Goal: Task Accomplishment & Management: Manage account settings

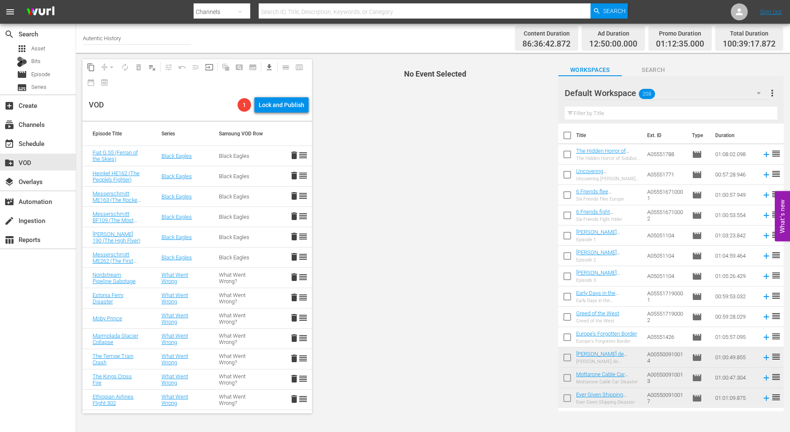
scroll to position [690, 0]
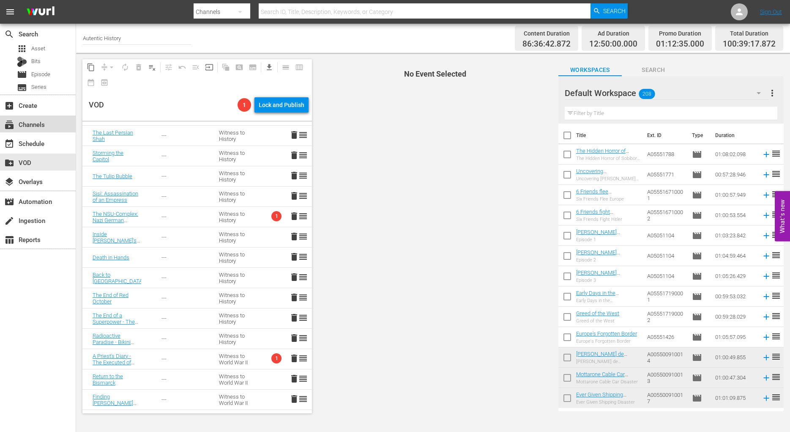
click at [27, 124] on div "subscriptions Channels" at bounding box center [23, 123] width 47 height 8
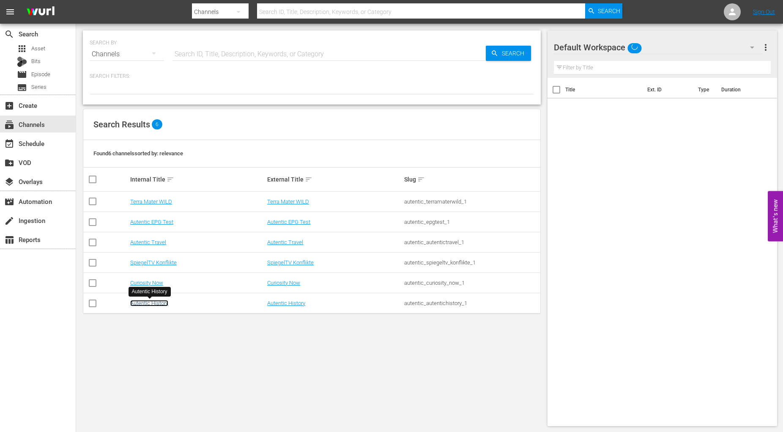
click at [157, 303] on link "Autentic History" at bounding box center [149, 303] width 38 height 6
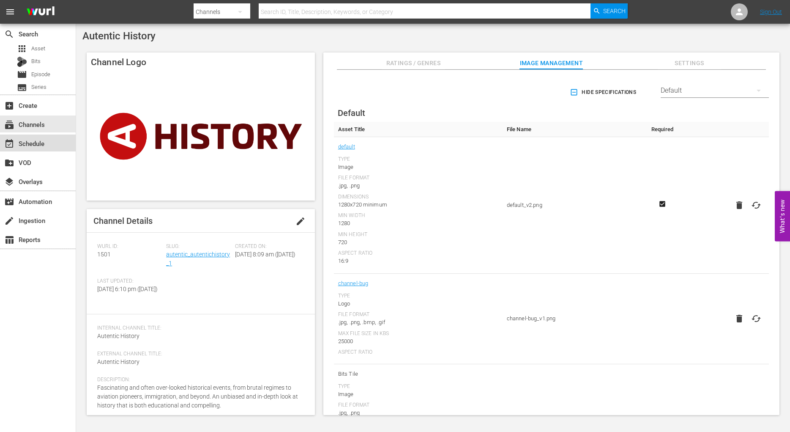
click at [30, 142] on div "event_available Schedule" at bounding box center [23, 142] width 47 height 8
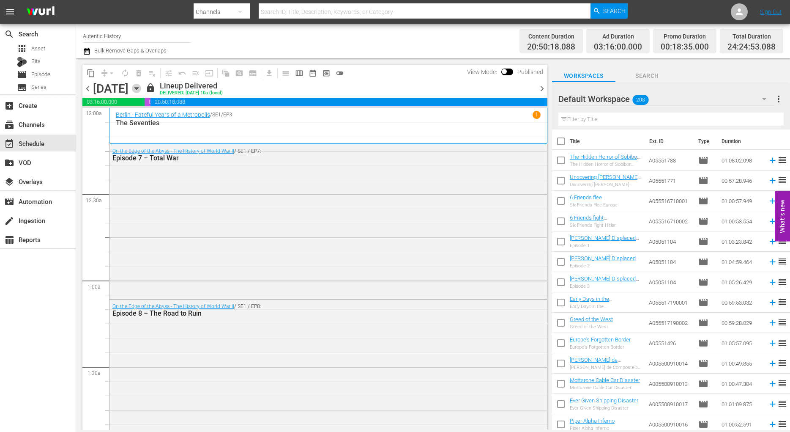
click at [141, 90] on icon "button" at bounding box center [136, 88] width 9 height 9
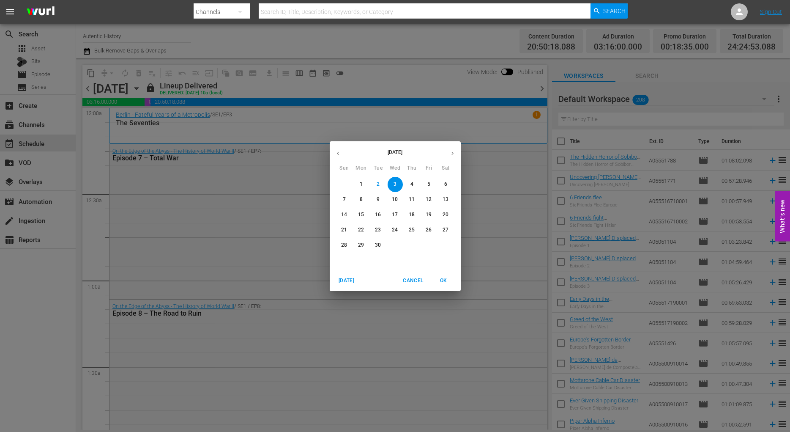
click at [453, 155] on icon "button" at bounding box center [452, 153] width 6 height 6
click at [453, 152] on icon "button" at bounding box center [452, 153] width 6 height 6
click at [447, 183] on span "1" at bounding box center [445, 184] width 15 height 7
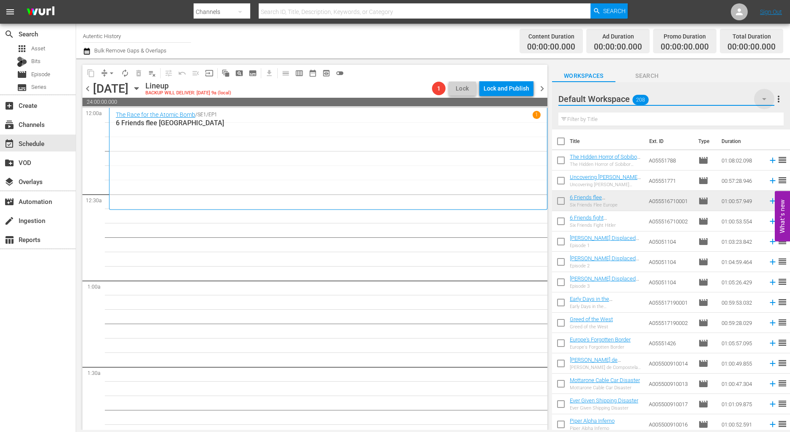
click at [765, 99] on icon "button" at bounding box center [764, 99] width 4 height 2
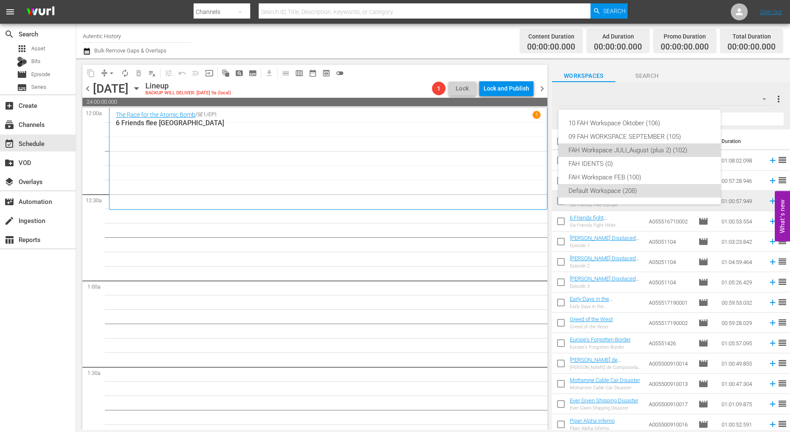
click at [607, 148] on div "FAH Workspace JULI_August (plus 2) (102)" at bounding box center [640, 150] width 142 height 14
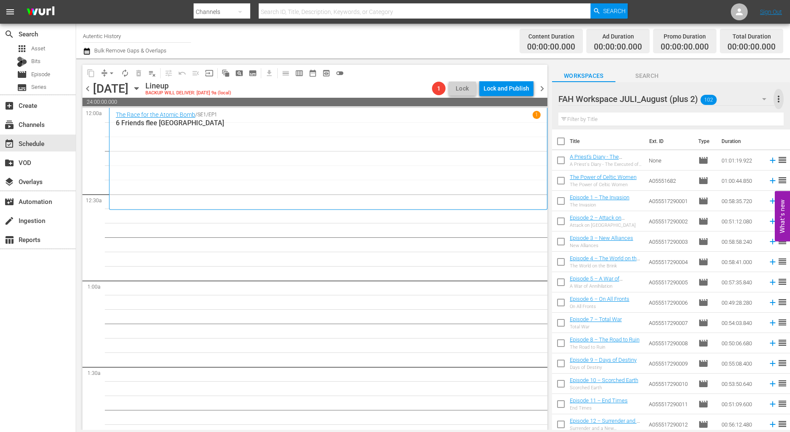
click at [777, 99] on span "more_vert" at bounding box center [779, 99] width 10 height 10
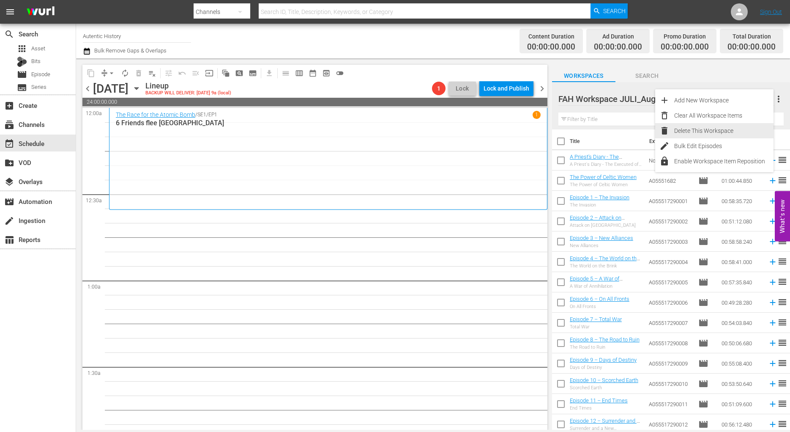
click at [696, 130] on div "Delete This Workspace" at bounding box center [723, 130] width 99 height 15
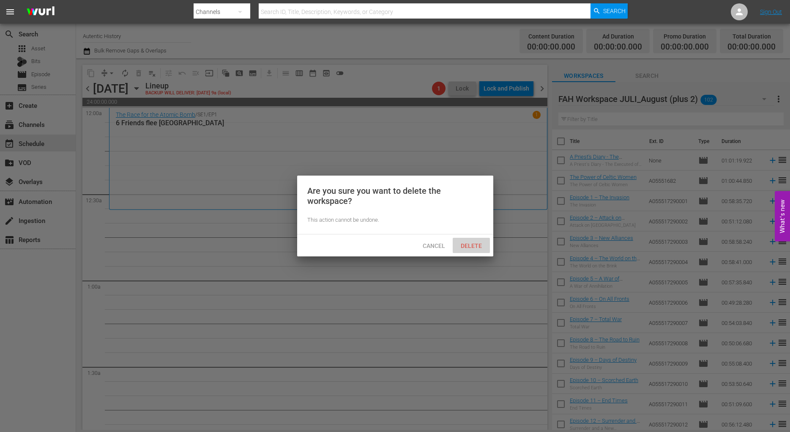
click at [474, 244] on span "Delete" at bounding box center [471, 245] width 35 height 7
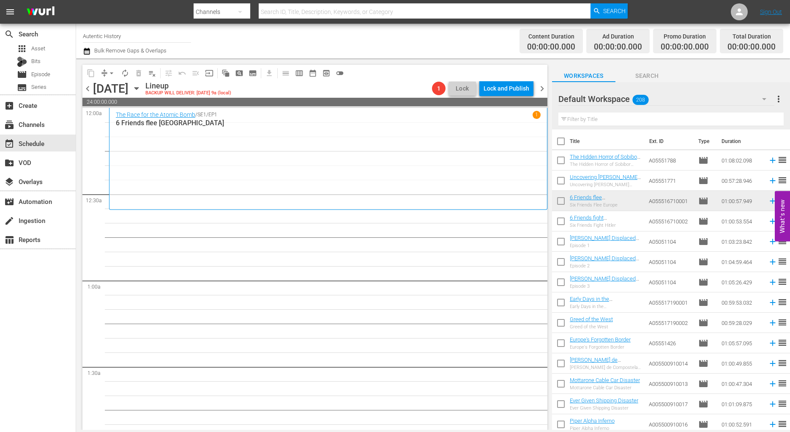
click at [765, 98] on icon "button" at bounding box center [764, 99] width 10 height 10
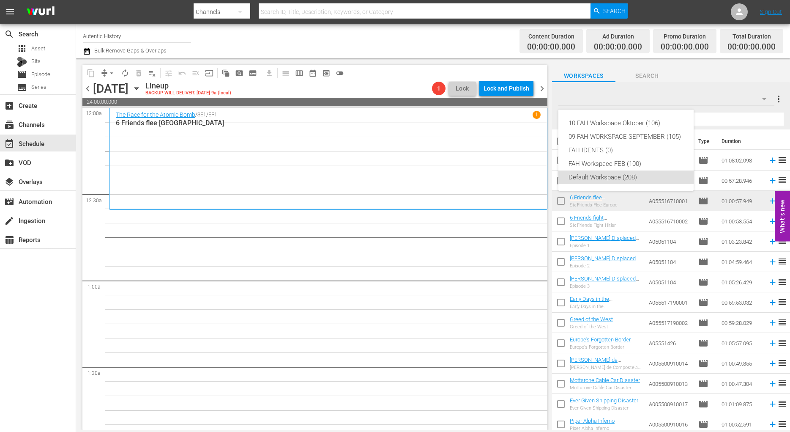
click at [712, 123] on div "10 FAH Workspace Oktober (106) 09 FAH WORKSPACE SEPTEMBER (105) FAH IDENTS (0) …" at bounding box center [395, 216] width 790 height 432
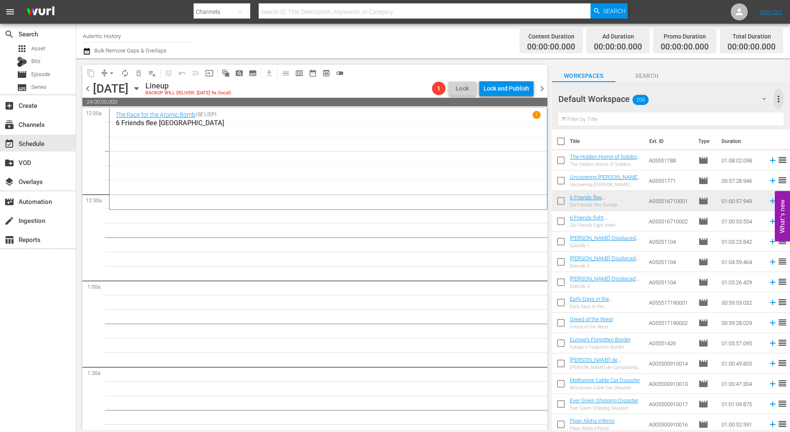
click at [780, 99] on span "more_vert" at bounding box center [779, 99] width 10 height 10
click at [717, 100] on div "Add New Workspace" at bounding box center [723, 100] width 99 height 15
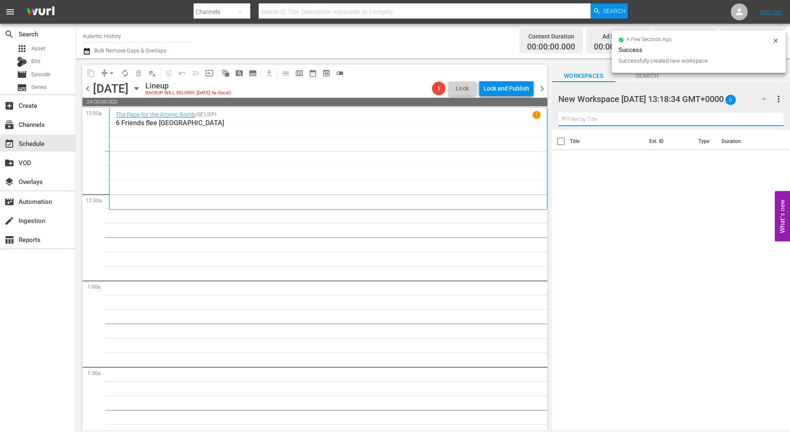
click at [575, 122] on input "text" at bounding box center [670, 119] width 225 height 14
click at [610, 91] on div at bounding box center [630, 99] width 144 height 21
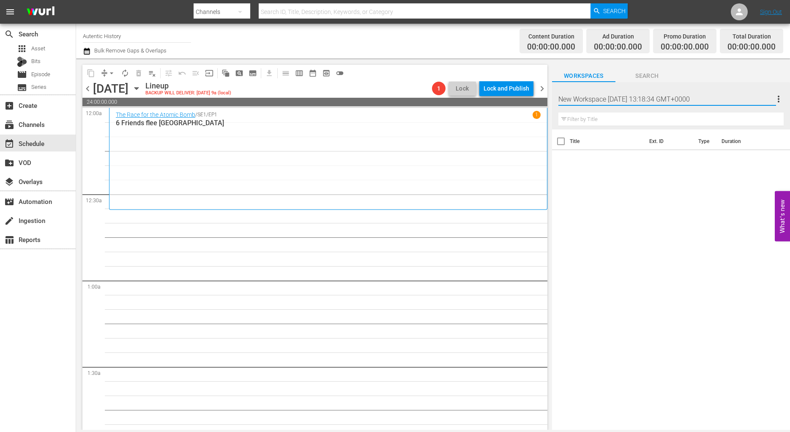
drag, startPoint x: 723, startPoint y: 98, endPoint x: 466, endPoint y: 100, distance: 256.6
click at [558, 100] on input "New Workspace [DATE] 13:18:34 GMT+0000" at bounding box center [667, 99] width 218 height 20
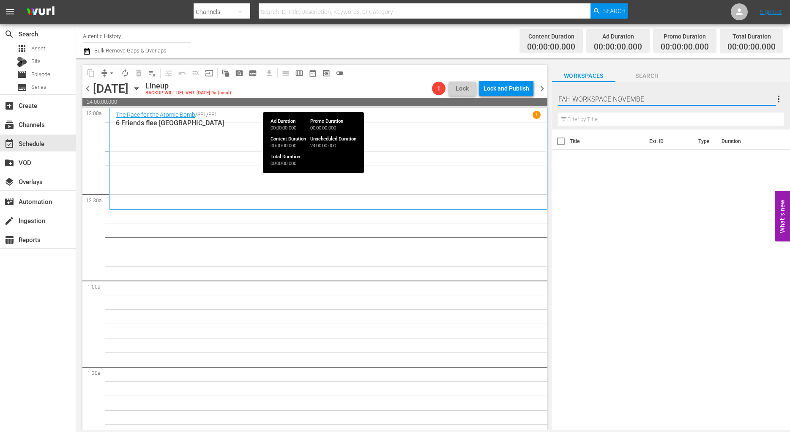
type input "FAH WORKSPACE NOVEMBER"
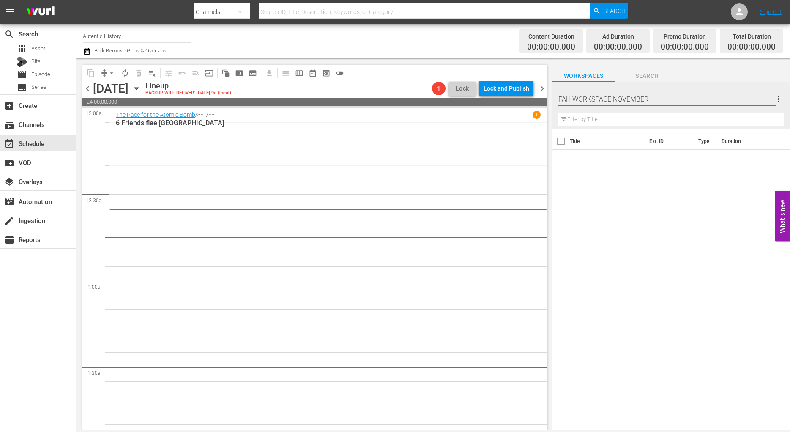
click at [646, 220] on div "Title Ext. ID Type Duration" at bounding box center [671, 279] width 238 height 301
click at [766, 100] on icon "button" at bounding box center [764, 99] width 10 height 10
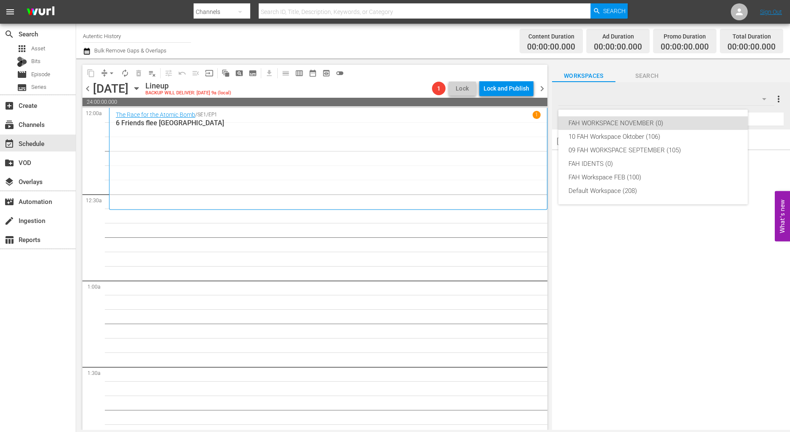
click at [294, 242] on div "FAH WORKSPACE NOVEMBER (0) 10 FAH Workspace Oktober (106) 09 FAH WORKSPACE SEPT…" at bounding box center [395, 216] width 790 height 432
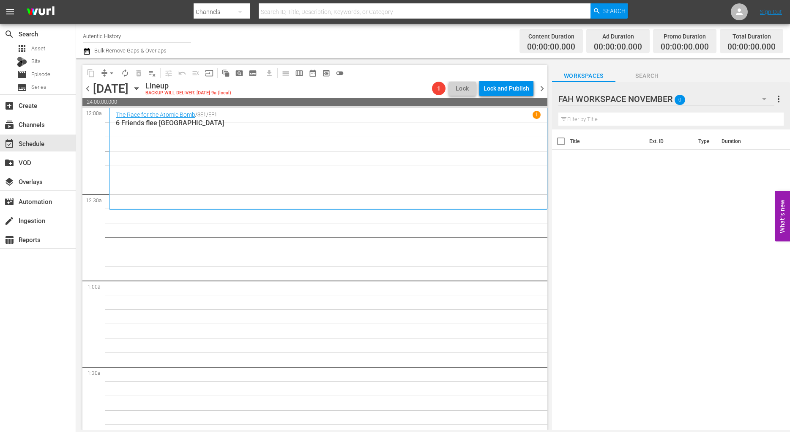
click at [766, 98] on icon "button" at bounding box center [764, 99] width 10 height 10
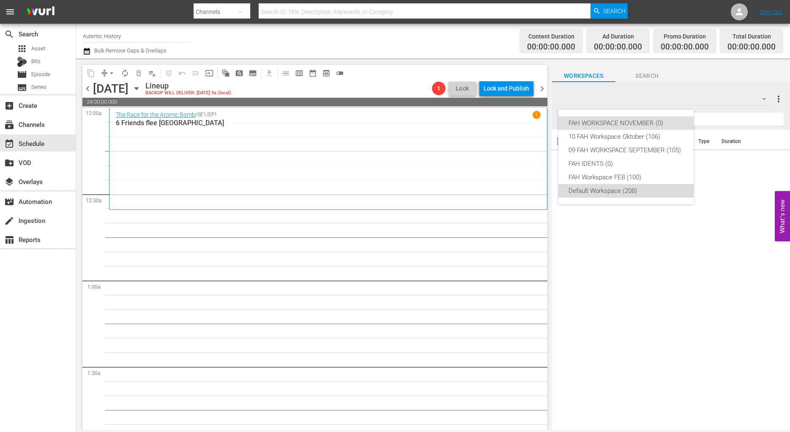
click at [602, 191] on div "Default Workspace (208)" at bounding box center [626, 191] width 115 height 14
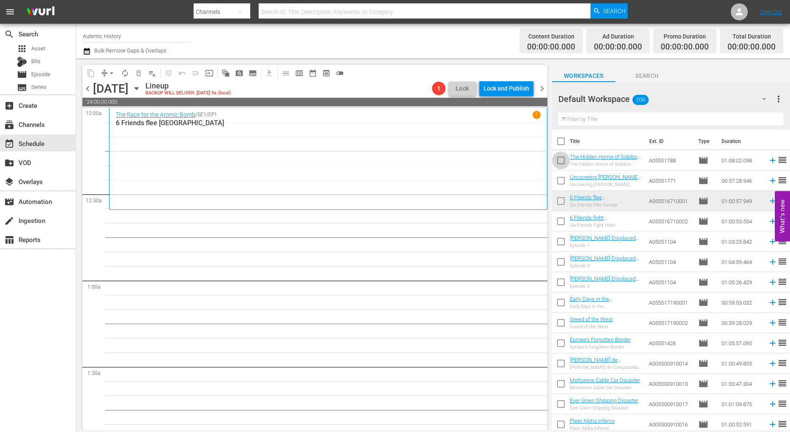
click at [562, 161] on input "checkbox" at bounding box center [561, 162] width 18 height 18
checkbox input "true"
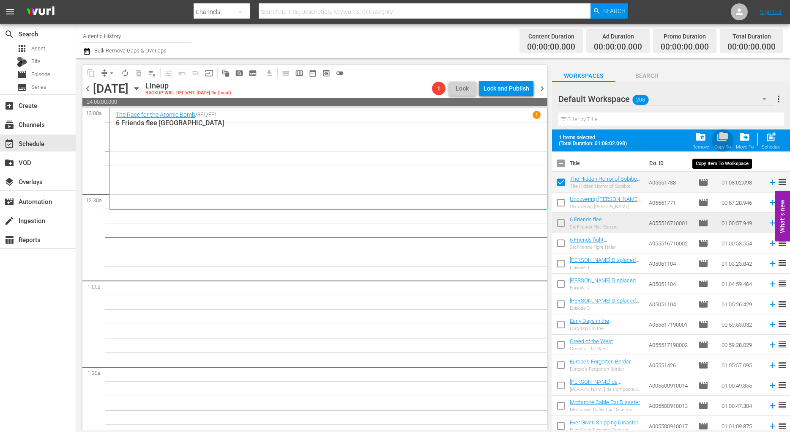
click at [723, 140] on span "folder_copy" at bounding box center [722, 136] width 11 height 11
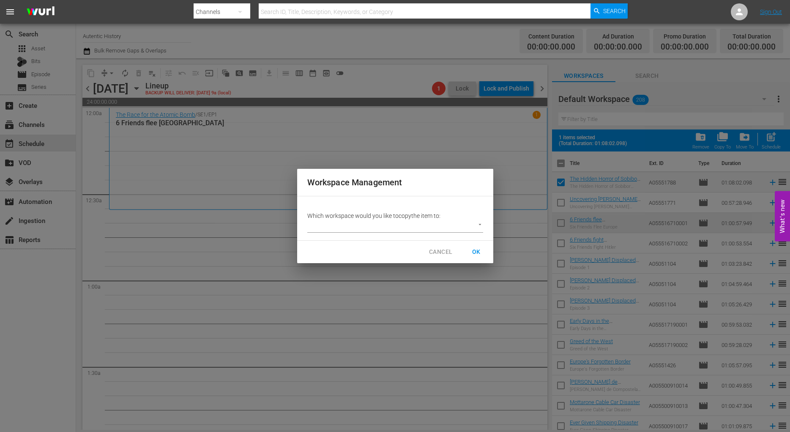
click at [482, 224] on body "menu Search By Channels Search ID, Title, Description, Keywords, or Category Se…" at bounding box center [395, 216] width 790 height 432
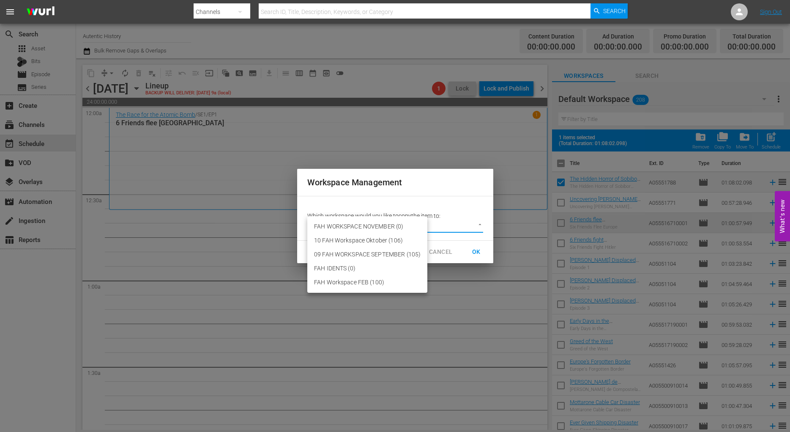
click at [369, 227] on li "FAH WORKSPACE NOVEMBER (0)" at bounding box center [367, 226] width 120 height 14
type input "3725"
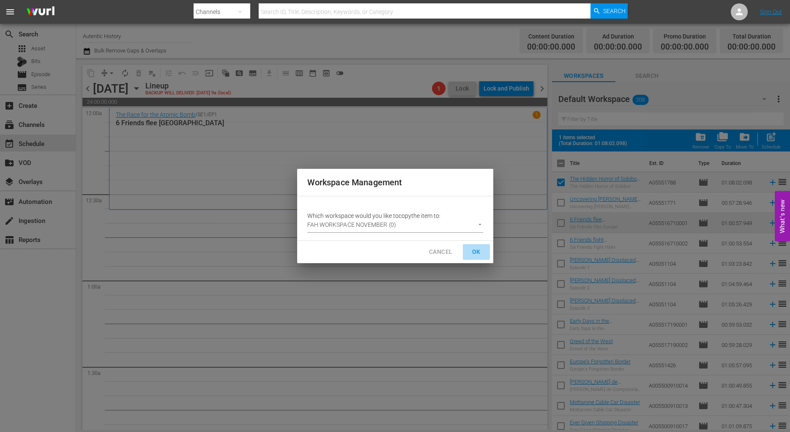
click at [476, 253] on span "OK" at bounding box center [477, 251] width 14 height 11
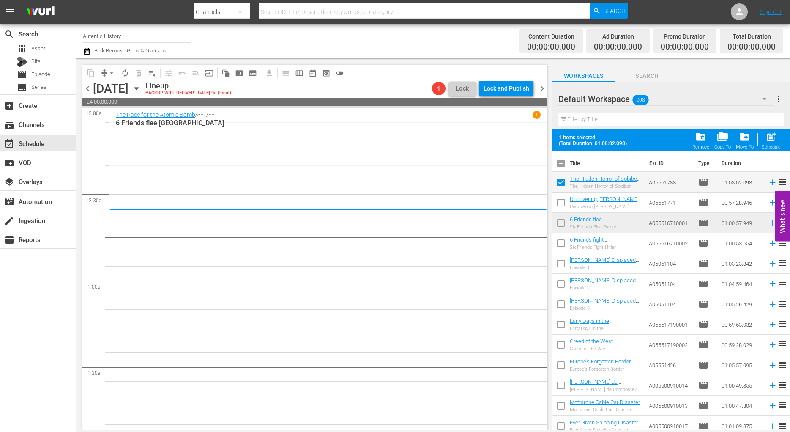
checkbox input "false"
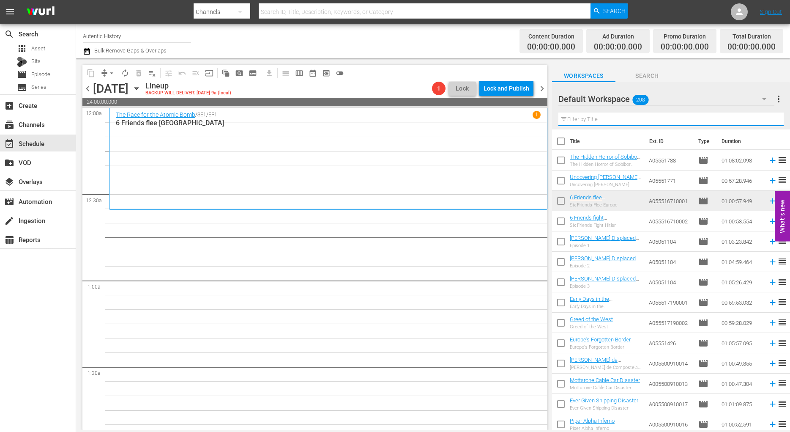
click at [573, 118] on input "text" at bounding box center [670, 119] width 225 height 14
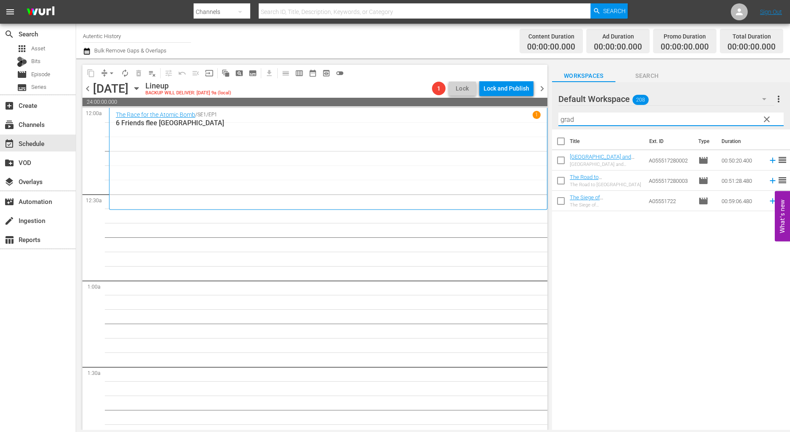
type input "grad"
click at [561, 183] on input "checkbox" at bounding box center [561, 182] width 18 height 18
checkbox input "true"
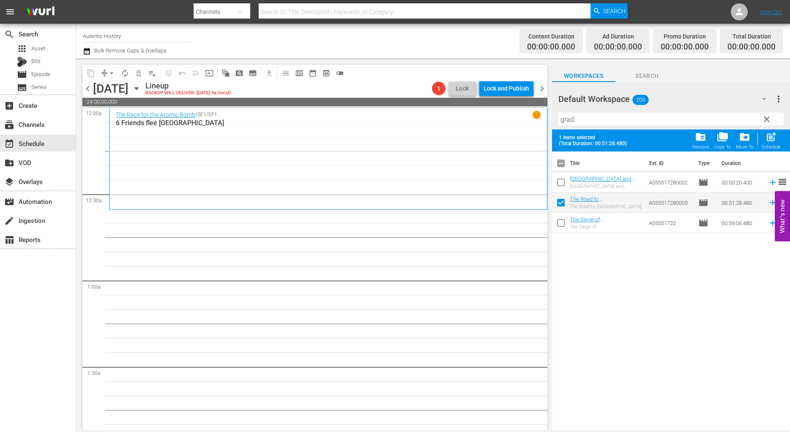
click at [563, 180] on input "checkbox" at bounding box center [561, 184] width 18 height 18
checkbox input "true"
click at [767, 118] on span "clear" at bounding box center [767, 119] width 10 height 10
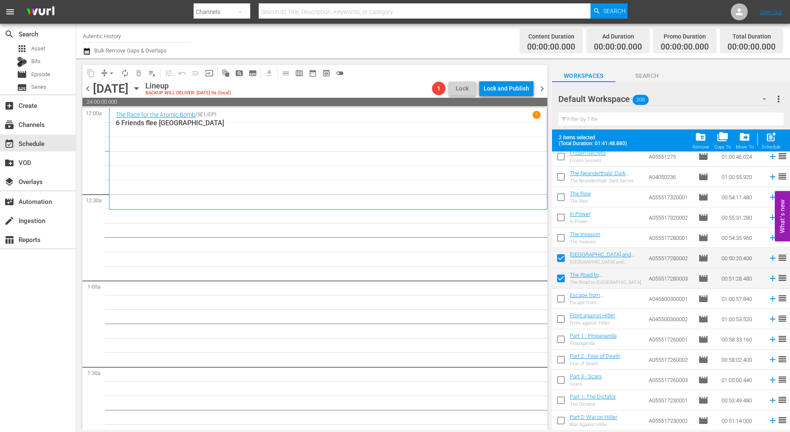
scroll to position [2501, 0]
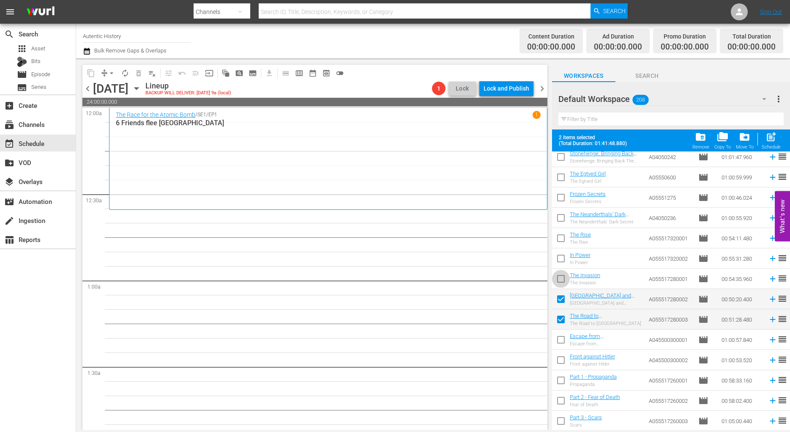
click at [563, 278] on input "checkbox" at bounding box center [561, 280] width 18 height 18
checkbox input "true"
click at [745, 138] on span "drive_file_move" at bounding box center [744, 136] width 11 height 11
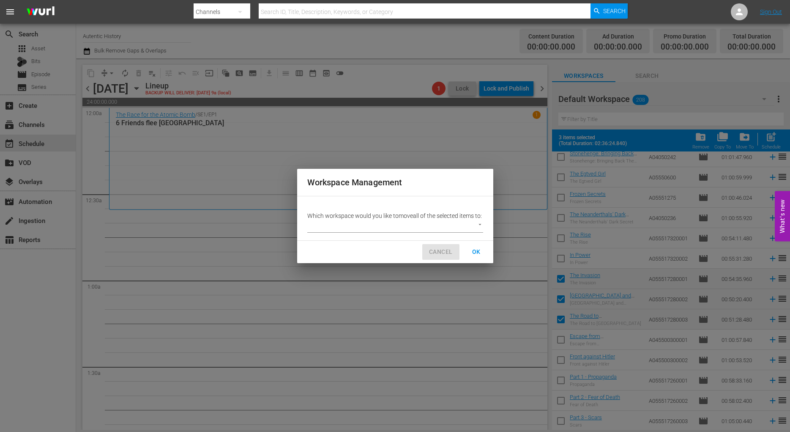
click at [438, 257] on span "CANCEL" at bounding box center [440, 251] width 23 height 11
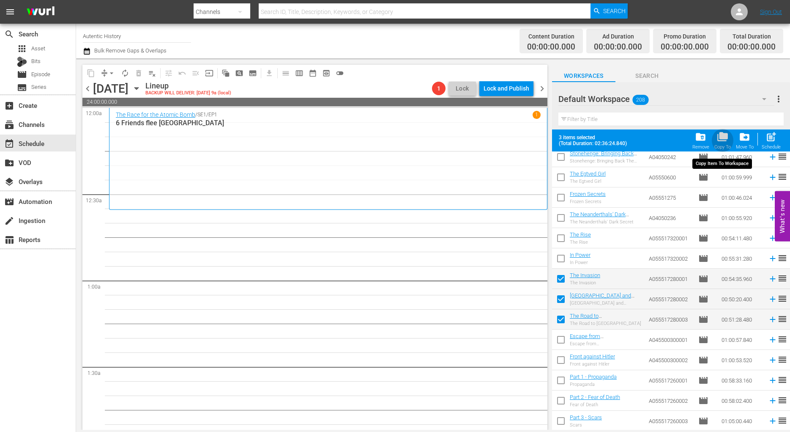
click at [720, 137] on span "folder_copy" at bounding box center [722, 136] width 11 height 11
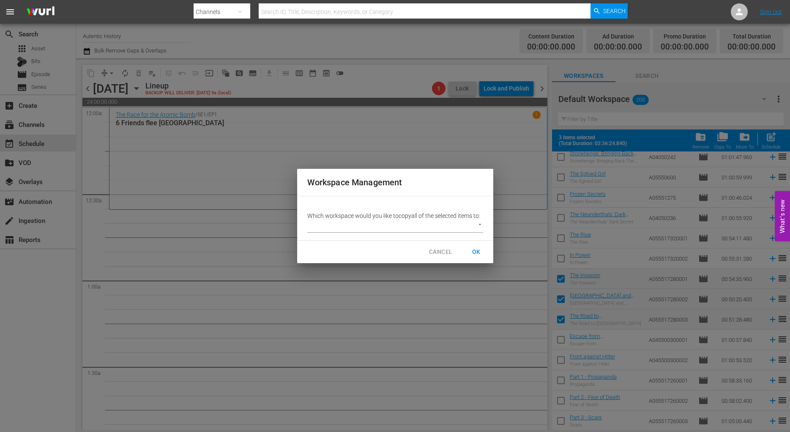
click at [479, 223] on body "menu Search By Channels Search ID, Title, Description, Keywords, or Category Se…" at bounding box center [395, 216] width 790 height 432
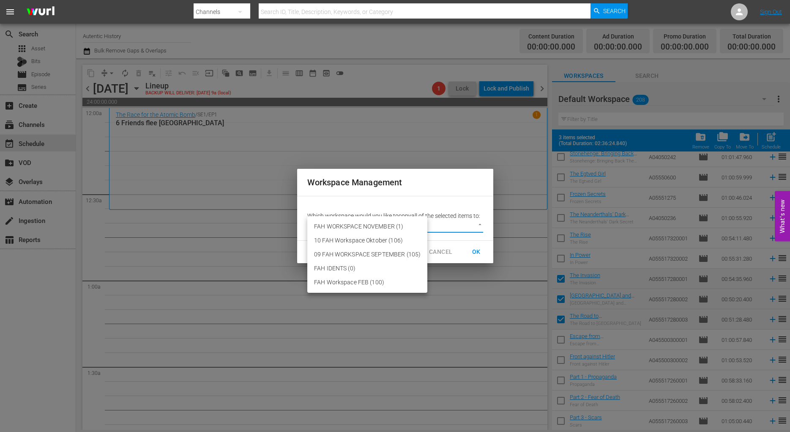
click at [371, 226] on li "FAH WORKSPACE NOVEMBER (1)" at bounding box center [367, 226] width 120 height 14
type input "3725"
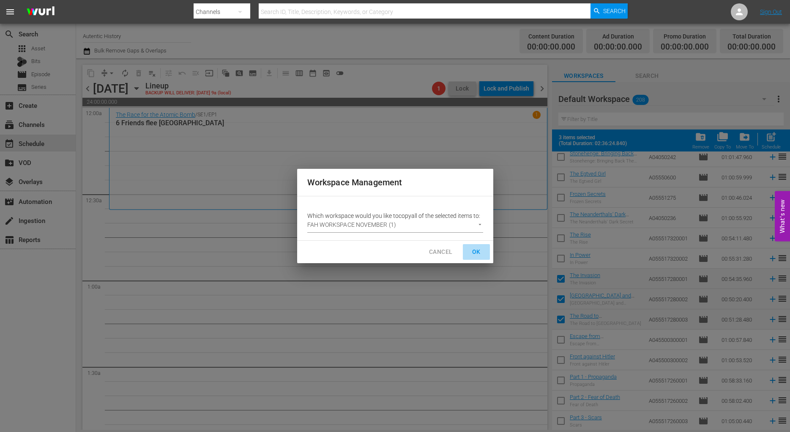
click at [479, 254] on span "OK" at bounding box center [477, 251] width 14 height 11
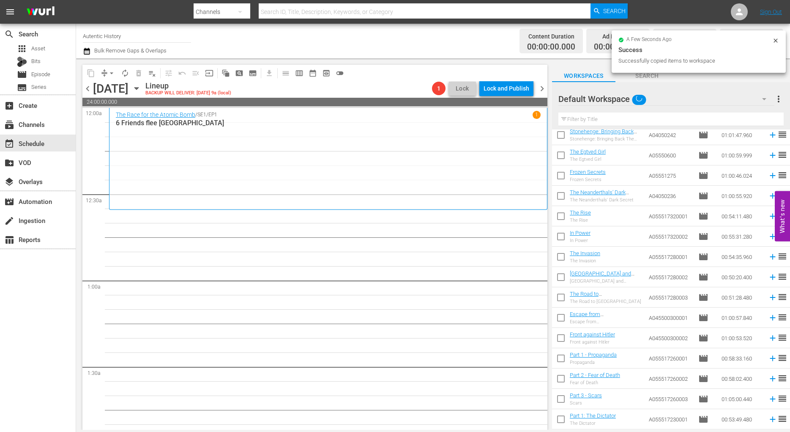
checkbox input "false"
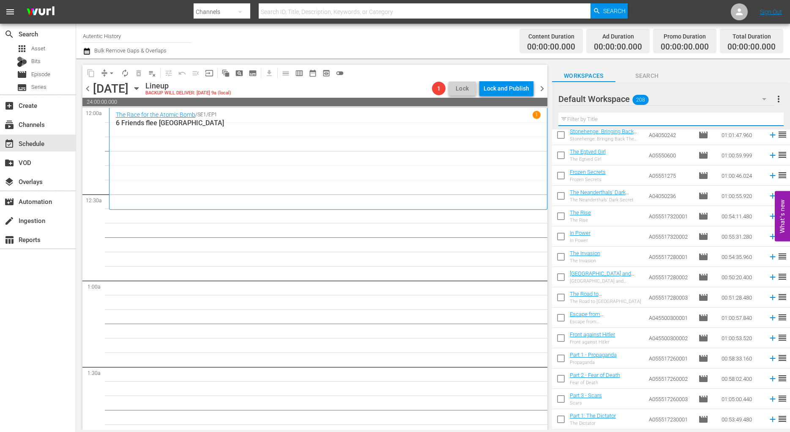
click at [588, 120] on input "text" at bounding box center [670, 119] width 225 height 14
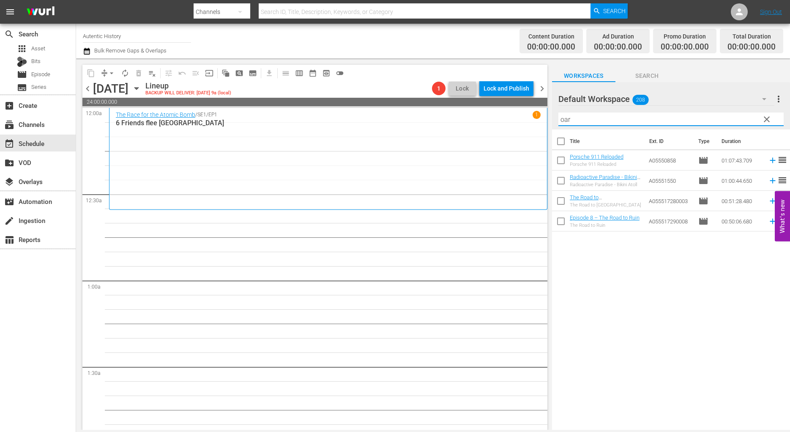
scroll to position [0, 0]
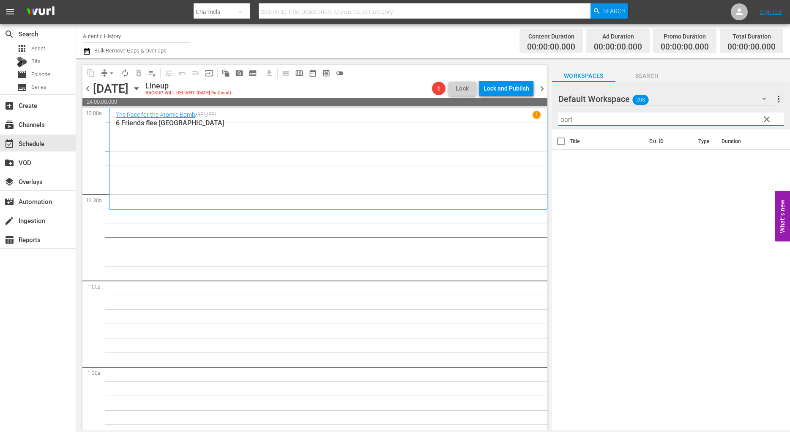
click at [565, 121] on input "oart" at bounding box center [670, 119] width 225 height 14
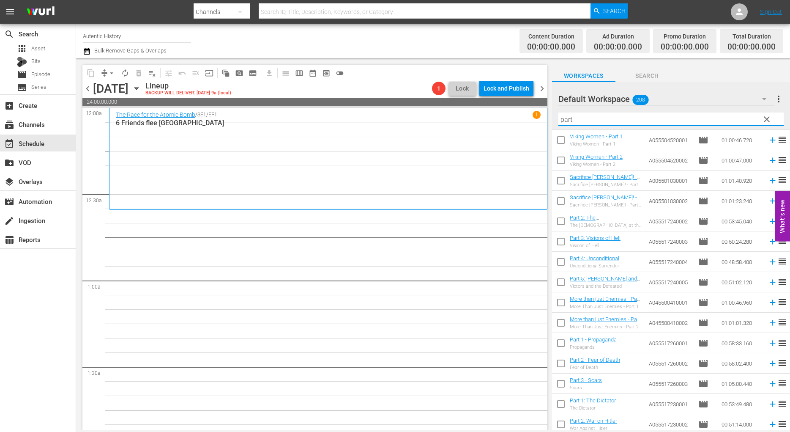
scroll to position [129, 0]
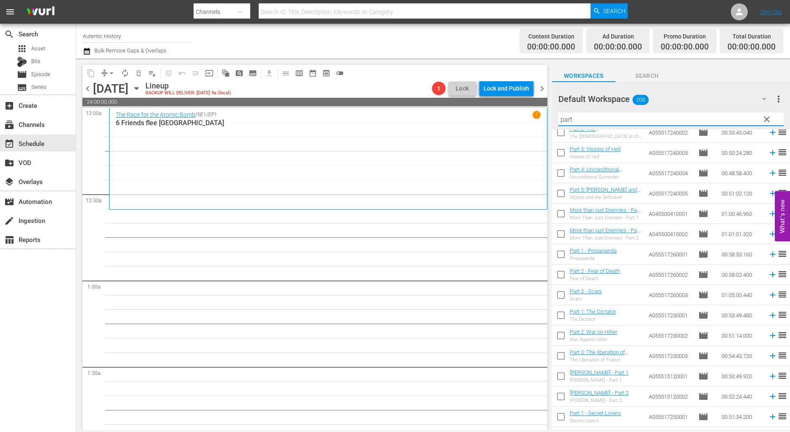
type input "part"
click at [564, 316] on input "checkbox" at bounding box center [561, 317] width 18 height 18
checkbox input "true"
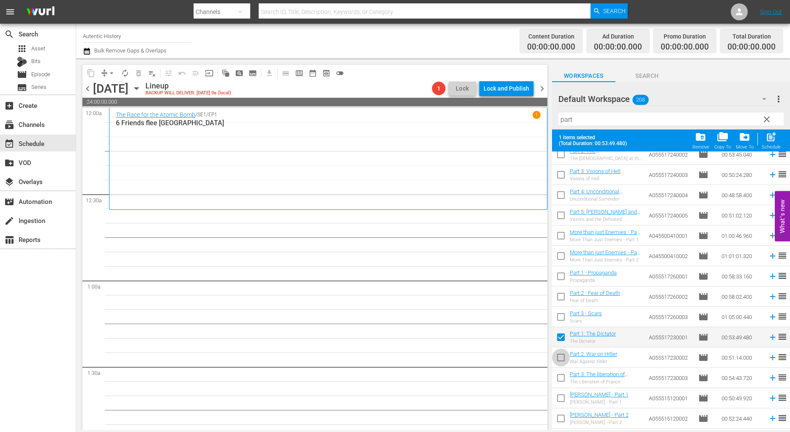
click at [561, 358] on input "checkbox" at bounding box center [561, 359] width 18 height 18
checkbox input "true"
click at [560, 377] on input "checkbox" at bounding box center [561, 379] width 18 height 18
checkbox input "true"
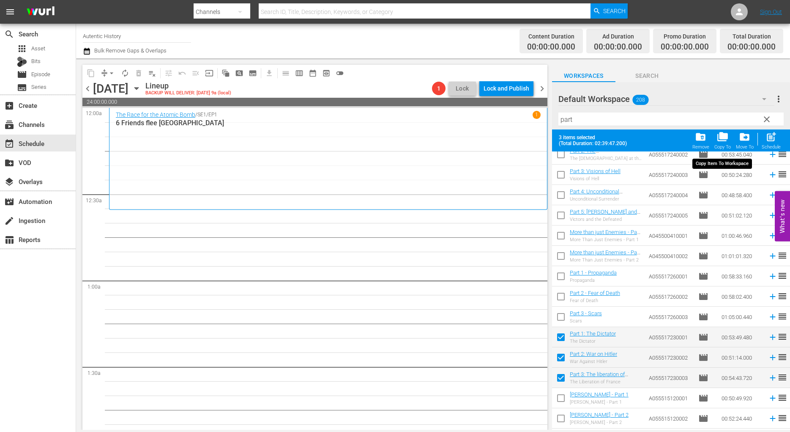
click at [723, 139] on span "folder_copy" at bounding box center [722, 136] width 11 height 11
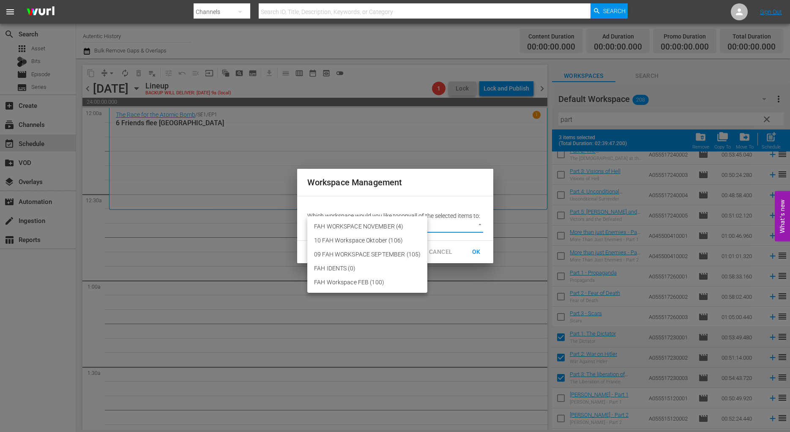
click at [481, 224] on body "menu Search By Channels Search ID, Title, Description, Keywords, or Category Se…" at bounding box center [395, 216] width 790 height 432
click at [367, 227] on li "FAH WORKSPACE NOVEMBER (4)" at bounding box center [367, 226] width 120 height 14
type input "3725"
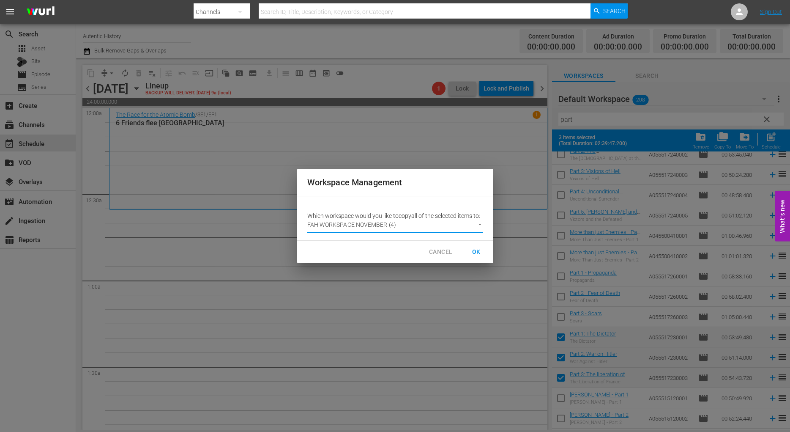
click at [476, 254] on span "OK" at bounding box center [477, 251] width 14 height 11
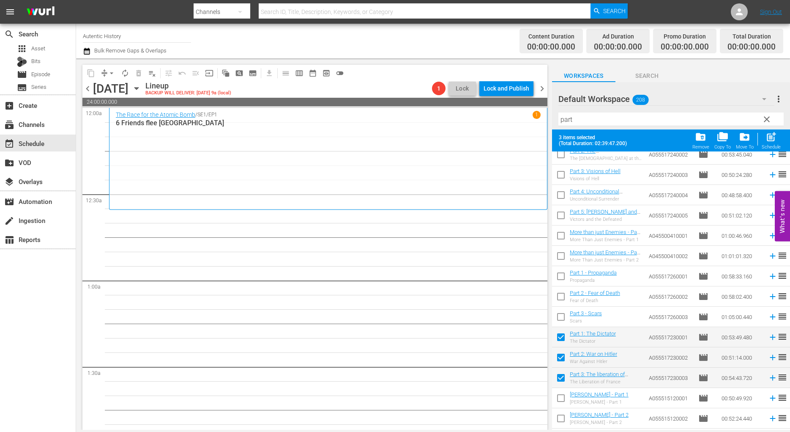
checkbox input "false"
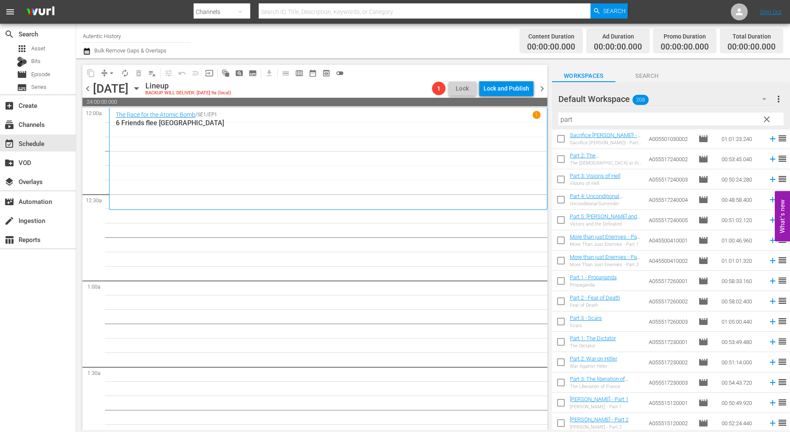
scroll to position [0, 0]
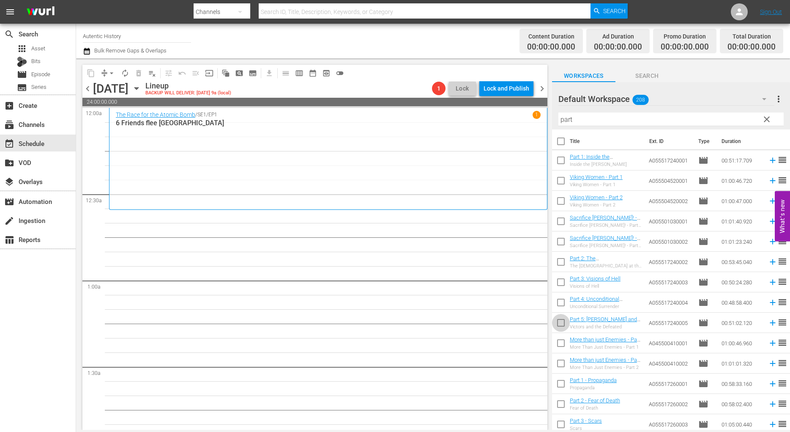
click at [563, 322] on input "checkbox" at bounding box center [561, 324] width 18 height 18
checkbox input "true"
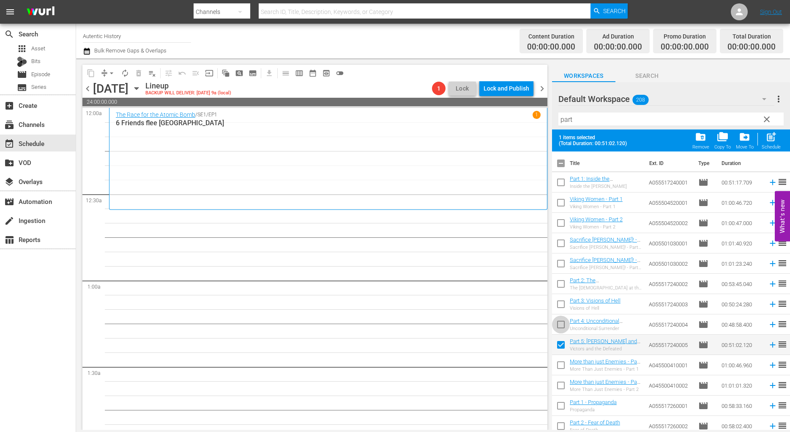
drag, startPoint x: 561, startPoint y: 323, endPoint x: 560, endPoint y: 311, distance: 12.3
click at [561, 323] on input "checkbox" at bounding box center [561, 326] width 18 height 18
checkbox input "true"
click at [560, 306] on input "checkbox" at bounding box center [561, 306] width 18 height 18
checkbox input "true"
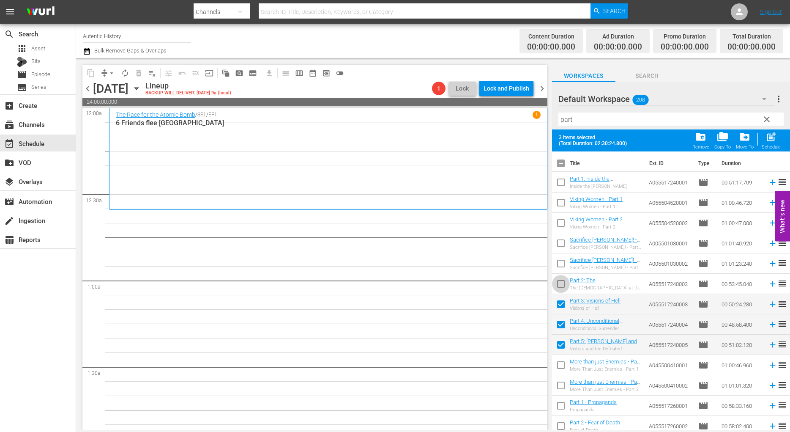
click at [559, 283] on input "checkbox" at bounding box center [561, 285] width 18 height 18
checkbox input "true"
click at [562, 182] on input "checkbox" at bounding box center [561, 184] width 18 height 18
checkbox input "true"
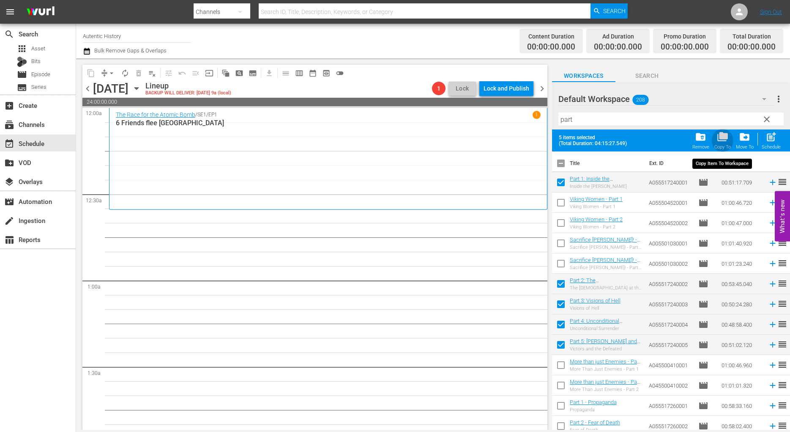
click at [722, 141] on span "folder_copy" at bounding box center [722, 136] width 11 height 11
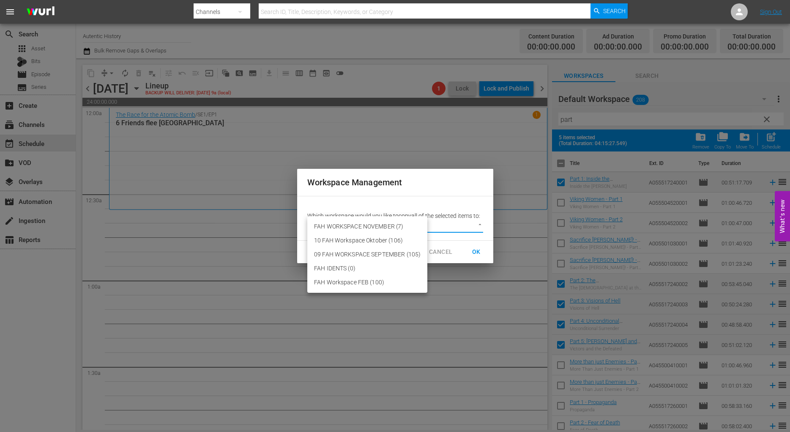
click at [479, 222] on body "menu Search By Channels Search ID, Title, Description, Keywords, or Category Se…" at bounding box center [395, 216] width 790 height 432
click at [399, 227] on li "FAH WORKSPACE NOVEMBER (7)" at bounding box center [367, 226] width 120 height 14
type input "3725"
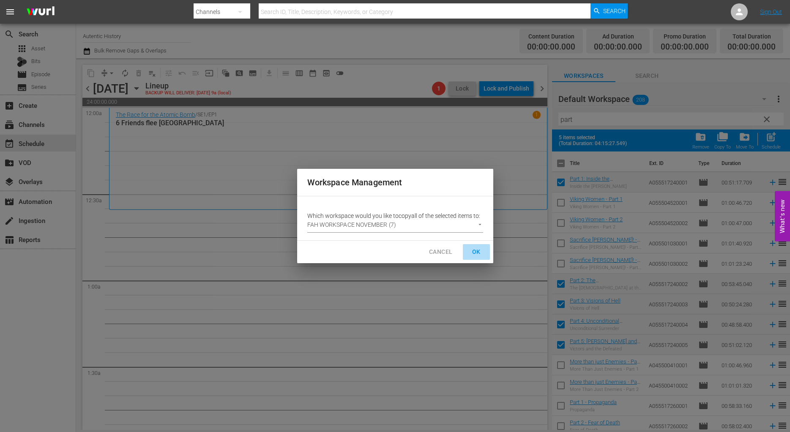
click at [475, 252] on span "OK" at bounding box center [477, 251] width 14 height 11
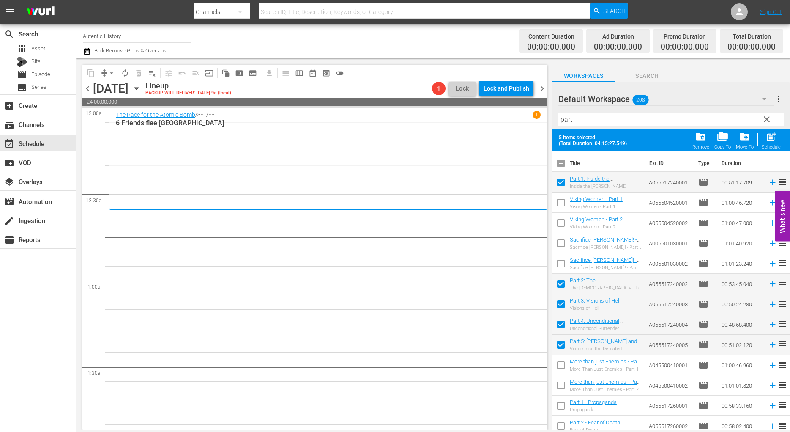
checkbox input "false"
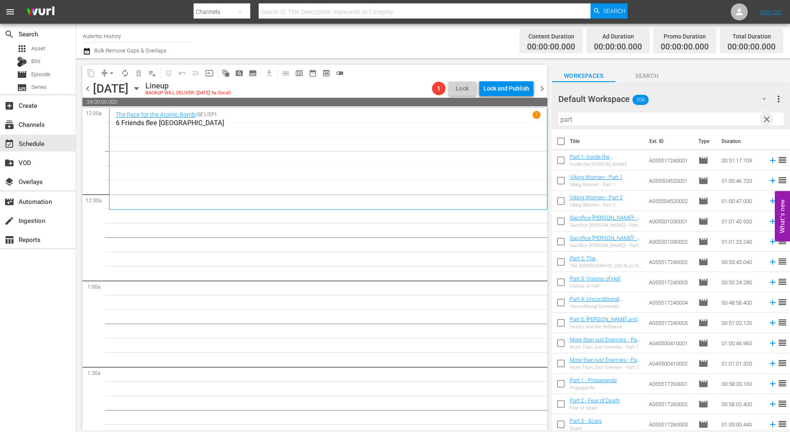
click at [767, 120] on span "clear" at bounding box center [767, 119] width 10 height 10
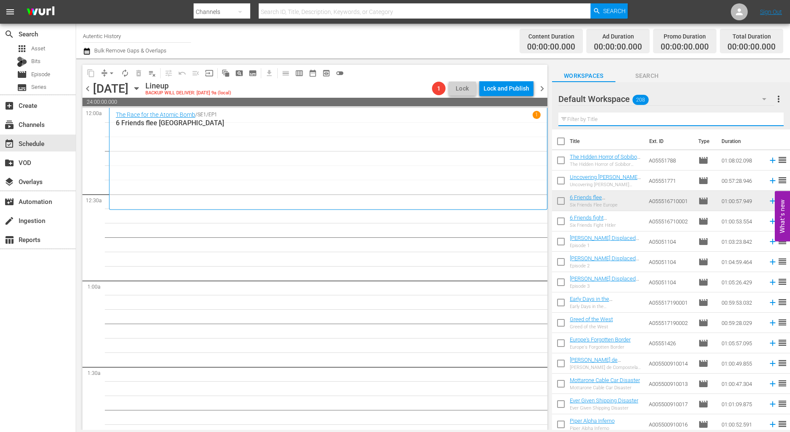
click at [611, 117] on input "text" at bounding box center [670, 119] width 225 height 14
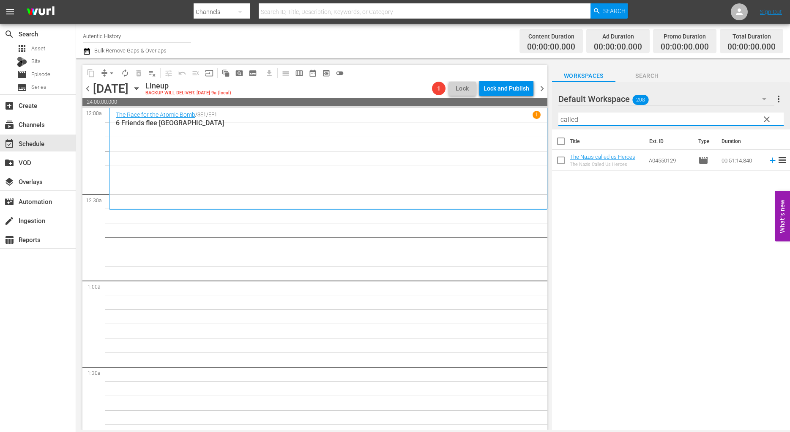
type input "called"
click at [561, 161] on input "checkbox" at bounding box center [561, 162] width 18 height 18
checkbox input "true"
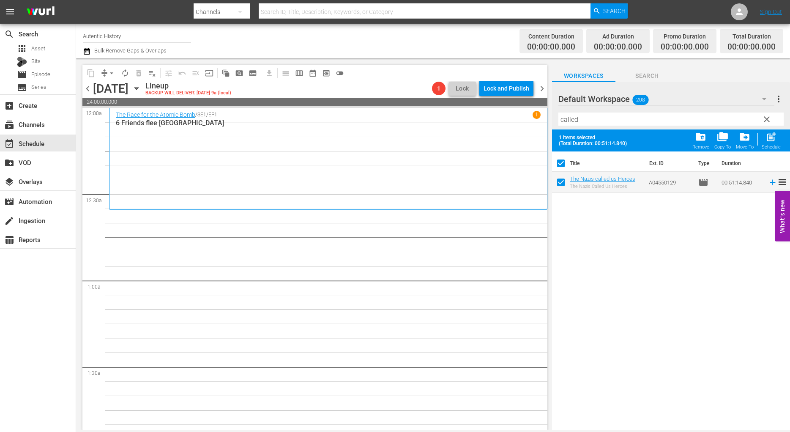
checkbox input "true"
click at [726, 142] on span "folder_copy" at bounding box center [722, 136] width 11 height 11
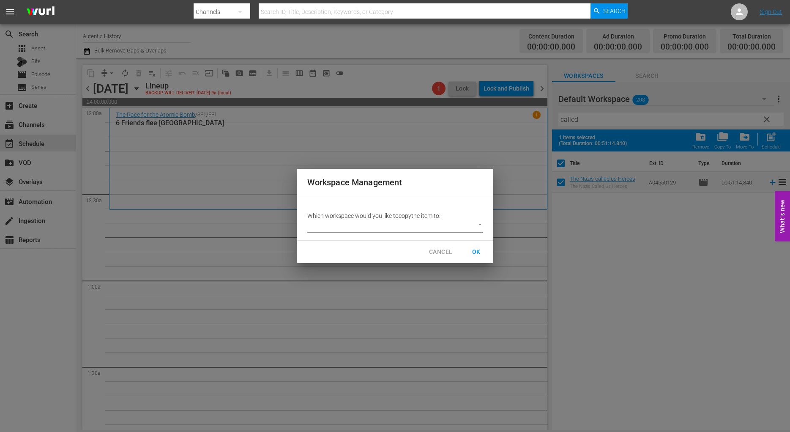
click at [479, 224] on body "menu Search By Channels Search ID, Title, Description, Keywords, or Category Se…" at bounding box center [395, 216] width 790 height 432
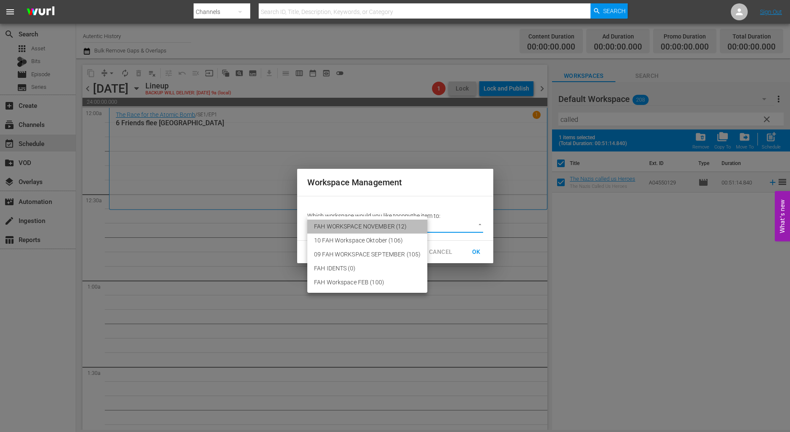
click at [380, 227] on li "FAH WORKSPACE NOVEMBER (12)" at bounding box center [367, 226] width 120 height 14
type input "3725"
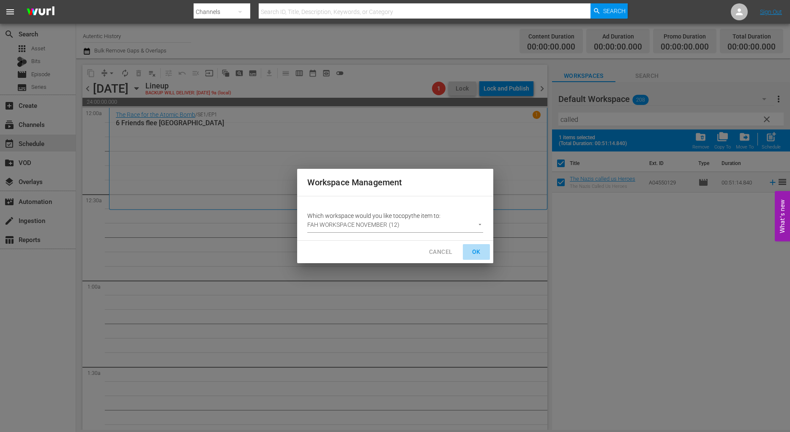
click at [479, 252] on span "OK" at bounding box center [477, 251] width 14 height 11
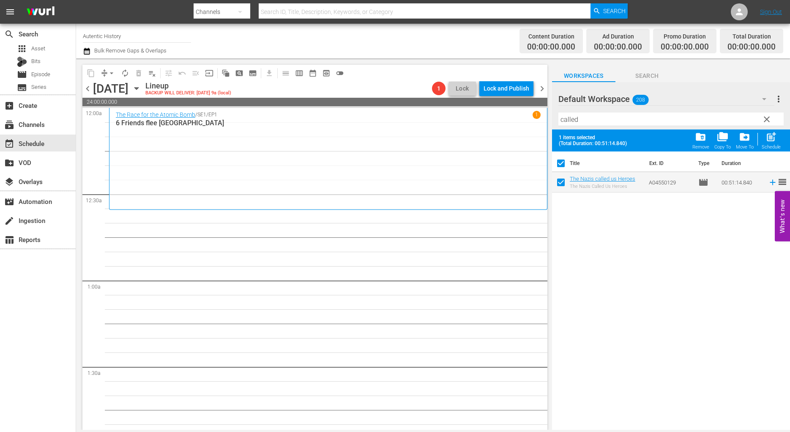
checkbox input "false"
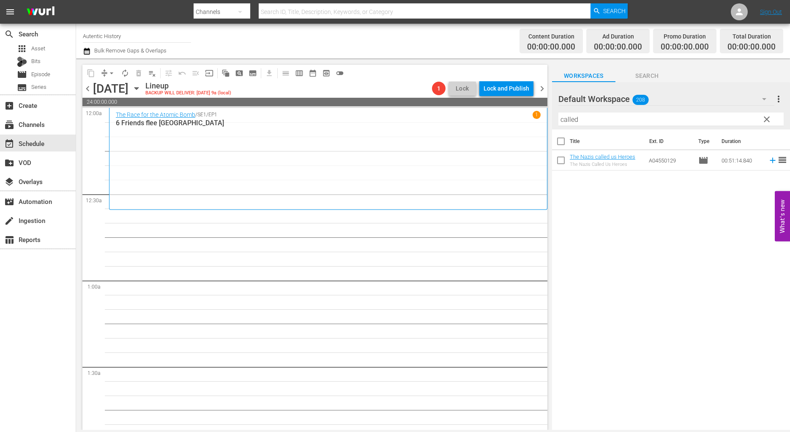
click at [561, 162] on input "checkbox" at bounding box center [561, 162] width 18 height 18
checkbox input "true"
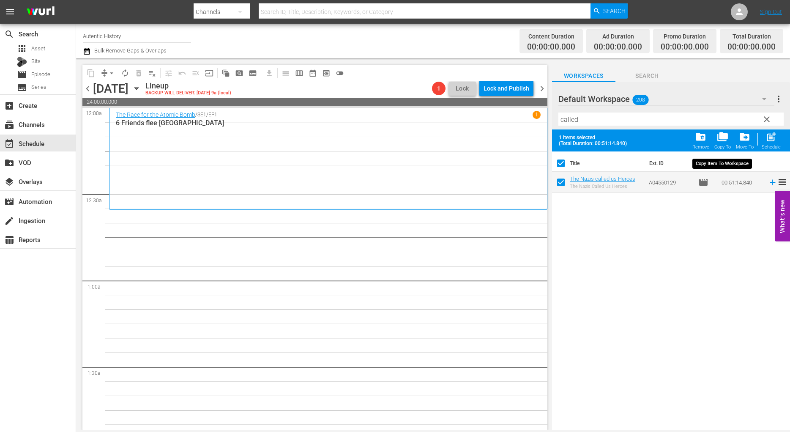
click at [727, 140] on span "folder_copy" at bounding box center [722, 136] width 11 height 11
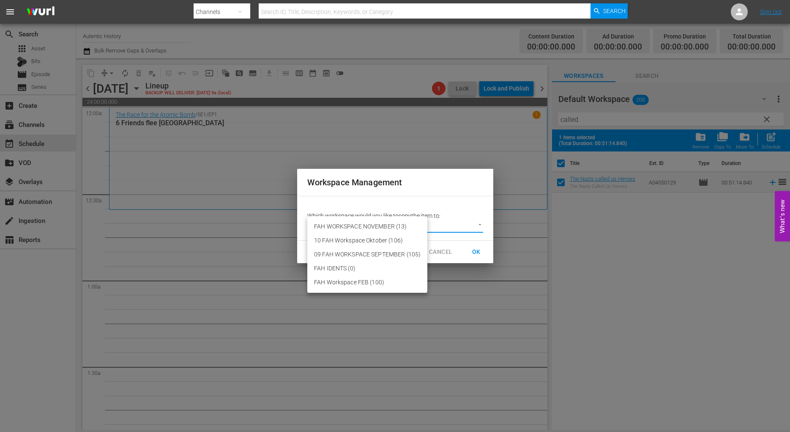
click at [481, 224] on body "menu Search By Channels Search ID, Title, Description, Keywords, or Category Se…" at bounding box center [395, 216] width 790 height 432
click at [384, 225] on li "FAH WORKSPACE NOVEMBER (13)" at bounding box center [367, 226] width 120 height 14
type input "3725"
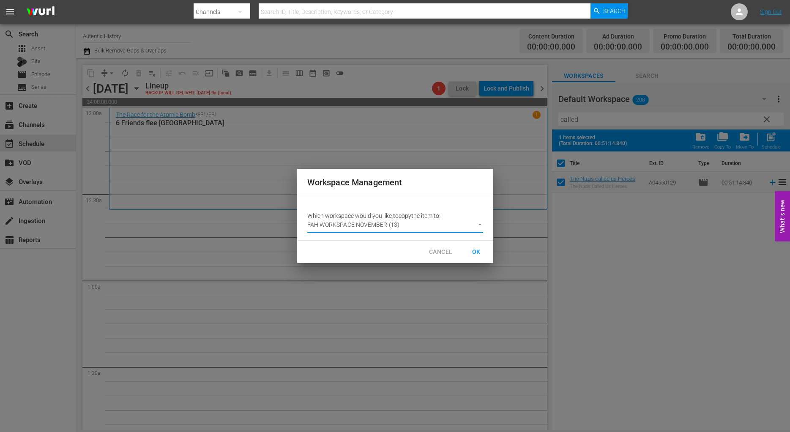
click at [474, 251] on span "OK" at bounding box center [477, 251] width 14 height 11
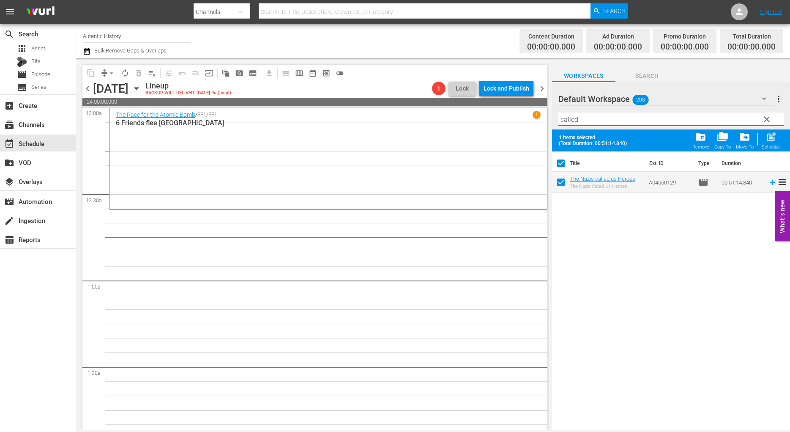
click at [622, 122] on input "called" at bounding box center [670, 119] width 225 height 14
click at [768, 121] on span "clear" at bounding box center [767, 119] width 10 height 10
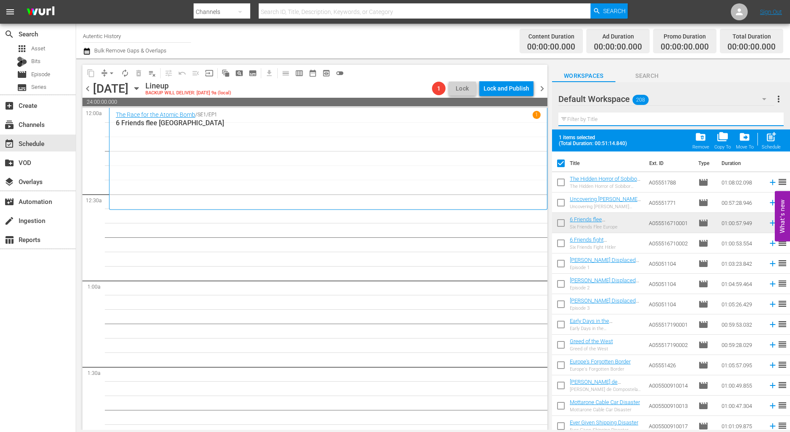
drag, startPoint x: 604, startPoint y: 123, endPoint x: 542, endPoint y: 112, distance: 62.7
click at [558, 115] on input "text" at bounding box center [670, 119] width 225 height 14
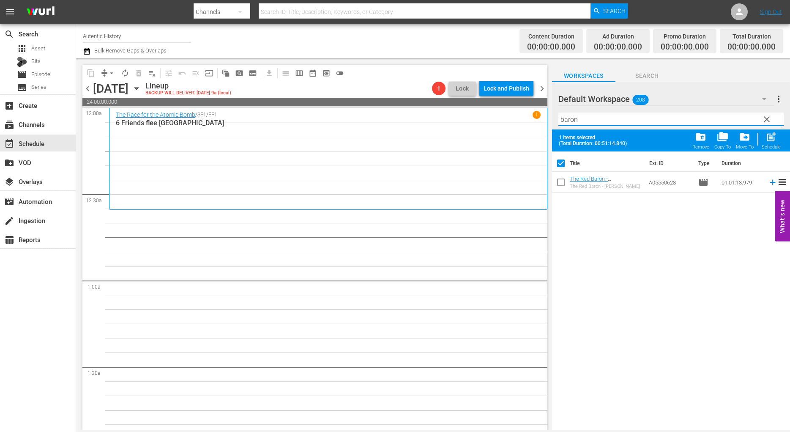
type input "baron"
click at [562, 182] on input "checkbox" at bounding box center [561, 184] width 18 height 18
checkbox input "true"
checkbox input "false"
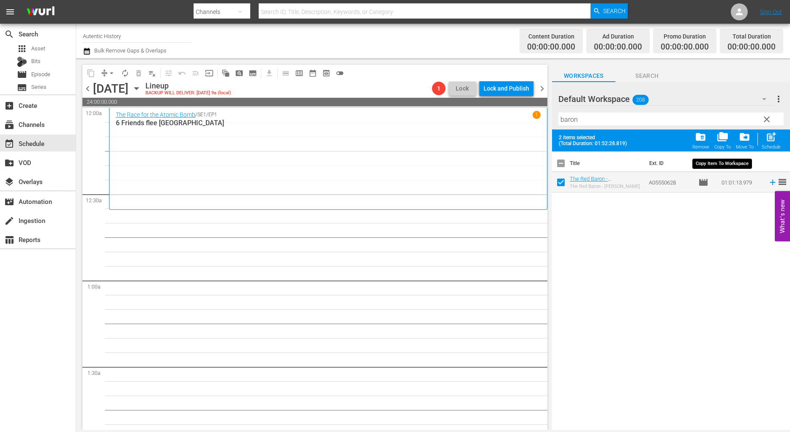
click at [724, 142] on span "folder_copy" at bounding box center [722, 136] width 11 height 11
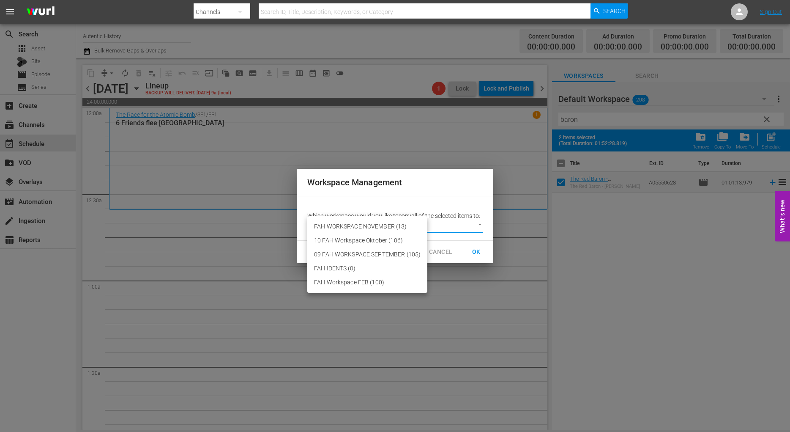
click at [479, 224] on body "menu Search By Channels Search ID, Title, Description, Keywords, or Category Se…" at bounding box center [395, 216] width 790 height 432
click at [395, 224] on li "FAH WORKSPACE NOVEMBER (13)" at bounding box center [367, 226] width 120 height 14
type input "3725"
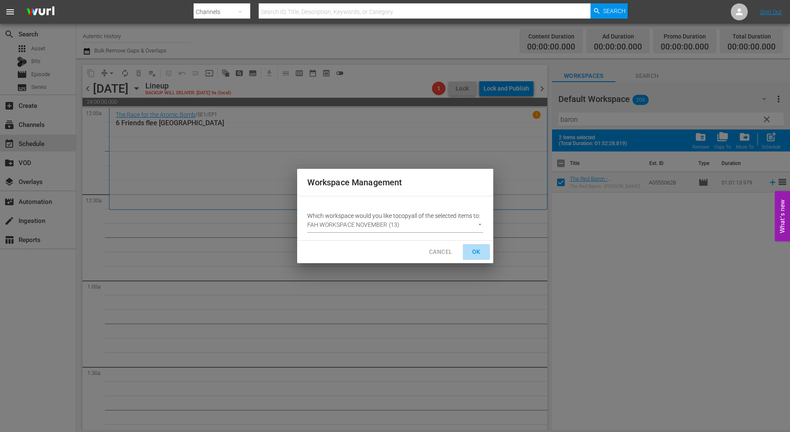
click at [478, 252] on span "OK" at bounding box center [477, 251] width 14 height 11
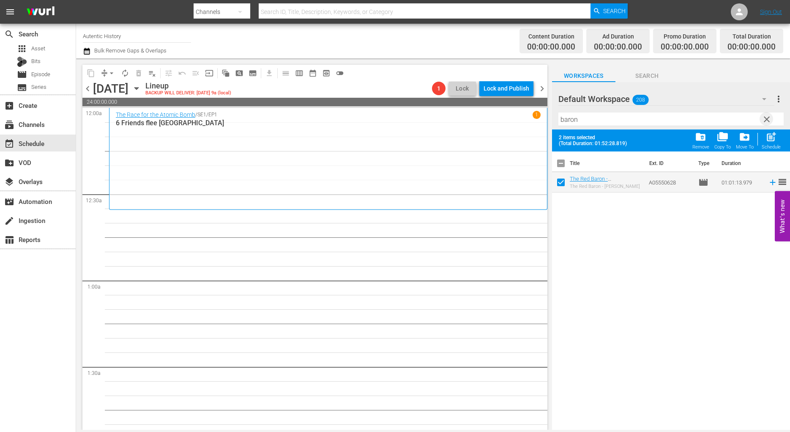
click at [769, 119] on span "clear" at bounding box center [767, 119] width 10 height 10
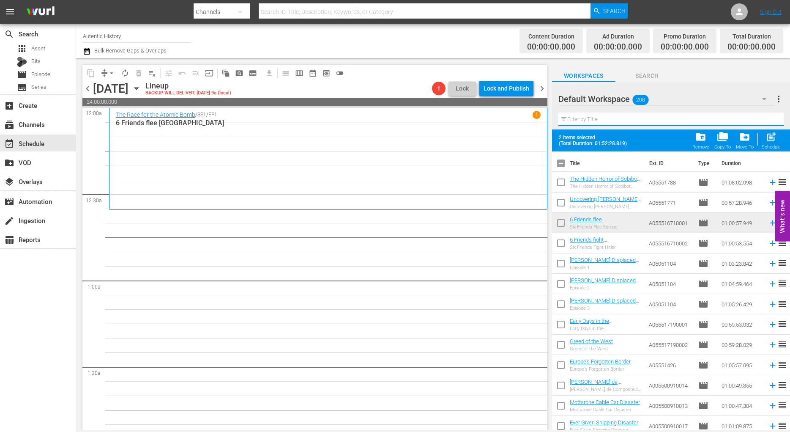
click at [613, 117] on input "text" at bounding box center [670, 119] width 225 height 14
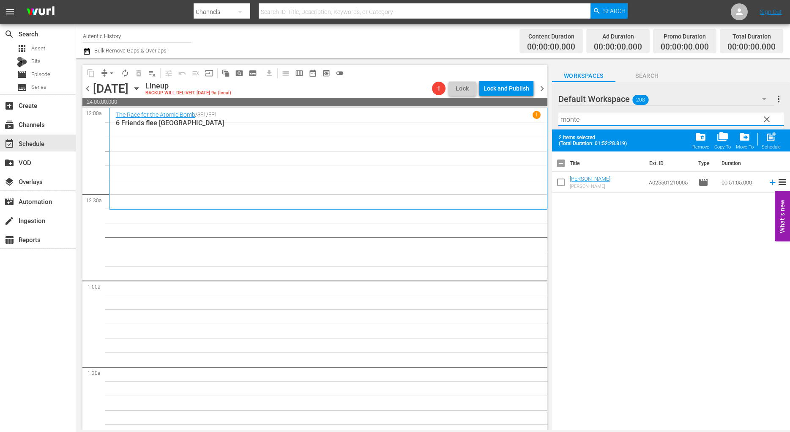
type input "monte"
click at [561, 181] on input "checkbox" at bounding box center [561, 184] width 18 height 18
checkbox input "true"
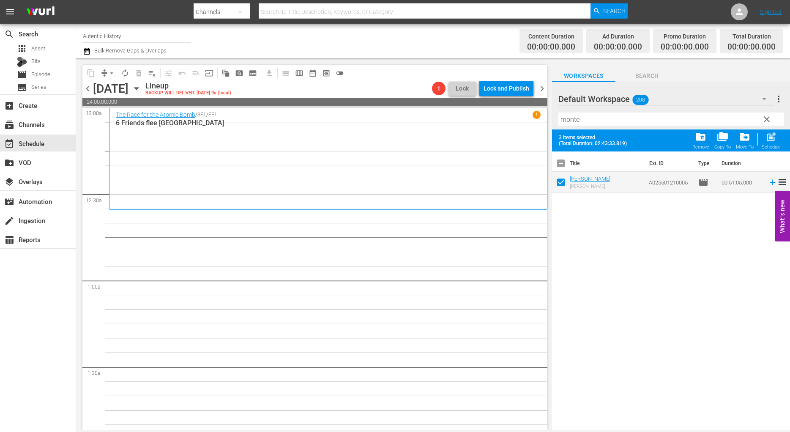
click at [766, 118] on span "clear" at bounding box center [767, 119] width 10 height 10
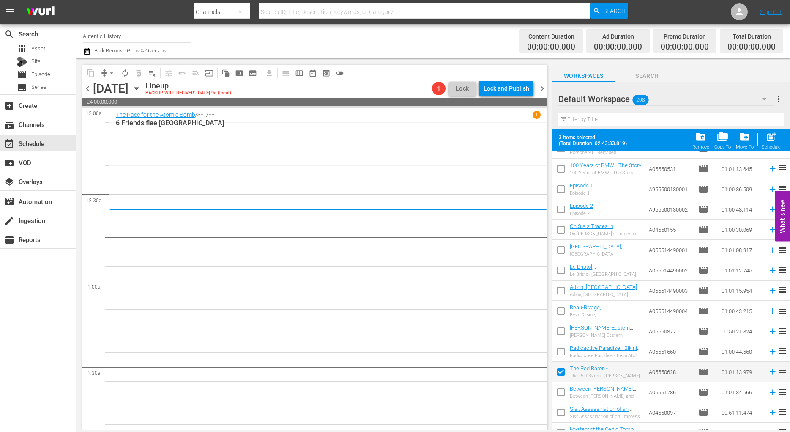
scroll to position [905, 0]
click at [766, 98] on icon "button" at bounding box center [764, 99] width 4 height 2
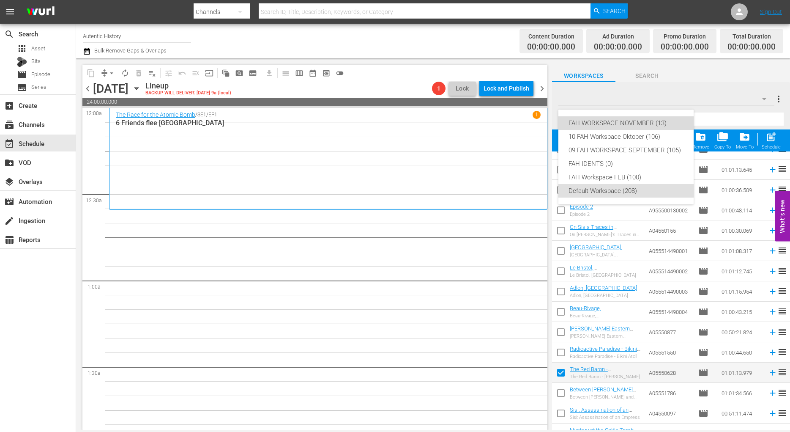
click at [608, 123] on div "FAH WORKSPACE NOVEMBER (13)" at bounding box center [626, 123] width 115 height 14
checkbox input "false"
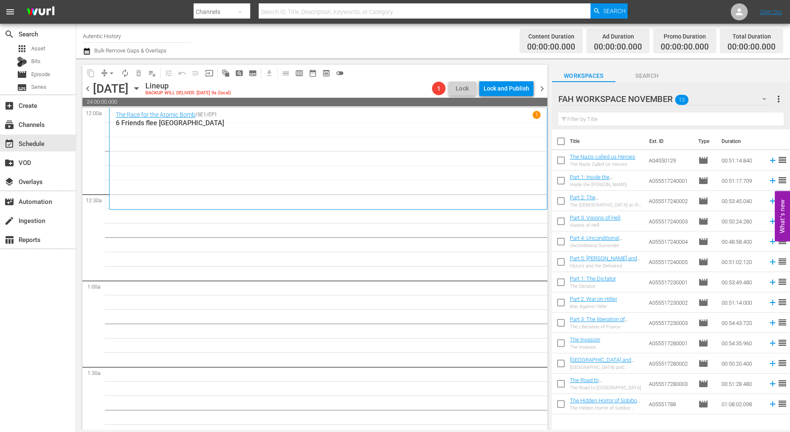
scroll to position [0, 0]
click at [764, 99] on icon "button" at bounding box center [764, 99] width 4 height 2
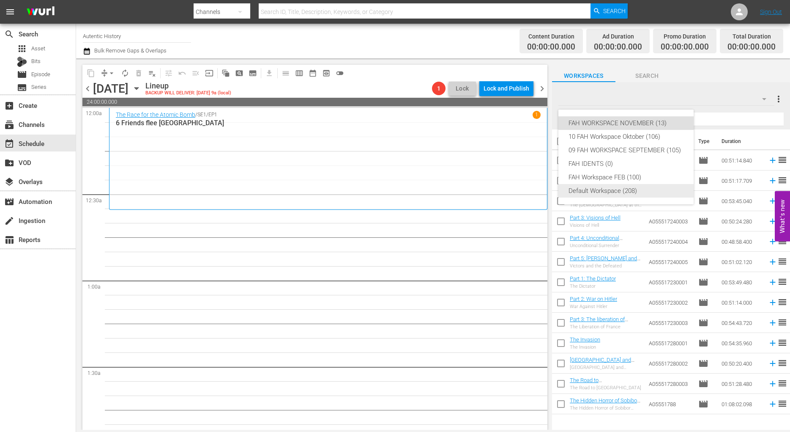
click at [610, 190] on div "Default Workspace (208)" at bounding box center [626, 191] width 115 height 14
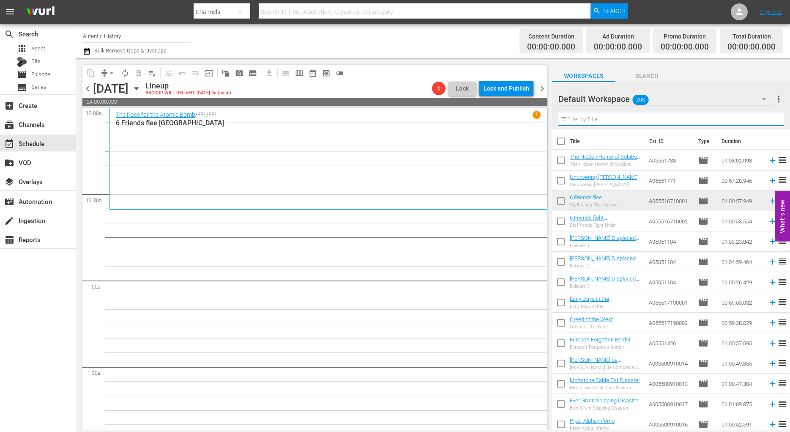
click at [590, 121] on input "text" at bounding box center [670, 119] width 225 height 14
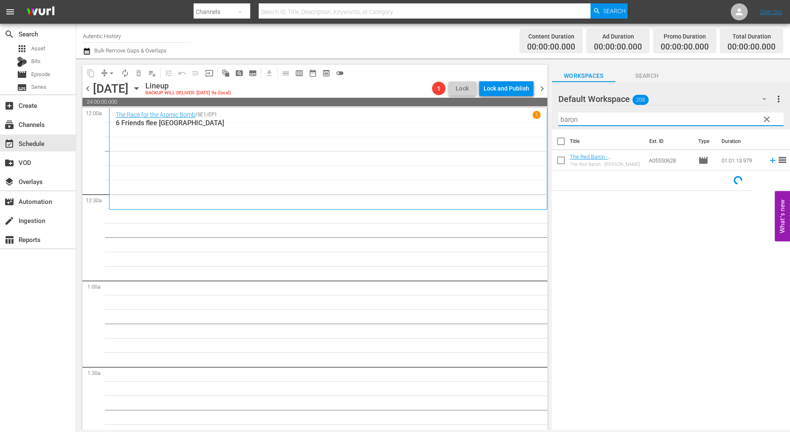
type input "baron"
click at [564, 161] on input "checkbox" at bounding box center [561, 162] width 18 height 18
checkbox input "true"
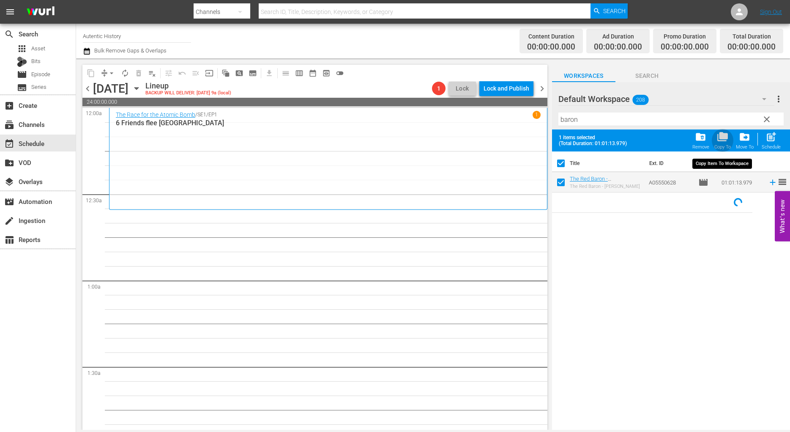
click at [724, 142] on span "folder_copy" at bounding box center [722, 136] width 11 height 11
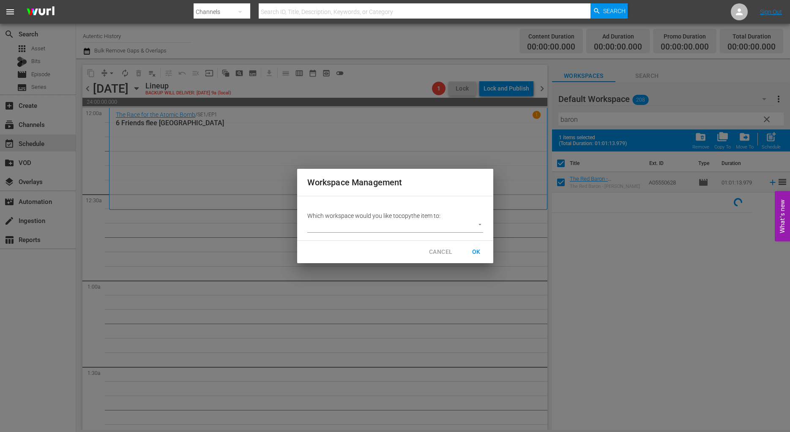
click at [477, 224] on body "menu Search By Channels Search ID, Title, Description, Keywords, or Category Se…" at bounding box center [395, 216] width 790 height 432
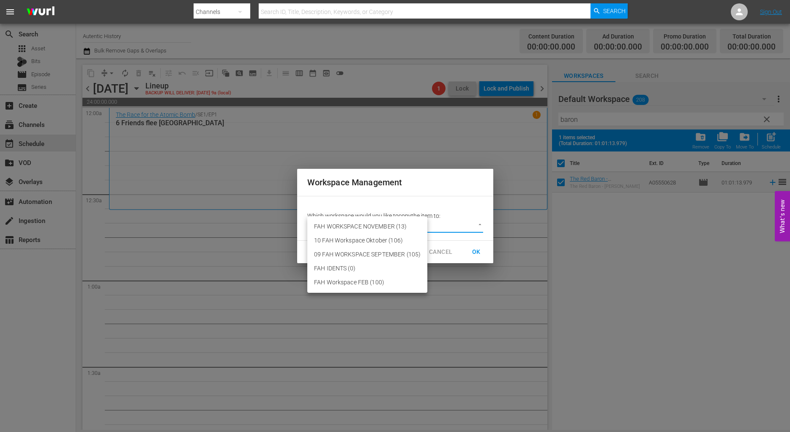
click at [363, 224] on li "FAH WORKSPACE NOVEMBER (13)" at bounding box center [367, 226] width 120 height 14
type input "3725"
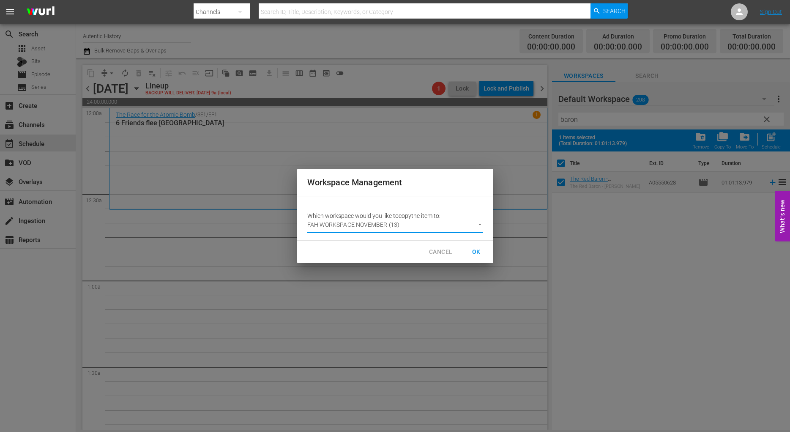
click at [476, 252] on span "OK" at bounding box center [477, 251] width 14 height 11
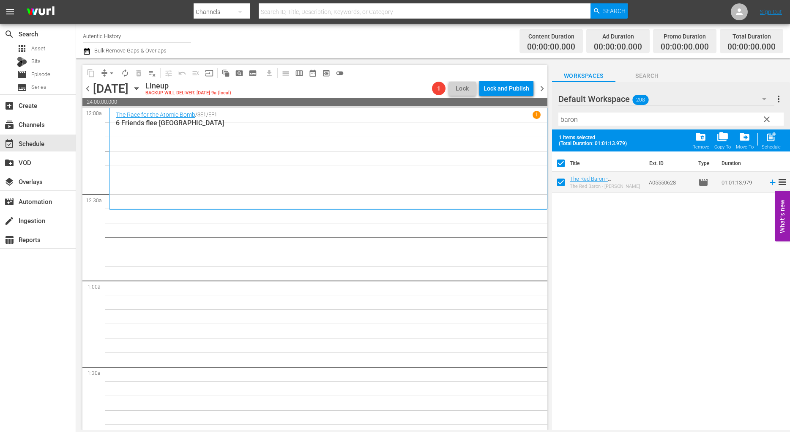
checkbox input "false"
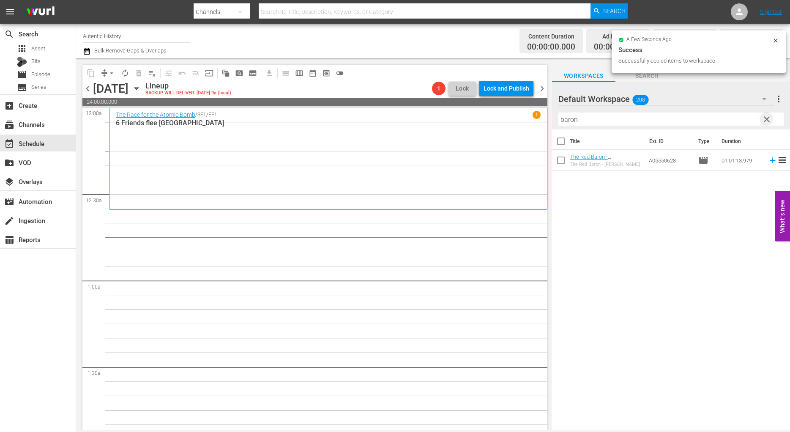
drag, startPoint x: 766, startPoint y: 121, endPoint x: 596, endPoint y: 127, distance: 170.0
click at [767, 121] on span "clear" at bounding box center [767, 119] width 10 height 10
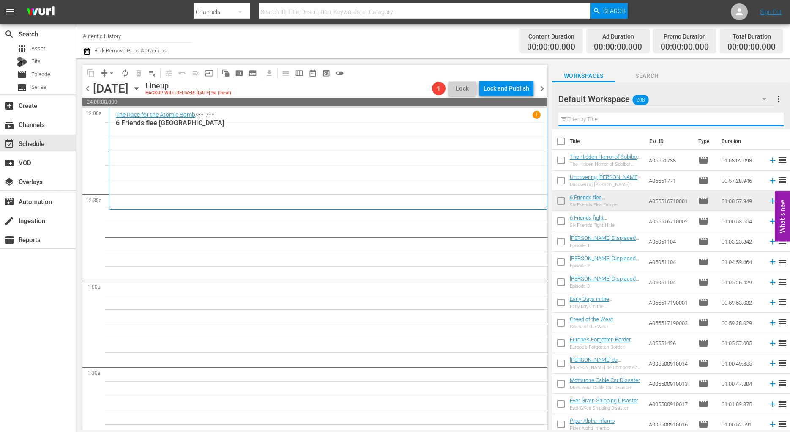
click at [588, 121] on input "text" at bounding box center [670, 119] width 225 height 14
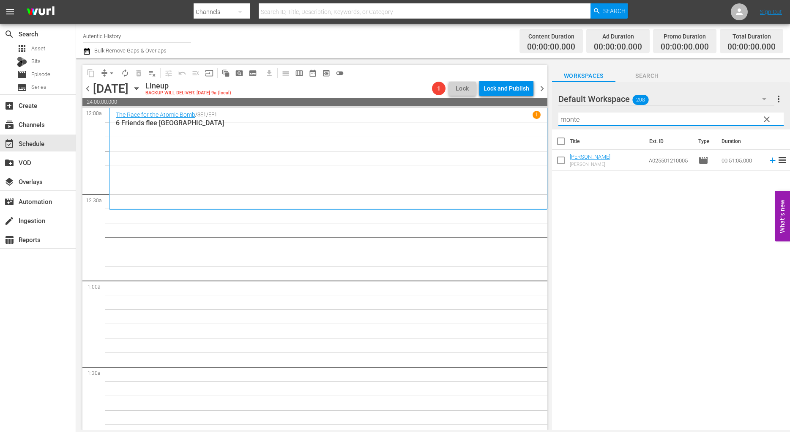
type input "monte"
click at [558, 159] on input "checkbox" at bounding box center [561, 162] width 18 height 18
checkbox input "true"
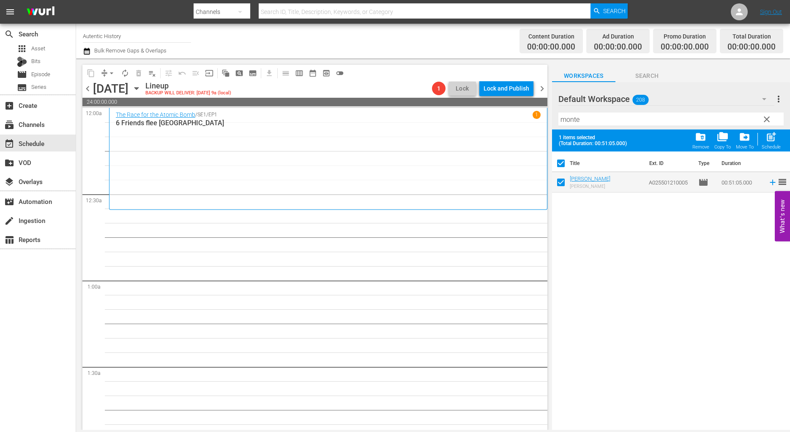
click at [768, 121] on span "clear" at bounding box center [767, 119] width 10 height 10
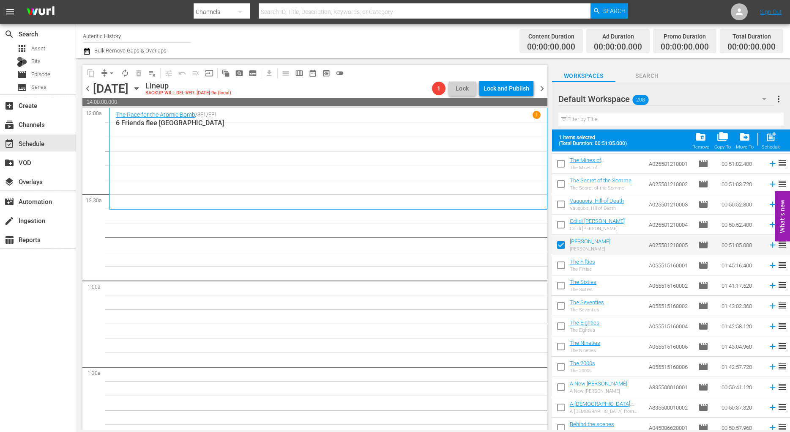
scroll to position [1595, 0]
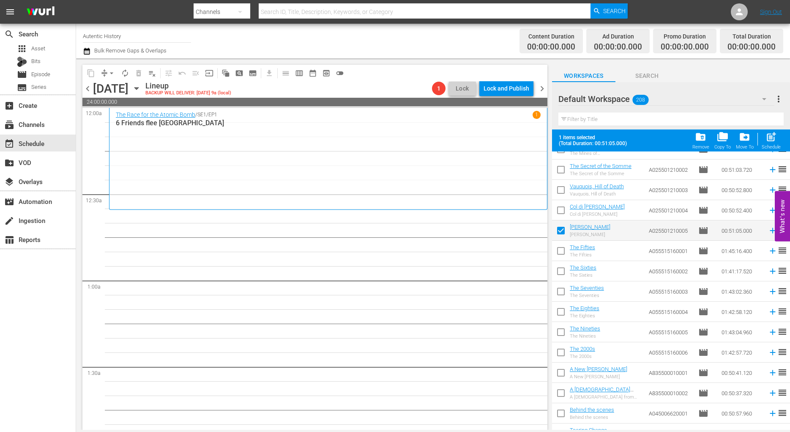
drag, startPoint x: 561, startPoint y: 209, endPoint x: 561, endPoint y: 195, distance: 13.5
click at [561, 208] on input "checkbox" at bounding box center [561, 212] width 18 height 18
checkbox input "true"
checkbox input "false"
drag, startPoint x: 561, startPoint y: 191, endPoint x: 561, endPoint y: 178, distance: 12.3
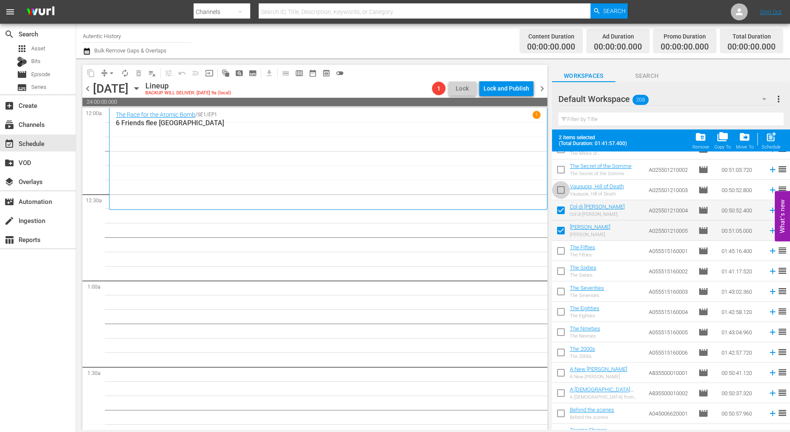
click at [561, 190] on input "checkbox" at bounding box center [561, 192] width 18 height 18
checkbox input "true"
click at [561, 172] on input "checkbox" at bounding box center [561, 171] width 18 height 18
checkbox input "true"
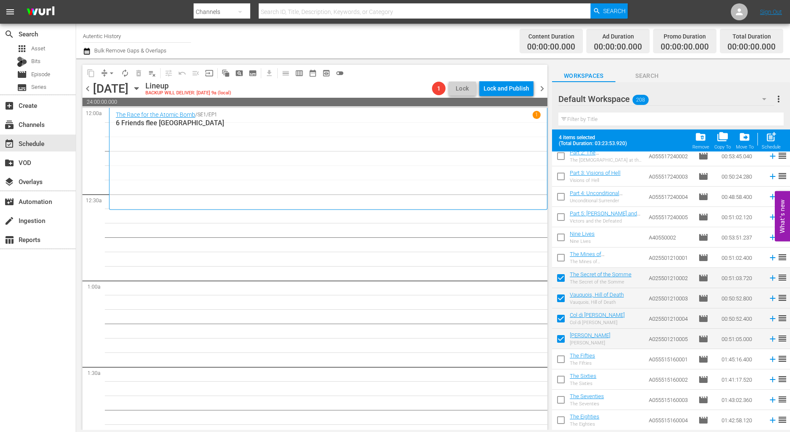
scroll to position [1466, 0]
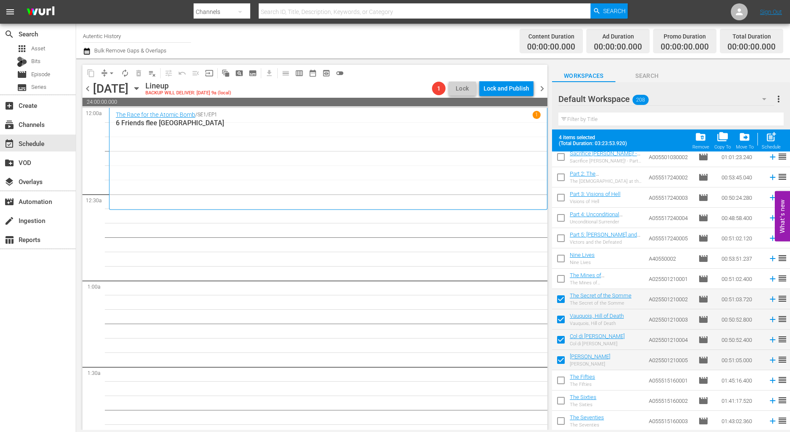
click at [561, 279] on input "checkbox" at bounding box center [561, 280] width 18 height 18
checkbox input "true"
click at [722, 137] on span "folder_copy" at bounding box center [722, 136] width 11 height 11
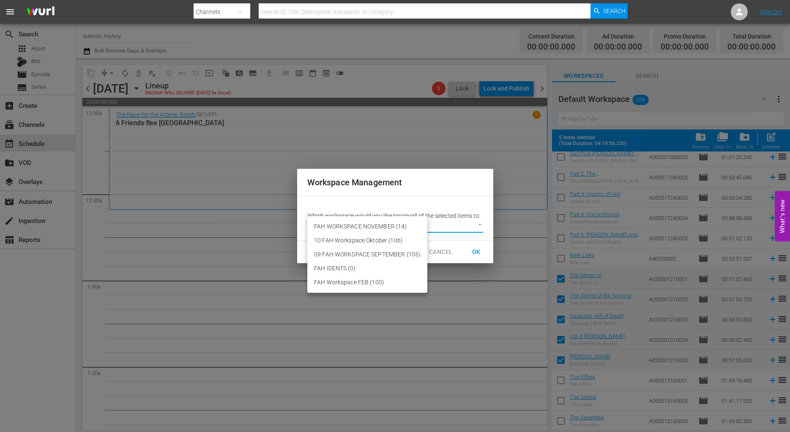
click at [476, 224] on body "menu Search By Channels Search ID, Title, Description, Keywords, or Category Se…" at bounding box center [395, 216] width 790 height 432
click at [369, 223] on li "FAH WORKSPACE NOVEMBER (14)" at bounding box center [367, 226] width 120 height 14
type input "3725"
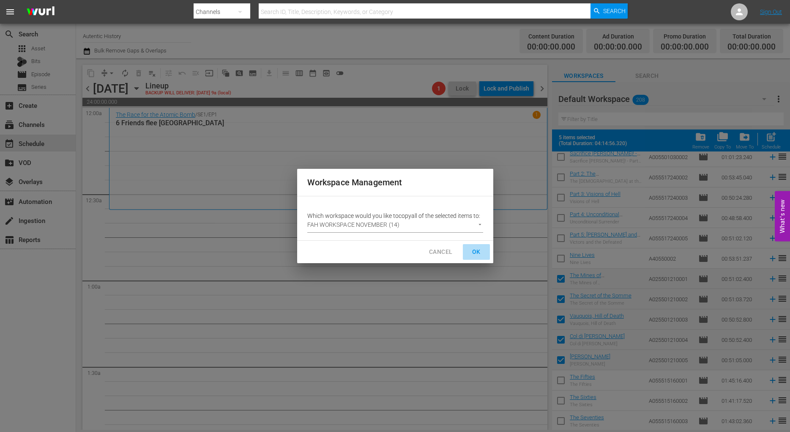
click at [473, 252] on span "OK" at bounding box center [477, 251] width 14 height 11
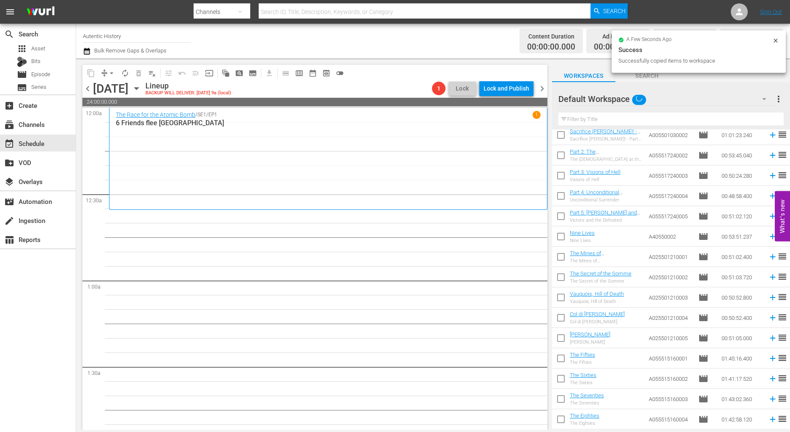
checkbox input "false"
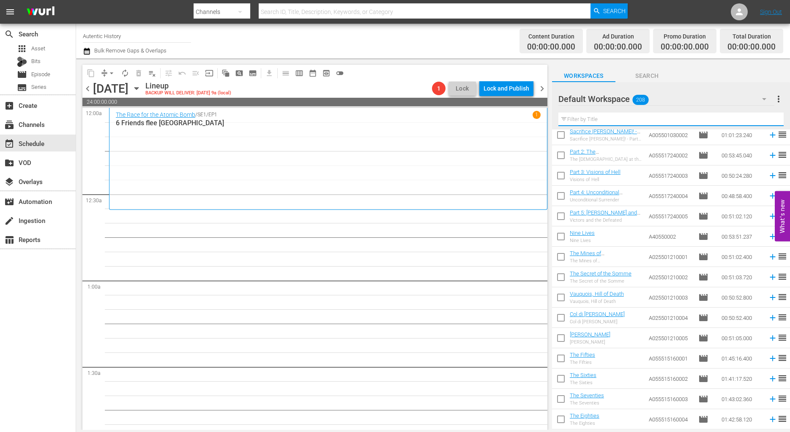
click at [596, 119] on input "text" at bounding box center [670, 119] width 225 height 14
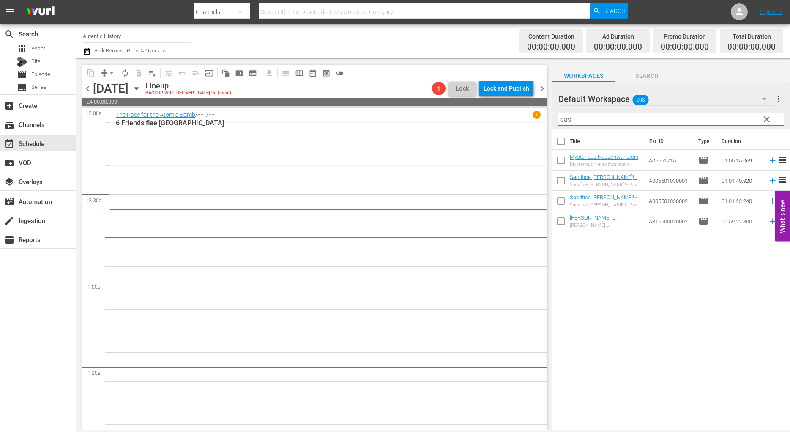
scroll to position [0, 0]
type input "cass"
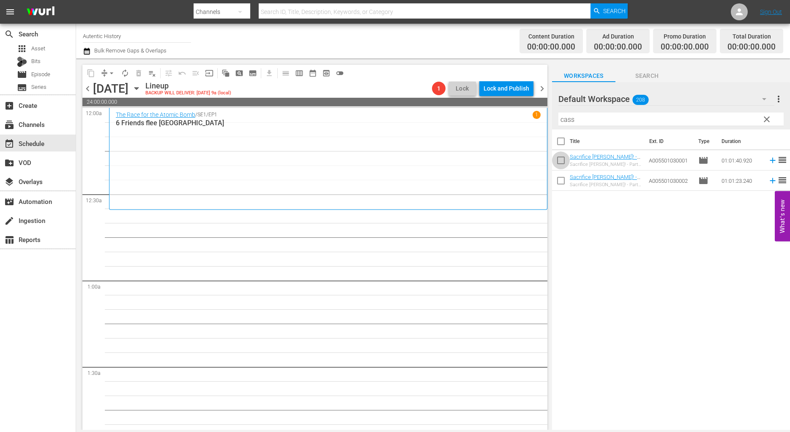
click at [564, 159] on input "checkbox" at bounding box center [561, 162] width 18 height 18
checkbox input "true"
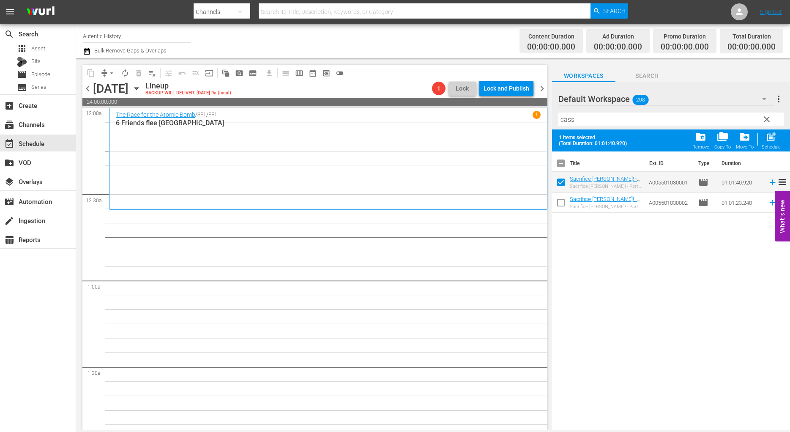
click at [562, 199] on input "checkbox" at bounding box center [561, 204] width 18 height 18
checkbox input "true"
click at [727, 137] on span "folder_copy" at bounding box center [722, 136] width 11 height 11
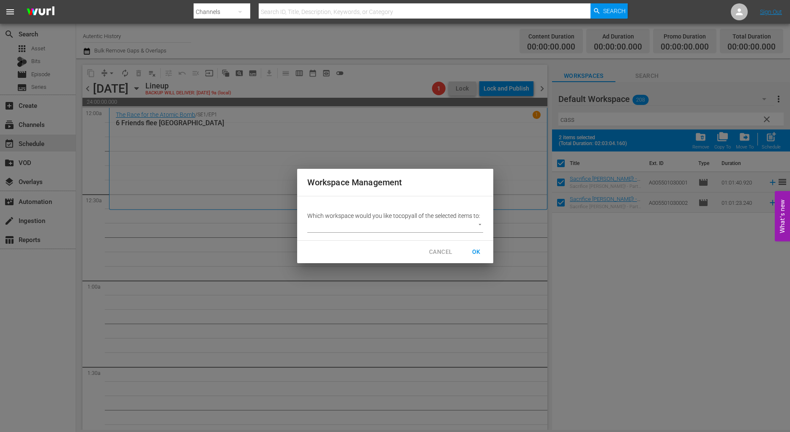
click at [479, 226] on body "menu Search By Channels Search ID, Title, Description, Keywords, or Category Se…" at bounding box center [395, 216] width 790 height 432
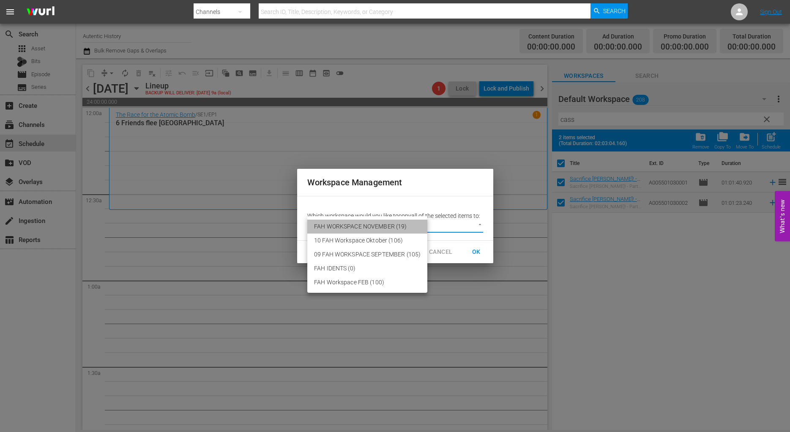
click at [383, 224] on li "FAH WORKSPACE NOVEMBER (19)" at bounding box center [367, 226] width 120 height 14
type input "3725"
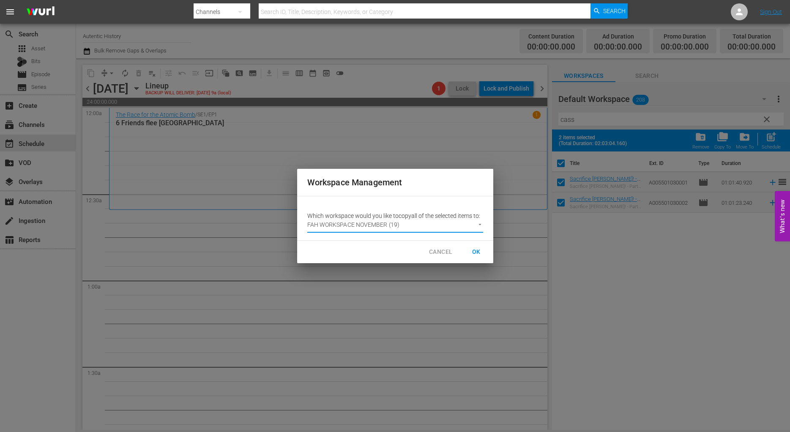
click at [472, 251] on span "OK" at bounding box center [477, 251] width 14 height 11
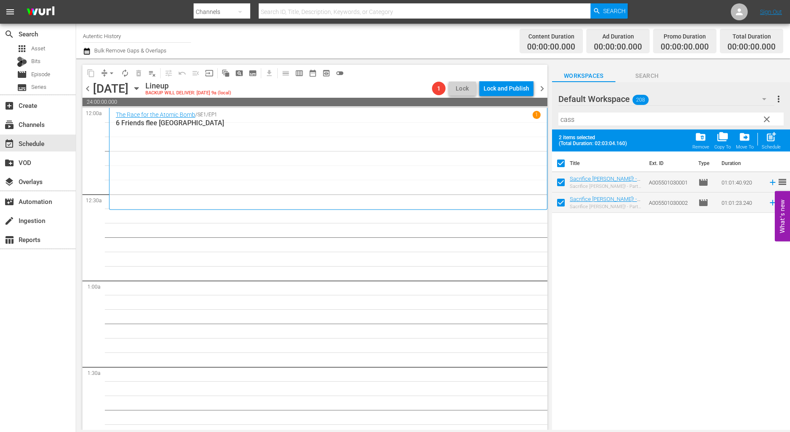
checkbox input "false"
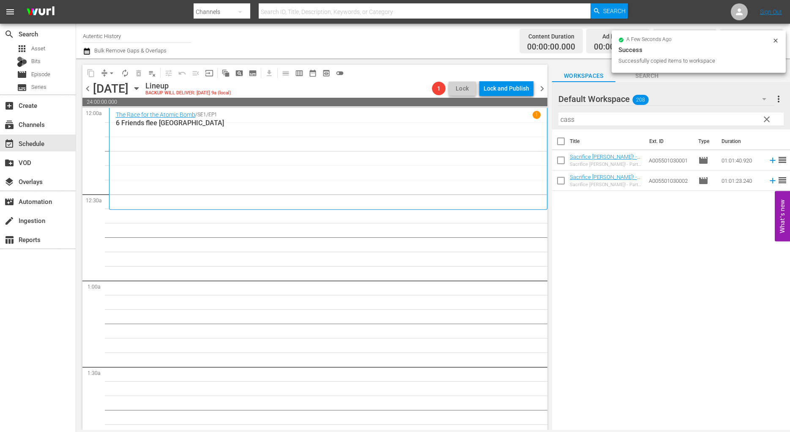
click at [589, 120] on input "cass" at bounding box center [670, 119] width 225 height 14
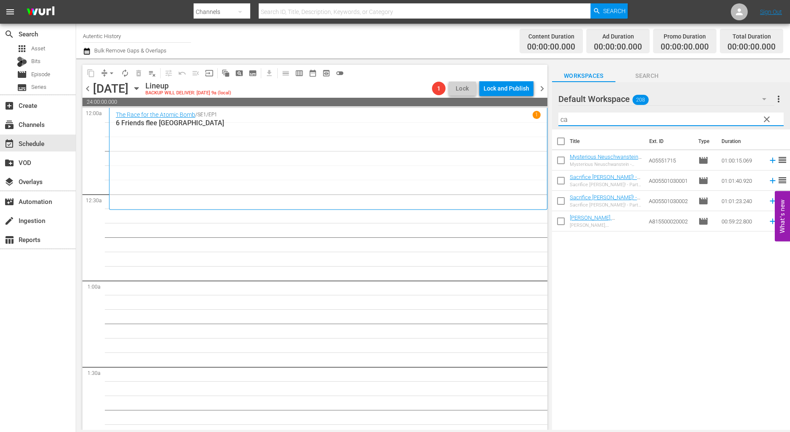
type input "c"
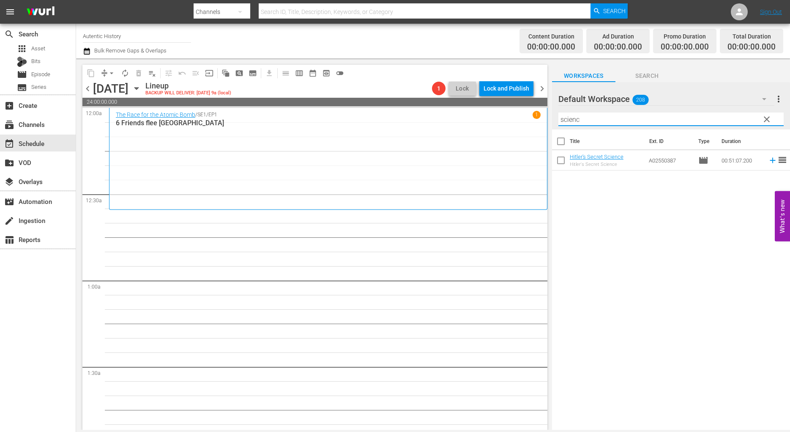
type input "scienc"
click at [561, 162] on input "checkbox" at bounding box center [561, 162] width 18 height 18
checkbox input "true"
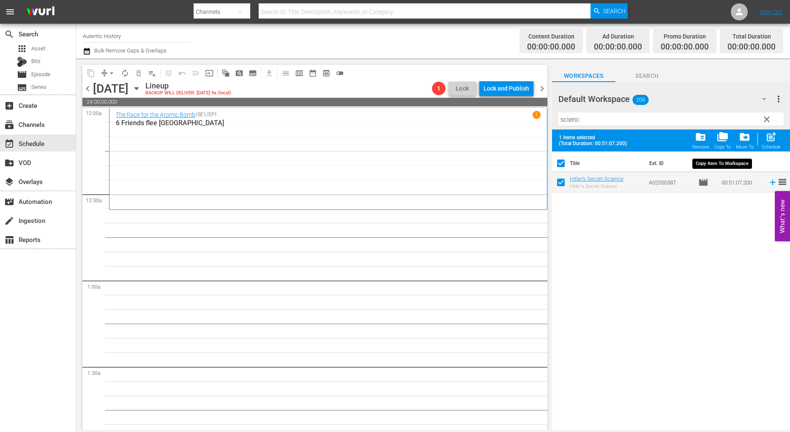
click at [724, 139] on span "folder_copy" at bounding box center [722, 136] width 11 height 11
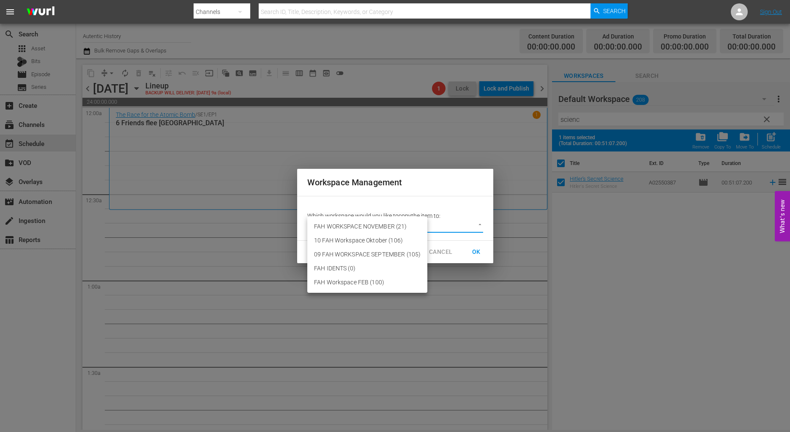
drag, startPoint x: 479, startPoint y: 221, endPoint x: 427, endPoint y: 220, distance: 51.2
click at [478, 220] on body "menu Search By Channels Search ID, Title, Description, Keywords, or Category Se…" at bounding box center [395, 216] width 790 height 432
click at [378, 227] on li "FAH WORKSPACE NOVEMBER (21)" at bounding box center [367, 226] width 120 height 14
type input "3725"
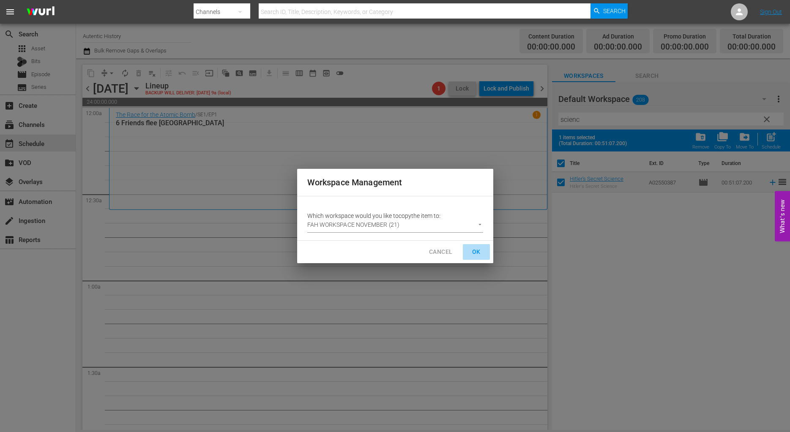
click at [474, 250] on span "OK" at bounding box center [477, 251] width 14 height 11
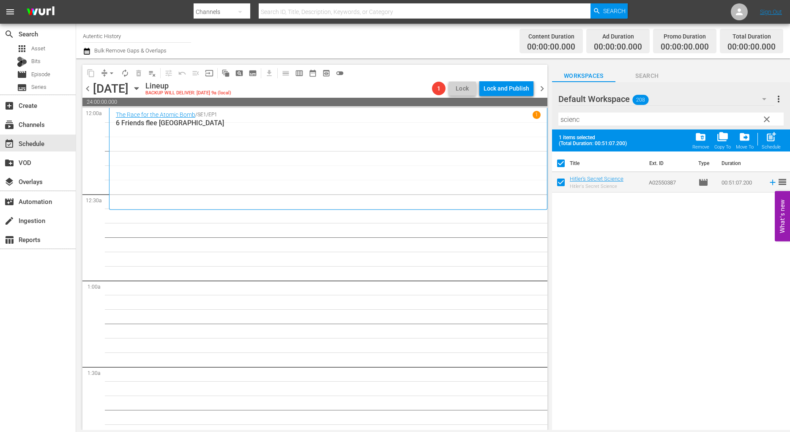
checkbox input "false"
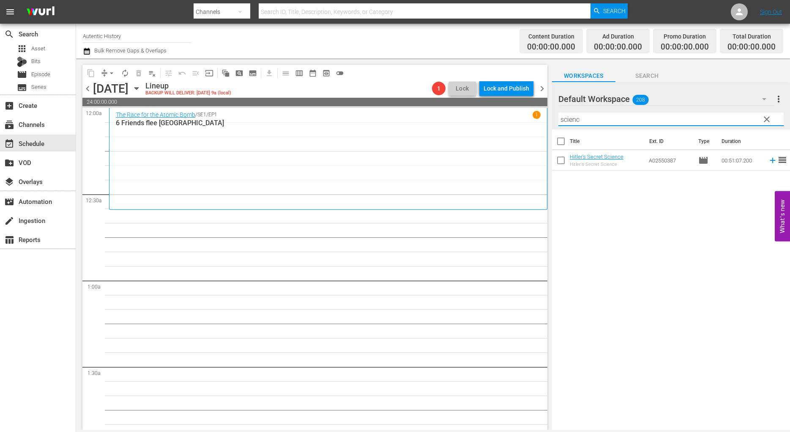
drag, startPoint x: 588, startPoint y: 120, endPoint x: 708, endPoint y: 120, distance: 120.1
click at [589, 120] on input "scienc" at bounding box center [670, 119] width 225 height 14
click at [767, 120] on span "clear" at bounding box center [767, 119] width 10 height 10
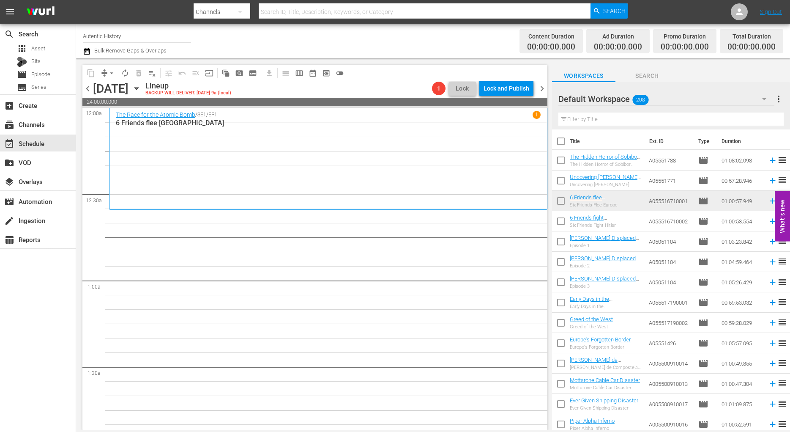
click at [596, 117] on input "text" at bounding box center [670, 119] width 225 height 14
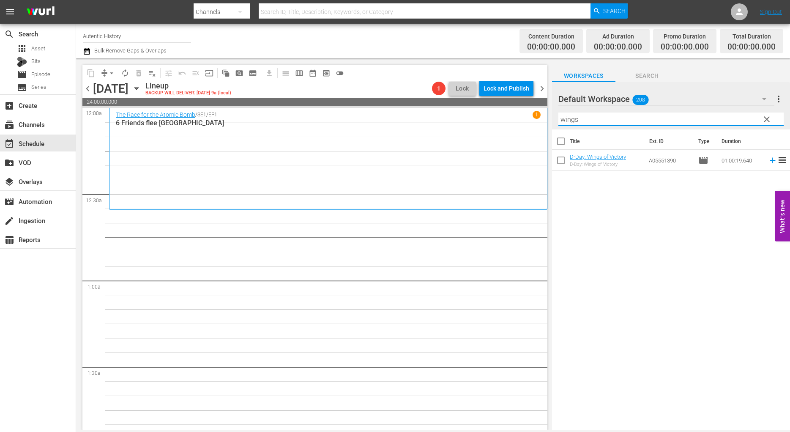
type input "wings"
click at [562, 161] on input "checkbox" at bounding box center [561, 162] width 18 height 18
checkbox input "true"
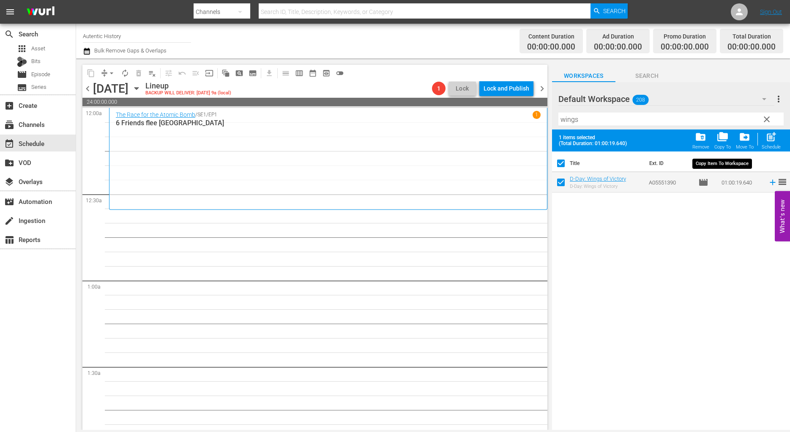
click at [724, 136] on span "folder_copy" at bounding box center [722, 136] width 11 height 11
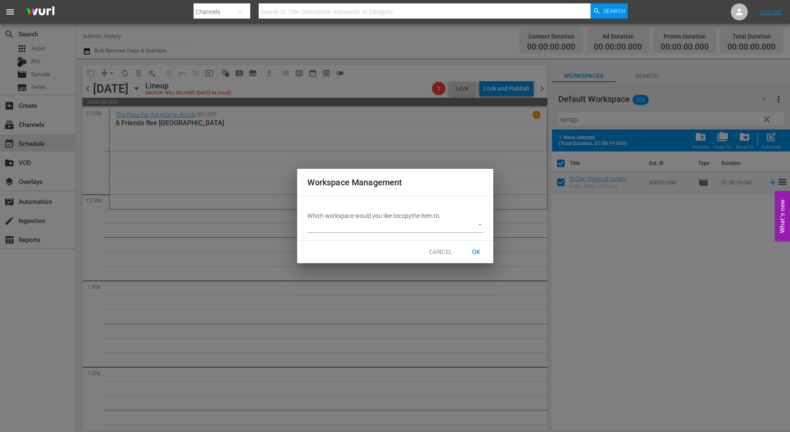
click at [478, 224] on body "menu Search By Channels Search ID, Title, Description, Keywords, or Category Se…" at bounding box center [395, 216] width 790 height 432
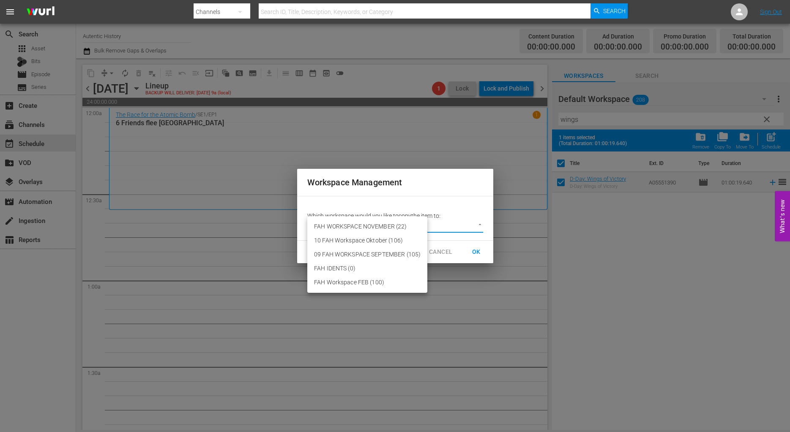
click at [400, 224] on li "FAH WORKSPACE NOVEMBER (22)" at bounding box center [367, 226] width 120 height 14
type input "3725"
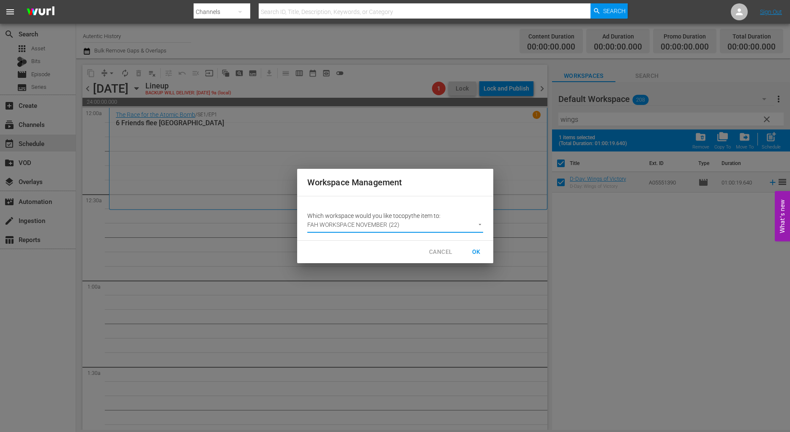
click at [478, 254] on span "OK" at bounding box center [477, 251] width 14 height 11
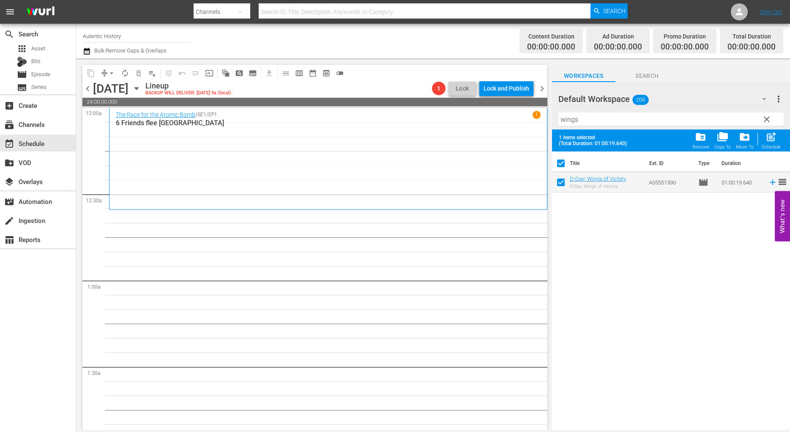
checkbox input "false"
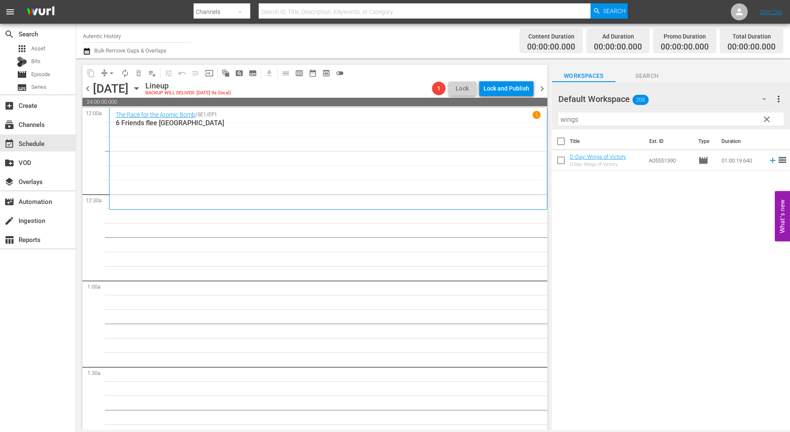
click at [769, 122] on span "clear" at bounding box center [767, 119] width 10 height 10
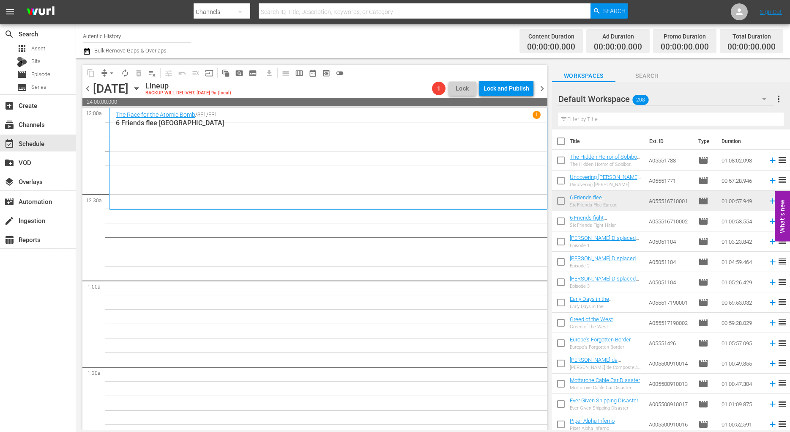
click at [577, 118] on input "text" at bounding box center [670, 119] width 225 height 14
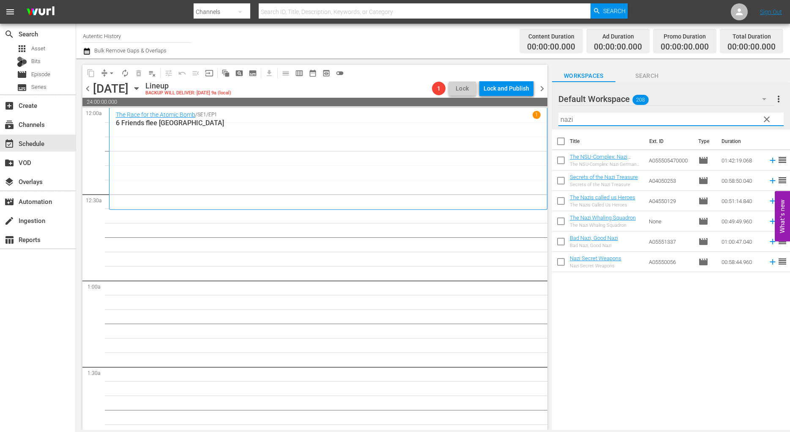
type input "nazi"
click at [562, 263] on input "checkbox" at bounding box center [561, 263] width 18 height 18
checkbox input "true"
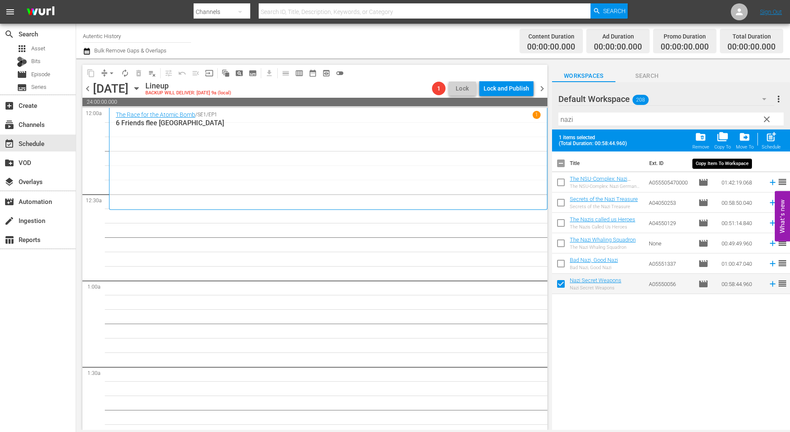
click at [718, 142] on span "folder_copy" at bounding box center [722, 136] width 11 height 11
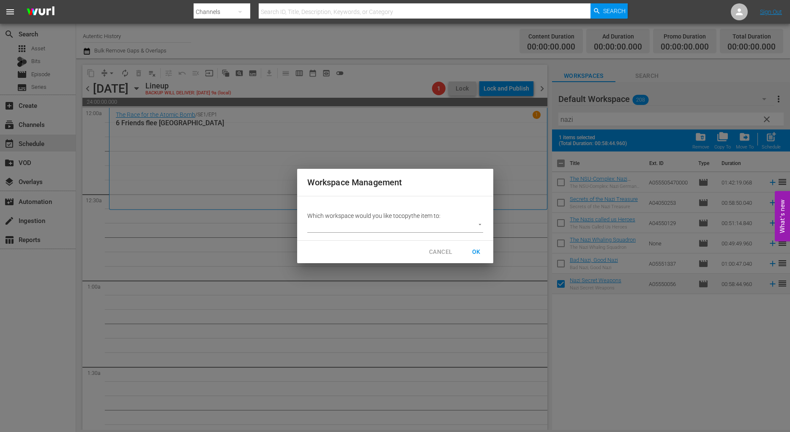
click at [481, 225] on body "menu Search By Channels Search ID, Title, Description, Keywords, or Category Se…" at bounding box center [395, 216] width 790 height 432
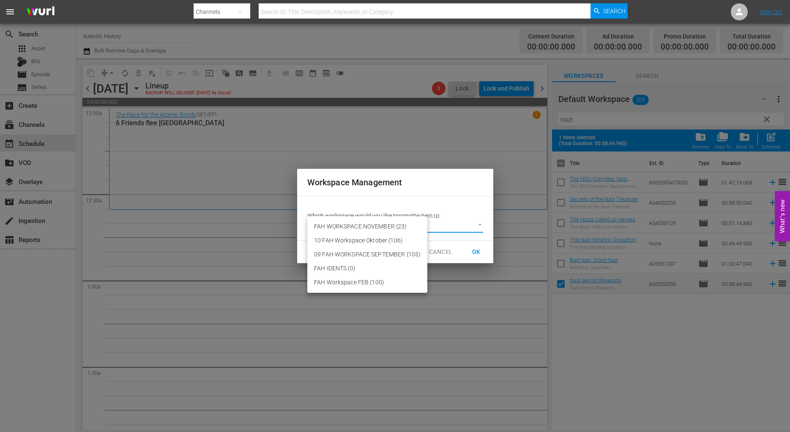
click at [395, 225] on li "FAH WORKSPACE NOVEMBER (23)" at bounding box center [367, 226] width 120 height 14
type input "3725"
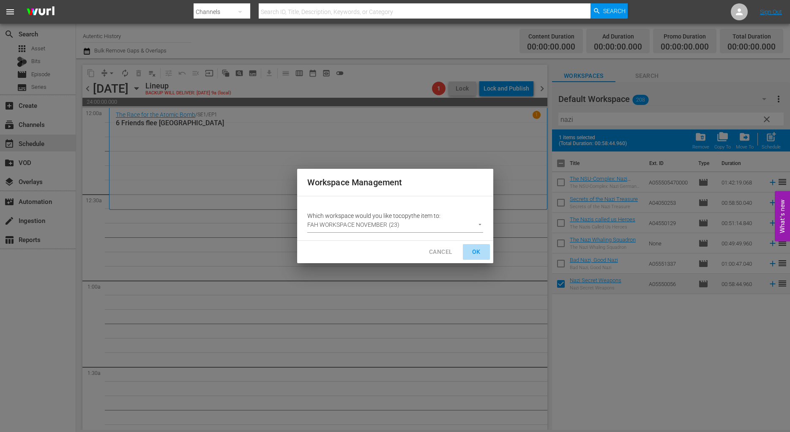
click at [479, 250] on span "OK" at bounding box center [477, 251] width 14 height 11
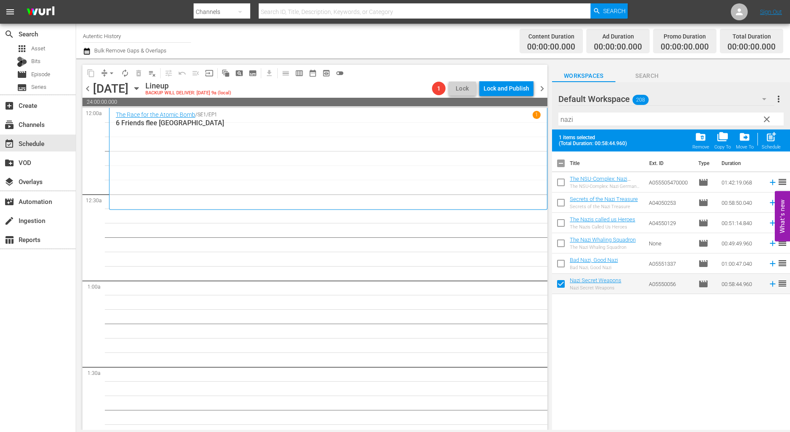
checkbox input "false"
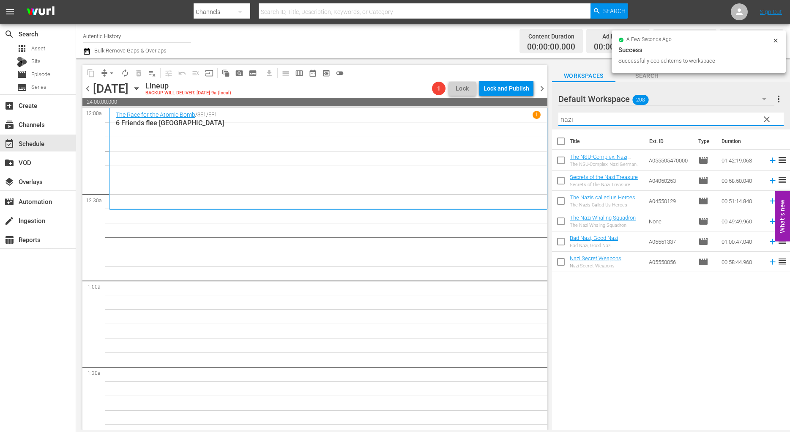
click at [610, 125] on input "nazi" at bounding box center [670, 119] width 225 height 14
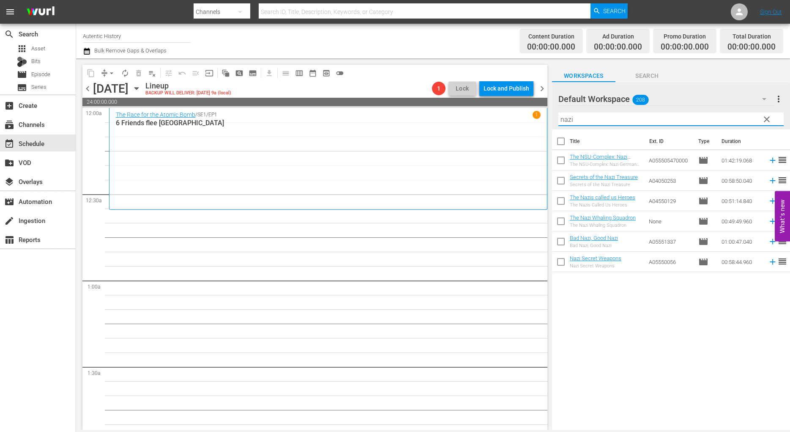
drag, startPoint x: 591, startPoint y: 119, endPoint x: 520, endPoint y: 111, distance: 72.3
click at [558, 112] on input "nazi" at bounding box center [670, 119] width 225 height 14
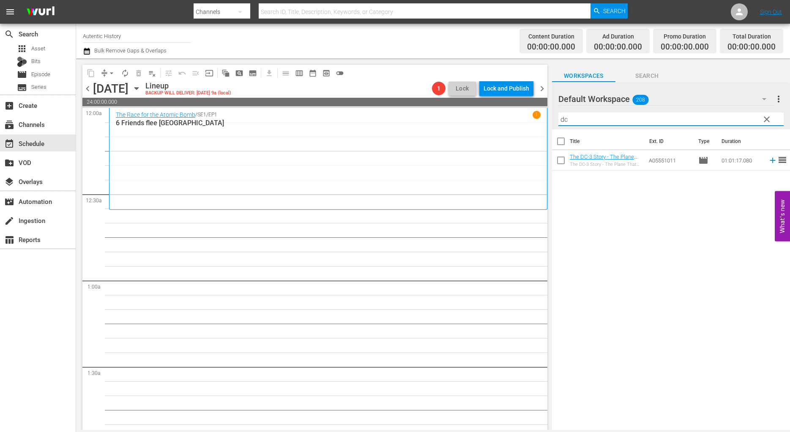
type input "dc"
click at [559, 161] on input "checkbox" at bounding box center [561, 162] width 18 height 18
checkbox input "true"
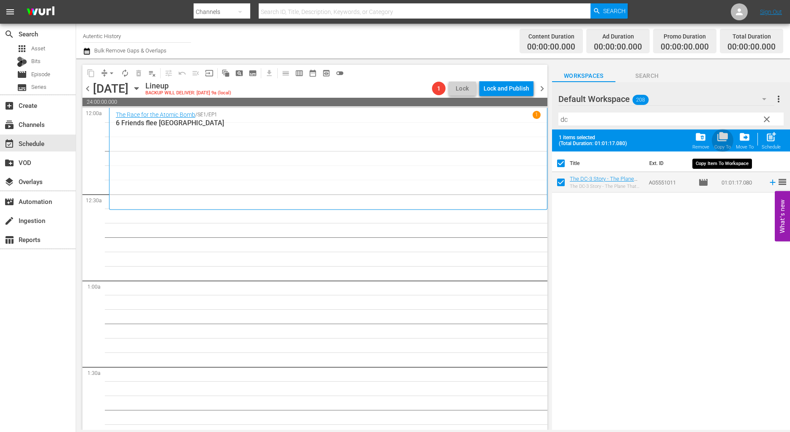
click at [725, 140] on span "folder_copy" at bounding box center [722, 136] width 11 height 11
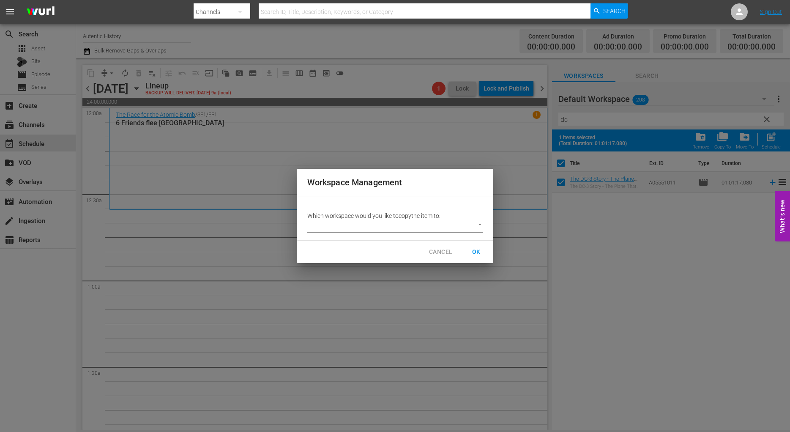
click at [481, 224] on body "menu Search By Channels Search ID, Title, Description, Keywords, or Category Se…" at bounding box center [395, 216] width 790 height 432
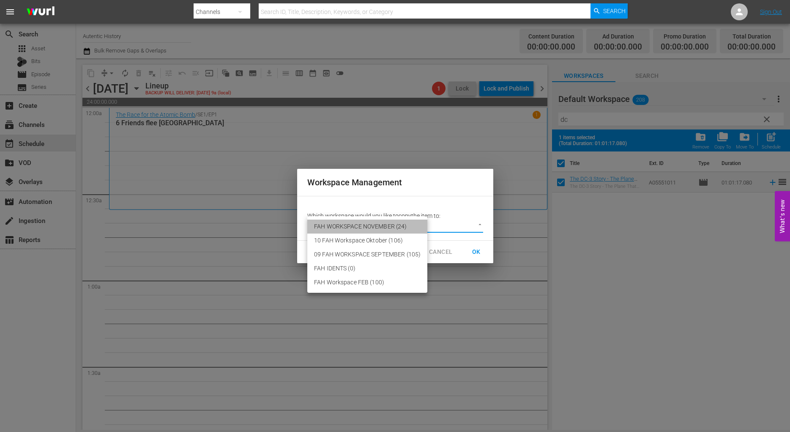
click at [399, 227] on li "FAH WORKSPACE NOVEMBER (24)" at bounding box center [367, 226] width 120 height 14
type input "3725"
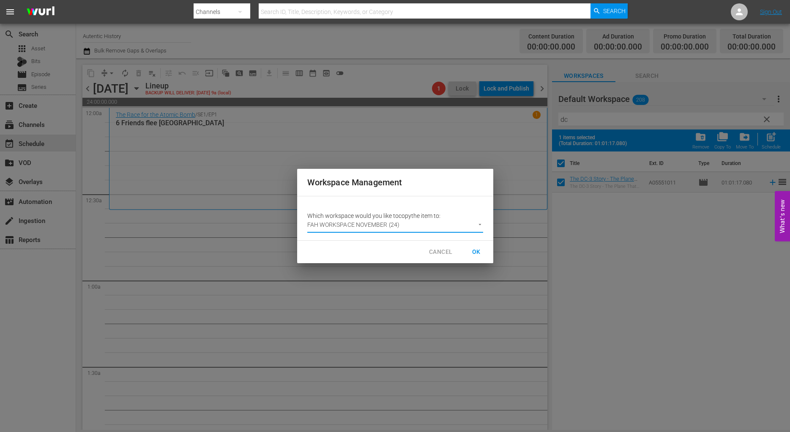
click at [476, 251] on span "OK" at bounding box center [477, 251] width 14 height 11
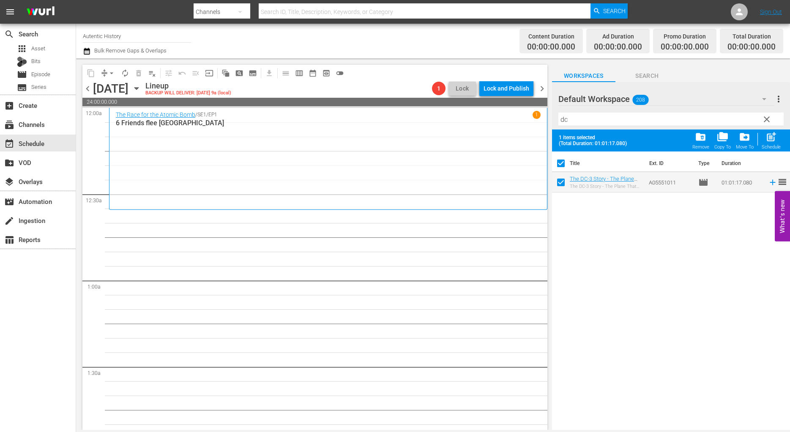
checkbox input "false"
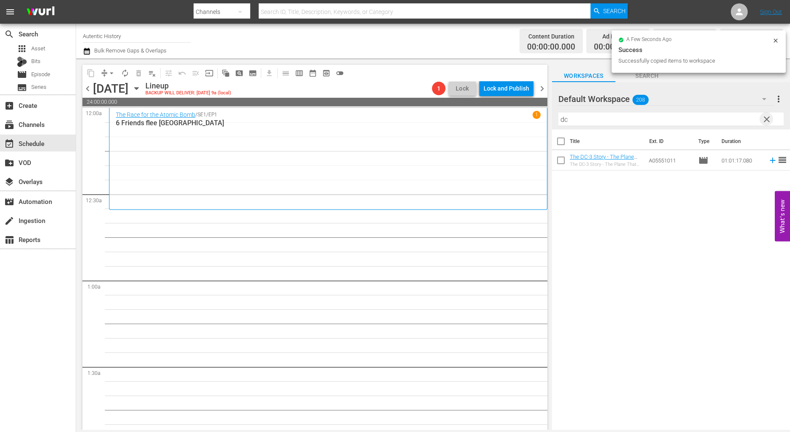
click at [766, 120] on span "clear" at bounding box center [767, 119] width 10 height 10
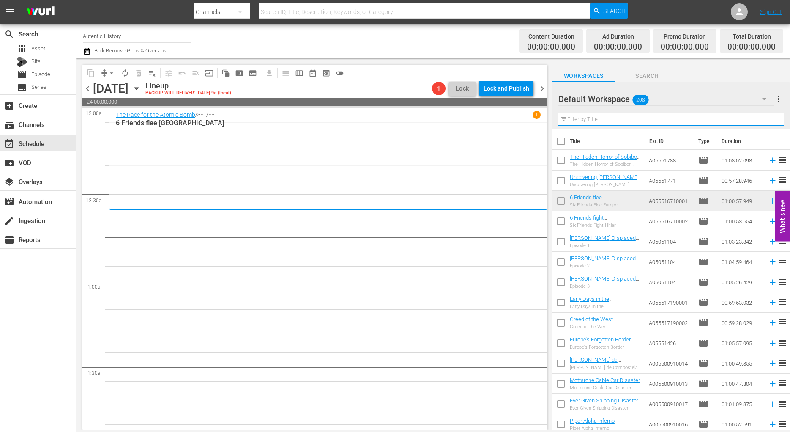
click at [589, 120] on input "text" at bounding box center [670, 119] width 225 height 14
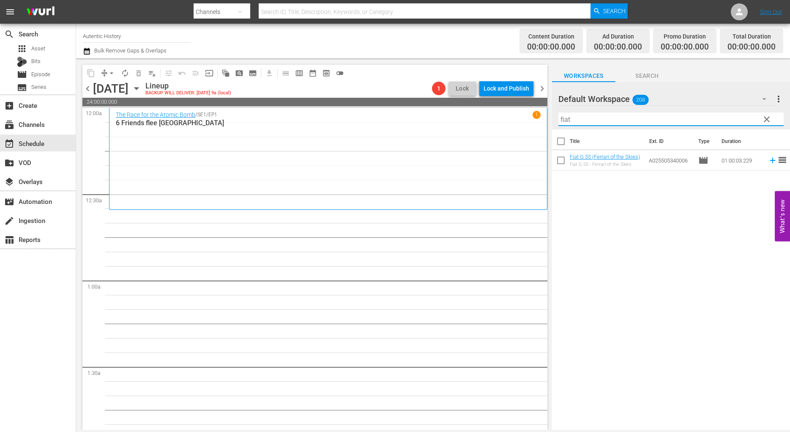
type input "fiat"
click at [561, 161] on input "checkbox" at bounding box center [561, 162] width 18 height 18
checkbox input "true"
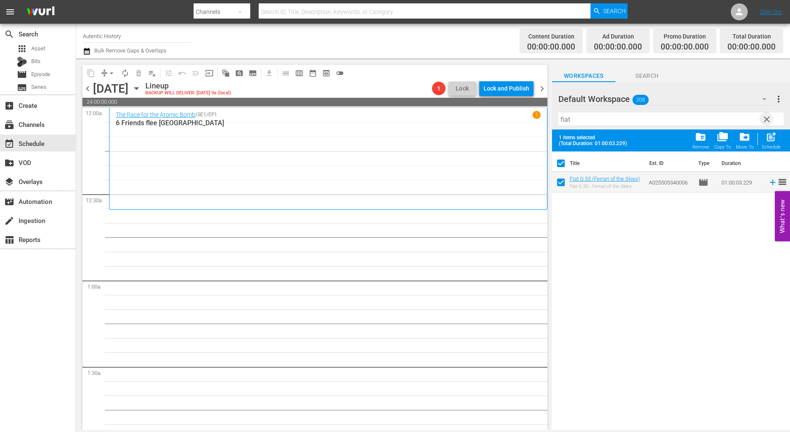
click at [768, 117] on span "clear" at bounding box center [767, 119] width 10 height 10
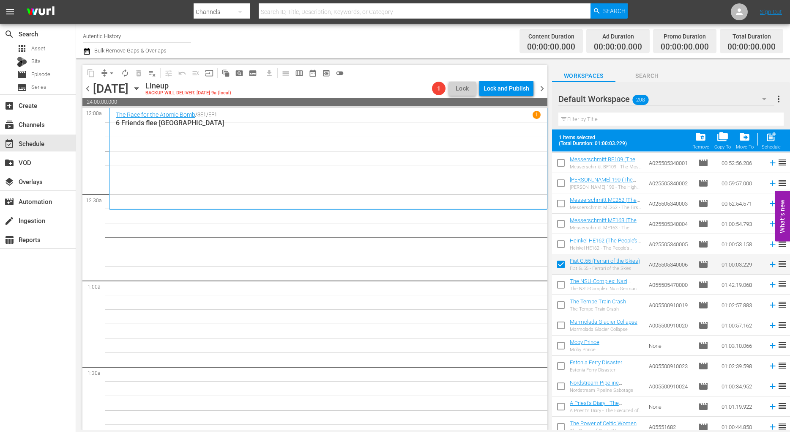
scroll to position [302, 0]
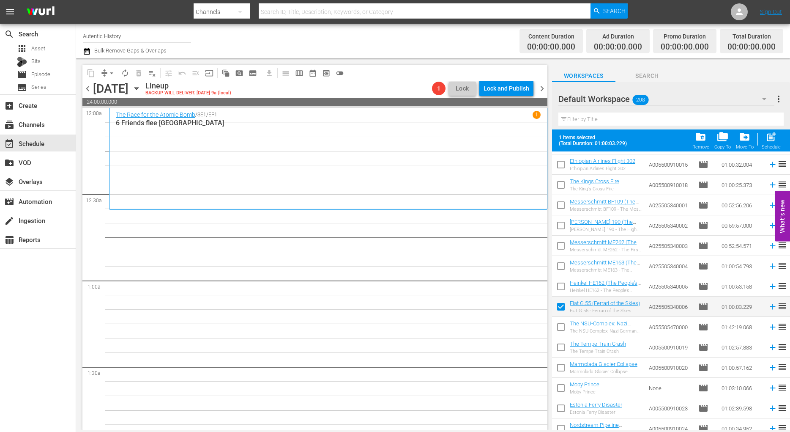
drag, startPoint x: 560, startPoint y: 288, endPoint x: 559, endPoint y: 279, distance: 9.3
click at [560, 287] on input "checkbox" at bounding box center [561, 288] width 18 height 18
checkbox input "true"
checkbox input "false"
click at [559, 267] on input "checkbox" at bounding box center [561, 268] width 18 height 18
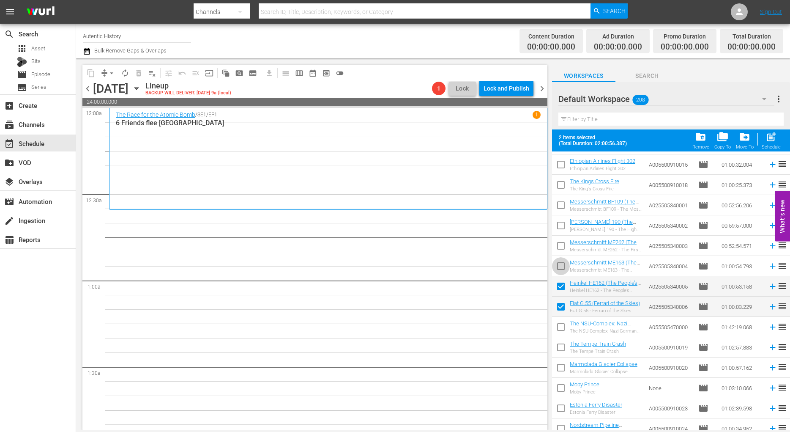
checkbox input "true"
click at [561, 249] on input "checkbox" at bounding box center [561, 247] width 18 height 18
checkbox input "true"
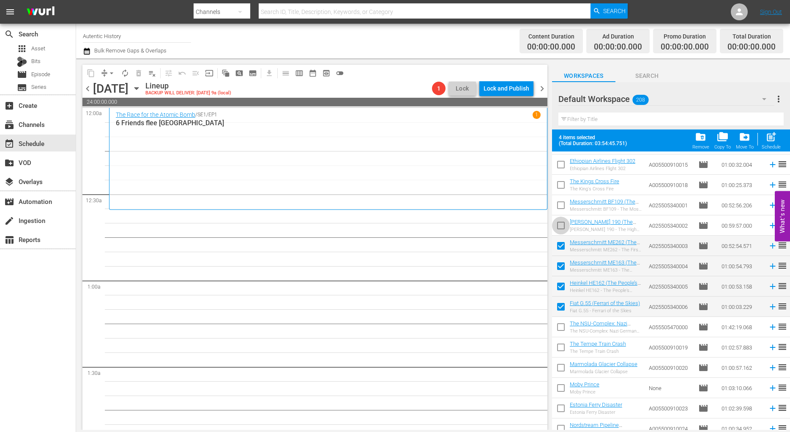
click at [561, 226] on input "checkbox" at bounding box center [561, 227] width 18 height 18
checkbox input "true"
click at [563, 209] on input "checkbox" at bounding box center [561, 207] width 18 height 18
checkbox input "true"
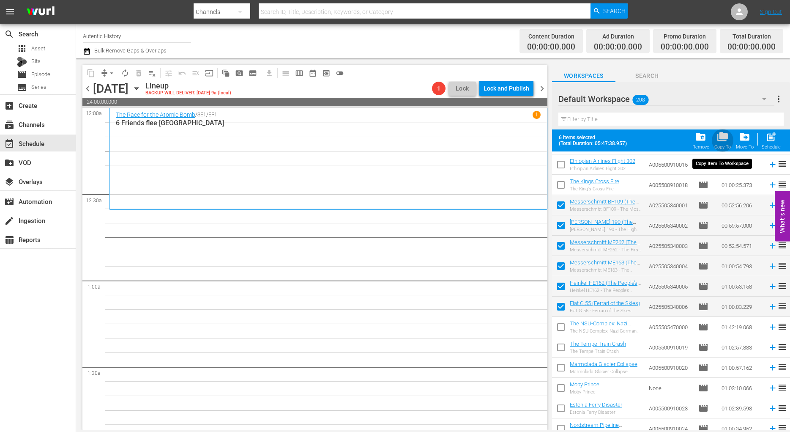
click at [724, 141] on span "folder_copy" at bounding box center [722, 136] width 11 height 11
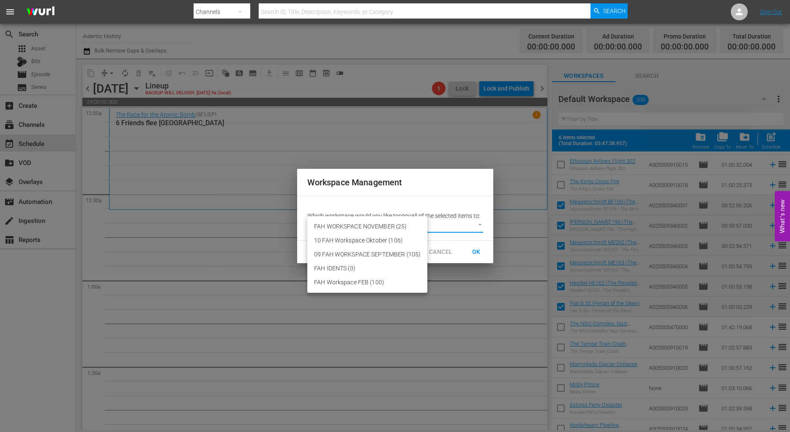
click at [479, 224] on body "menu Search By Channels Search ID, Title, Description, Keywords, or Category Se…" at bounding box center [395, 216] width 790 height 432
click at [398, 227] on li "FAH WORKSPACE NOVEMBER (25)" at bounding box center [367, 226] width 120 height 14
type input "3725"
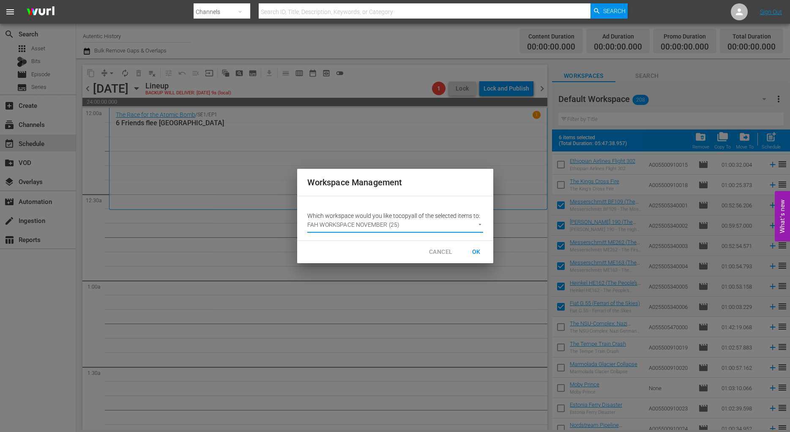
click at [477, 252] on span "OK" at bounding box center [477, 251] width 14 height 11
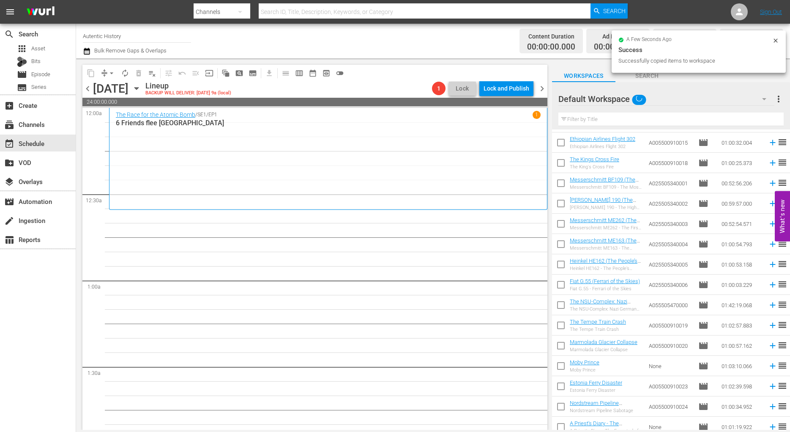
checkbox input "false"
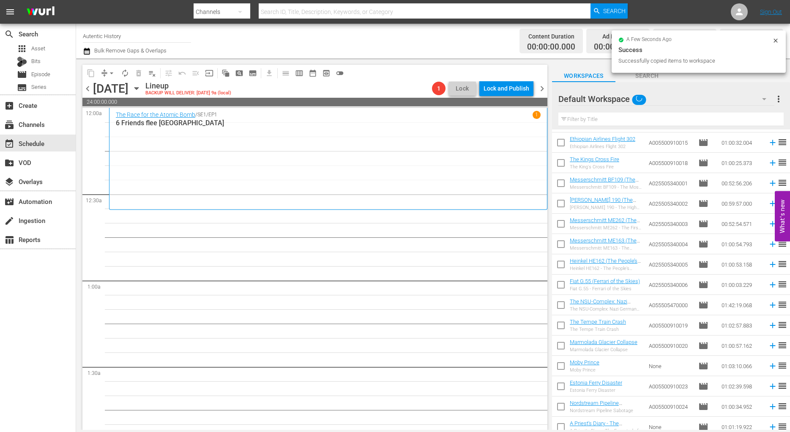
checkbox input "false"
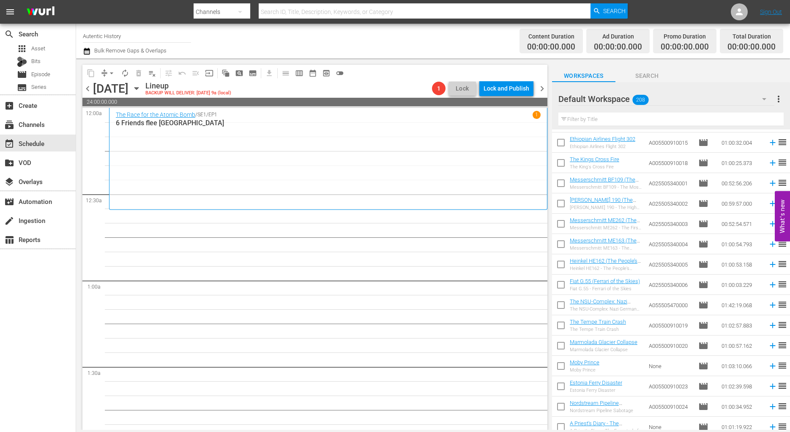
click at [569, 118] on input "text" at bounding box center [670, 119] width 225 height 14
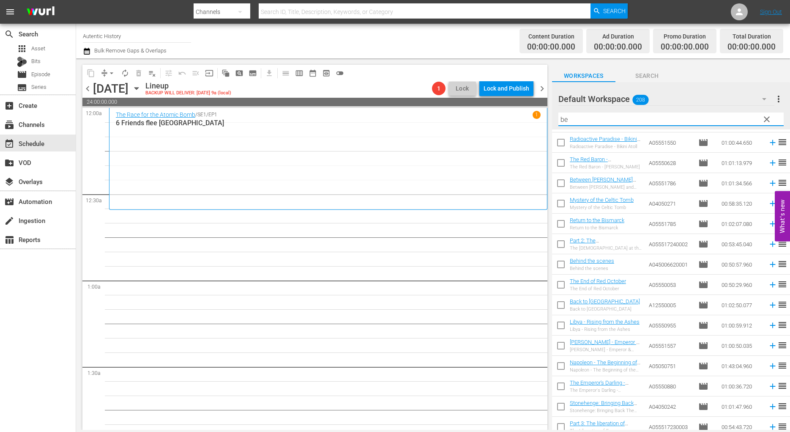
scroll to position [0, 0]
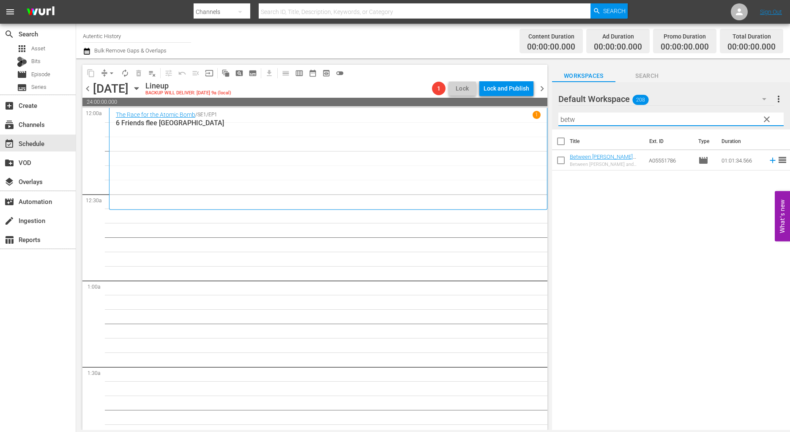
type input "betw"
click at [562, 161] on input "checkbox" at bounding box center [561, 162] width 18 height 18
checkbox input "true"
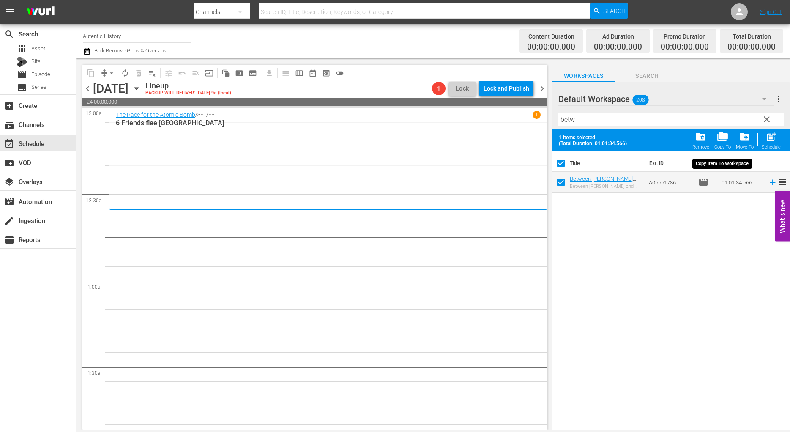
click at [725, 137] on span "folder_copy" at bounding box center [722, 136] width 11 height 11
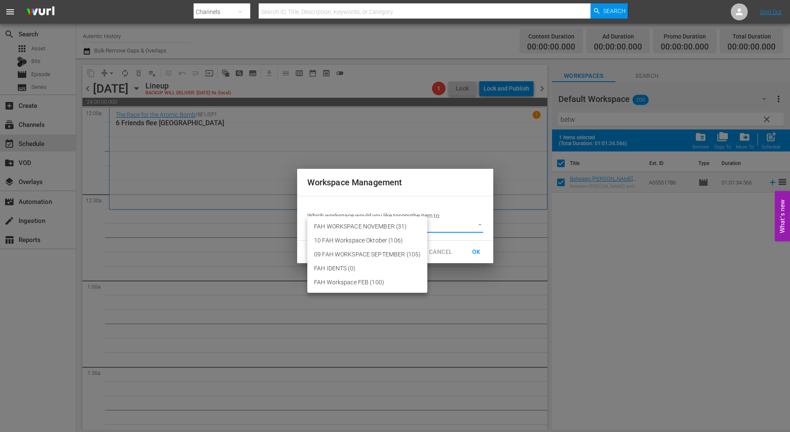
click at [479, 224] on body "menu Search By Channels Search ID, Title, Description, Keywords, or Category Se…" at bounding box center [395, 216] width 790 height 432
click at [363, 223] on li "FAH WORKSPACE NOVEMBER (31)" at bounding box center [367, 226] width 120 height 14
type input "3725"
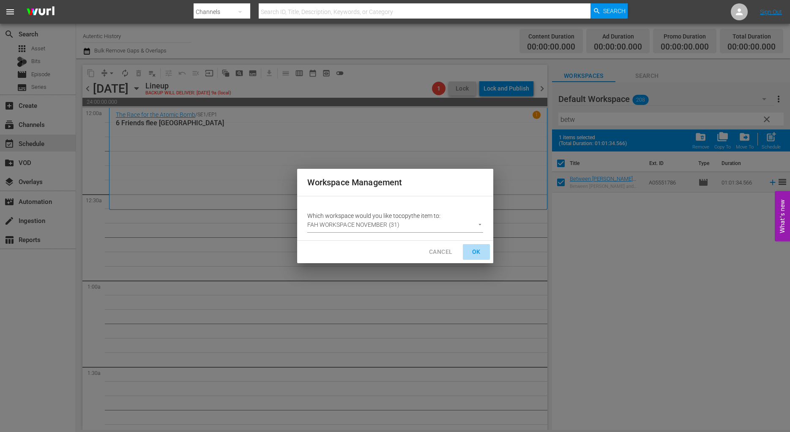
click at [476, 253] on span "OK" at bounding box center [477, 251] width 14 height 11
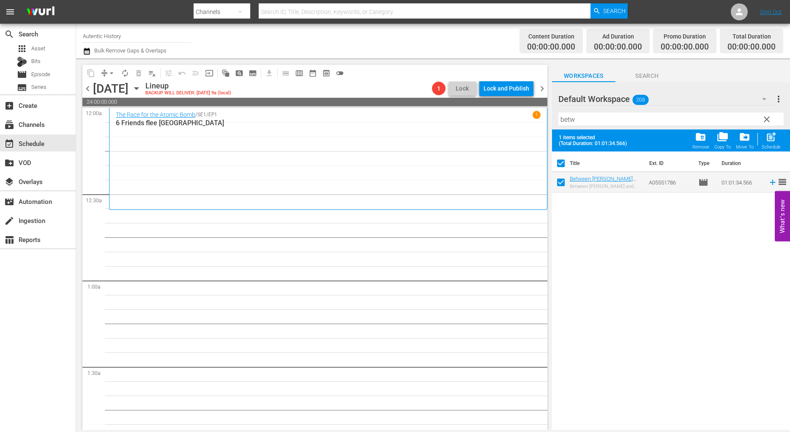
checkbox input "false"
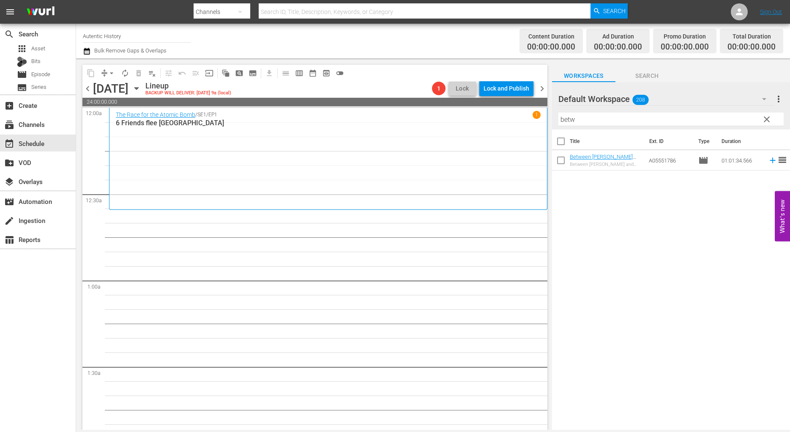
click at [605, 117] on input "betw" at bounding box center [670, 119] width 225 height 14
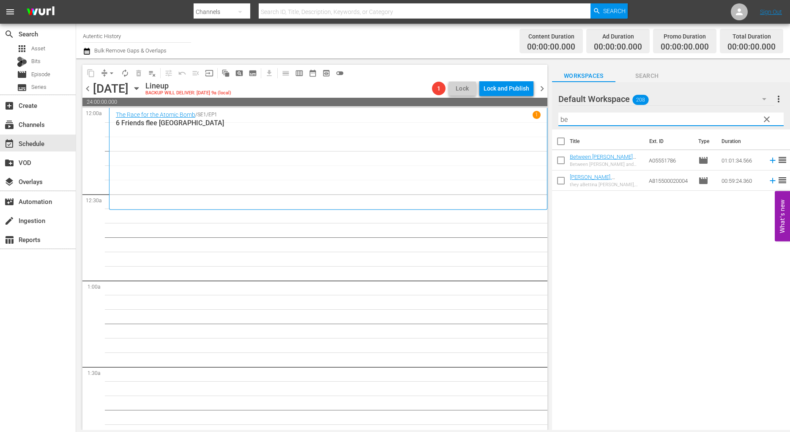
type input "b"
type input "good"
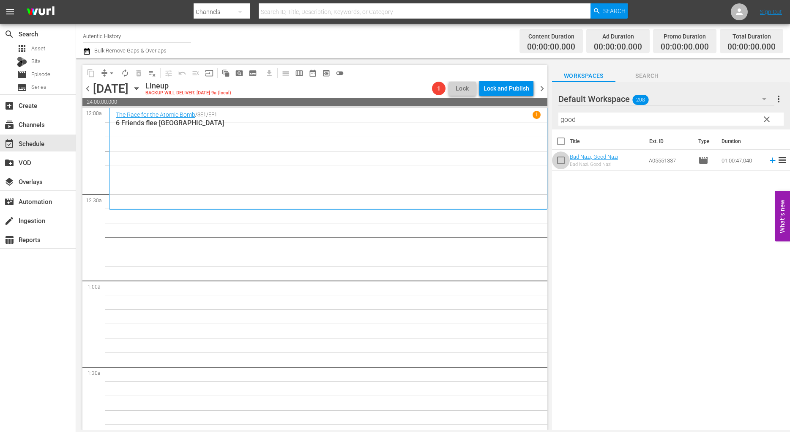
click at [562, 163] on input "checkbox" at bounding box center [561, 162] width 18 height 18
checkbox input "true"
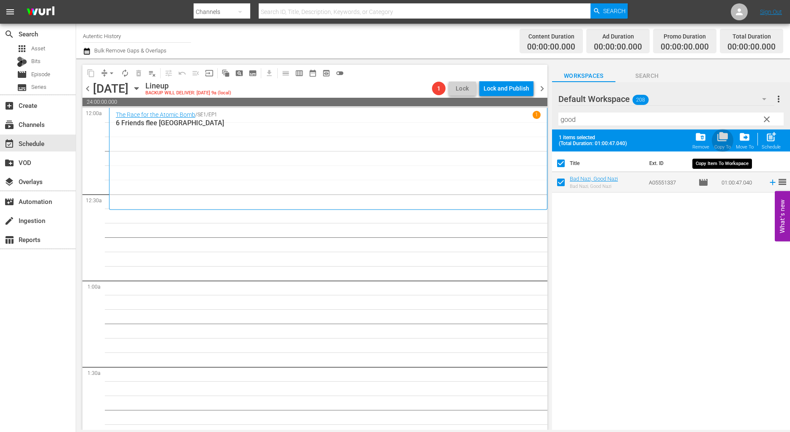
click at [723, 139] on span "folder_copy" at bounding box center [722, 136] width 11 height 11
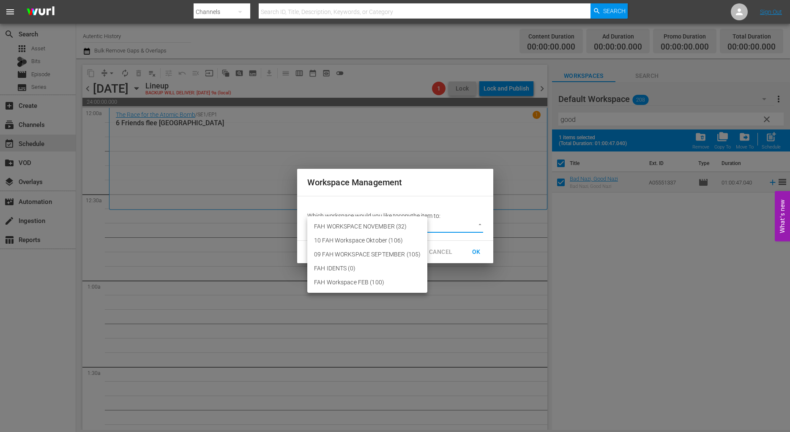
click at [478, 224] on body "menu Search By Channels Search ID, Title, Description, Keywords, or Category Se…" at bounding box center [395, 216] width 790 height 432
click at [401, 224] on li "FAH WORKSPACE NOVEMBER (32)" at bounding box center [367, 226] width 120 height 14
type input "3725"
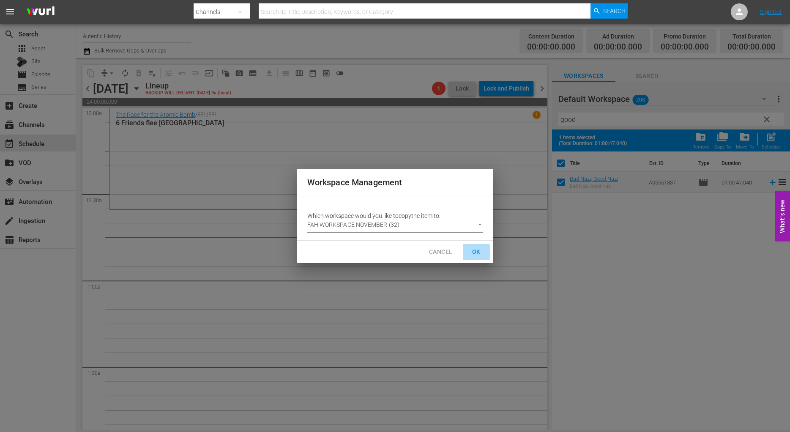
click at [480, 250] on span "OK" at bounding box center [477, 251] width 14 height 11
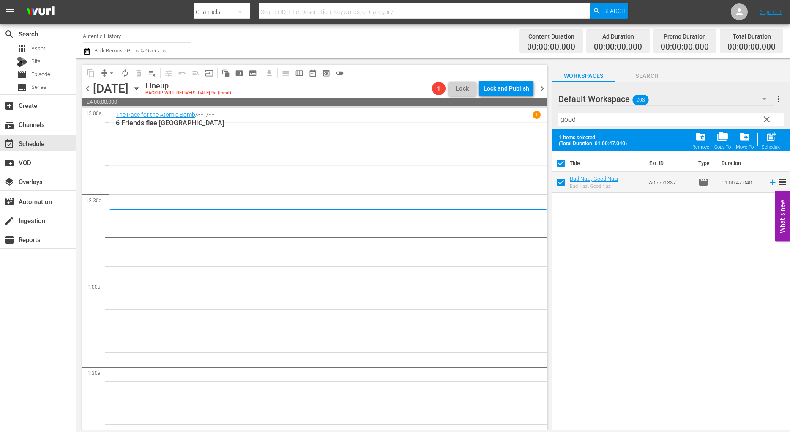
checkbox input "false"
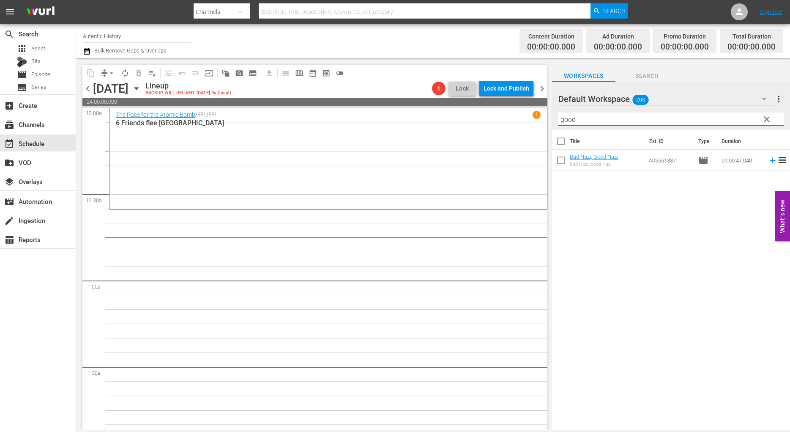
drag, startPoint x: 584, startPoint y: 120, endPoint x: 542, endPoint y: 120, distance: 42.7
click at [558, 120] on input "good" at bounding box center [670, 119] width 225 height 14
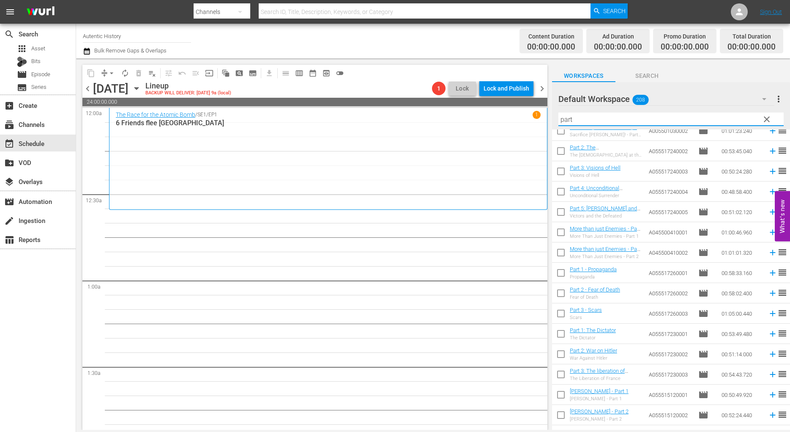
scroll to position [129, 0]
type input "part"
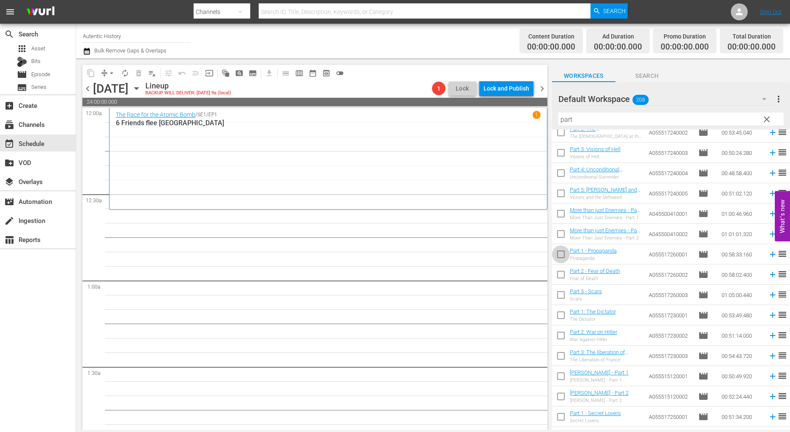
drag, startPoint x: 562, startPoint y: 254, endPoint x: 561, endPoint y: 268, distance: 14.4
click at [562, 254] on input "checkbox" at bounding box center [561, 256] width 18 height 18
checkbox input "true"
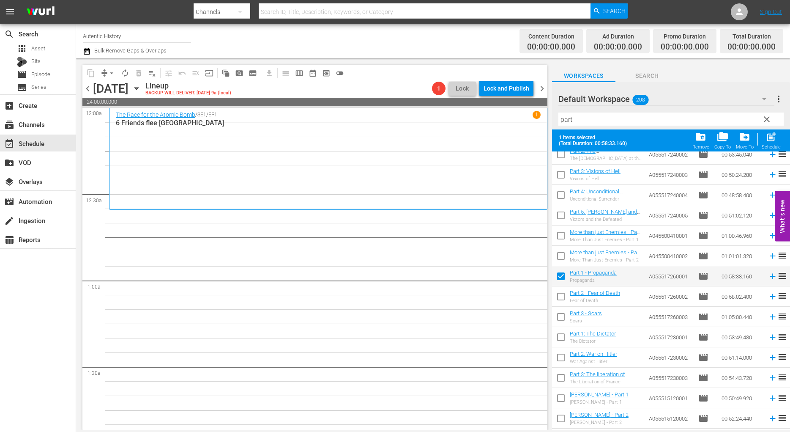
drag, startPoint x: 561, startPoint y: 294, endPoint x: 563, endPoint y: 307, distance: 12.8
click at [561, 295] on input "checkbox" at bounding box center [561, 298] width 18 height 18
checkbox input "true"
click at [560, 320] on input "checkbox" at bounding box center [561, 318] width 18 height 18
checkbox input "true"
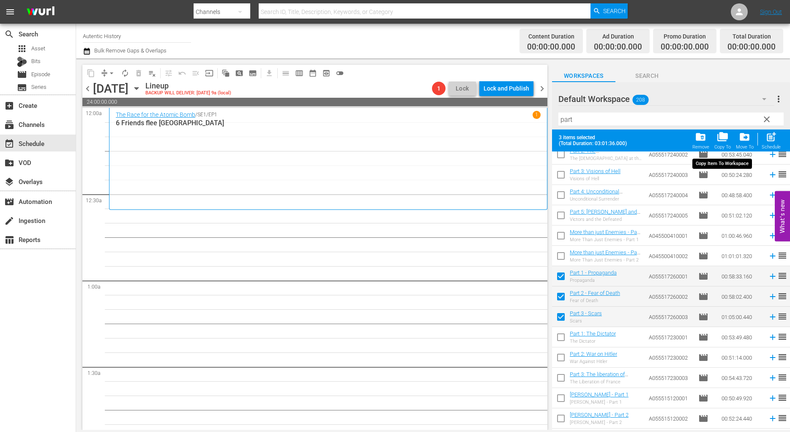
click at [726, 140] on span "folder_copy" at bounding box center [722, 136] width 11 height 11
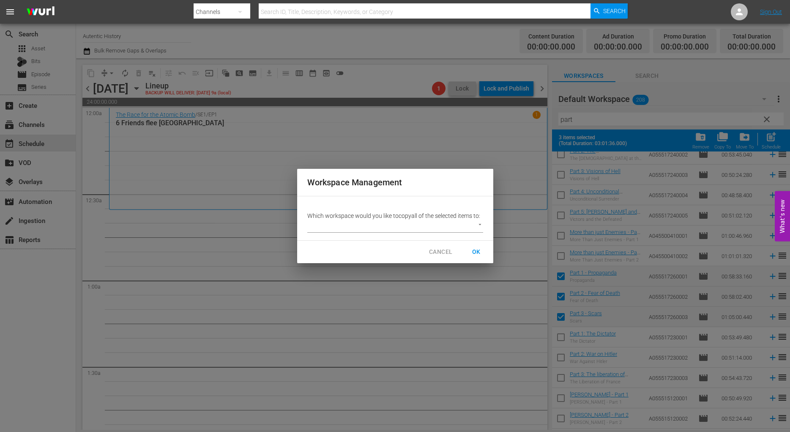
click at [479, 224] on body "menu Search By Channels Search ID, Title, Description, Keywords, or Category Se…" at bounding box center [395, 216] width 790 height 432
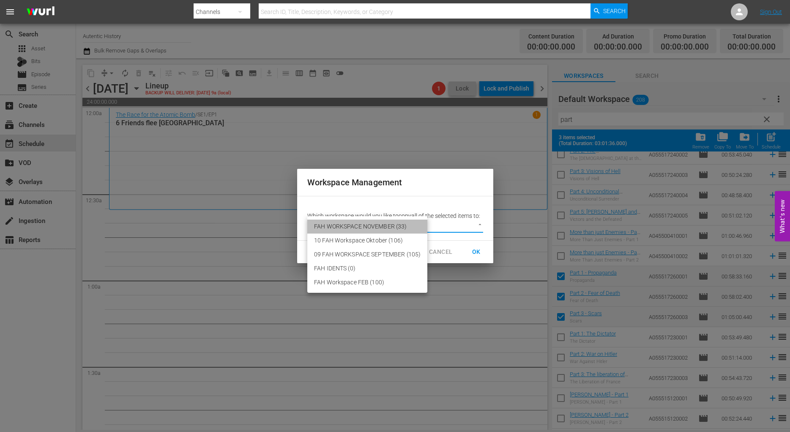
click at [397, 227] on li "FAH WORKSPACE NOVEMBER (33)" at bounding box center [367, 226] width 120 height 14
type input "3725"
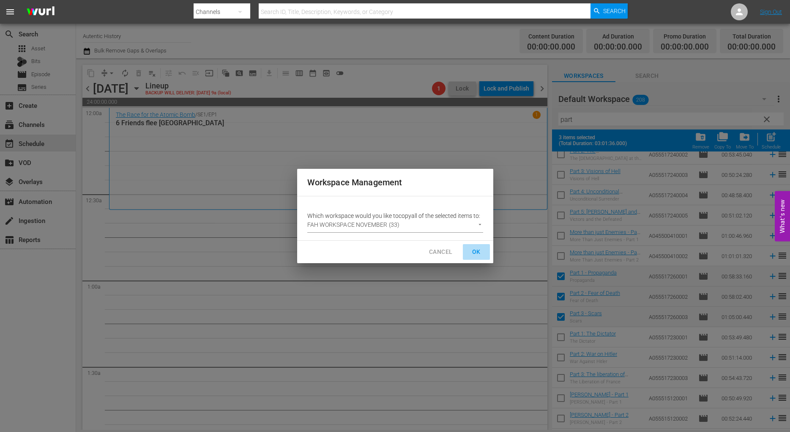
click at [476, 252] on span "OK" at bounding box center [477, 251] width 14 height 11
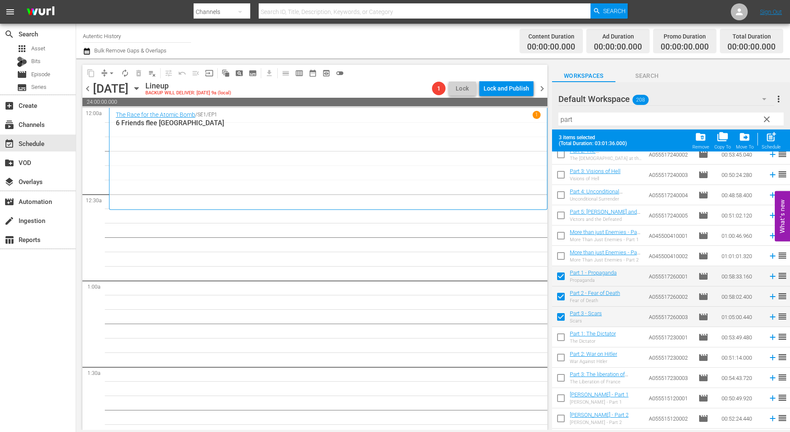
checkbox input "false"
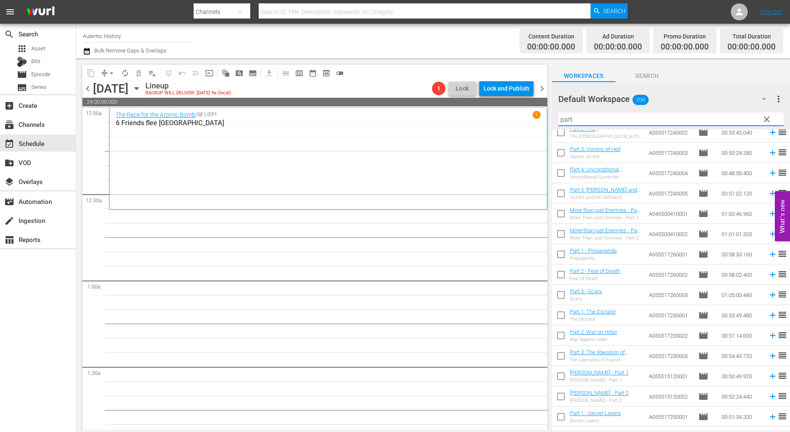
drag, startPoint x: 578, startPoint y: 122, endPoint x: 536, endPoint y: 121, distance: 42.3
click at [558, 121] on input "part" at bounding box center [670, 119] width 225 height 14
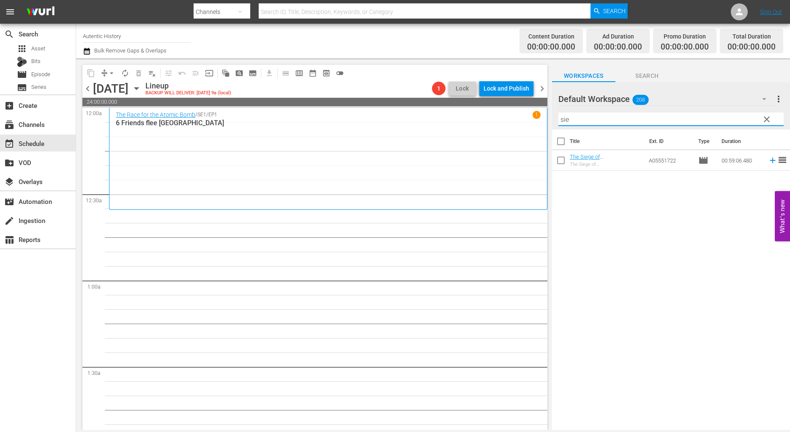
scroll to position [0, 0]
type input "siege"
click at [561, 161] on input "checkbox" at bounding box center [561, 162] width 18 height 18
checkbox input "true"
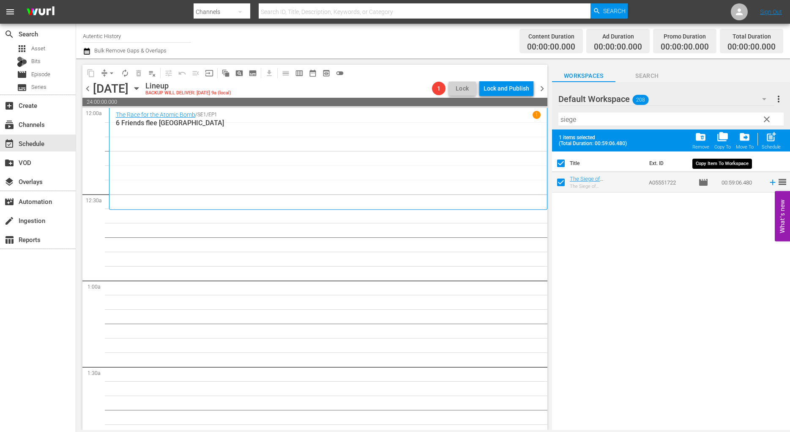
click at [719, 140] on span "folder_copy" at bounding box center [722, 136] width 11 height 11
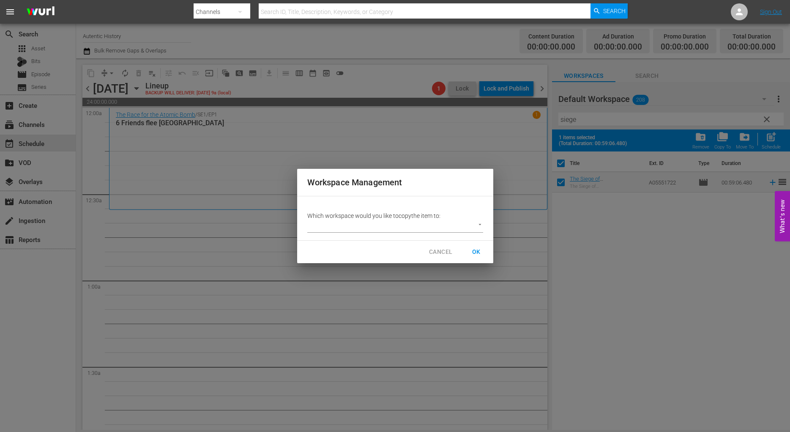
click at [477, 222] on body "menu Search By Channels Search ID, Title, Description, Keywords, or Category Se…" at bounding box center [395, 216] width 790 height 432
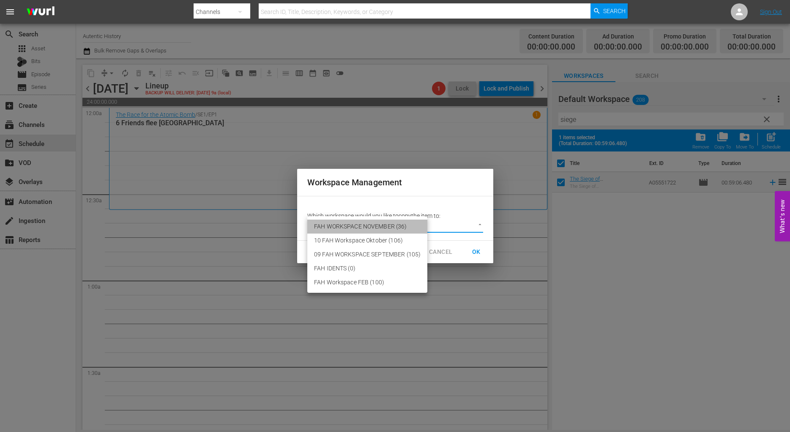
click at [396, 228] on li "FAH WORKSPACE NOVEMBER (36)" at bounding box center [367, 226] width 120 height 14
type input "3725"
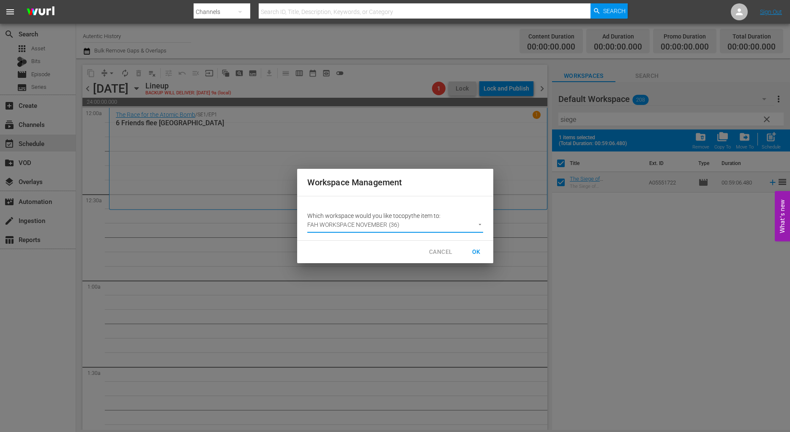
click at [476, 252] on span "OK" at bounding box center [477, 251] width 14 height 11
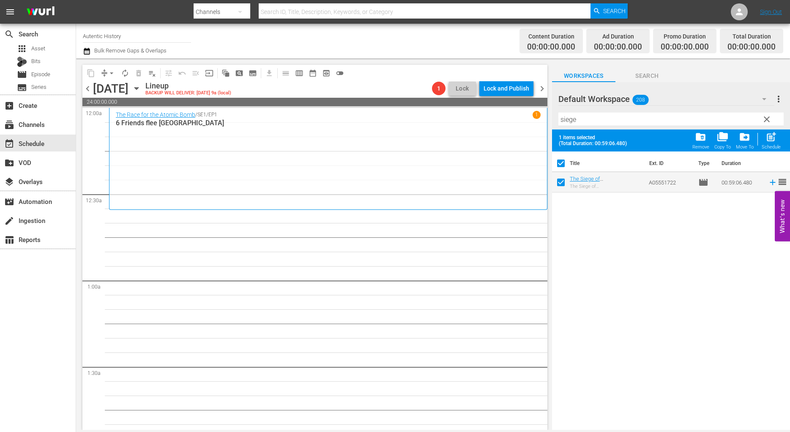
checkbox input "false"
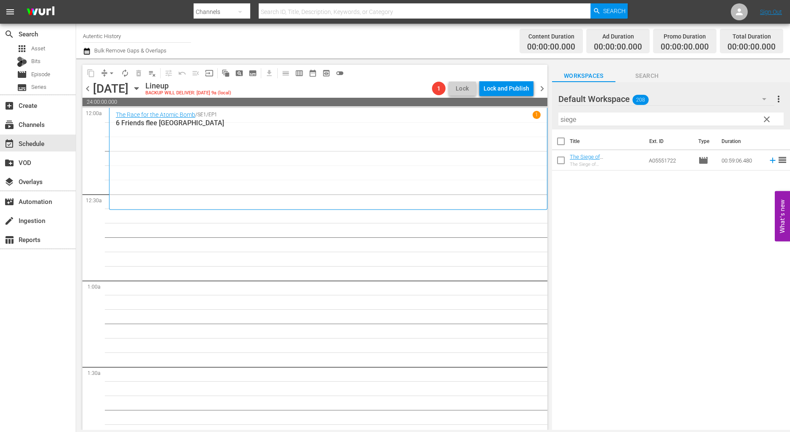
click at [763, 98] on icon "button" at bounding box center [764, 99] width 10 height 10
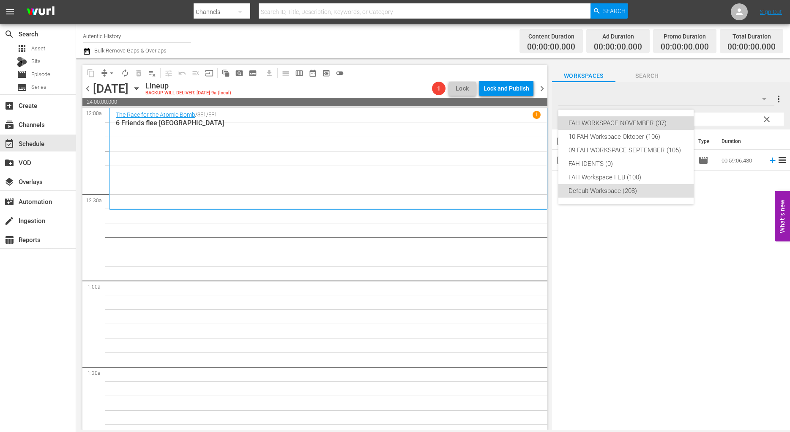
click at [600, 123] on div "FAH WORKSPACE NOVEMBER (37)" at bounding box center [626, 123] width 115 height 14
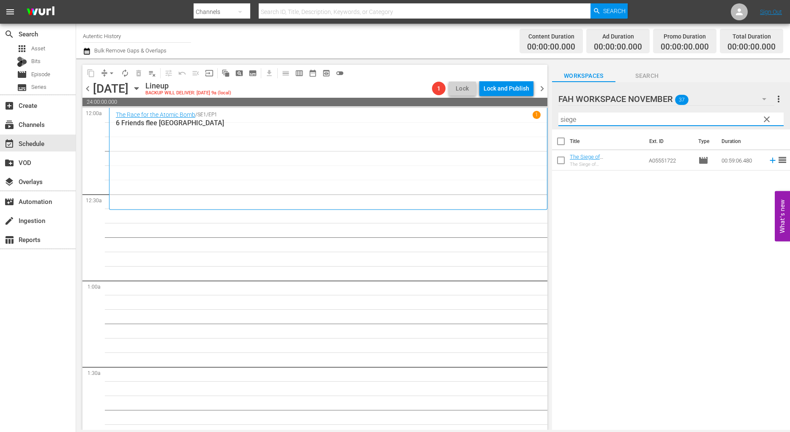
drag, startPoint x: 592, startPoint y: 119, endPoint x: 512, endPoint y: 119, distance: 79.9
click at [558, 119] on input "siege" at bounding box center [670, 119] width 225 height 14
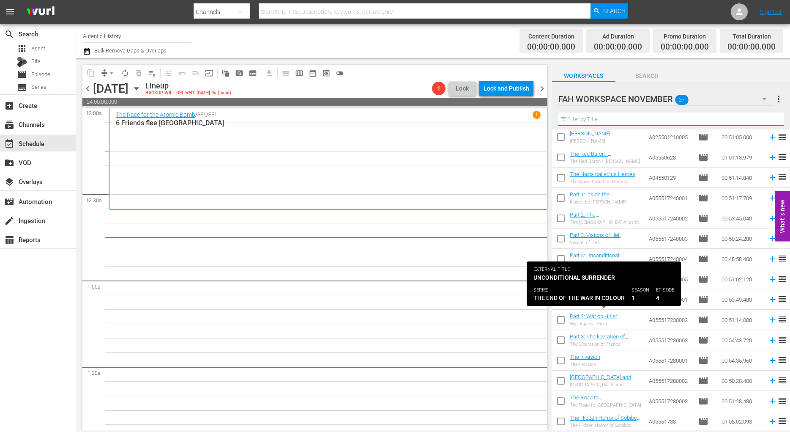
scroll to position [470, 0]
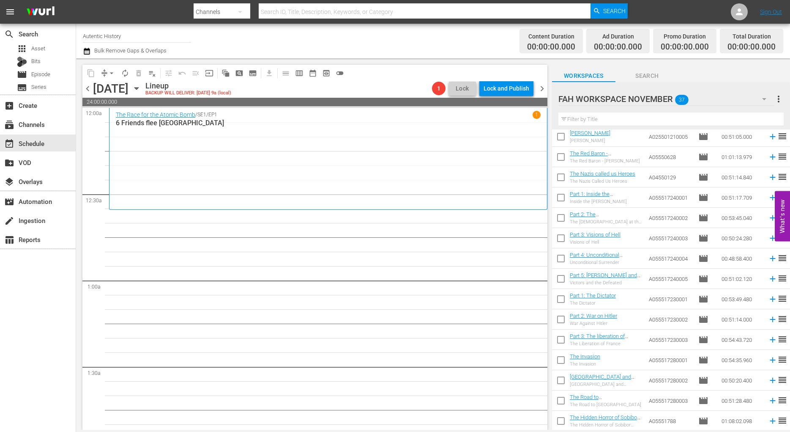
click at [779, 96] on span "more_vert" at bounding box center [779, 99] width 10 height 10
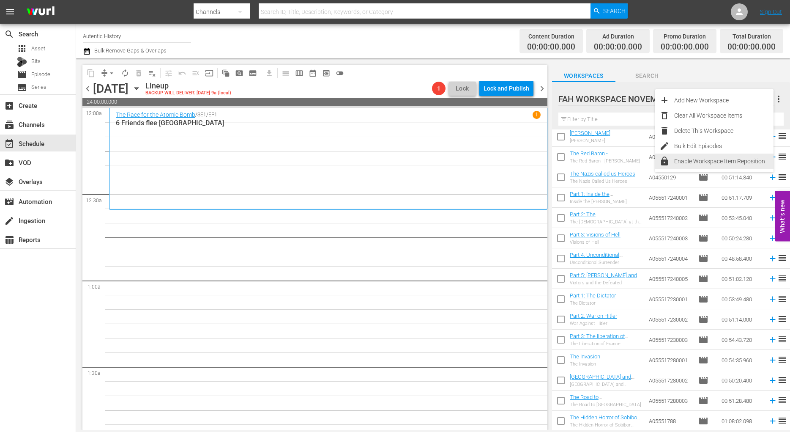
click at [697, 161] on div "Enable Workspace Item Reposition" at bounding box center [723, 160] width 99 height 15
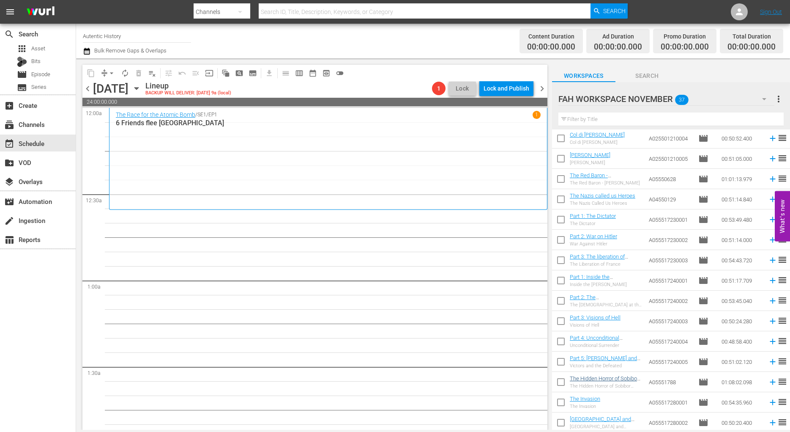
scroll to position [427, 0]
click at [614, 118] on input "text" at bounding box center [670, 119] width 225 height 14
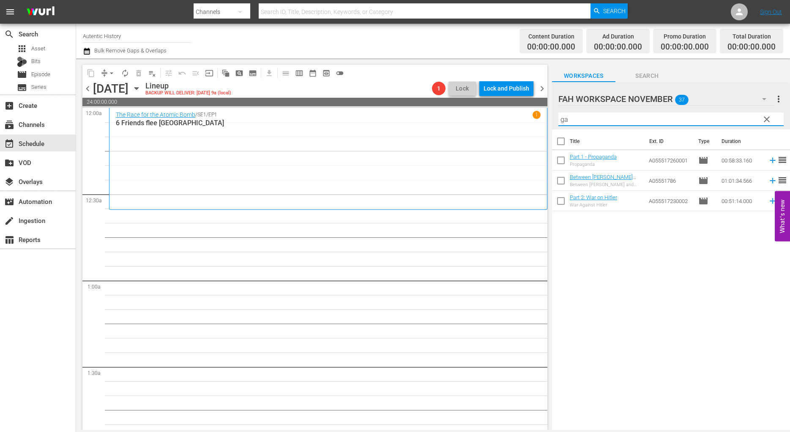
scroll to position [0, 0]
type input "gand"
click at [562, 180] on input "checkbox" at bounding box center [561, 182] width 18 height 18
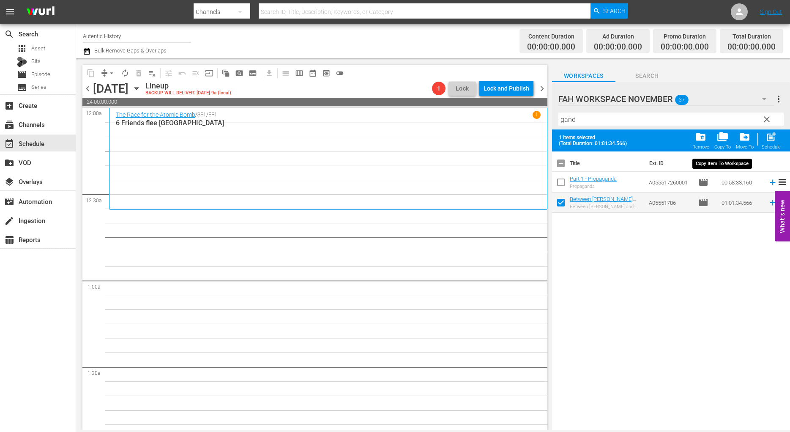
click at [721, 139] on span "folder_copy" at bounding box center [722, 136] width 11 height 11
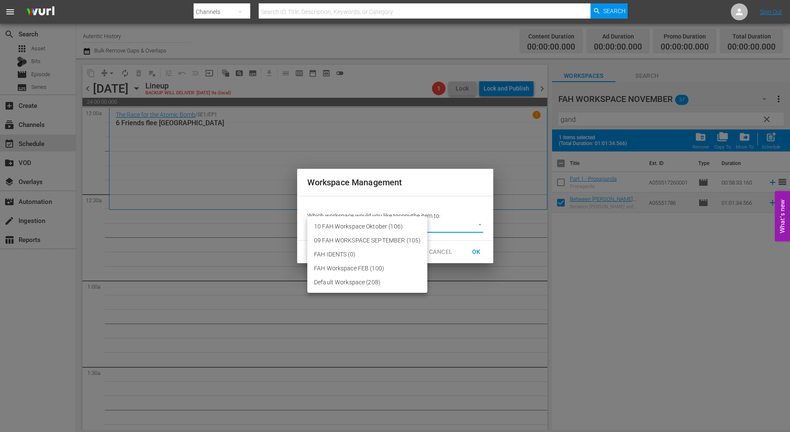
click at [479, 225] on body "menu Search By Channels Search ID, Title, Description, Keywords, or Category Se…" at bounding box center [395, 216] width 790 height 432
click at [448, 257] on div at bounding box center [395, 216] width 790 height 432
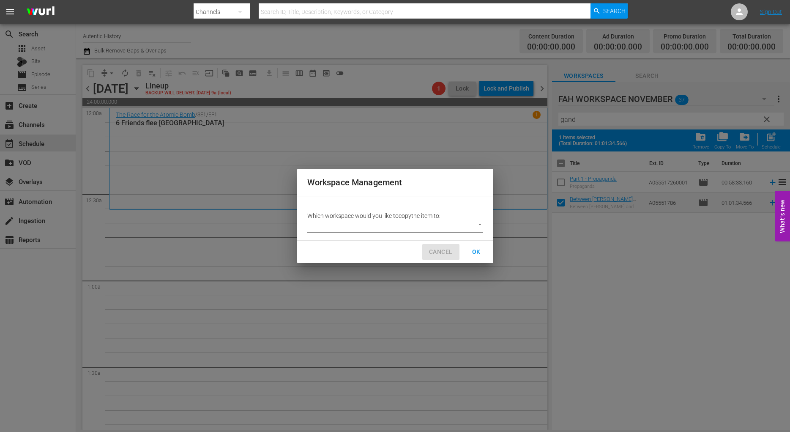
click at [445, 250] on span "CANCEL" at bounding box center [440, 251] width 23 height 11
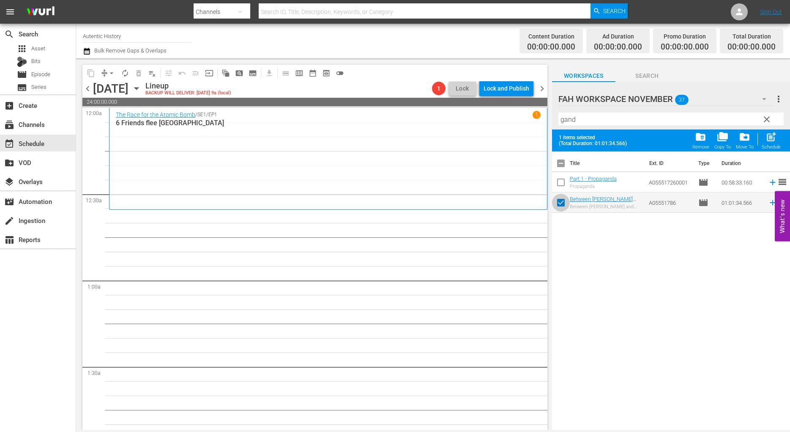
click at [562, 204] on input "checkbox" at bounding box center [561, 204] width 18 height 18
checkbox input "false"
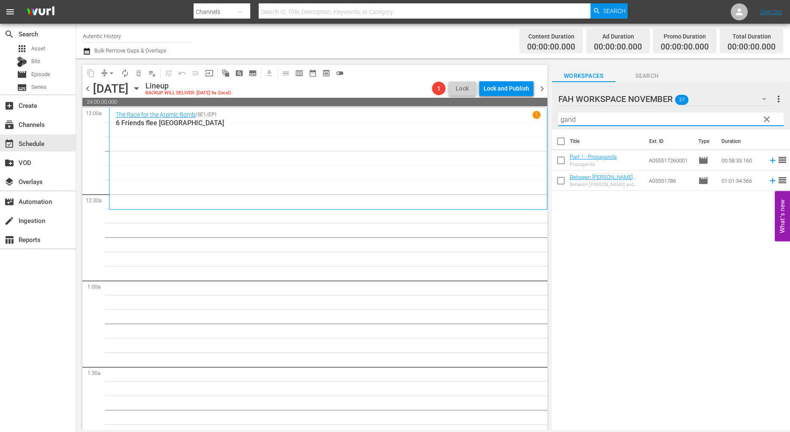
drag, startPoint x: 591, startPoint y: 118, endPoint x: 509, endPoint y: 118, distance: 81.2
click at [558, 118] on input "gand" at bounding box center [670, 119] width 225 height 14
type input "stalk"
click at [764, 99] on icon "button" at bounding box center [764, 99] width 4 height 2
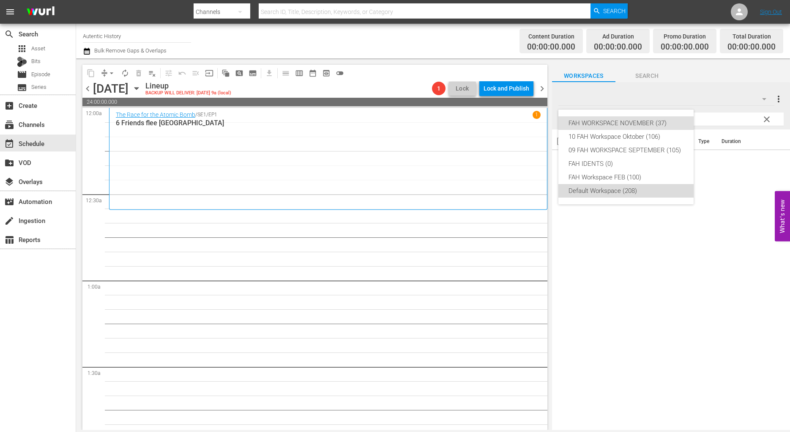
click at [599, 189] on div "Default Workspace (208)" at bounding box center [626, 191] width 115 height 14
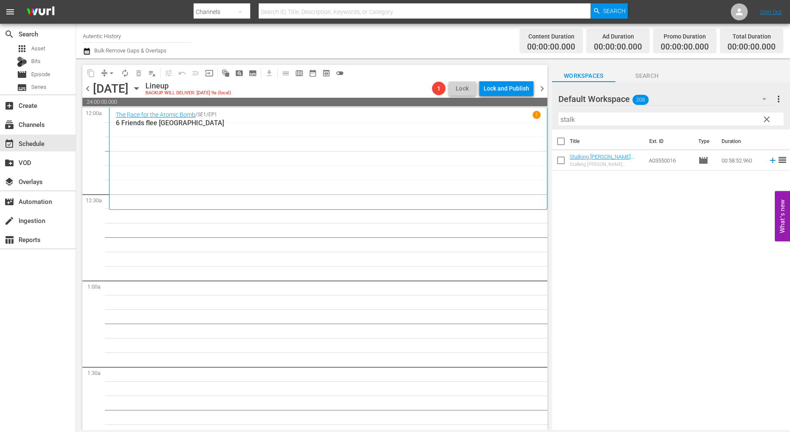
click at [560, 160] on input "checkbox" at bounding box center [561, 162] width 18 height 18
checkbox input "true"
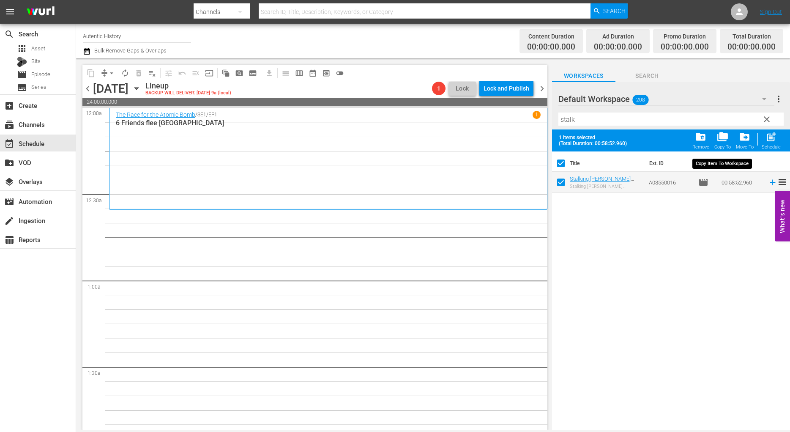
click at [723, 140] on span "folder_copy" at bounding box center [722, 136] width 11 height 11
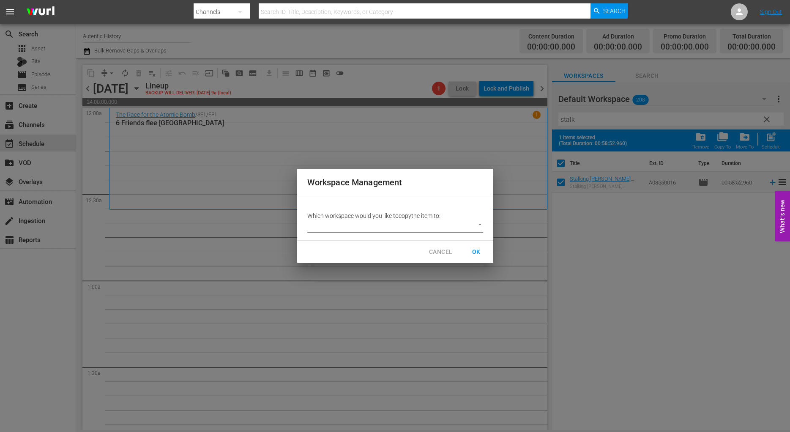
click at [480, 223] on body "menu Search By Channels Search ID, Title, Description, Keywords, or Category Se…" at bounding box center [395, 216] width 790 height 432
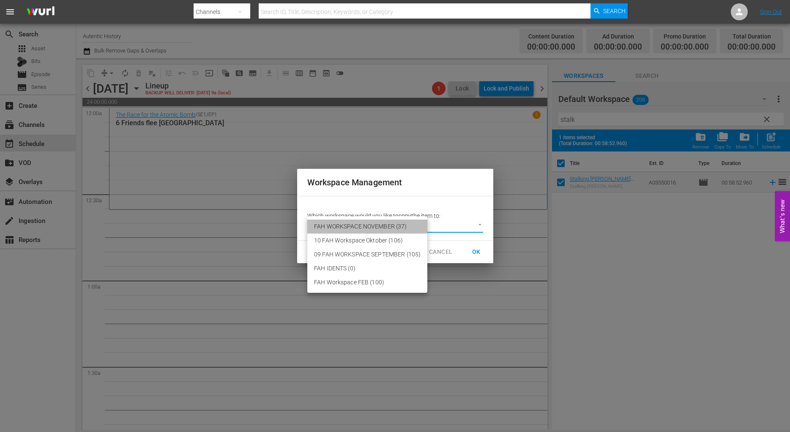
click at [399, 223] on li "FAH WORKSPACE NOVEMBER (37)" at bounding box center [367, 226] width 120 height 14
type input "3725"
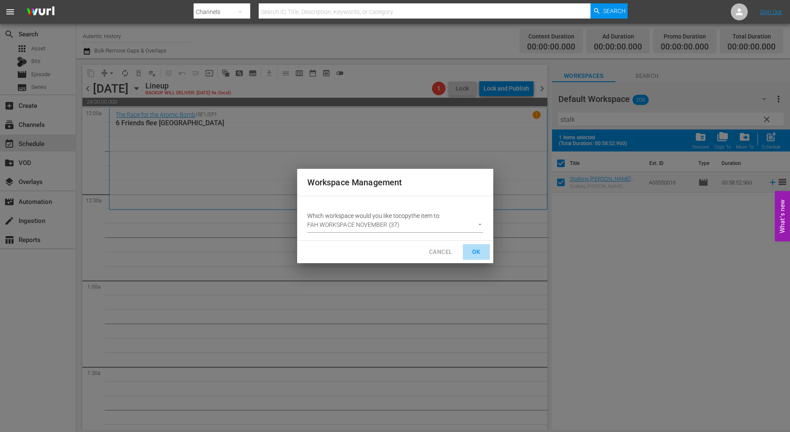
click at [475, 251] on span "OK" at bounding box center [477, 251] width 14 height 11
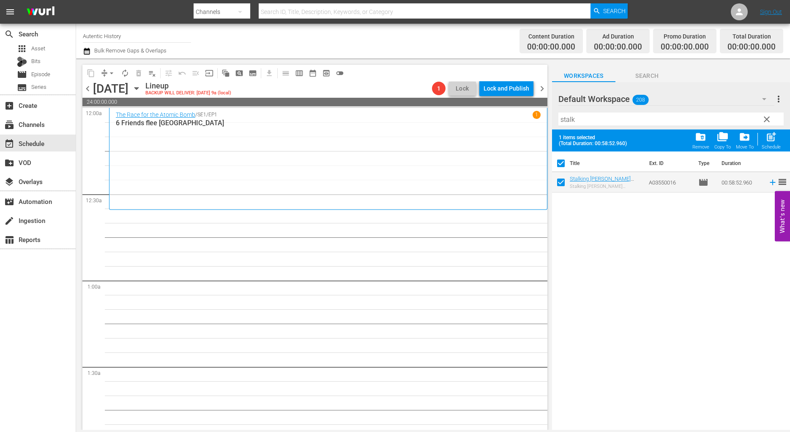
checkbox input "false"
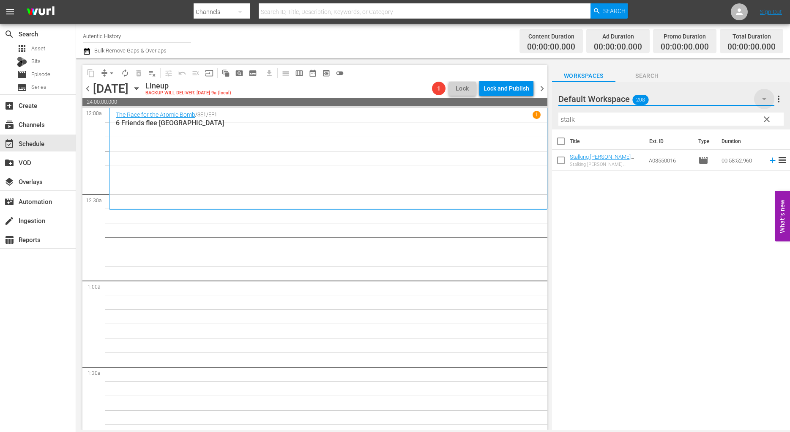
click at [766, 101] on icon "button" at bounding box center [764, 99] width 10 height 10
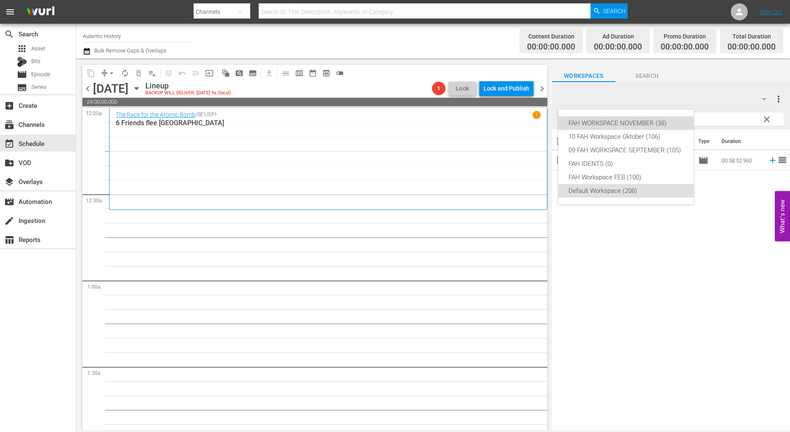
click at [628, 121] on div "FAH WORKSPACE NOVEMBER (38)" at bounding box center [626, 123] width 115 height 14
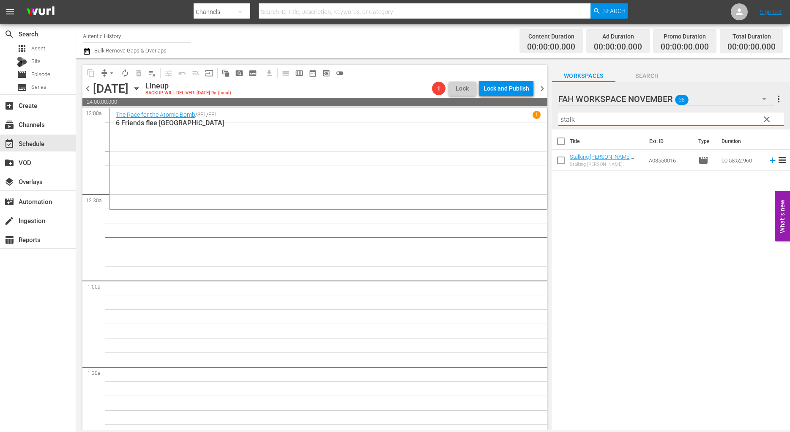
drag, startPoint x: 585, startPoint y: 121, endPoint x: 503, endPoint y: 112, distance: 81.7
click at [558, 112] on input "stalk" at bounding box center [670, 119] width 225 height 14
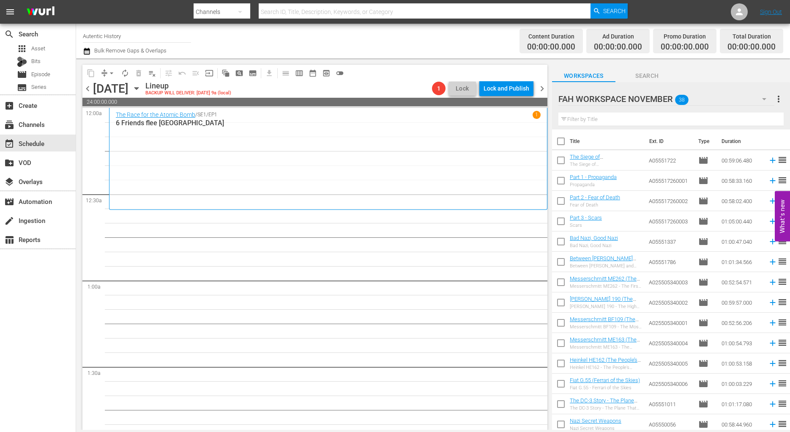
click at [763, 96] on icon "button" at bounding box center [764, 99] width 10 height 10
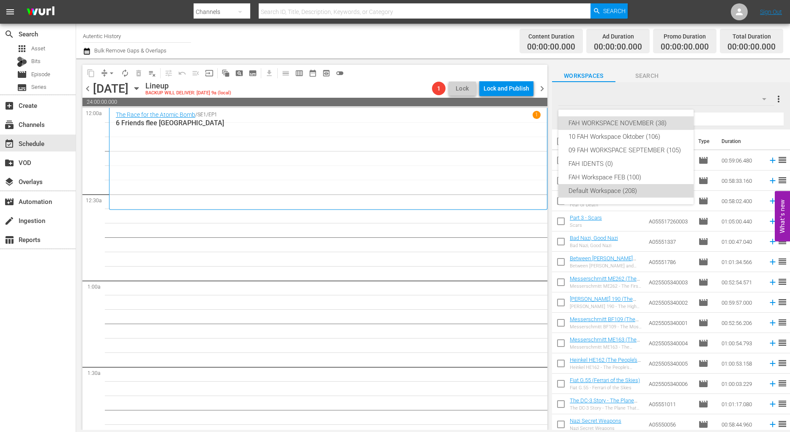
click at [605, 191] on div "Default Workspace (208)" at bounding box center [626, 191] width 115 height 14
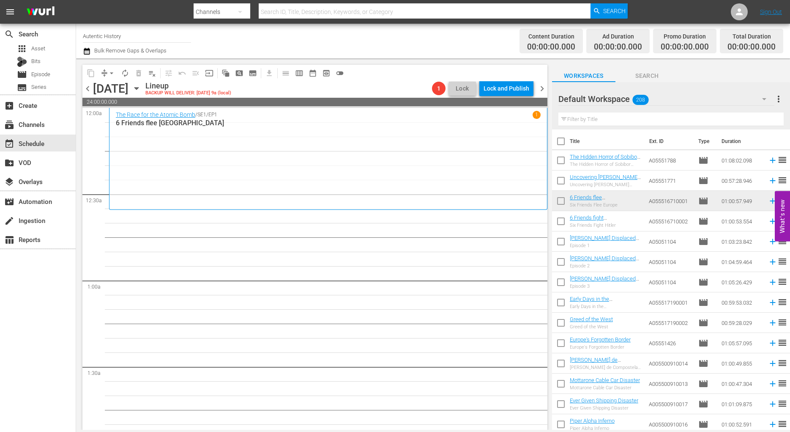
click at [583, 122] on input "text" at bounding box center [670, 119] width 225 height 14
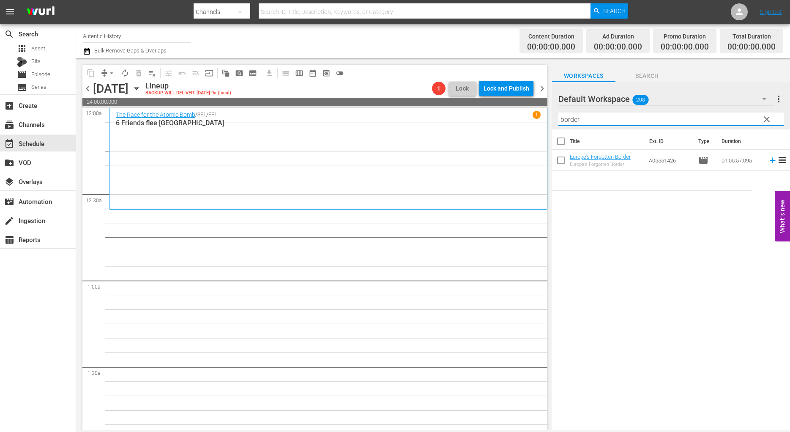
type input "border"
click at [562, 162] on input "checkbox" at bounding box center [561, 162] width 18 height 18
checkbox input "true"
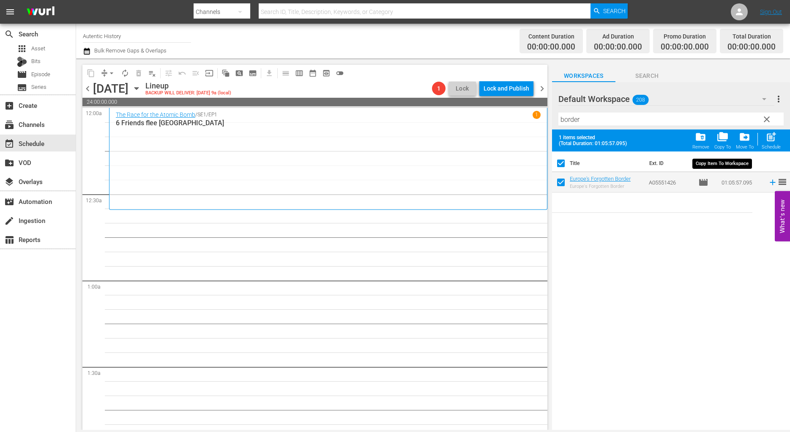
click at [724, 140] on span "folder_copy" at bounding box center [722, 136] width 11 height 11
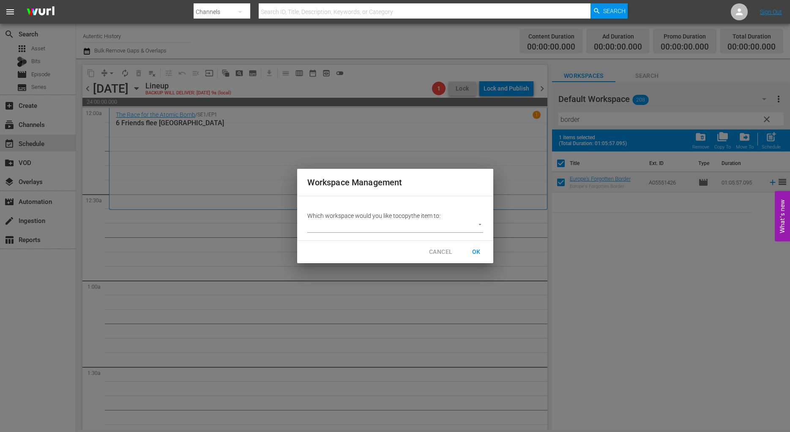
click at [482, 226] on body "menu Search By Channels Search ID, Title, Description, Keywords, or Category Se…" at bounding box center [395, 216] width 790 height 432
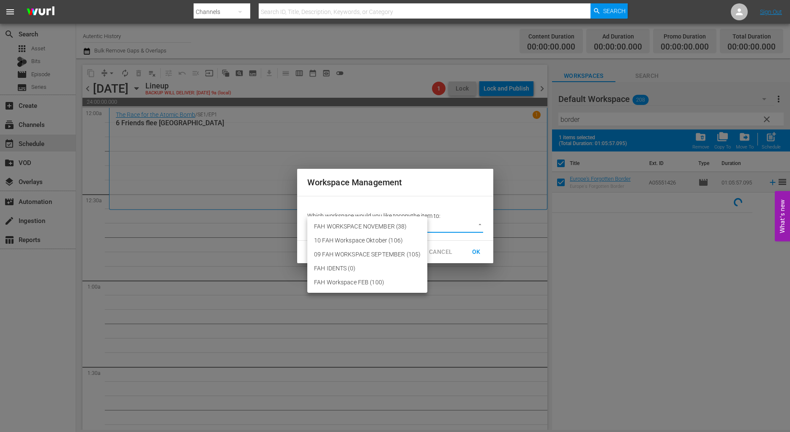
click at [401, 225] on li "FAH WORKSPACE NOVEMBER (38)" at bounding box center [367, 226] width 120 height 14
type input "3725"
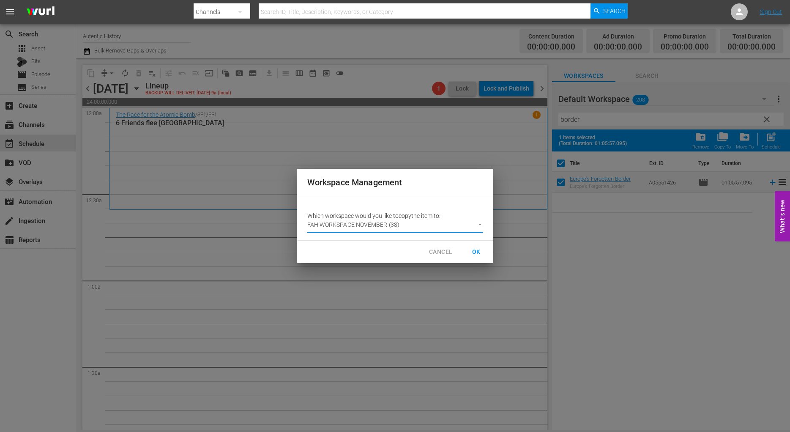
click at [477, 251] on span "OK" at bounding box center [477, 251] width 14 height 11
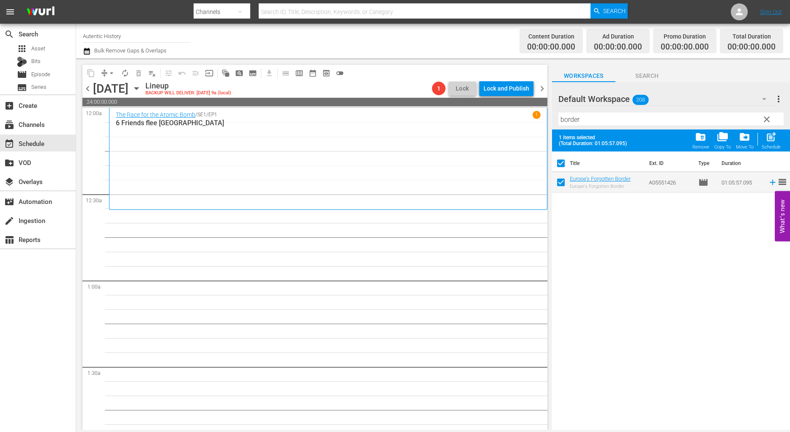
checkbox input "false"
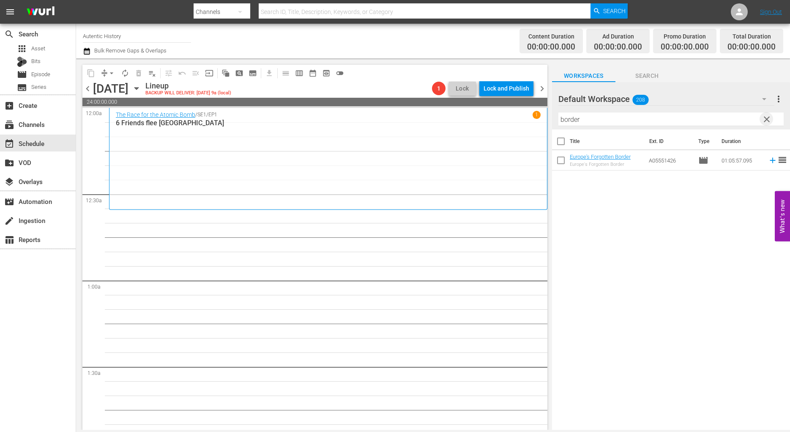
click at [766, 119] on span "clear" at bounding box center [767, 119] width 10 height 10
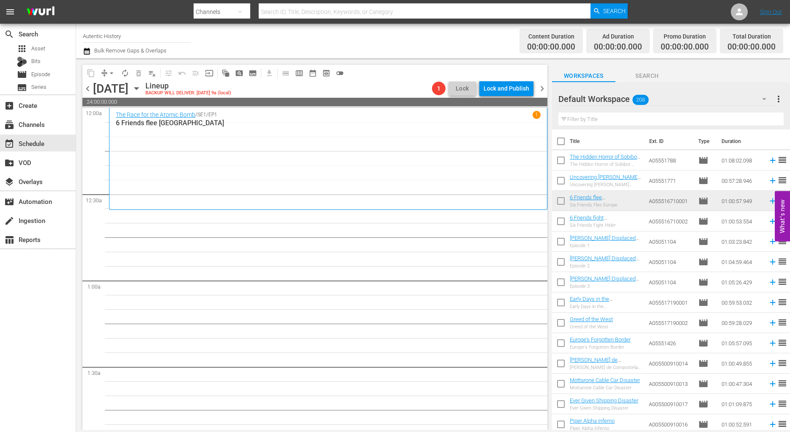
click at [571, 121] on input "text" at bounding box center [670, 119] width 225 height 14
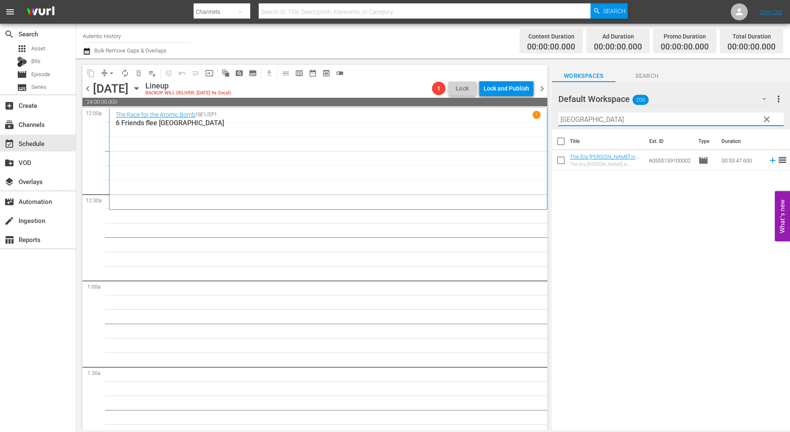
type input "[GEOGRAPHIC_DATA]"
click at [560, 159] on input "checkbox" at bounding box center [561, 162] width 18 height 18
checkbox input "true"
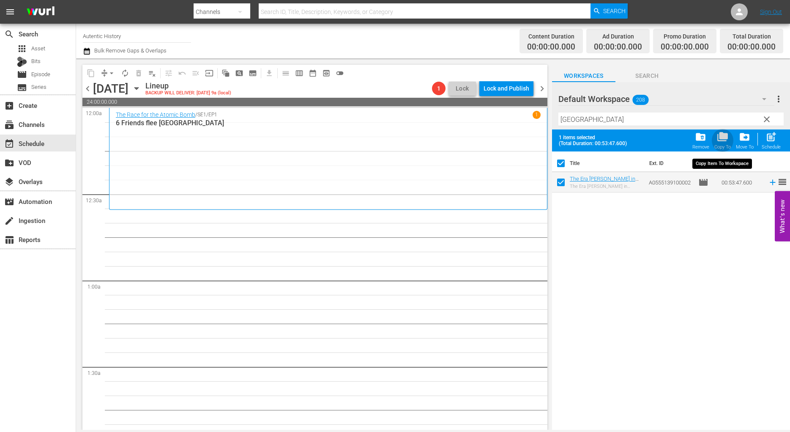
click at [724, 136] on span "folder_copy" at bounding box center [722, 136] width 11 height 11
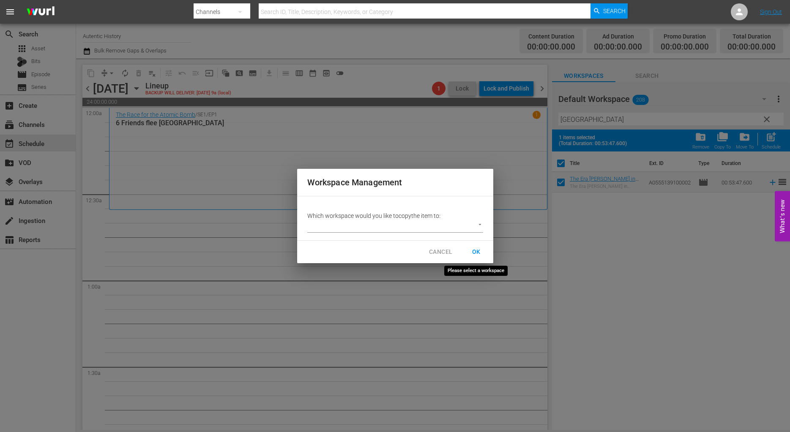
click at [476, 250] on span "OK" at bounding box center [476, 252] width 27 height 16
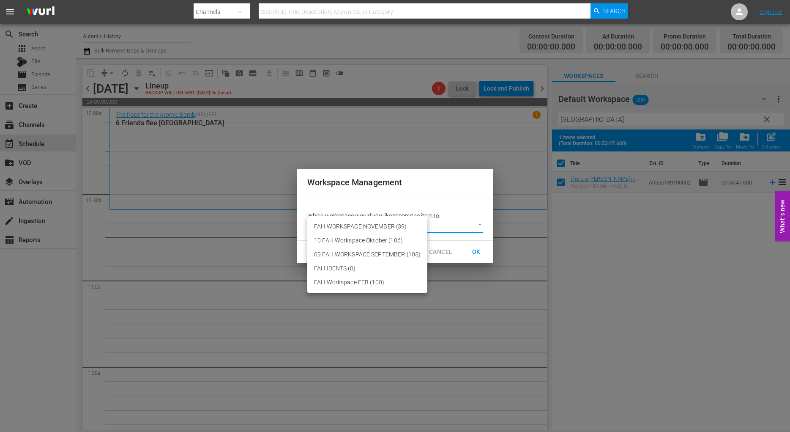
click at [479, 224] on body "menu Search By Channels Search ID, Title, Description, Keywords, or Category Se…" at bounding box center [395, 216] width 790 height 432
click at [403, 224] on li "FAH WORKSPACE NOVEMBER (39)" at bounding box center [367, 226] width 120 height 14
type input "3725"
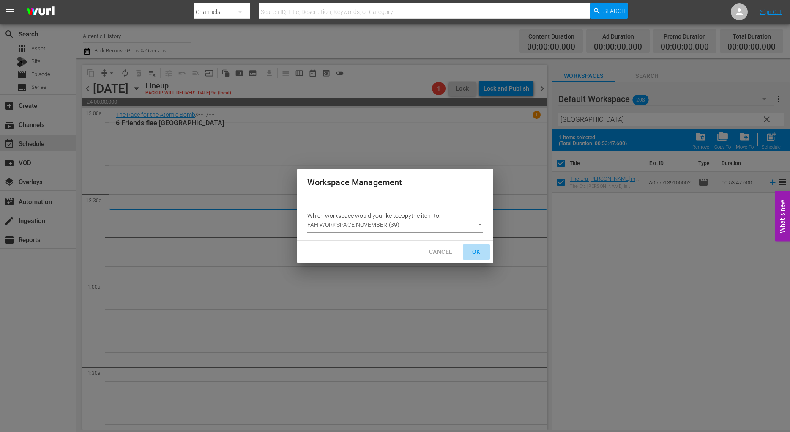
click at [478, 250] on span "OK" at bounding box center [477, 251] width 14 height 11
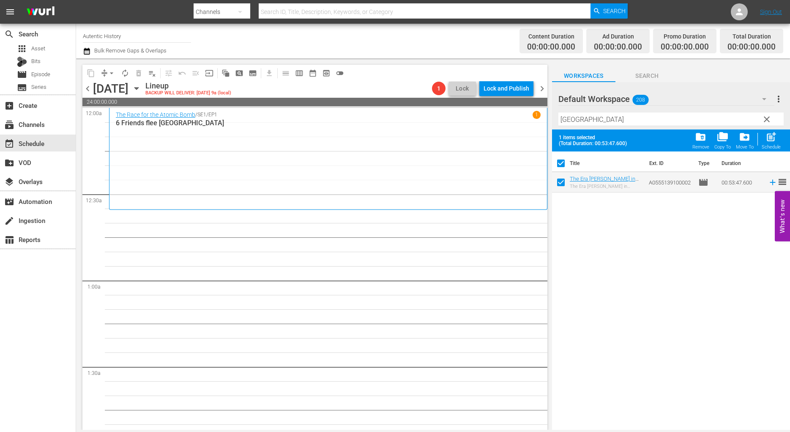
checkbox input "false"
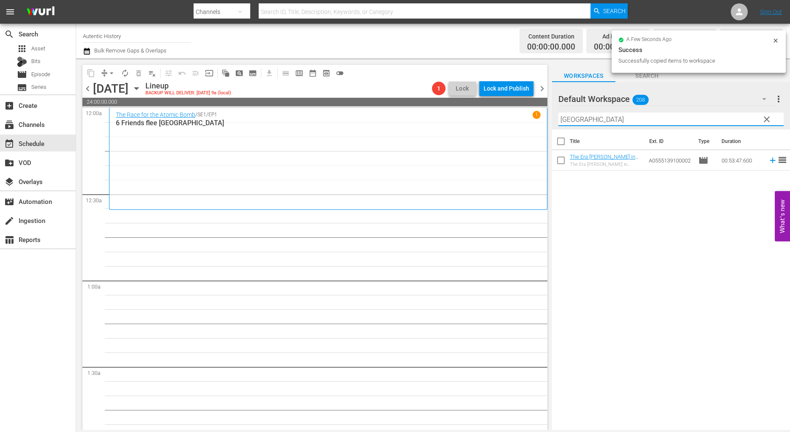
drag, startPoint x: 595, startPoint y: 121, endPoint x: 509, endPoint y: 122, distance: 85.4
click at [558, 122] on input "[GEOGRAPHIC_DATA]" at bounding box center [670, 119] width 225 height 14
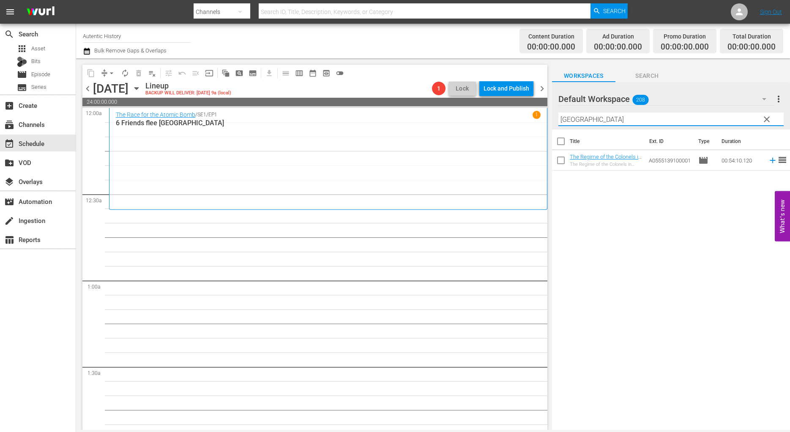
type input "[GEOGRAPHIC_DATA]"
click at [560, 161] on input "checkbox" at bounding box center [561, 162] width 18 height 18
checkbox input "true"
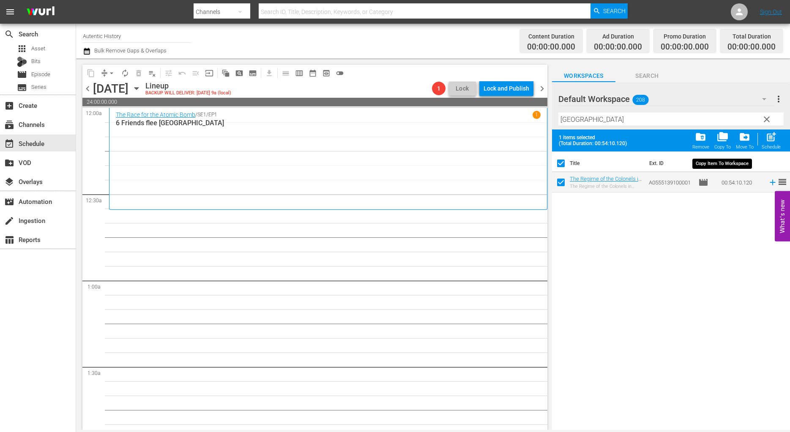
click at [719, 140] on span "folder_copy" at bounding box center [722, 136] width 11 height 11
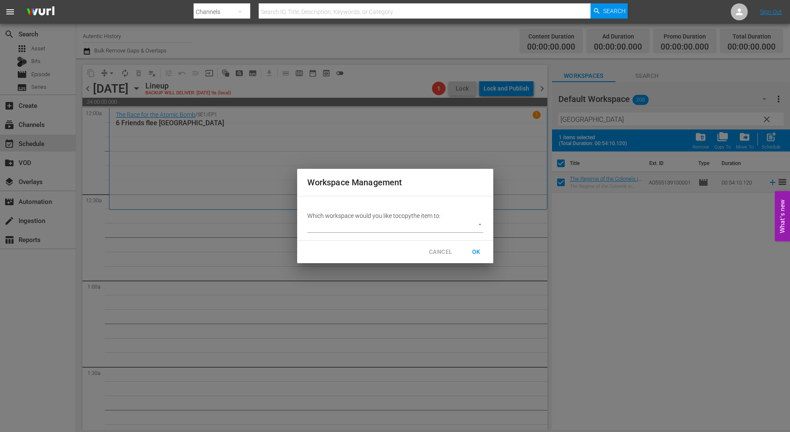
click at [479, 224] on body "menu Search By Channels Search ID, Title, Description, Keywords, or Category Se…" at bounding box center [395, 216] width 790 height 432
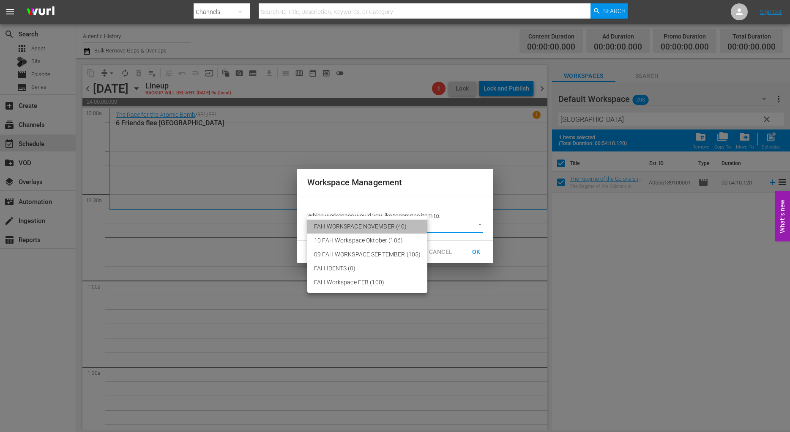
click at [399, 227] on li "FAH WORKSPACE NOVEMBER (40)" at bounding box center [367, 226] width 120 height 14
type input "3725"
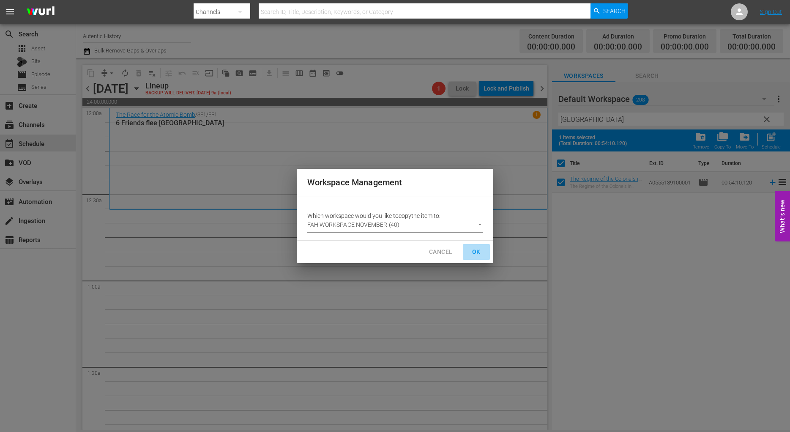
click at [476, 252] on span "OK" at bounding box center [477, 251] width 14 height 11
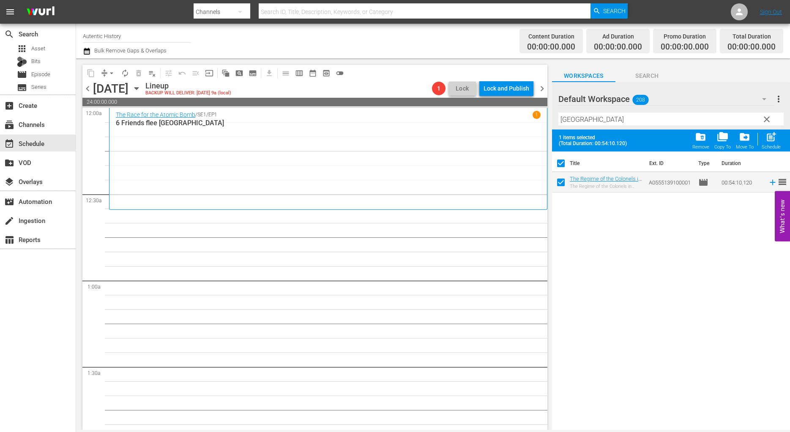
checkbox input "false"
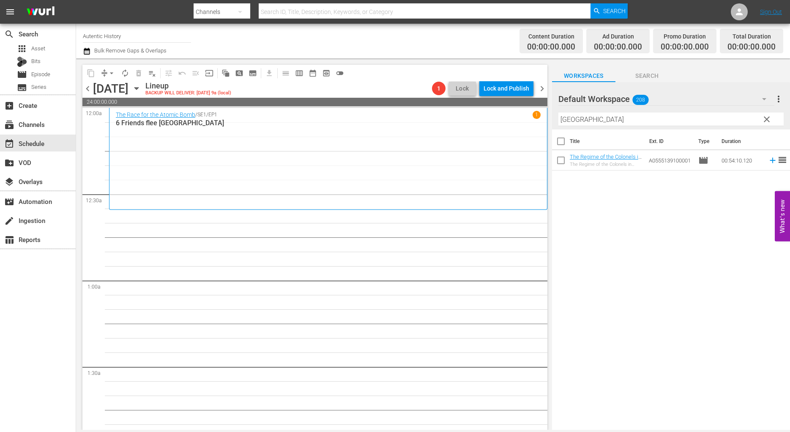
click at [769, 119] on span "clear" at bounding box center [767, 119] width 10 height 10
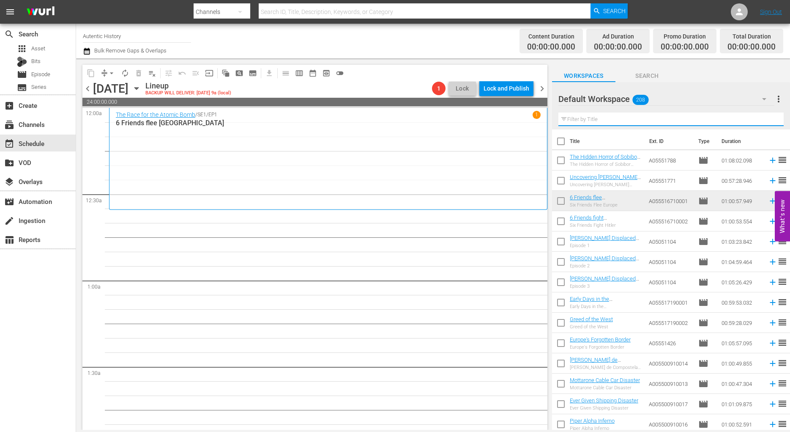
click at [595, 120] on input "text" at bounding box center [670, 119] width 225 height 14
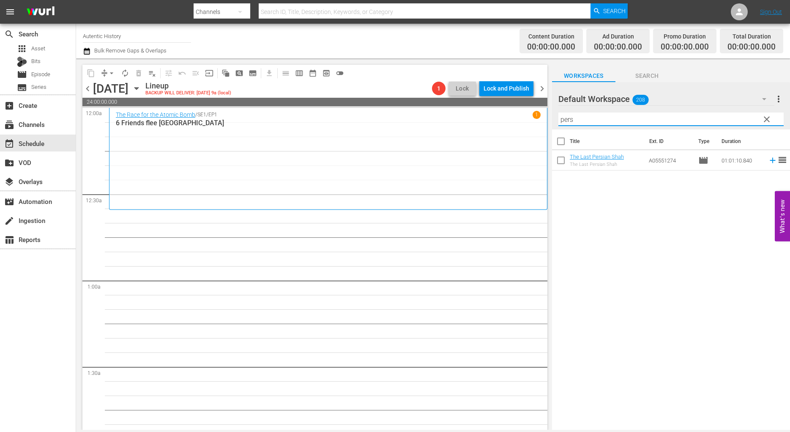
type input "pers"
click at [561, 162] on input "checkbox" at bounding box center [561, 162] width 18 height 18
checkbox input "true"
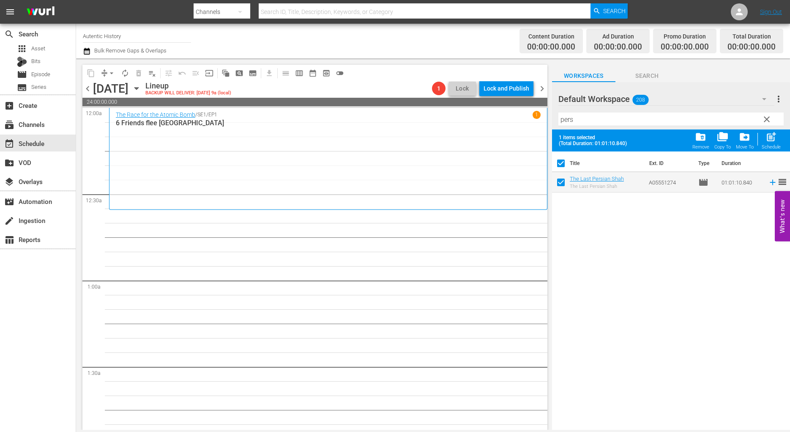
checkbox input "true"
click at [727, 140] on span "folder_copy" at bounding box center [722, 136] width 11 height 11
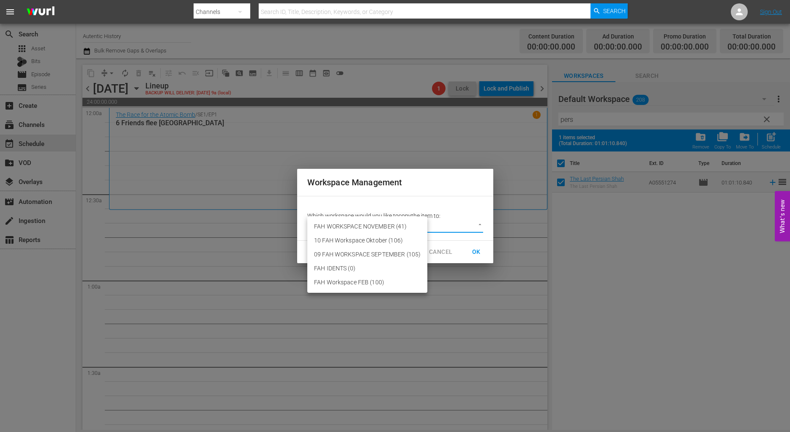
click at [478, 223] on body "menu Search By Channels Search ID, Title, Description, Keywords, or Category Se…" at bounding box center [395, 216] width 790 height 432
click at [401, 224] on li "FAH WORKSPACE NOVEMBER (41)" at bounding box center [367, 226] width 120 height 14
type input "3725"
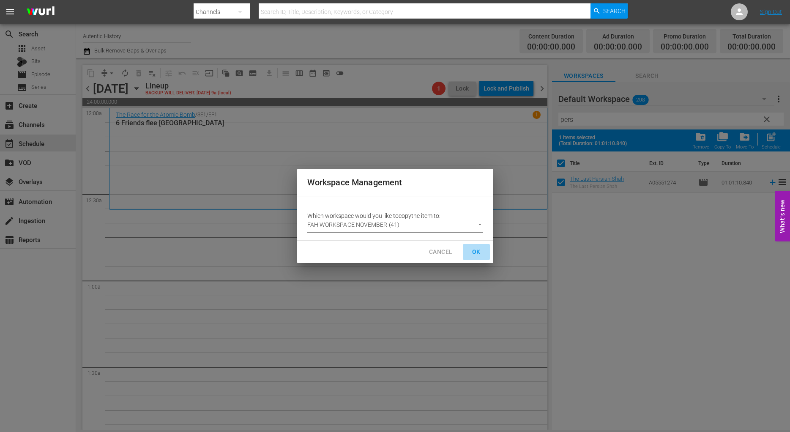
click at [476, 249] on span "OK" at bounding box center [477, 251] width 14 height 11
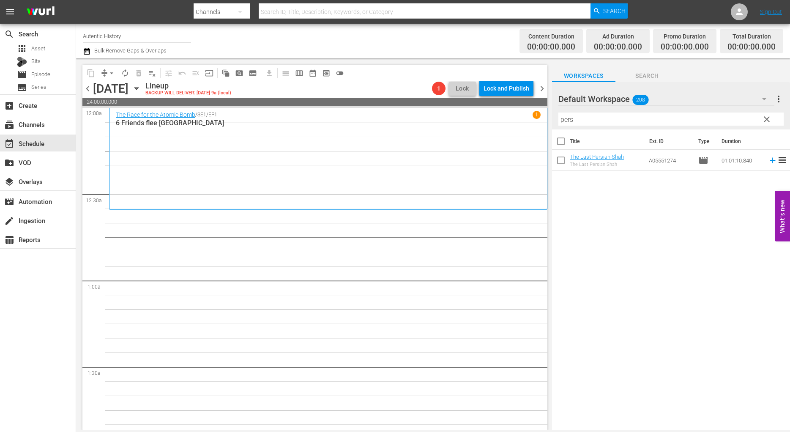
click at [763, 118] on span "clear" at bounding box center [767, 119] width 10 height 10
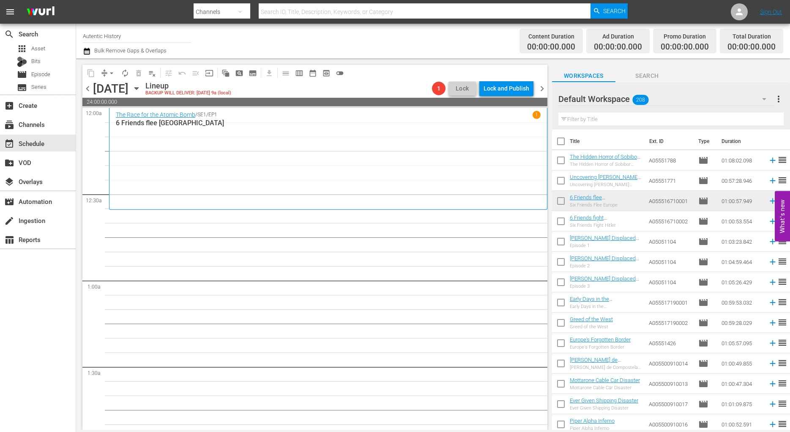
drag, startPoint x: 602, startPoint y: 130, endPoint x: 601, endPoint y: 120, distance: 10.2
click at [602, 129] on div "Title Ext. ID Type Duration The Hidden Horror of Sobibor Extermination Camp The…" at bounding box center [671, 279] width 238 height 301
click at [598, 118] on input "text" at bounding box center [670, 119] width 225 height 14
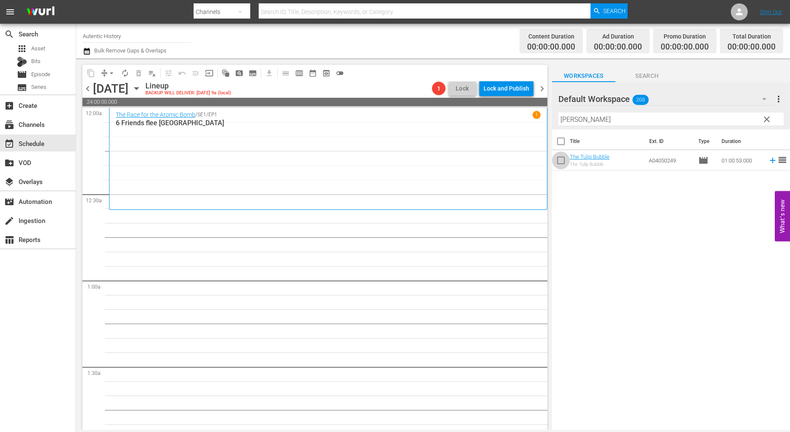
click at [559, 163] on input "checkbox" at bounding box center [561, 162] width 18 height 18
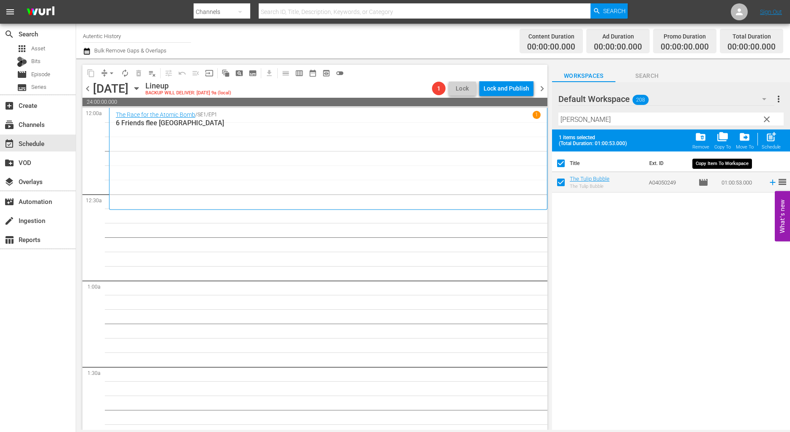
click at [721, 142] on span "folder_copy" at bounding box center [722, 136] width 11 height 11
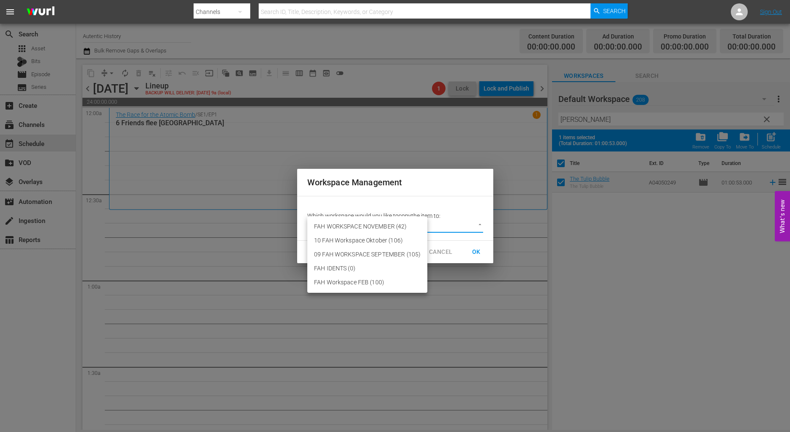
drag, startPoint x: 481, startPoint y: 225, endPoint x: 435, endPoint y: 216, distance: 46.2
click at [481, 225] on body "menu Search By Channels Search ID, Title, Description, Keywords, or Category Se…" at bounding box center [395, 216] width 790 height 432
click at [379, 224] on li "FAH WORKSPACE NOVEMBER (42)" at bounding box center [367, 226] width 120 height 14
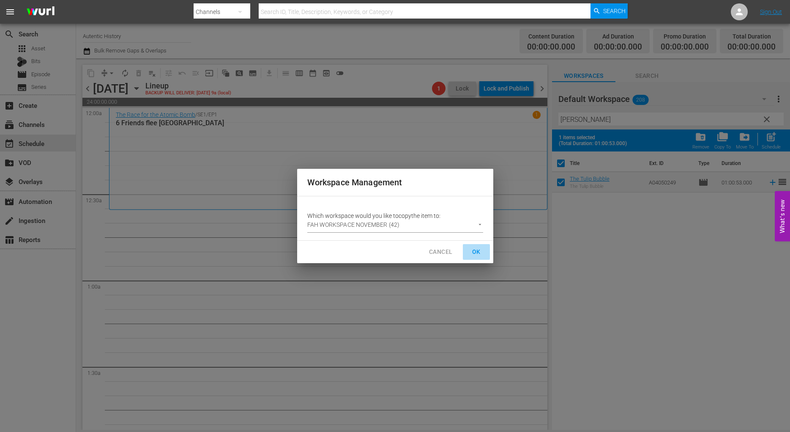
click at [478, 254] on span "OK" at bounding box center [477, 251] width 14 height 11
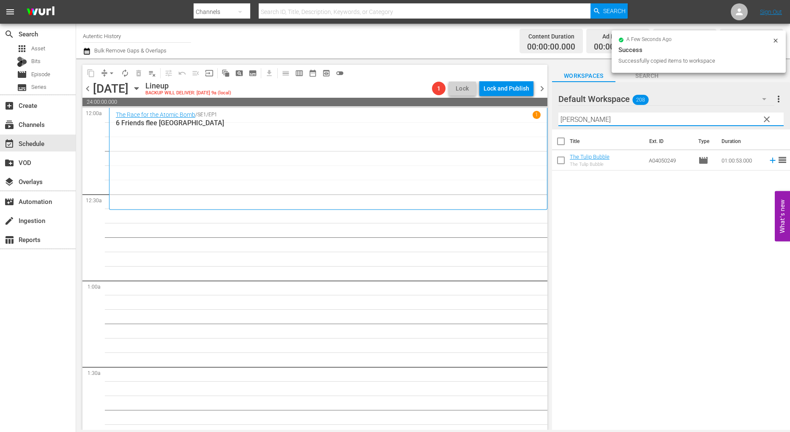
click at [582, 122] on input "[PERSON_NAME]" at bounding box center [670, 119] width 225 height 14
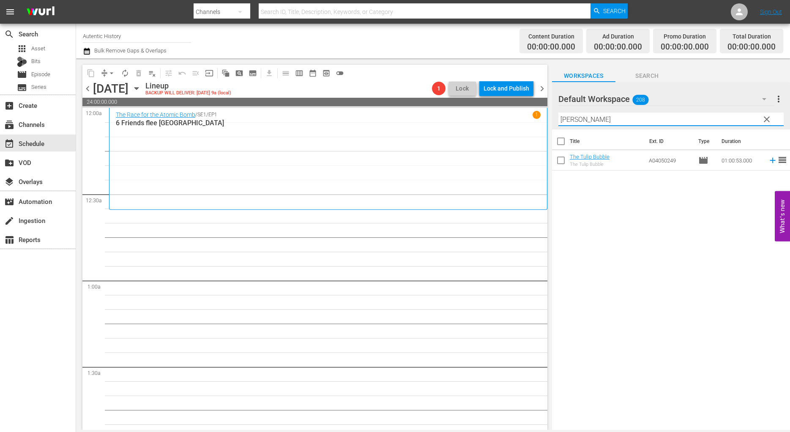
drag, startPoint x: 582, startPoint y: 122, endPoint x: 545, endPoint y: 122, distance: 36.8
click at [558, 122] on input "[PERSON_NAME]" at bounding box center [670, 119] width 225 height 14
drag, startPoint x: 560, startPoint y: 159, endPoint x: 561, endPoint y: 170, distance: 11.0
click at [561, 159] on input "checkbox" at bounding box center [561, 162] width 18 height 18
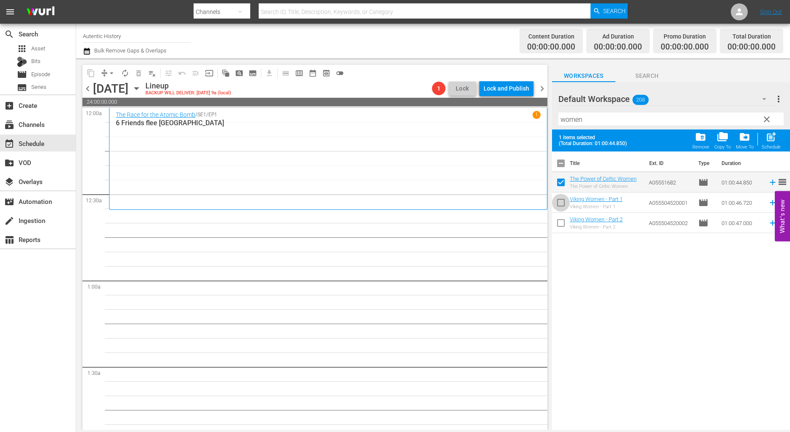
click at [561, 200] on input "checkbox" at bounding box center [561, 204] width 18 height 18
click at [561, 226] on input "checkbox" at bounding box center [561, 225] width 18 height 18
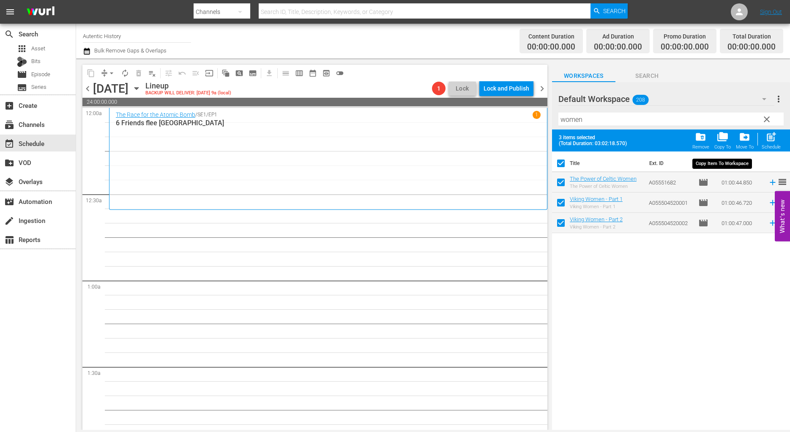
click at [723, 139] on span "folder_copy" at bounding box center [722, 136] width 11 height 11
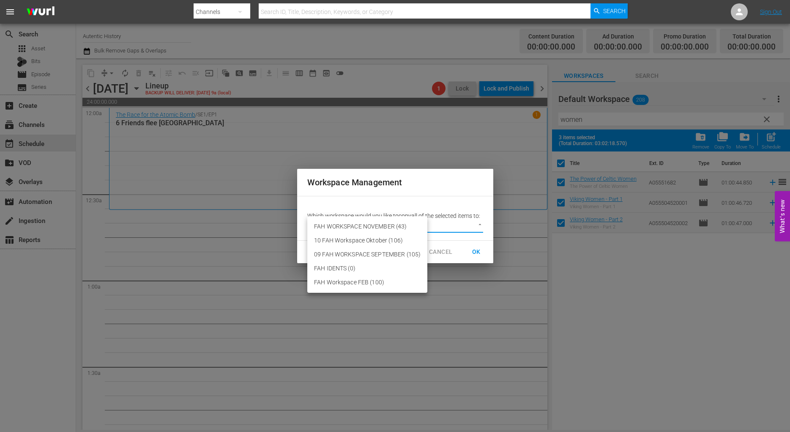
click at [479, 224] on body "menu Search By Channels Search ID, Title, Description, Keywords, or Category Se…" at bounding box center [395, 216] width 790 height 432
click at [385, 227] on li "FAH WORKSPACE NOVEMBER (43)" at bounding box center [367, 226] width 120 height 14
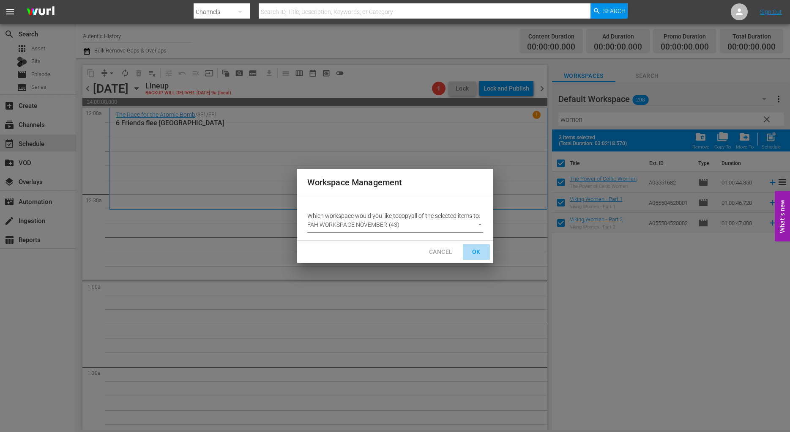
click at [477, 253] on span "OK" at bounding box center [477, 251] width 14 height 11
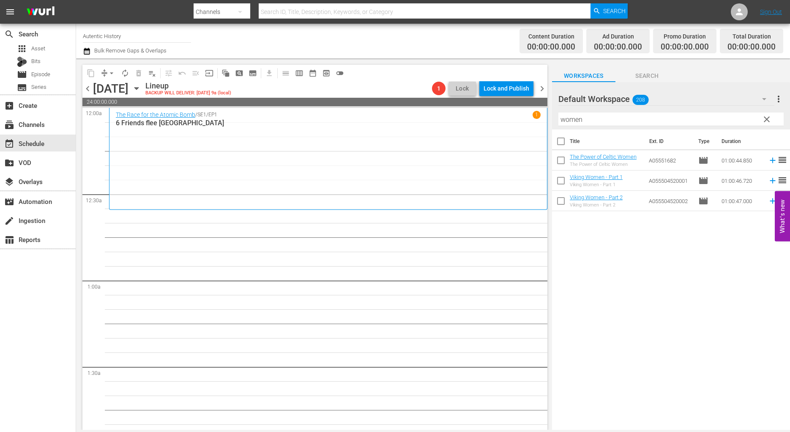
click at [769, 119] on span "clear" at bounding box center [767, 119] width 10 height 10
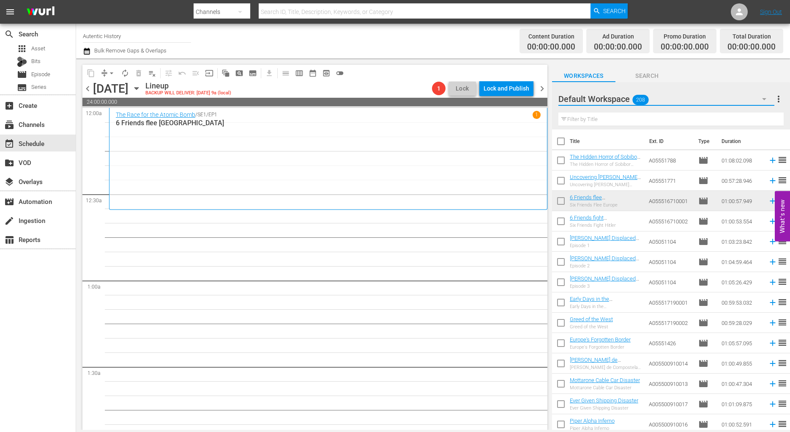
click at [763, 98] on icon "button" at bounding box center [764, 99] width 10 height 10
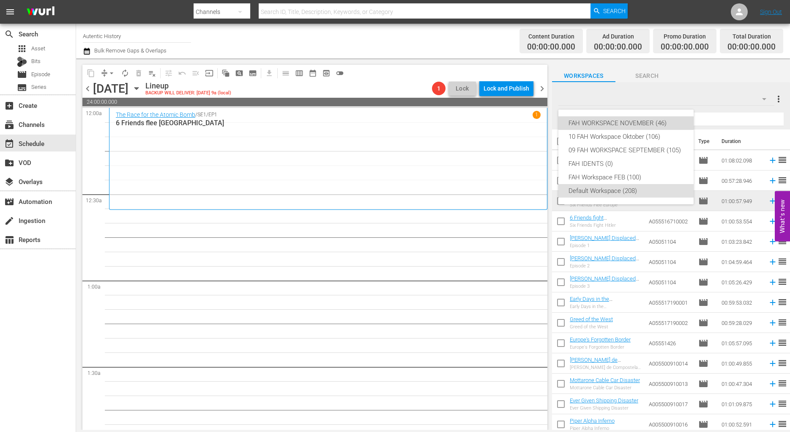
click at [623, 121] on div "FAH WORKSPACE NOVEMBER (46)" at bounding box center [626, 123] width 115 height 14
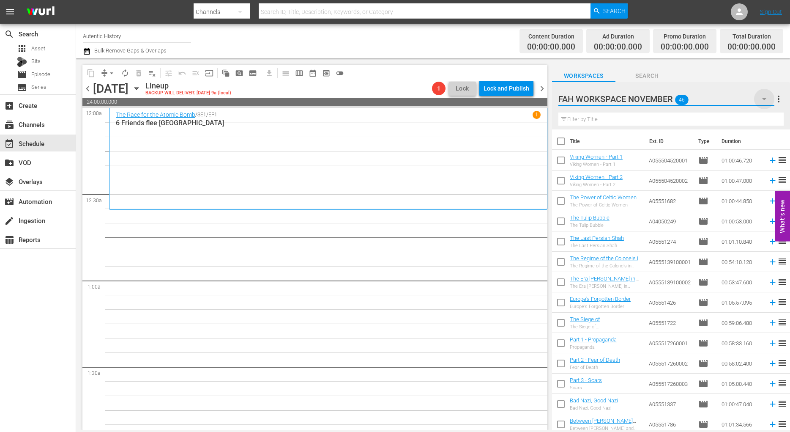
click at [765, 97] on icon "button" at bounding box center [764, 99] width 10 height 10
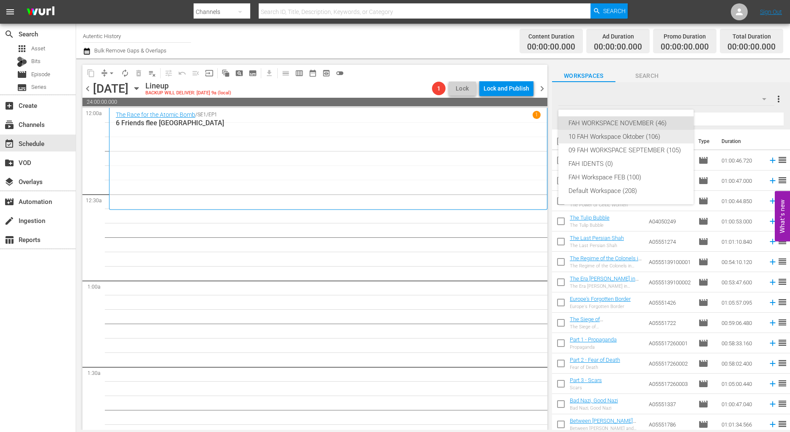
click at [622, 137] on div "10 FAH Workspace Oktober (106)" at bounding box center [626, 137] width 115 height 14
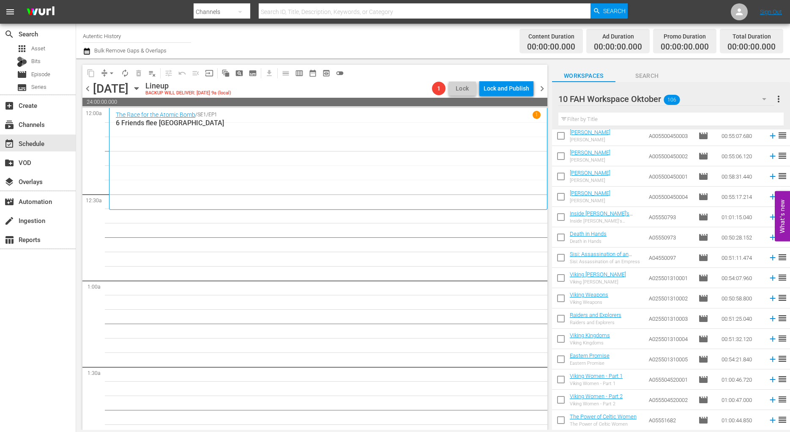
scroll to position [957, 0]
click at [558, 257] on input "checkbox" at bounding box center [561, 260] width 18 height 18
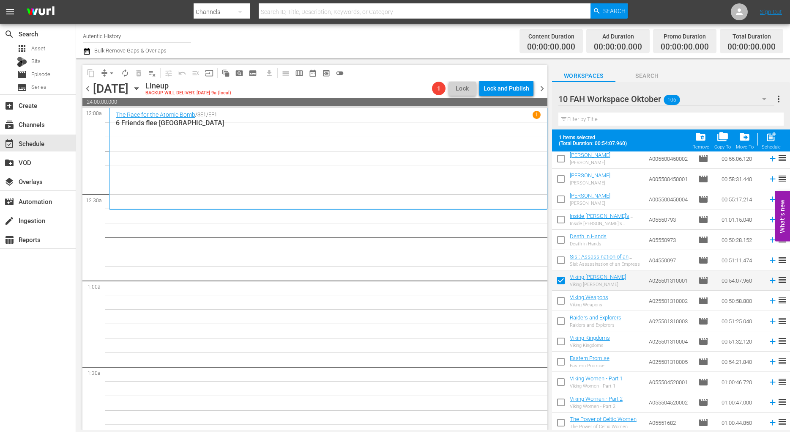
click at [562, 300] on input "checkbox" at bounding box center [561, 302] width 18 height 18
drag, startPoint x: 563, startPoint y: 322, endPoint x: 561, endPoint y: 326, distance: 4.9
click at [563, 322] on input "checkbox" at bounding box center [561, 323] width 18 height 18
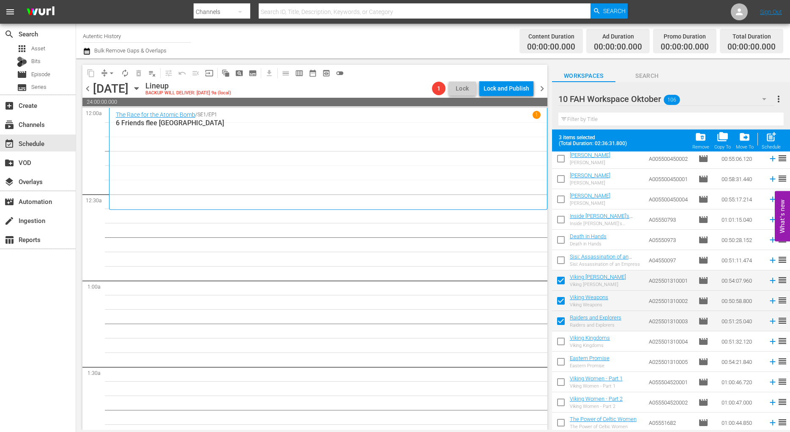
click at [561, 343] on input "checkbox" at bounding box center [561, 343] width 18 height 18
click at [561, 360] on input "checkbox" at bounding box center [561, 363] width 18 height 18
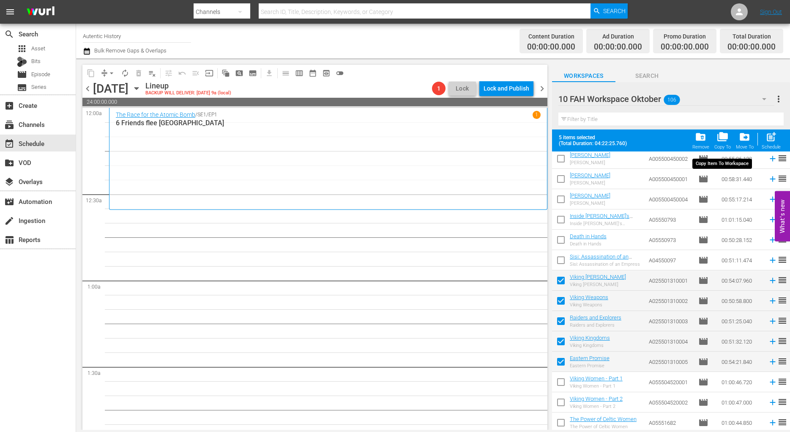
click at [722, 141] on span "folder_copy" at bounding box center [722, 136] width 11 height 11
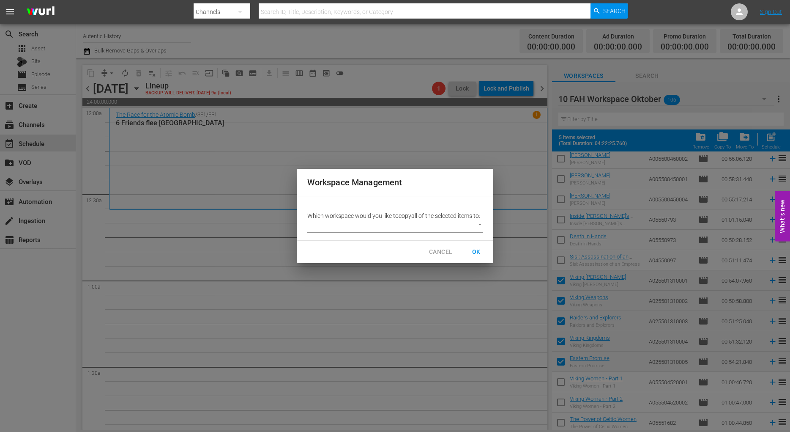
click at [480, 223] on body "menu Search By Channels Search ID, Title, Description, Keywords, or Category Se…" at bounding box center [395, 216] width 790 height 432
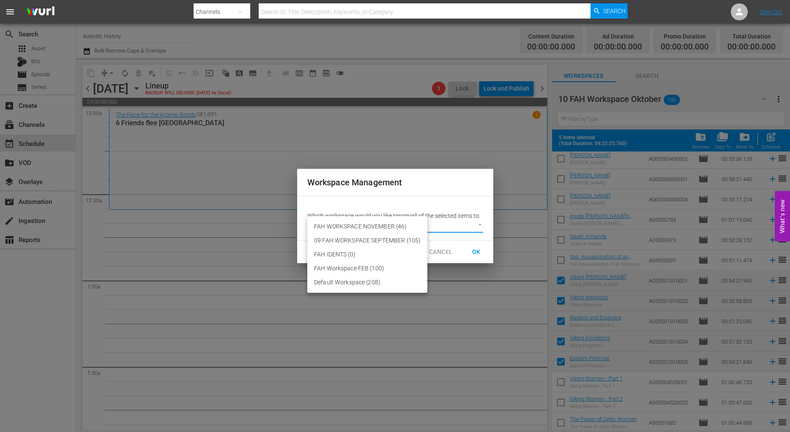
click at [380, 226] on li "FAH WORKSPACE NOVEMBER (46)" at bounding box center [367, 226] width 120 height 14
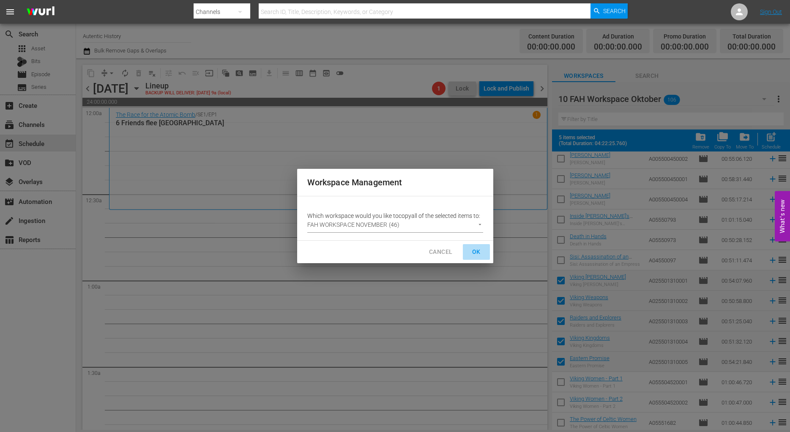
click at [479, 250] on span "OK" at bounding box center [477, 251] width 14 height 11
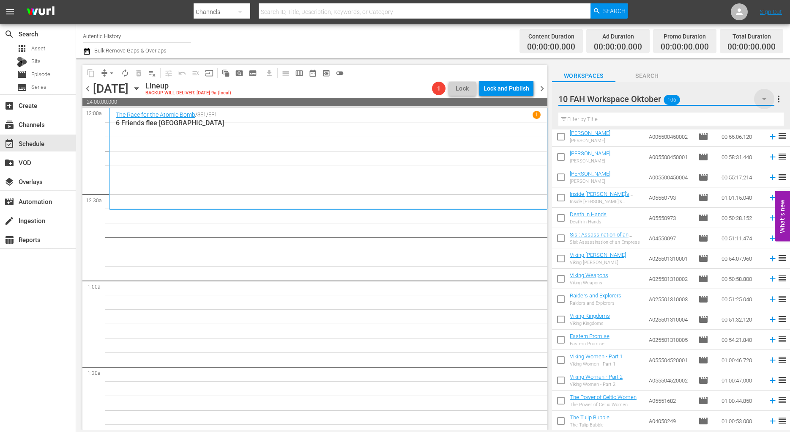
click at [764, 98] on icon "button" at bounding box center [764, 99] width 10 height 10
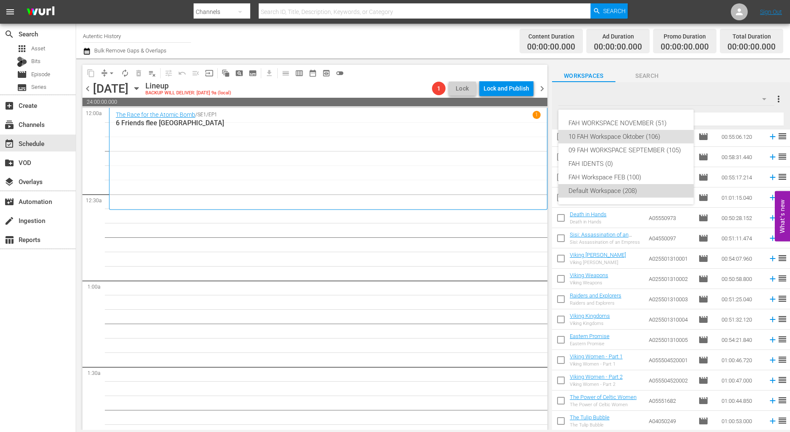
click at [610, 192] on div "Default Workspace (208)" at bounding box center [626, 191] width 115 height 14
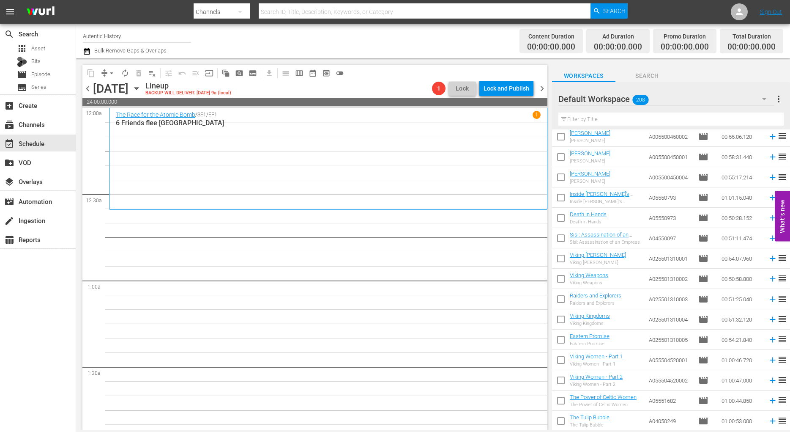
click at [588, 121] on input "text" at bounding box center [670, 119] width 225 height 14
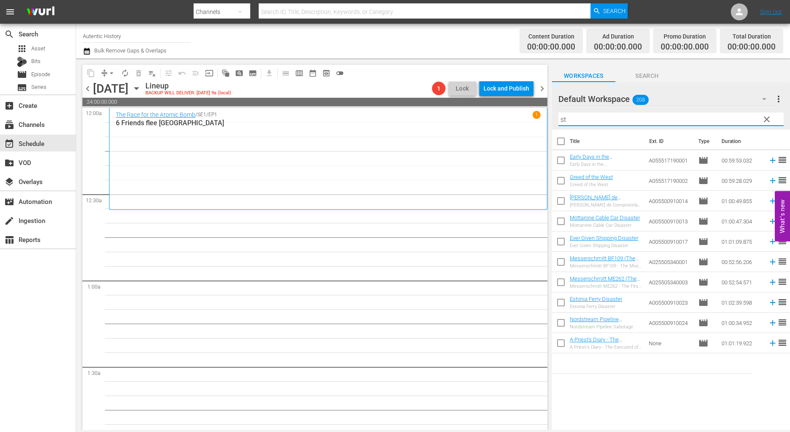
scroll to position [0, 0]
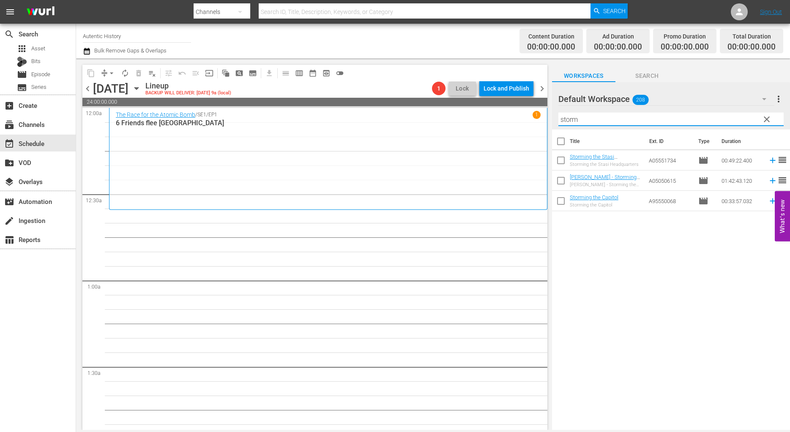
click at [561, 160] on input "checkbox" at bounding box center [561, 162] width 18 height 18
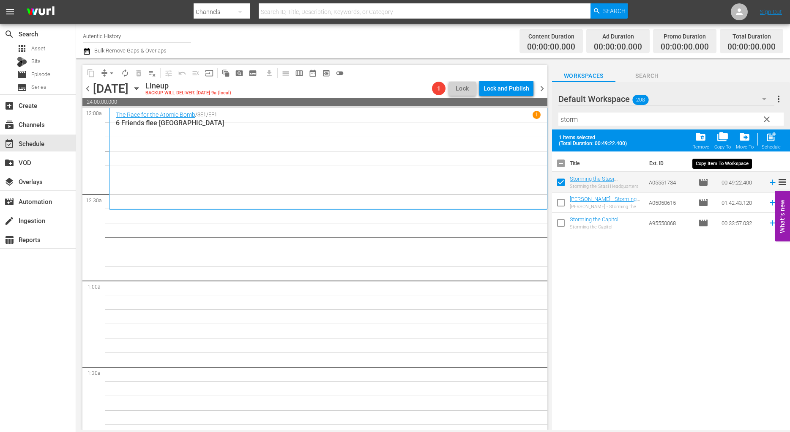
click at [721, 141] on span "folder_copy" at bounding box center [722, 136] width 11 height 11
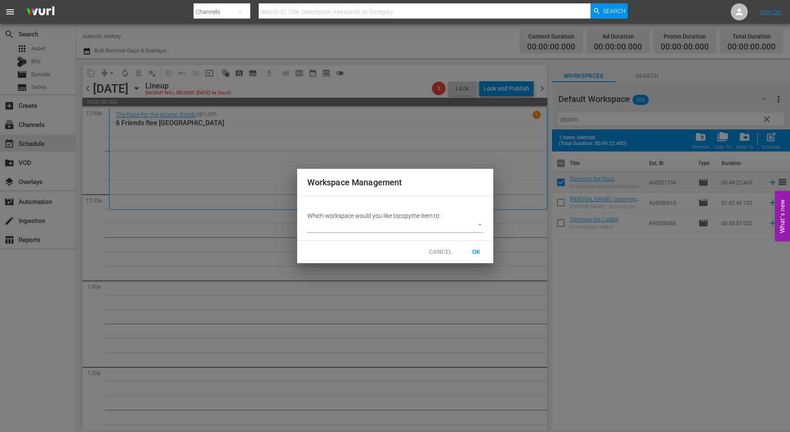
click at [481, 225] on body "menu Search By Channels Search ID, Title, Description, Keywords, or Category Se…" at bounding box center [395, 216] width 790 height 432
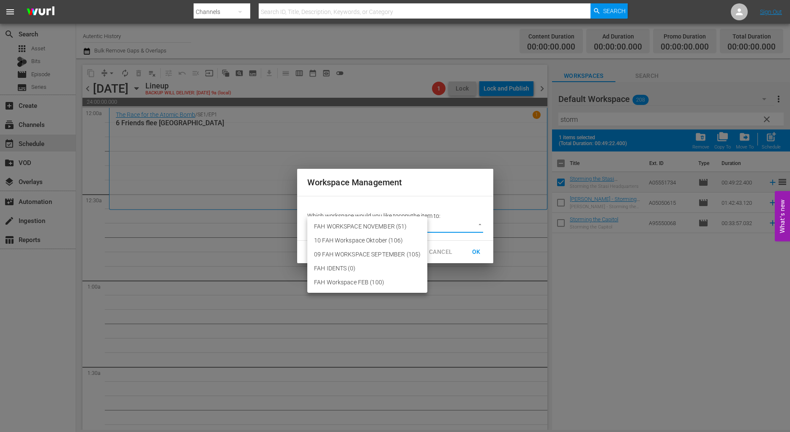
click at [401, 228] on li "FAH WORKSPACE NOVEMBER (51)" at bounding box center [367, 226] width 120 height 14
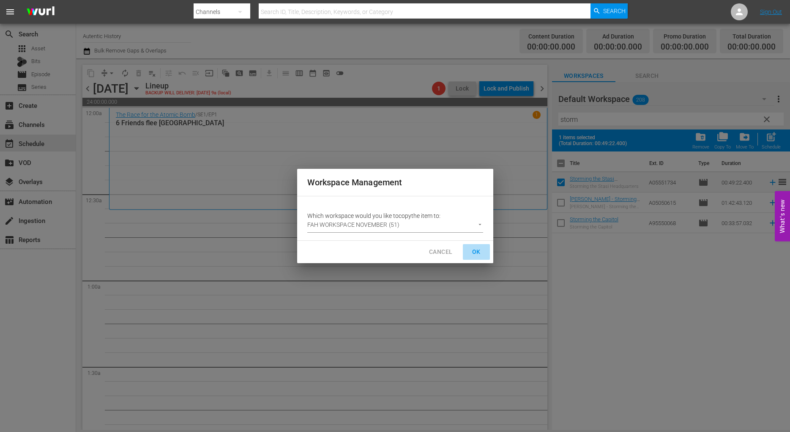
click at [478, 251] on span "OK" at bounding box center [477, 251] width 14 height 11
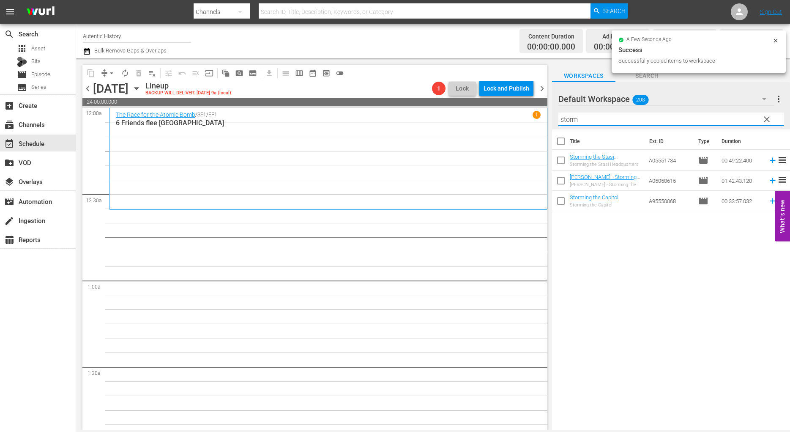
drag, startPoint x: 599, startPoint y: 116, endPoint x: 550, endPoint y: 123, distance: 49.9
click at [558, 123] on input "storm" at bounding box center [670, 119] width 225 height 14
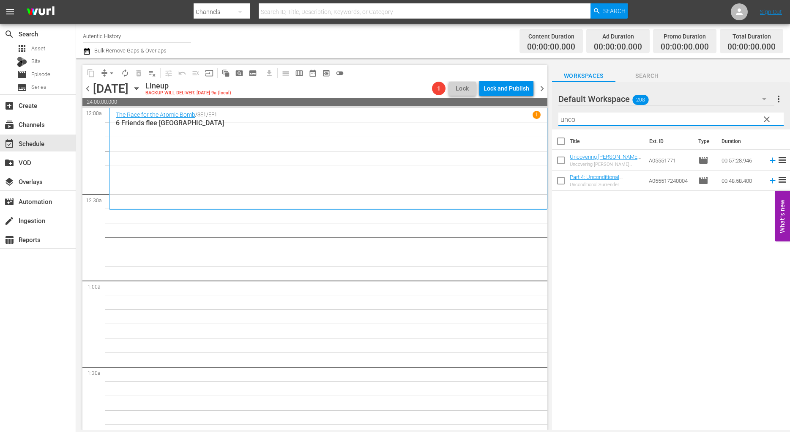
drag, startPoint x: 561, startPoint y: 162, endPoint x: 563, endPoint y: 158, distance: 4.7
click at [561, 162] on input "checkbox" at bounding box center [561, 162] width 18 height 18
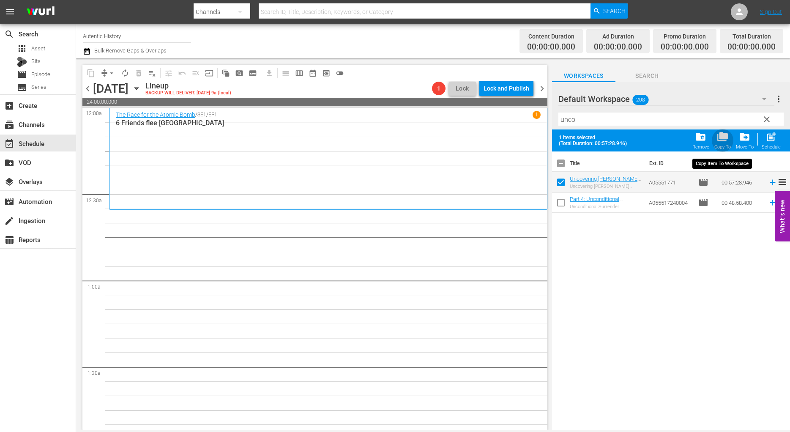
click at [725, 142] on span "folder_copy" at bounding box center [722, 136] width 11 height 11
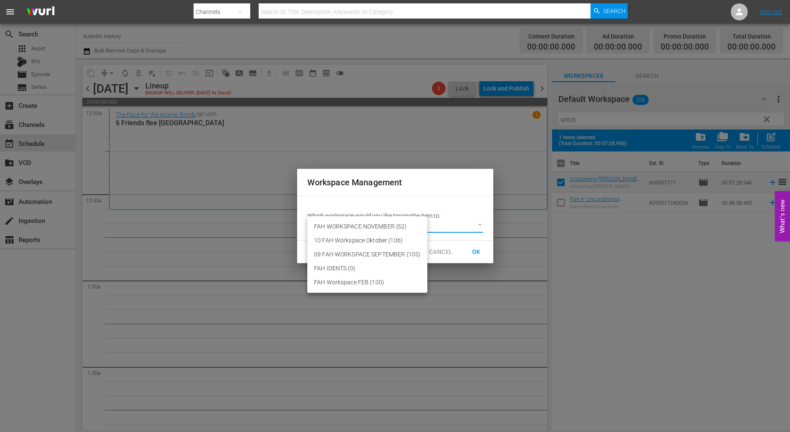
click at [478, 225] on body "menu Search By Channels Search ID, Title, Description, Keywords, or Category Se…" at bounding box center [395, 216] width 790 height 432
click at [400, 225] on li "FAH WORKSPACE NOVEMBER (52)" at bounding box center [367, 226] width 120 height 14
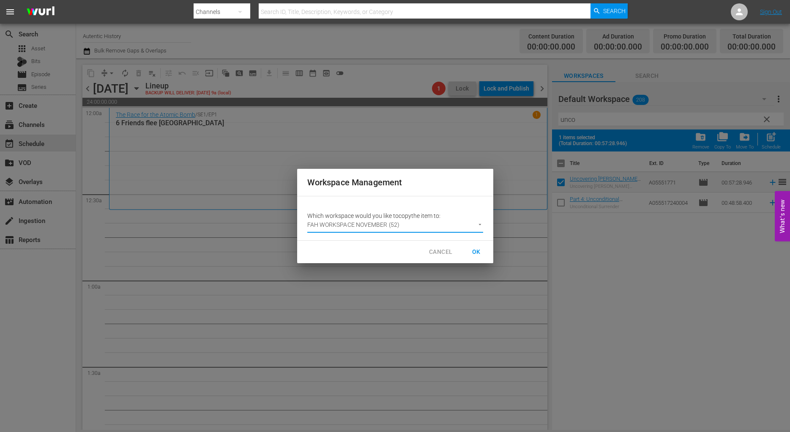
click at [479, 254] on span "OK" at bounding box center [477, 251] width 14 height 11
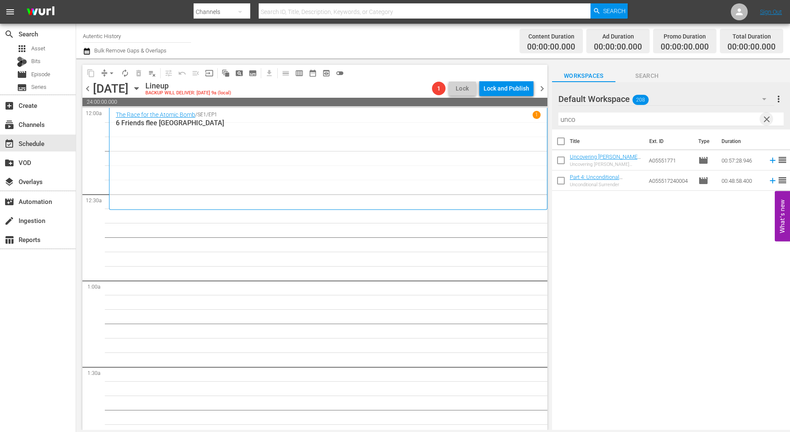
click at [767, 119] on span "clear" at bounding box center [767, 119] width 10 height 10
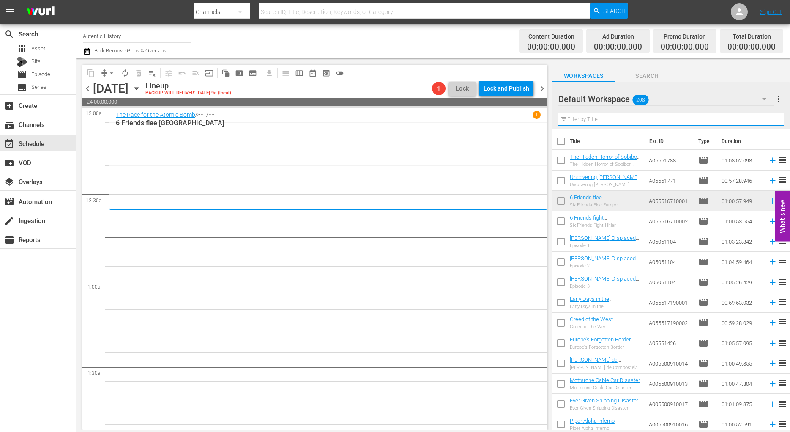
click at [581, 119] on input "text" at bounding box center [670, 119] width 225 height 14
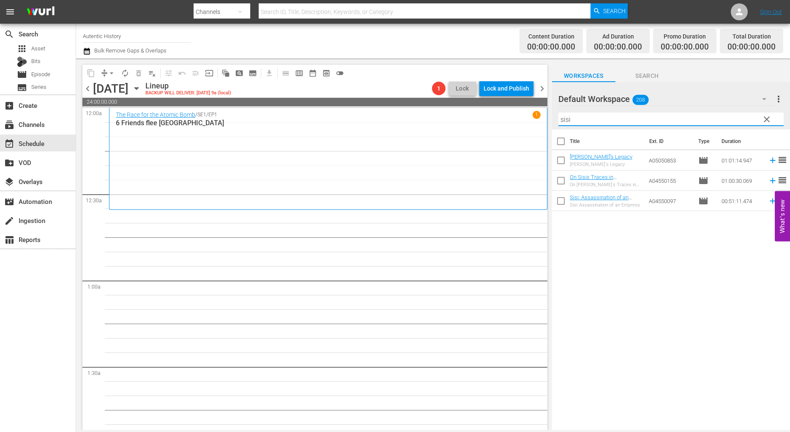
click at [562, 198] on input "checkbox" at bounding box center [561, 203] width 18 height 18
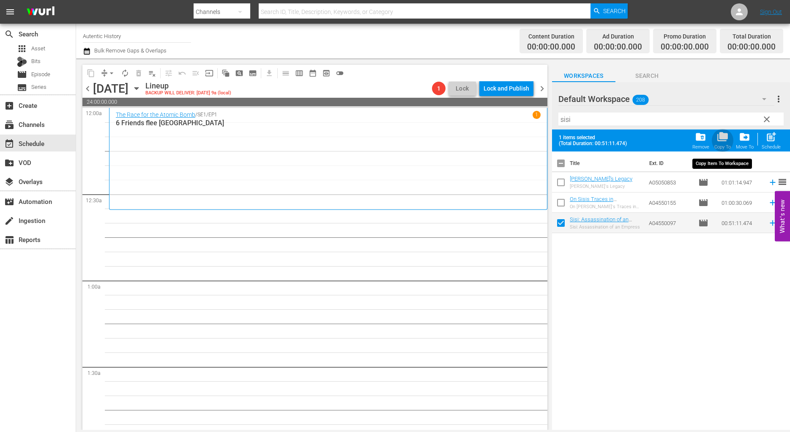
click at [722, 140] on span "folder_copy" at bounding box center [722, 136] width 11 height 11
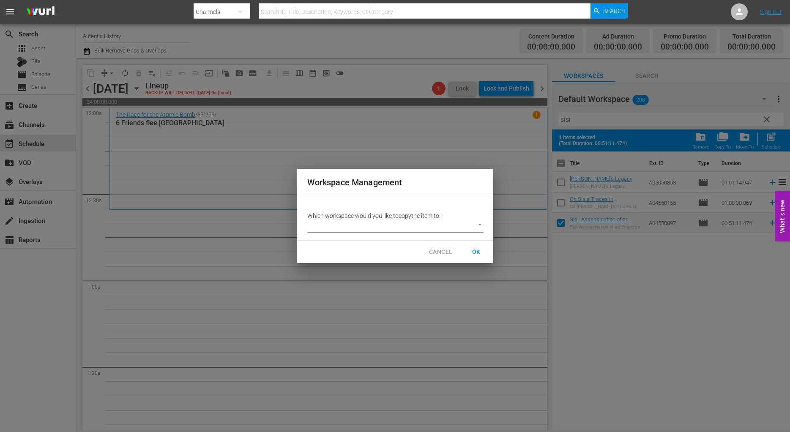
click at [481, 227] on body "menu Search By Channels Search ID, Title, Description, Keywords, or Category Se…" at bounding box center [395, 216] width 790 height 432
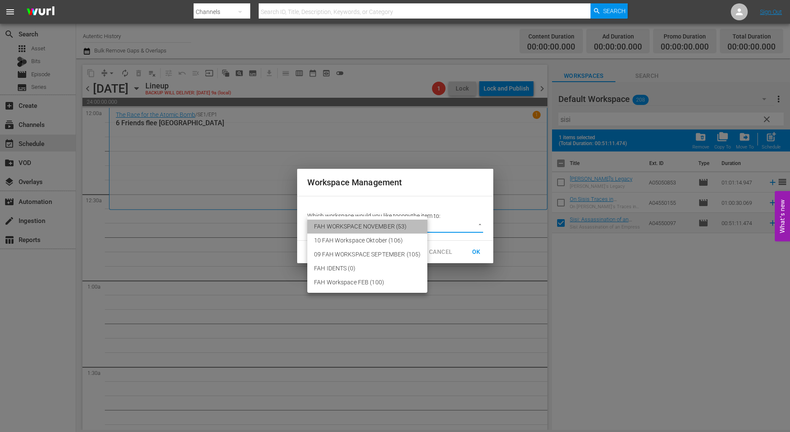
drag, startPoint x: 374, startPoint y: 224, endPoint x: 408, endPoint y: 231, distance: 34.2
click at [375, 224] on li "FAH WORKSPACE NOVEMBER (53)" at bounding box center [367, 226] width 120 height 14
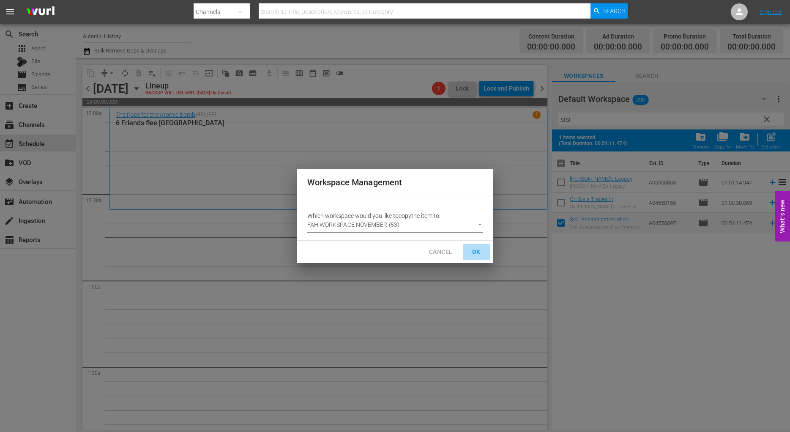
click at [478, 252] on span "OK" at bounding box center [477, 251] width 14 height 11
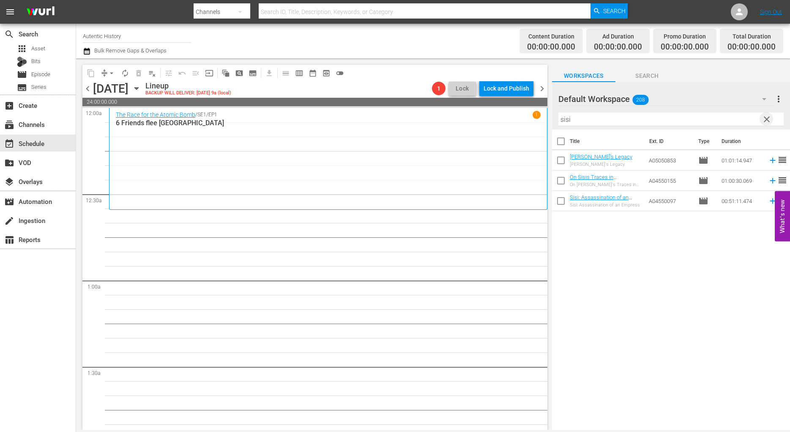
click at [764, 115] on span "clear" at bounding box center [767, 119] width 10 height 10
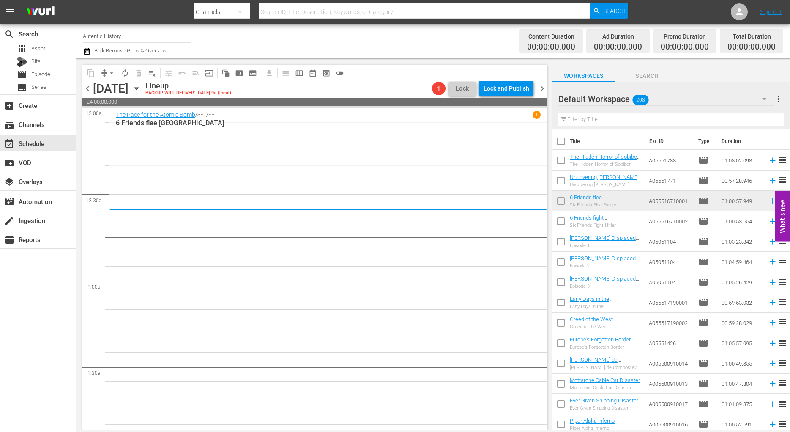
click at [599, 119] on input "text" at bounding box center [670, 119] width 225 height 14
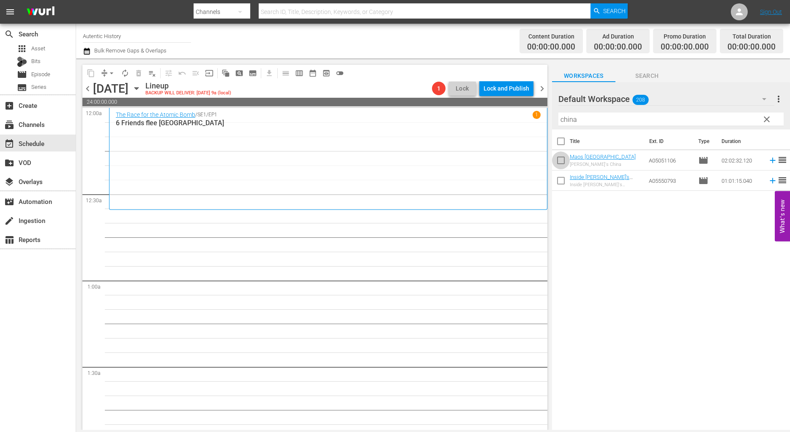
click at [560, 160] on input "checkbox" at bounding box center [561, 162] width 18 height 18
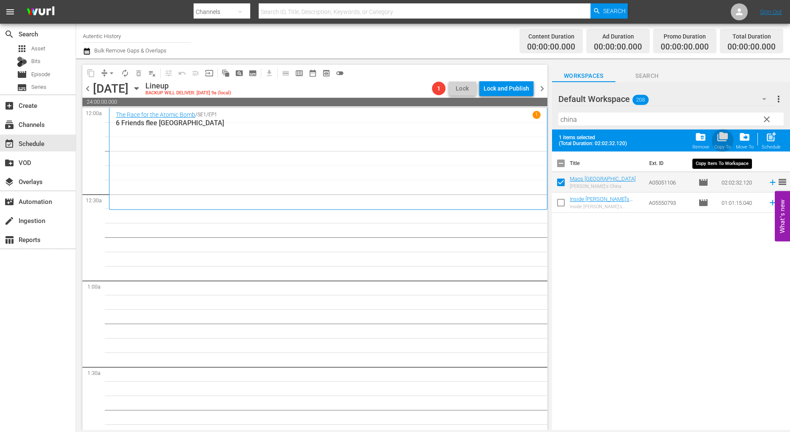
click at [720, 137] on span "folder_copy" at bounding box center [722, 136] width 11 height 11
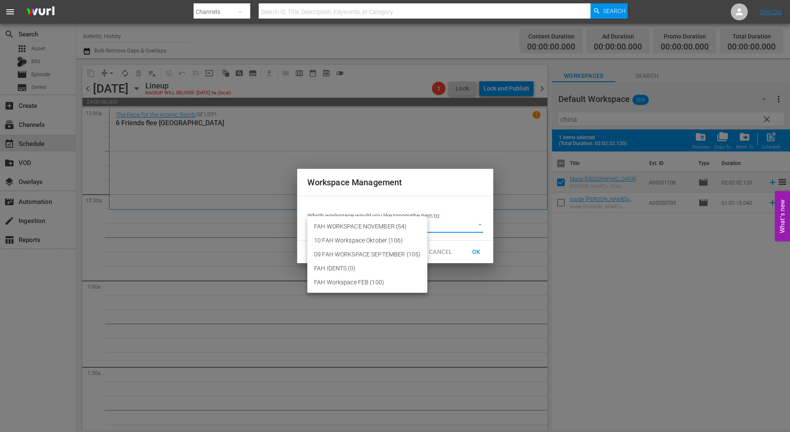
click at [482, 225] on body "menu Search By Channels Search ID, Title, Description, Keywords, or Category Se…" at bounding box center [395, 216] width 790 height 432
click at [406, 227] on li "FAH WORKSPACE NOVEMBER (54)" at bounding box center [367, 226] width 120 height 14
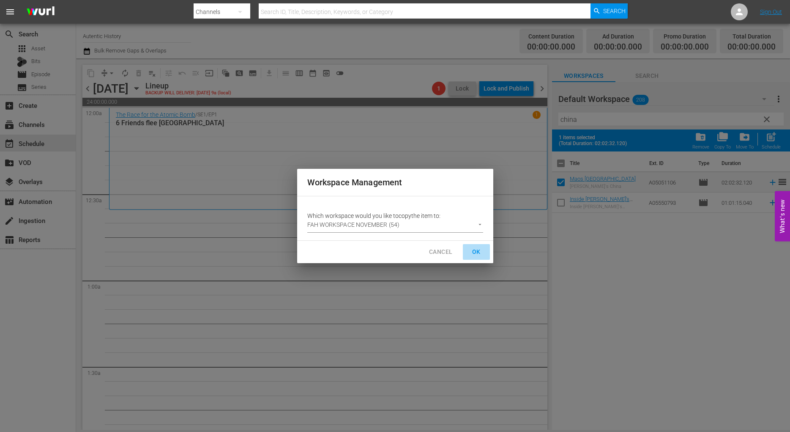
click at [473, 250] on span "OK" at bounding box center [477, 251] width 14 height 11
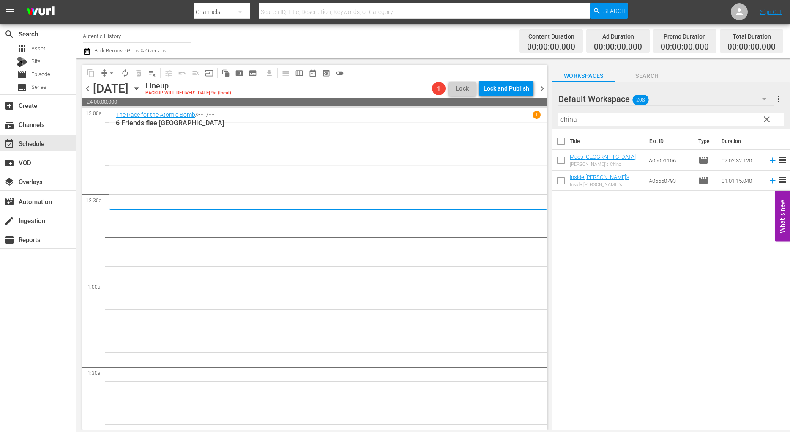
click at [768, 121] on span "clear" at bounding box center [767, 119] width 10 height 10
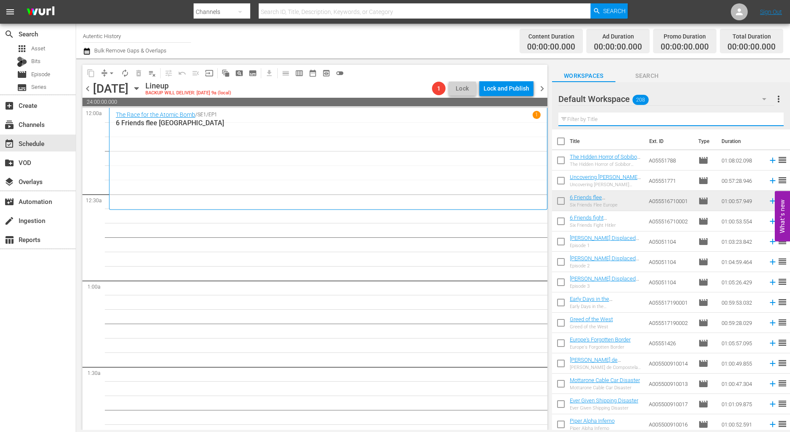
click at [602, 122] on input "text" at bounding box center [670, 119] width 225 height 14
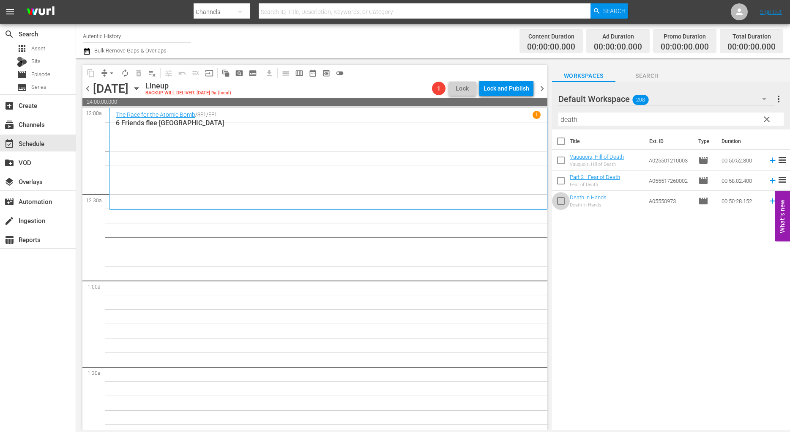
click at [561, 202] on input "checkbox" at bounding box center [561, 203] width 18 height 18
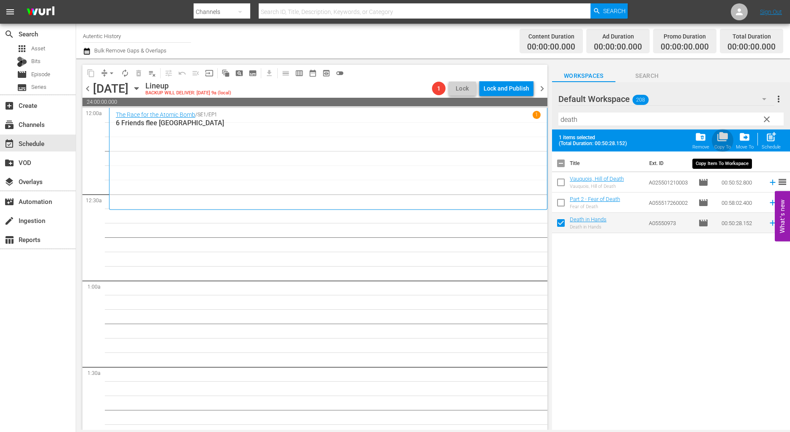
click at [724, 140] on span "folder_copy" at bounding box center [722, 136] width 11 height 11
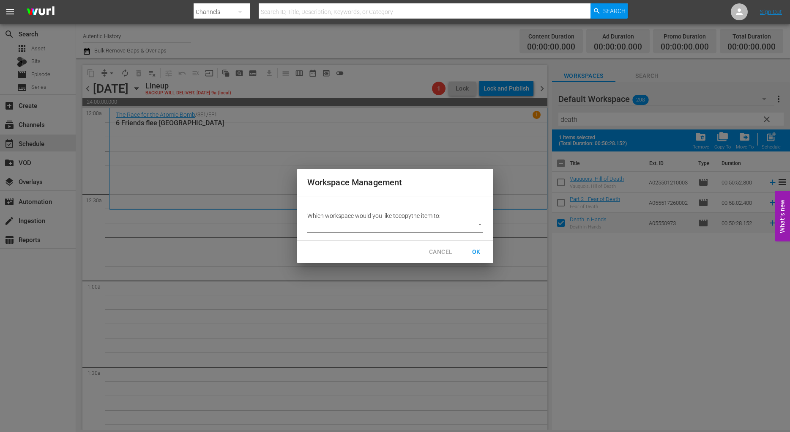
click at [476, 223] on body "menu Search By Channels Search ID, Title, Description, Keywords, or Category Se…" at bounding box center [395, 216] width 790 height 432
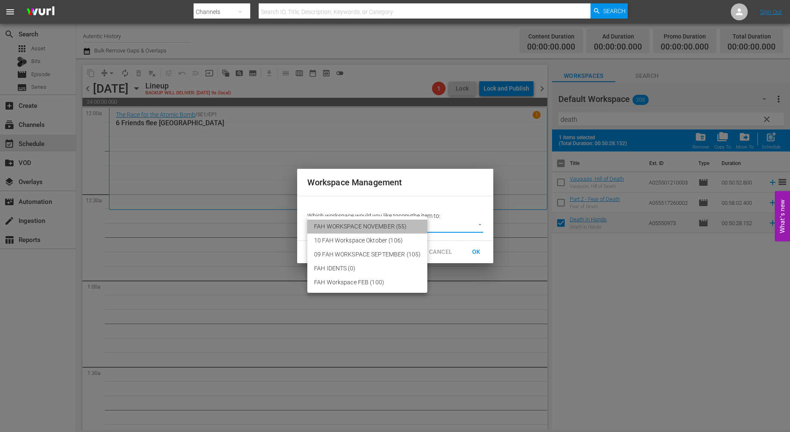
drag, startPoint x: 403, startPoint y: 222, endPoint x: 423, endPoint y: 234, distance: 22.8
click at [403, 223] on li "FAH WORKSPACE NOVEMBER (55)" at bounding box center [367, 226] width 120 height 14
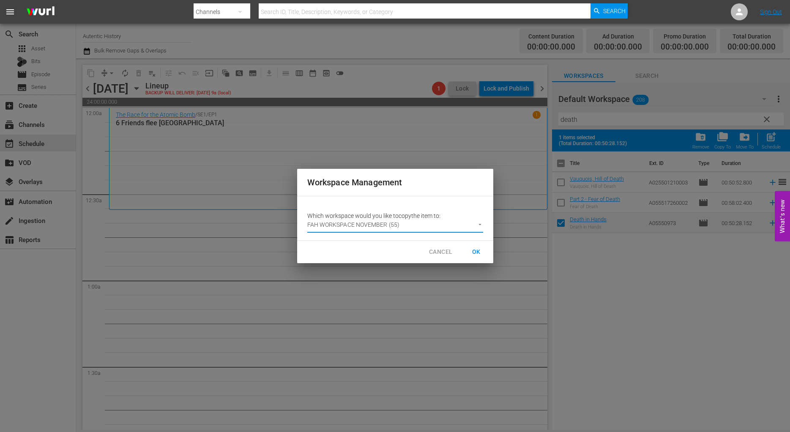
click at [475, 248] on span "OK" at bounding box center [477, 251] width 14 height 11
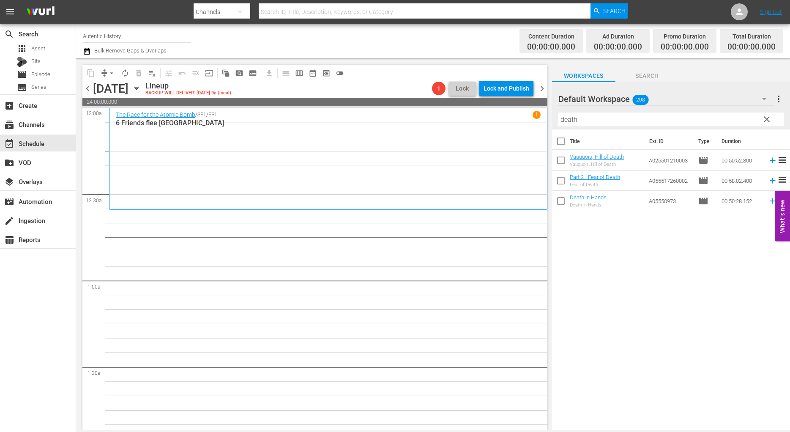
click at [765, 120] on span "clear" at bounding box center [767, 119] width 10 height 10
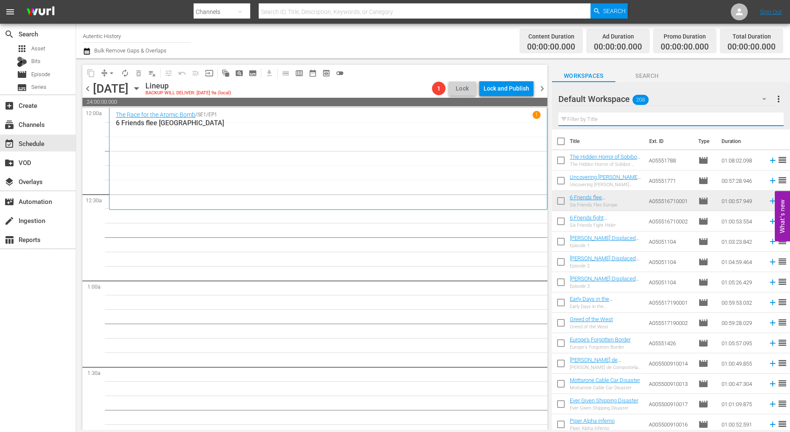
click at [584, 123] on input "text" at bounding box center [670, 119] width 225 height 14
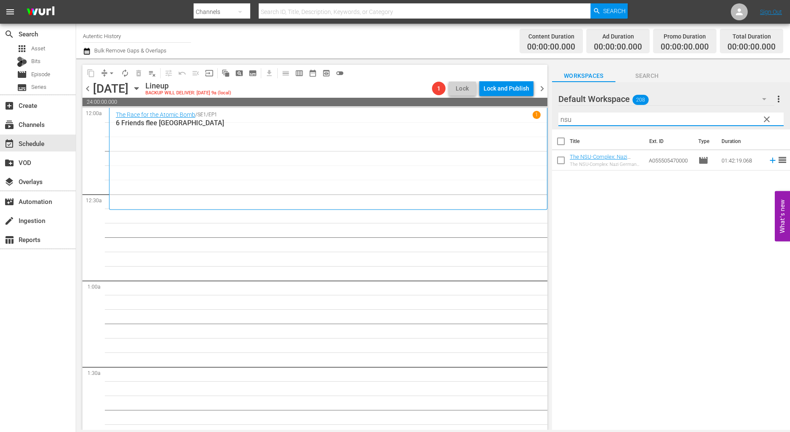
click at [560, 160] on input "checkbox" at bounding box center [561, 162] width 18 height 18
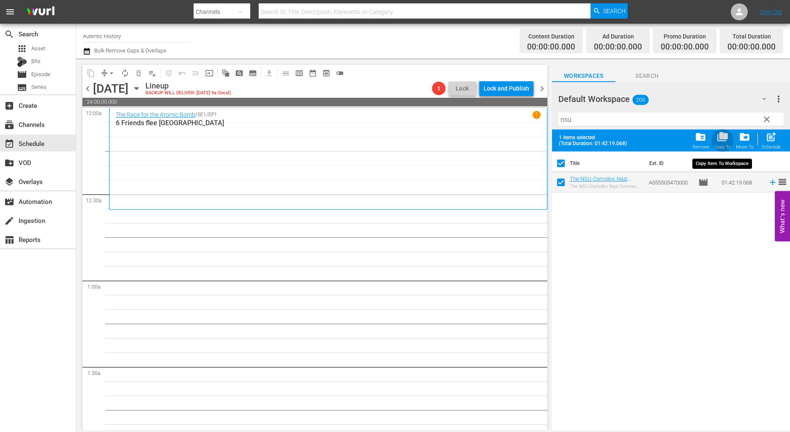
click at [724, 143] on div "folder_copy Copy To" at bounding box center [722, 140] width 16 height 19
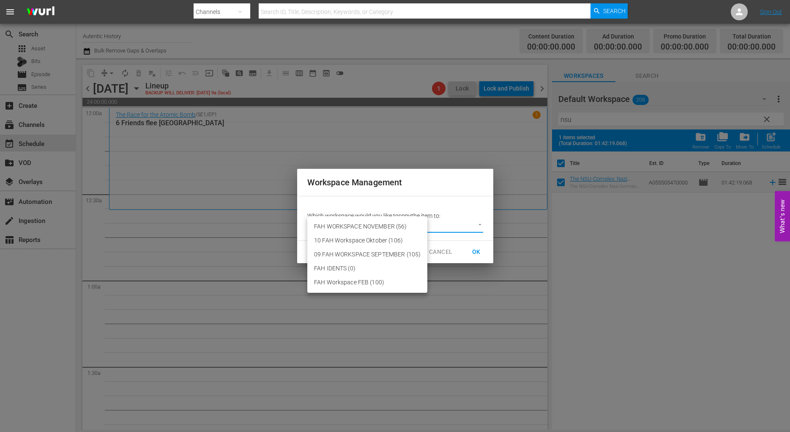
click at [481, 224] on body "menu Search By Channels Search ID, Title, Description, Keywords, or Category Se…" at bounding box center [395, 216] width 790 height 432
click at [405, 225] on li "FAH WORKSPACE NOVEMBER (56)" at bounding box center [367, 226] width 120 height 14
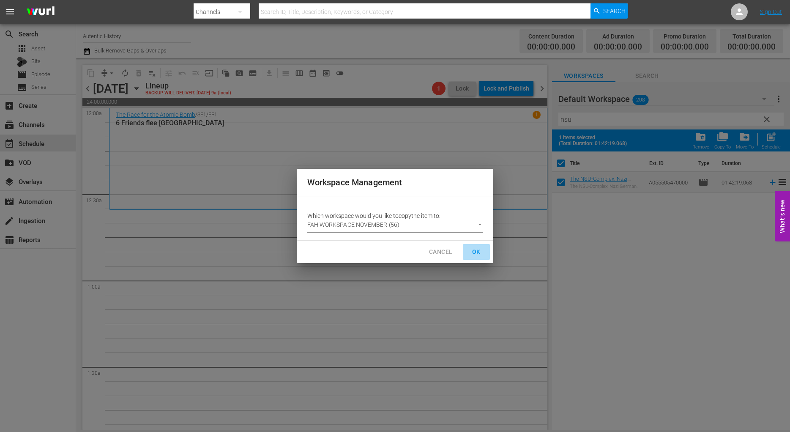
click at [479, 251] on span "OK" at bounding box center [477, 251] width 14 height 11
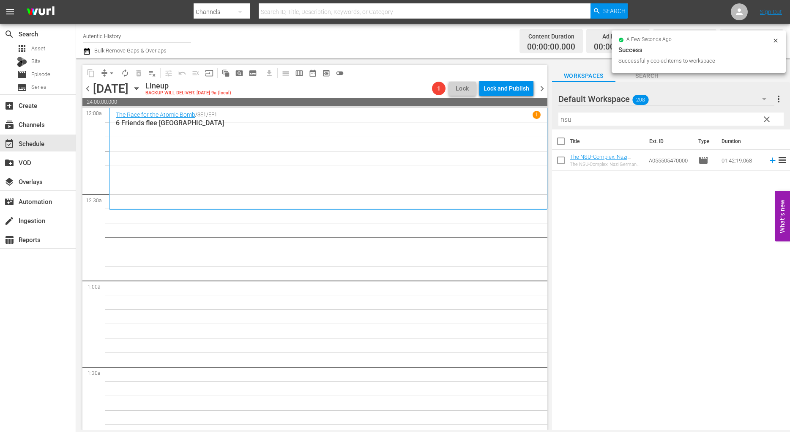
click at [769, 120] on span "clear" at bounding box center [767, 119] width 10 height 10
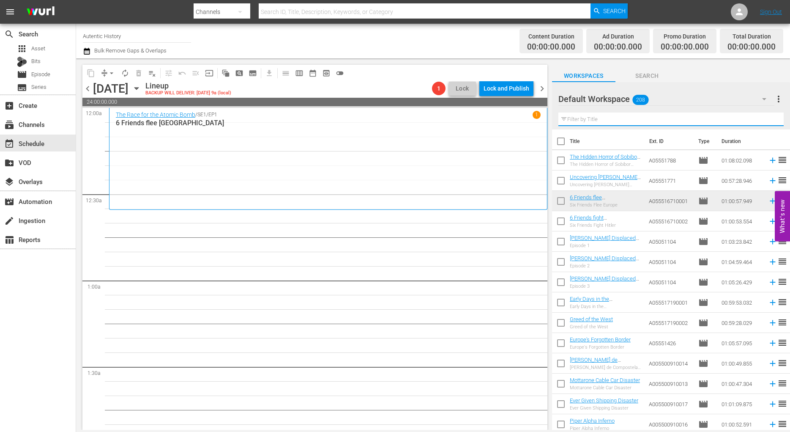
click at [605, 120] on input "text" at bounding box center [670, 119] width 225 height 14
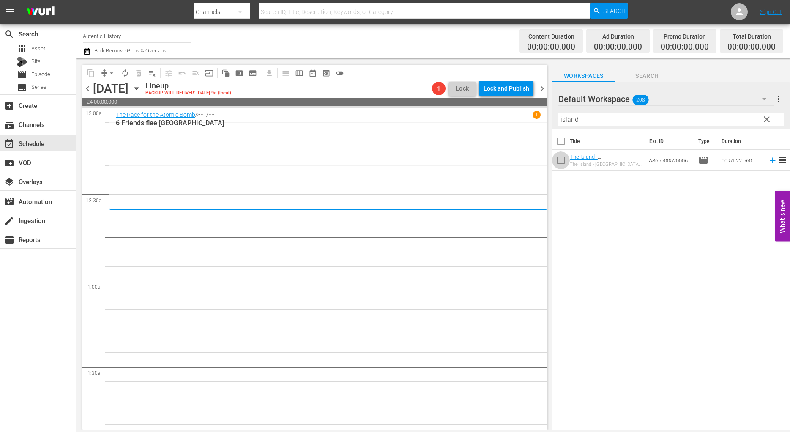
click at [566, 159] on input "checkbox" at bounding box center [561, 162] width 18 height 18
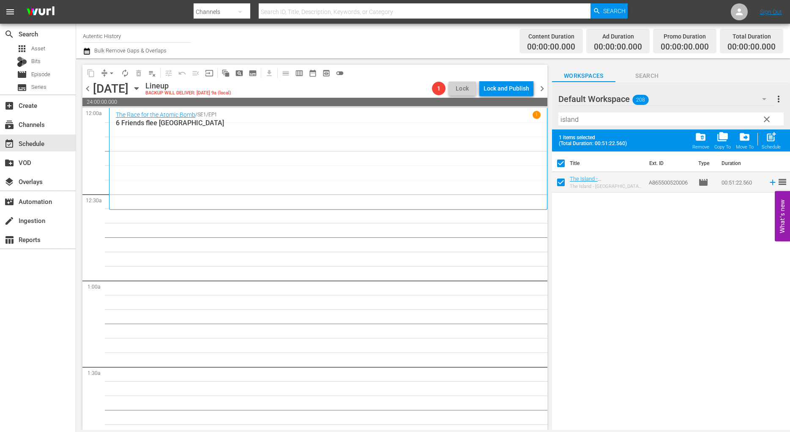
click at [767, 120] on span "clear" at bounding box center [767, 119] width 10 height 10
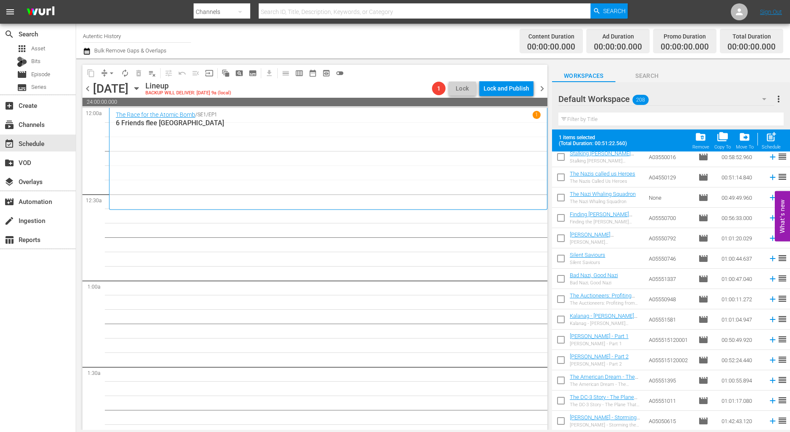
scroll to position [3536, 0]
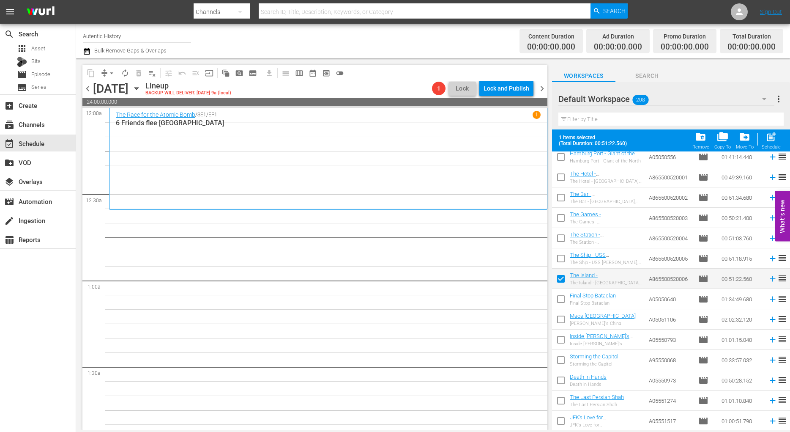
drag, startPoint x: 561, startPoint y: 259, endPoint x: 561, endPoint y: 247, distance: 12.3
click at [561, 258] on input "checkbox" at bounding box center [561, 260] width 18 height 18
click at [561, 240] on input "checkbox" at bounding box center [561, 240] width 18 height 18
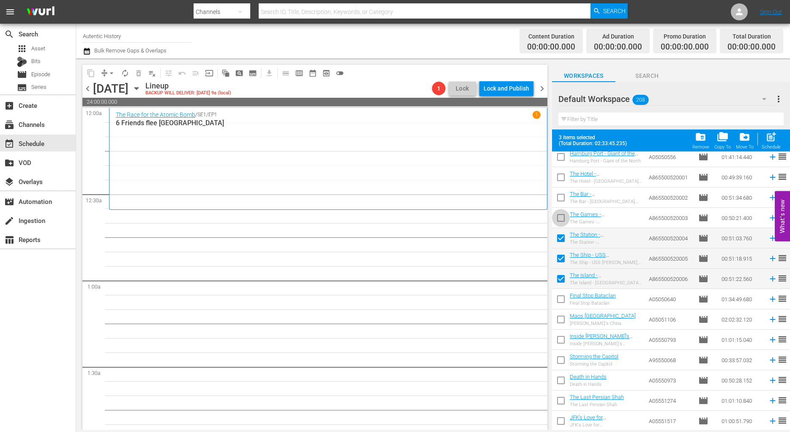
click at [562, 217] on input "checkbox" at bounding box center [561, 220] width 18 height 18
click at [557, 200] on input "checkbox" at bounding box center [561, 199] width 18 height 18
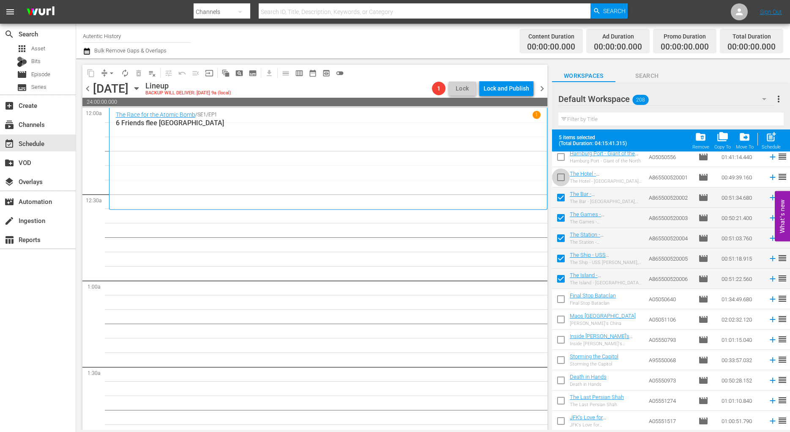
click at [562, 183] on input "checkbox" at bounding box center [561, 179] width 18 height 18
click at [561, 299] on input "checkbox" at bounding box center [561, 301] width 18 height 18
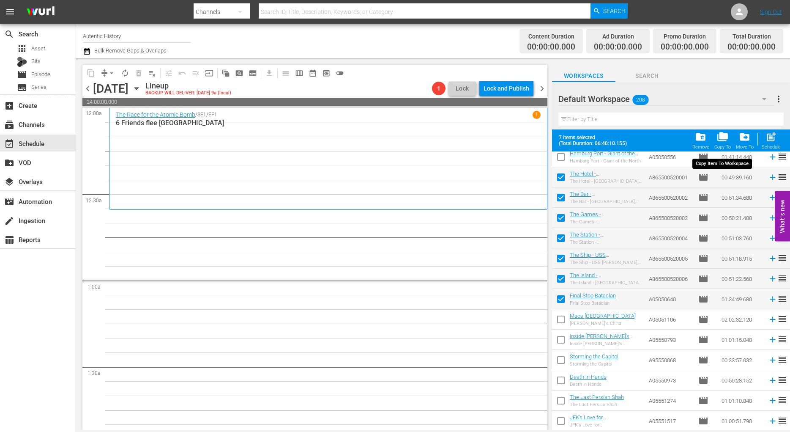
click at [721, 139] on span "folder_copy" at bounding box center [722, 136] width 11 height 11
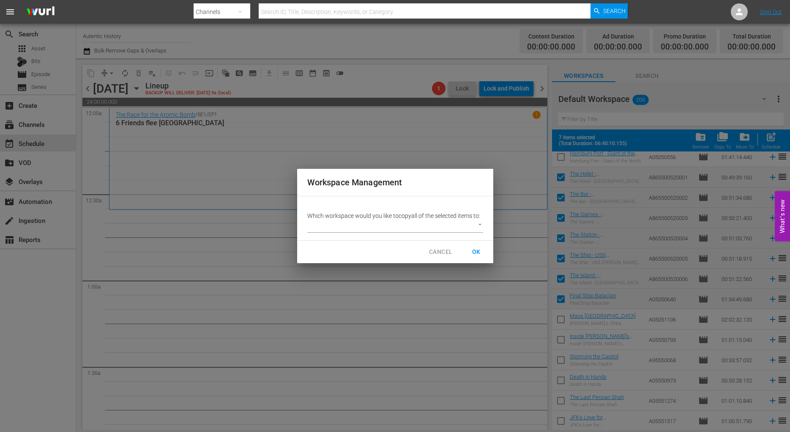
click at [479, 223] on body "menu Search By Channels Search ID, Title, Description, Keywords, or Category Se…" at bounding box center [395, 216] width 790 height 432
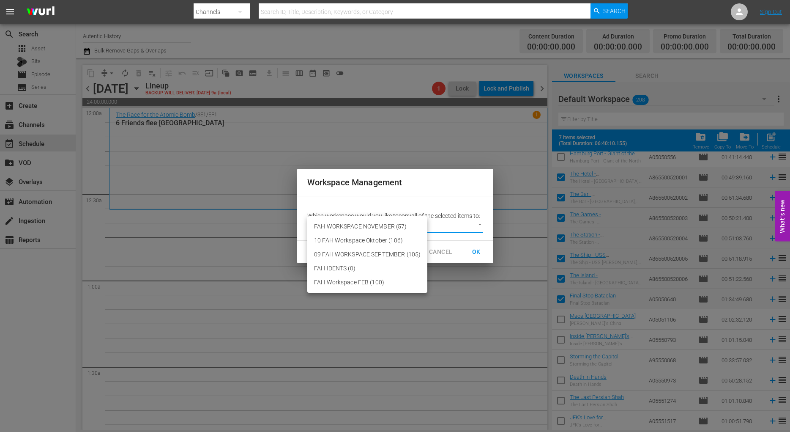
click at [404, 225] on li "FAH WORKSPACE NOVEMBER (57)" at bounding box center [367, 226] width 120 height 14
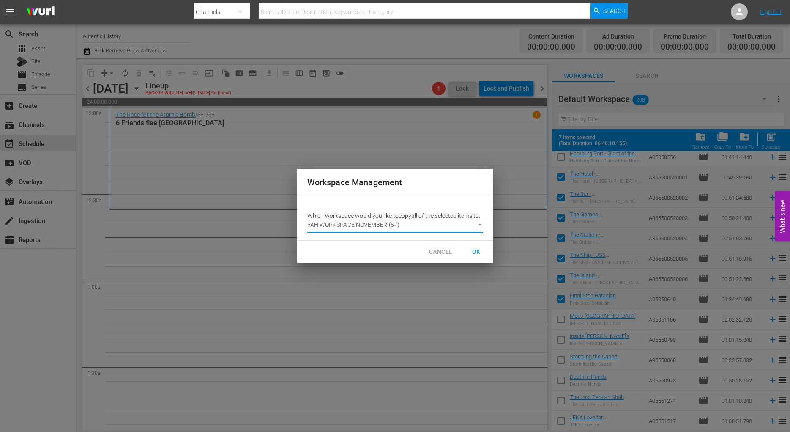
click at [476, 248] on span "OK" at bounding box center [477, 251] width 14 height 11
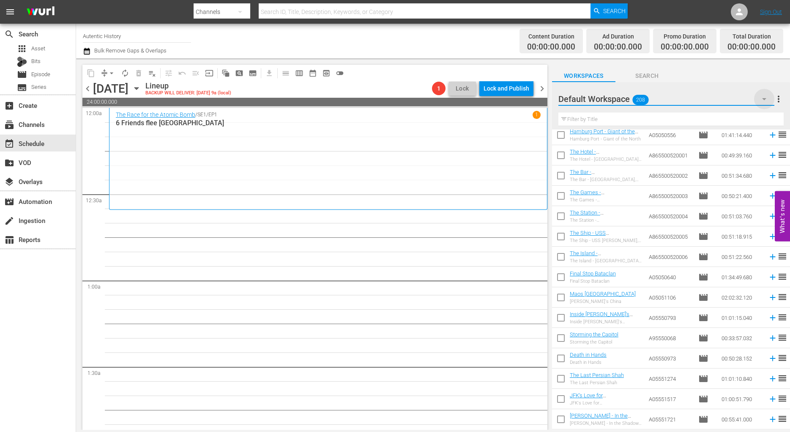
click at [764, 97] on icon "button" at bounding box center [764, 99] width 10 height 10
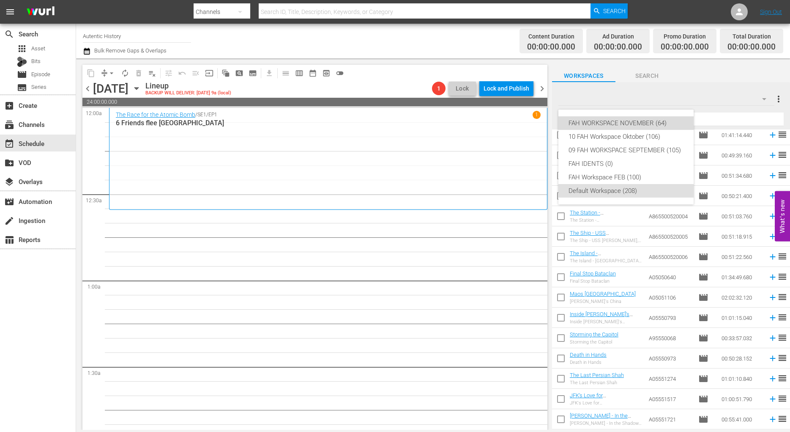
click at [637, 121] on div "FAH WORKSPACE NOVEMBER (64)" at bounding box center [626, 123] width 115 height 14
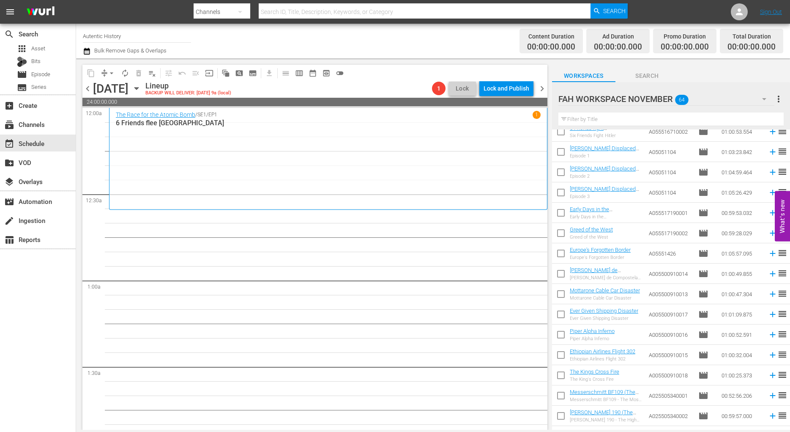
scroll to position [0, 0]
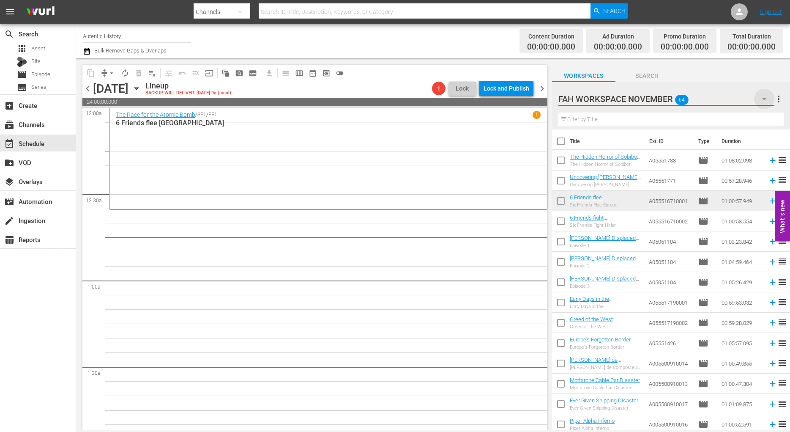
click at [764, 96] on icon "button" at bounding box center [764, 99] width 10 height 10
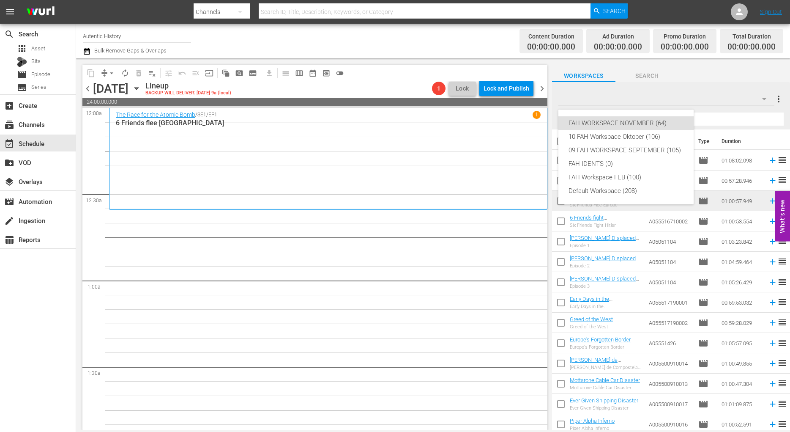
click at [633, 120] on div "FAH WORKSPACE NOVEMBER (64)" at bounding box center [626, 123] width 115 height 14
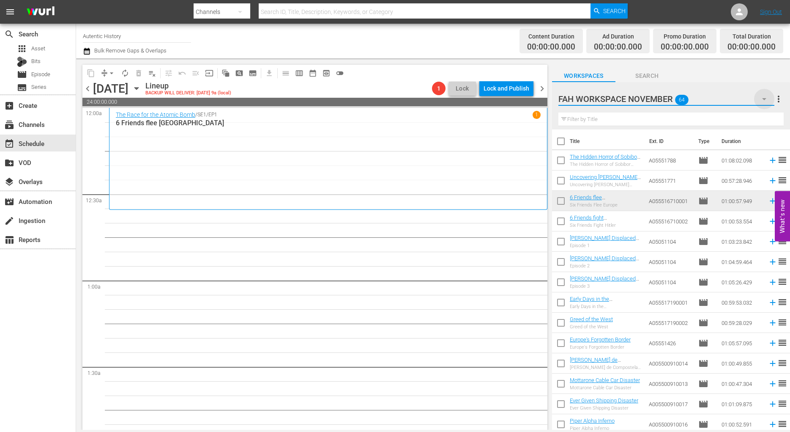
click at [763, 96] on icon "button" at bounding box center [764, 99] width 10 height 10
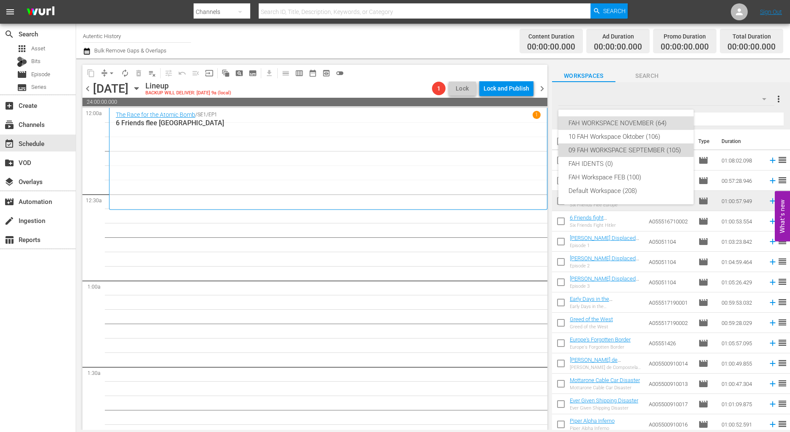
click at [610, 147] on div "09 FAH WORKSPACE SEPTEMBER (105)" at bounding box center [626, 150] width 115 height 14
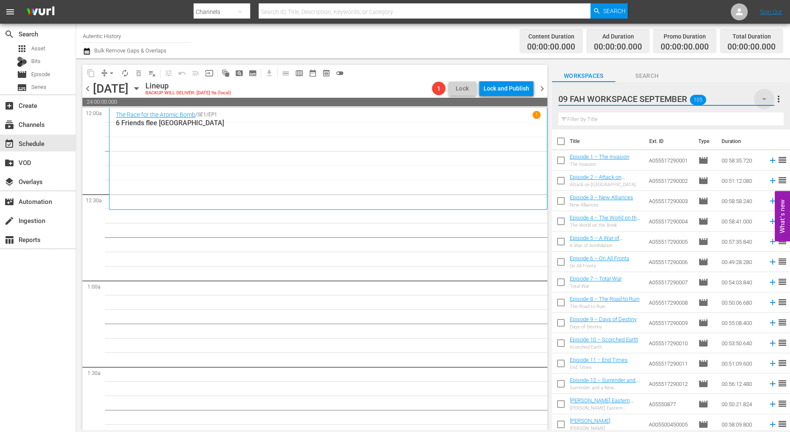
click at [766, 98] on icon "button" at bounding box center [764, 99] width 10 height 10
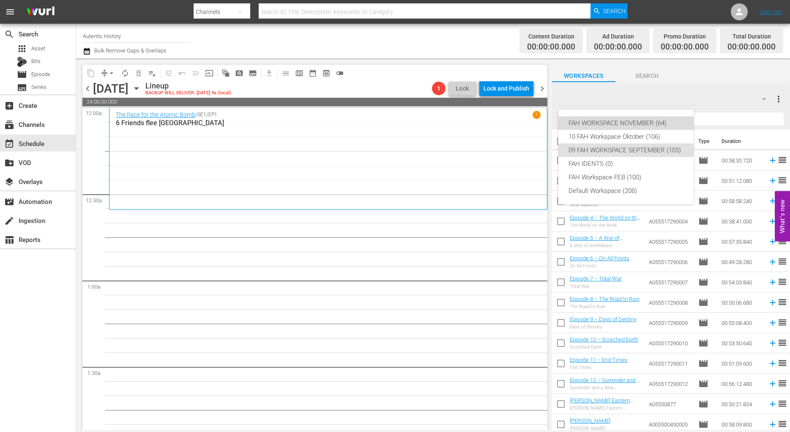
click at [646, 123] on div "FAH WORKSPACE NOVEMBER (64)" at bounding box center [626, 123] width 115 height 14
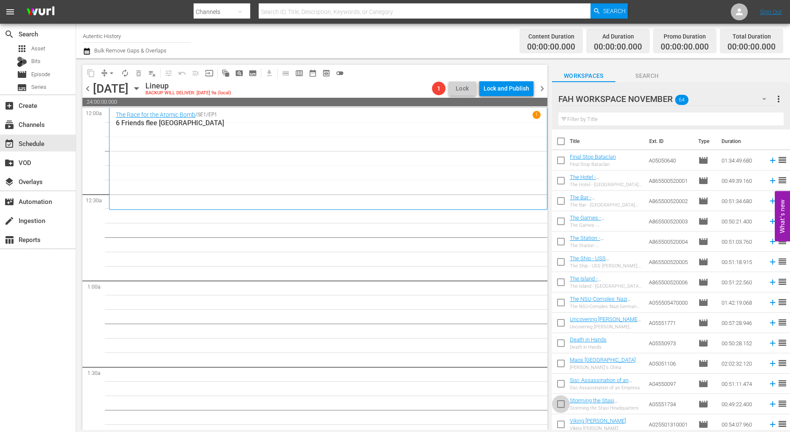
click at [562, 405] on input "checkbox" at bounding box center [561, 406] width 18 height 18
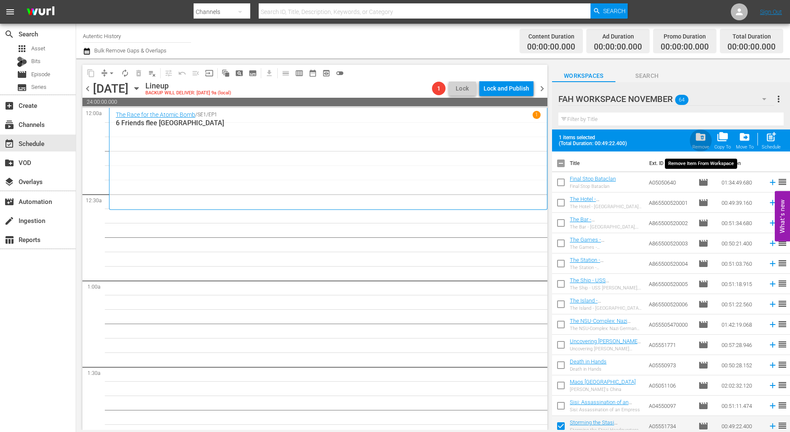
click at [699, 140] on span "folder_delete" at bounding box center [700, 136] width 11 height 11
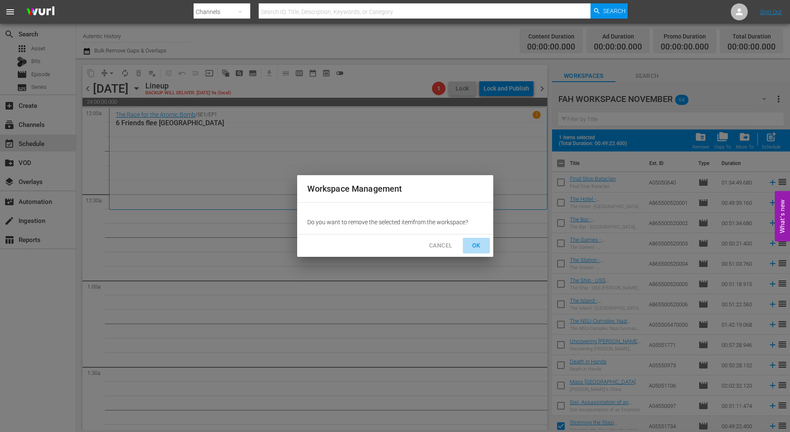
click at [477, 245] on span "OK" at bounding box center [477, 245] width 14 height 11
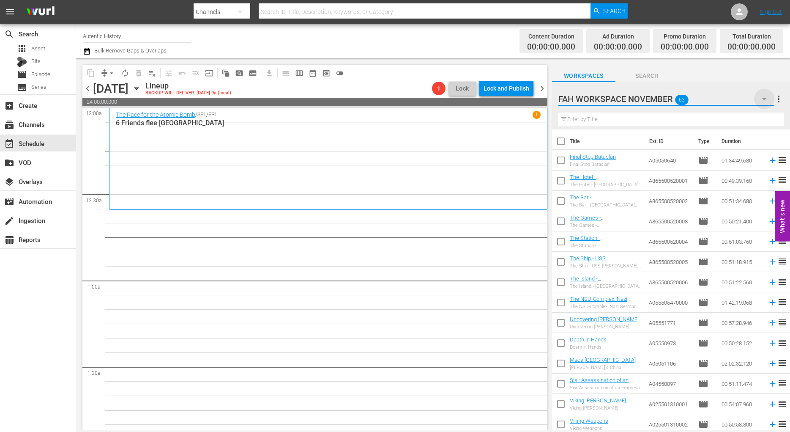
click at [766, 99] on icon "button" at bounding box center [764, 99] width 10 height 10
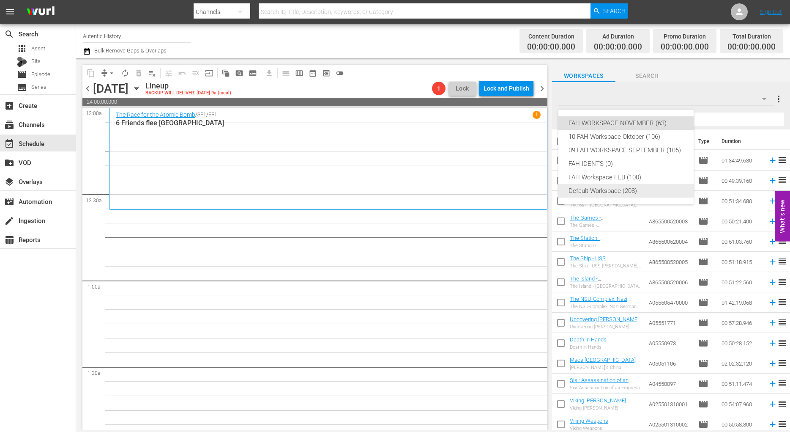
click at [606, 191] on div "Default Workspace (208)" at bounding box center [626, 191] width 115 height 14
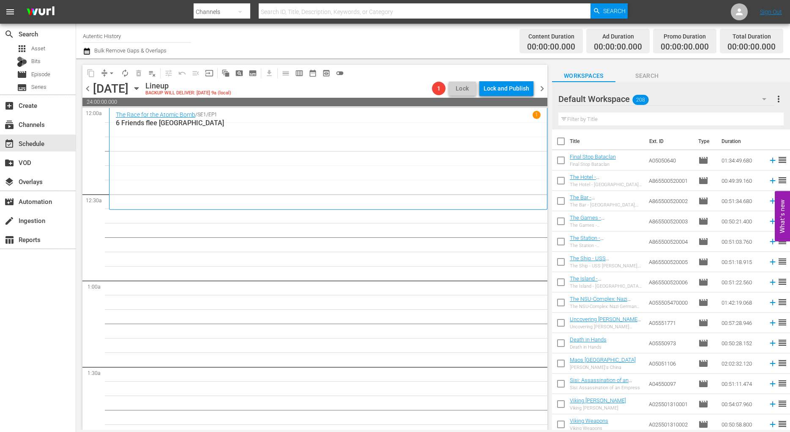
click at [581, 118] on input "text" at bounding box center [670, 119] width 225 height 14
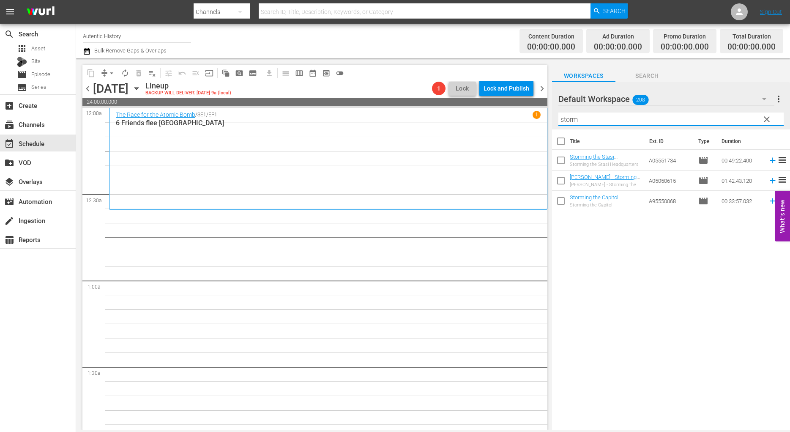
click at [563, 201] on input "checkbox" at bounding box center [561, 203] width 18 height 18
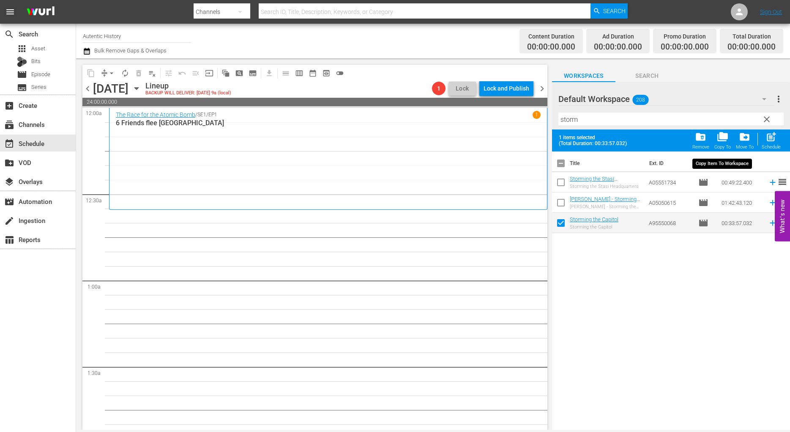
click at [724, 140] on span "folder_copy" at bounding box center [722, 136] width 11 height 11
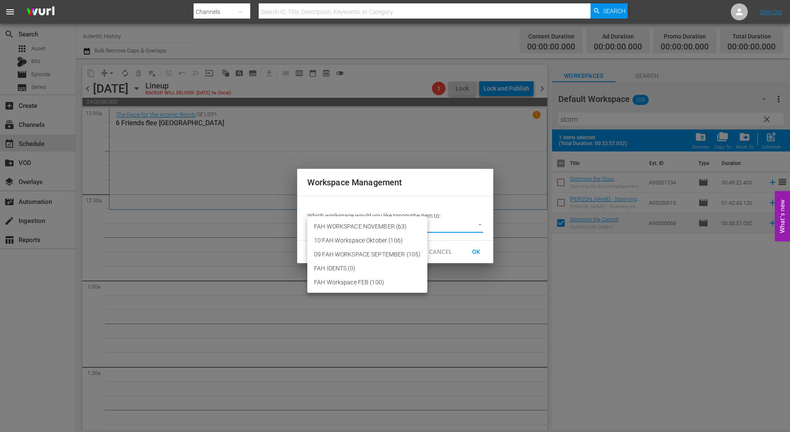
click at [480, 222] on body "menu Search By Channels Search ID, Title, Description, Keywords, or Category Se…" at bounding box center [395, 216] width 790 height 432
click at [380, 226] on li "FAH WORKSPACE NOVEMBER (63)" at bounding box center [367, 226] width 120 height 14
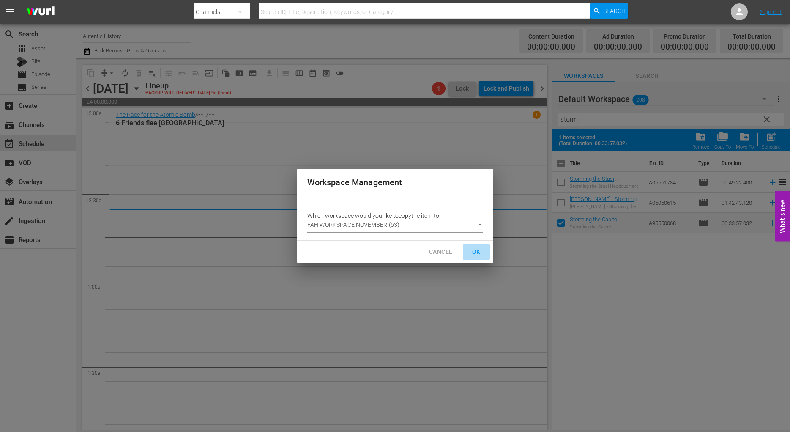
click at [478, 251] on span "OK" at bounding box center [477, 251] width 14 height 11
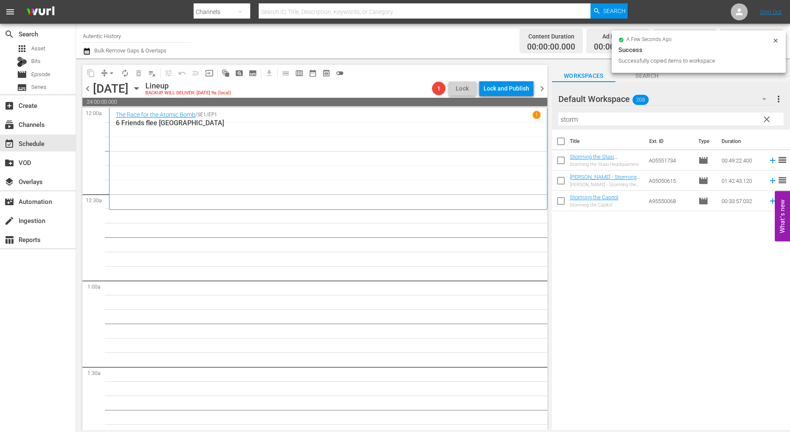
click at [767, 101] on icon "button" at bounding box center [764, 99] width 10 height 10
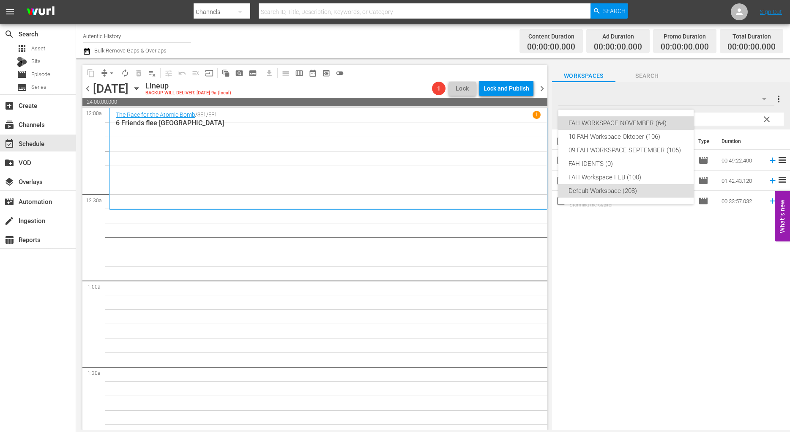
click at [610, 124] on div "FAH WORKSPACE NOVEMBER (64)" at bounding box center [626, 123] width 115 height 14
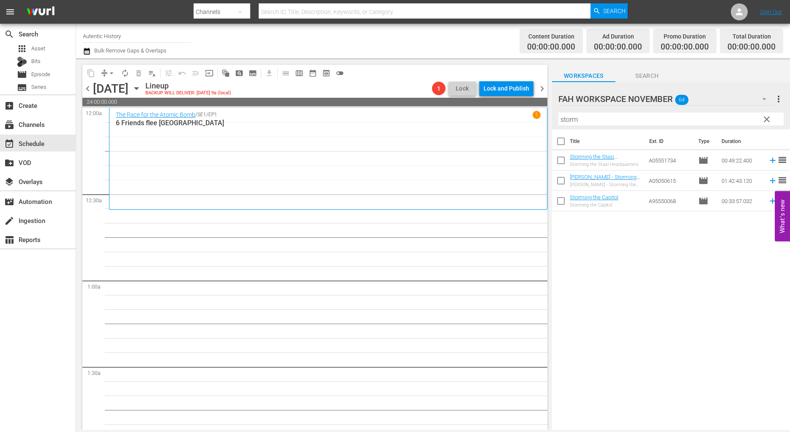
click at [561, 200] on input "checkbox" at bounding box center [561, 203] width 18 height 18
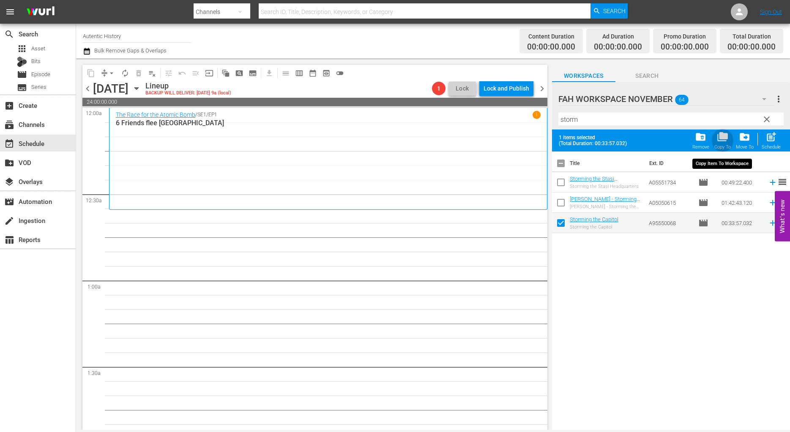
click at [719, 138] on span "folder_copy" at bounding box center [722, 136] width 11 height 11
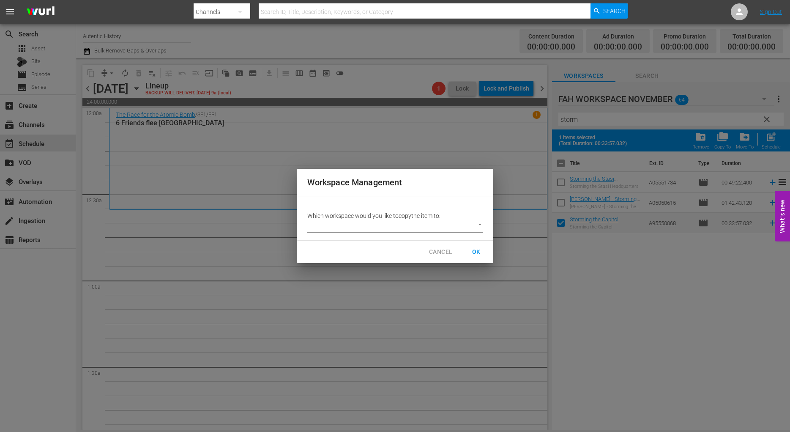
click at [480, 225] on body "menu Search By Channels Search ID, Title, Description, Keywords, or Category Se…" at bounding box center [395, 216] width 790 height 432
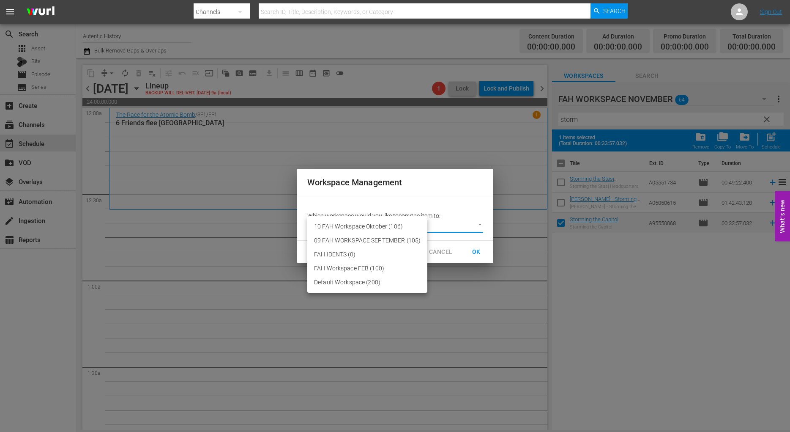
click at [463, 216] on div at bounding box center [395, 216] width 790 height 432
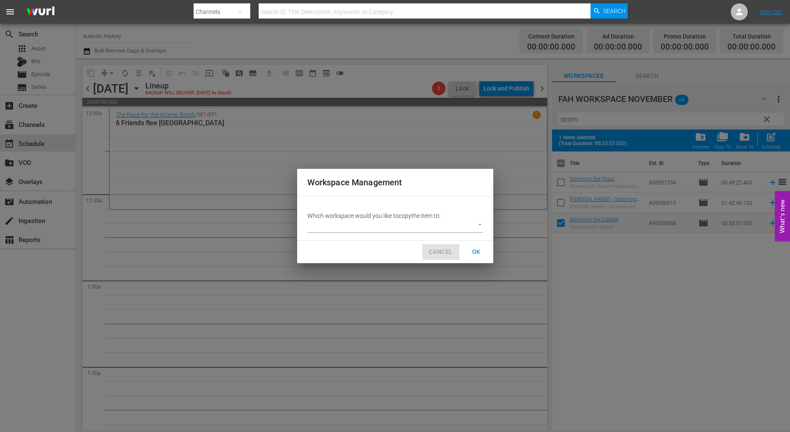
click at [448, 252] on span "CANCEL" at bounding box center [440, 251] width 23 height 11
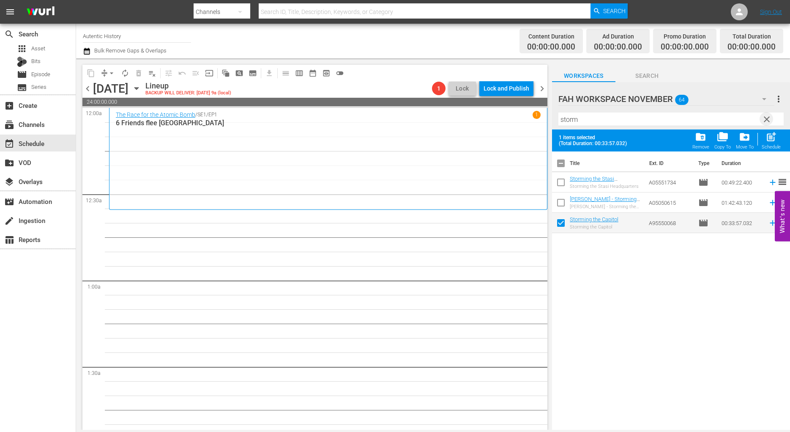
click at [769, 120] on span "clear" at bounding box center [767, 119] width 10 height 10
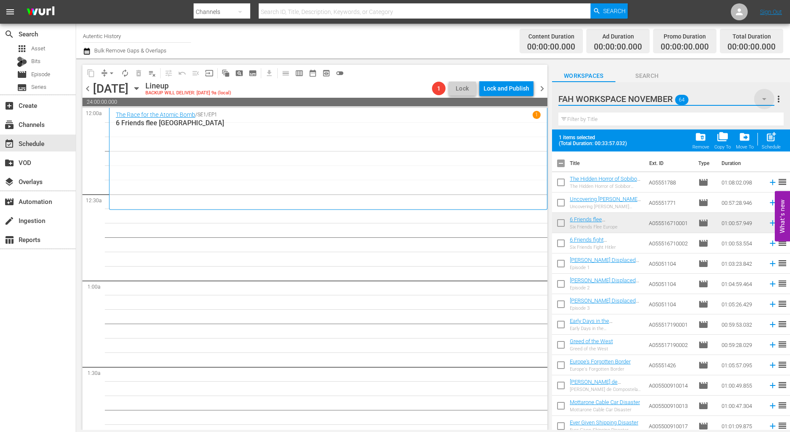
click at [764, 96] on icon "button" at bounding box center [764, 99] width 10 height 10
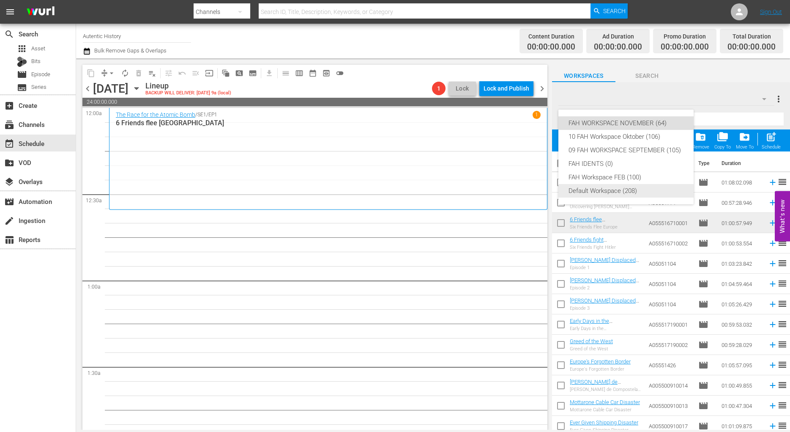
click at [600, 189] on div "Default Workspace (208)" at bounding box center [626, 191] width 115 height 14
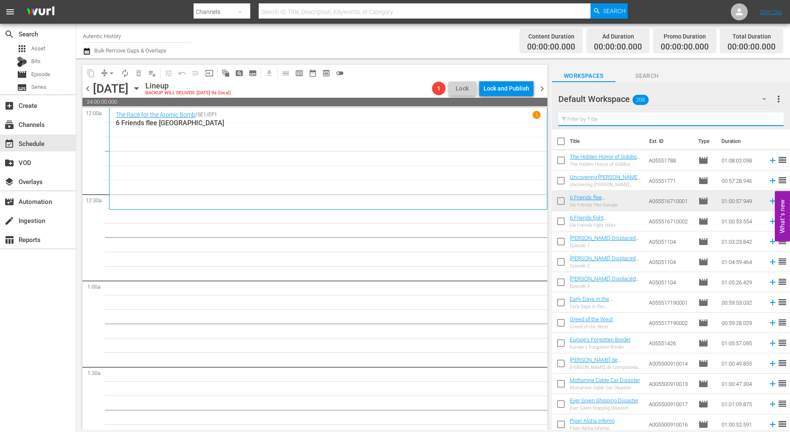
click at [603, 118] on input "text" at bounding box center [670, 119] width 225 height 14
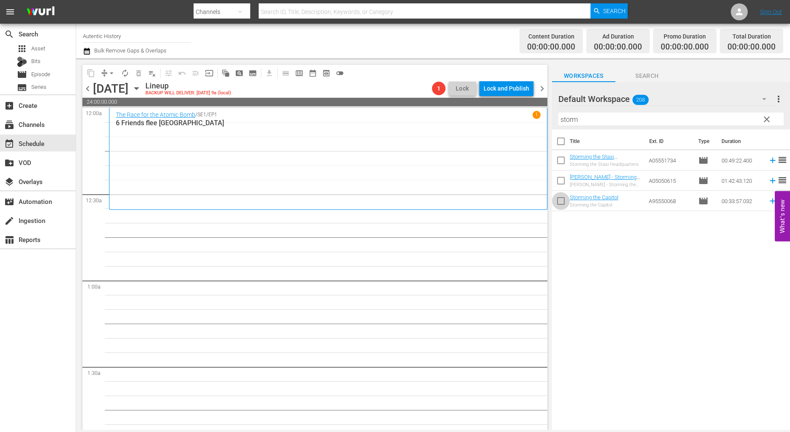
click at [562, 204] on input "checkbox" at bounding box center [561, 203] width 18 height 18
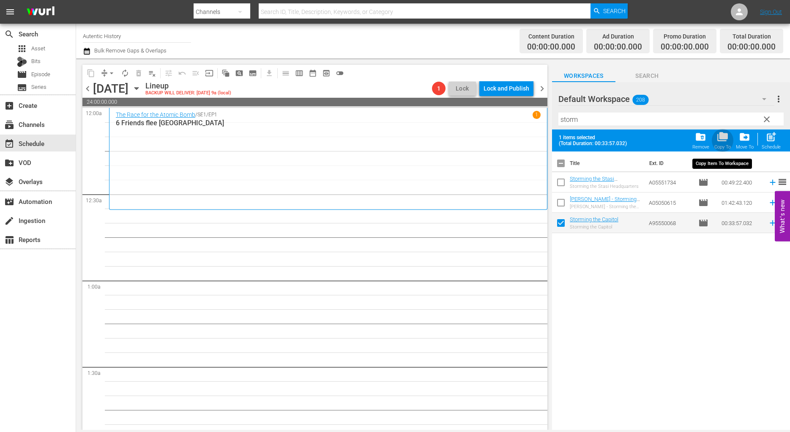
click at [721, 137] on span "folder_copy" at bounding box center [722, 136] width 11 height 11
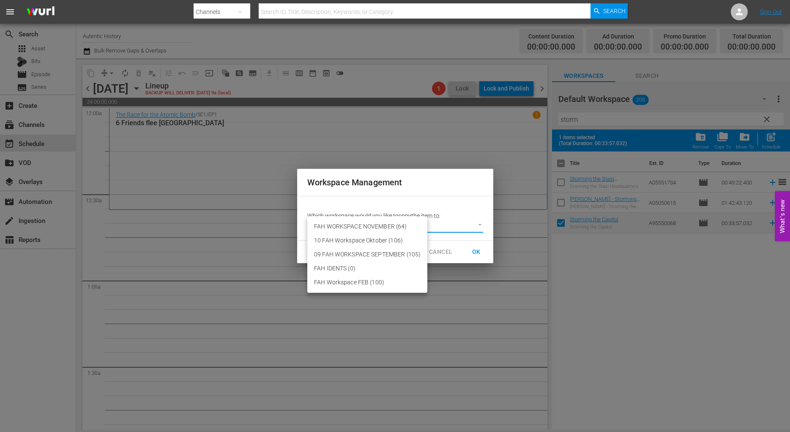
drag, startPoint x: 481, startPoint y: 223, endPoint x: 438, endPoint y: 223, distance: 43.1
click at [480, 223] on body "menu Search By Channels Search ID, Title, Description, Keywords, or Category Se…" at bounding box center [395, 216] width 790 height 432
click at [365, 226] on li "FAH WORKSPACE NOVEMBER (64)" at bounding box center [367, 226] width 120 height 14
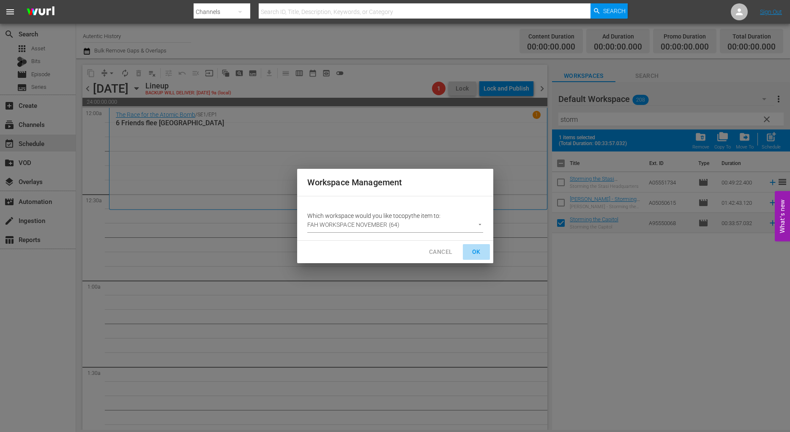
click at [475, 251] on span "OK" at bounding box center [477, 251] width 14 height 11
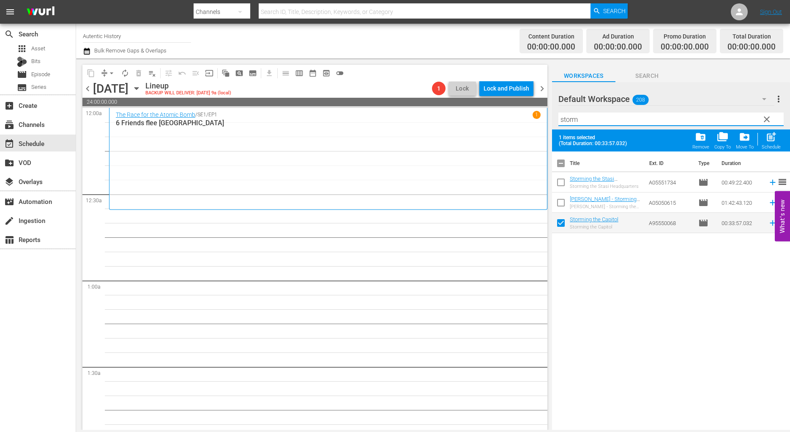
drag, startPoint x: 587, startPoint y: 120, endPoint x: 537, endPoint y: 119, distance: 50.3
click at [558, 119] on input "storm" at bounding box center [670, 119] width 225 height 14
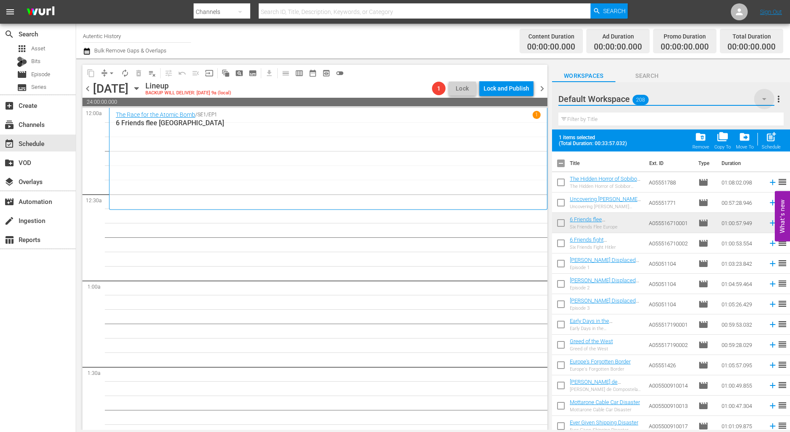
click at [764, 99] on icon "button" at bounding box center [764, 99] width 4 height 2
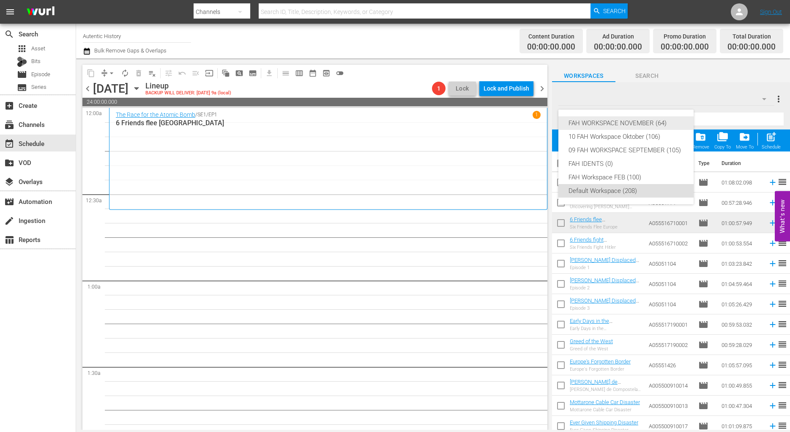
click at [608, 123] on div "FAH WORKSPACE NOVEMBER (64)" at bounding box center [626, 123] width 115 height 14
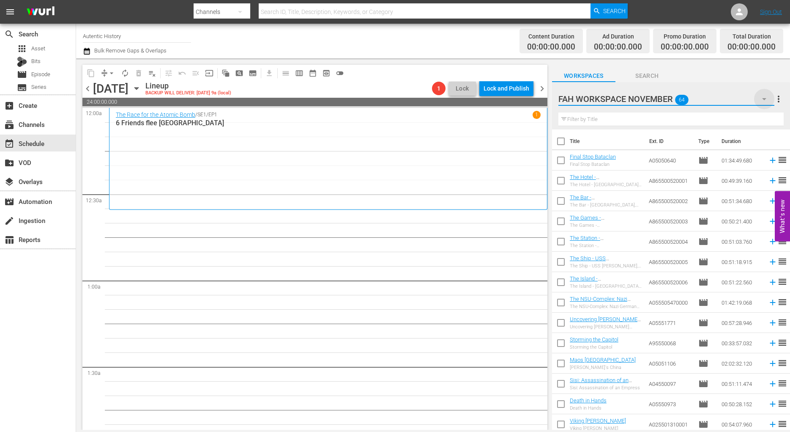
click at [765, 98] on icon "button" at bounding box center [764, 99] width 10 height 10
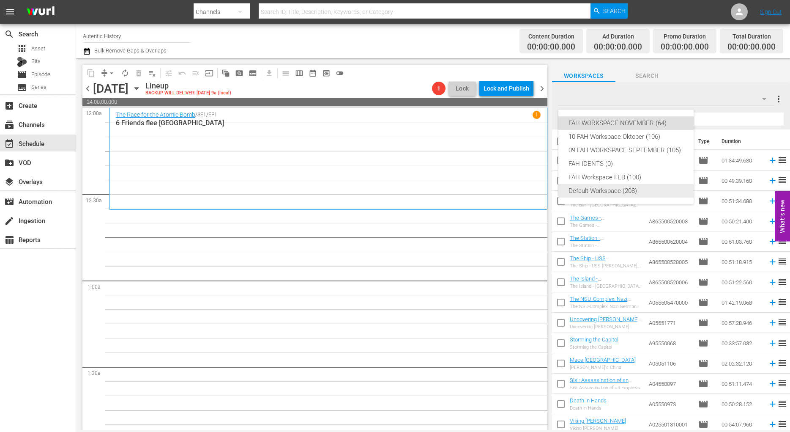
click at [590, 193] on div "Default Workspace (208)" at bounding box center [626, 191] width 115 height 14
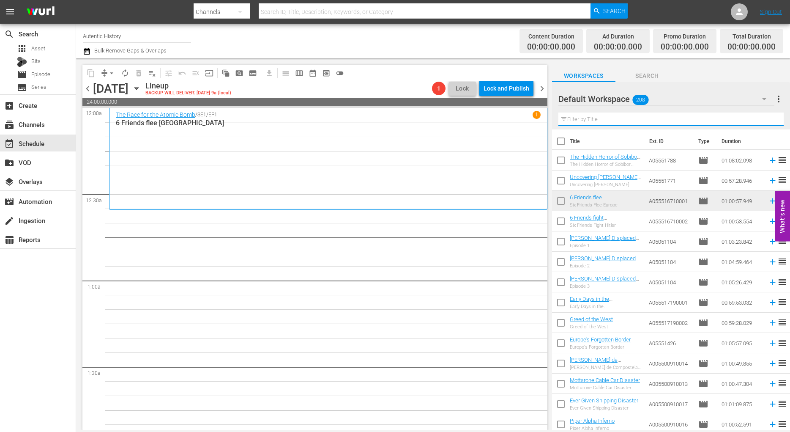
drag, startPoint x: 584, startPoint y: 119, endPoint x: 618, endPoint y: 123, distance: 34.4
click at [585, 119] on input "text" at bounding box center [670, 119] width 225 height 14
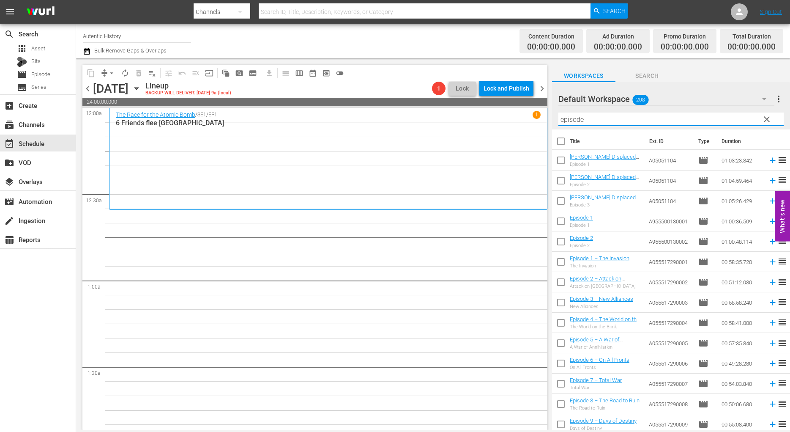
click at [561, 158] on input "checkbox" at bounding box center [561, 162] width 18 height 18
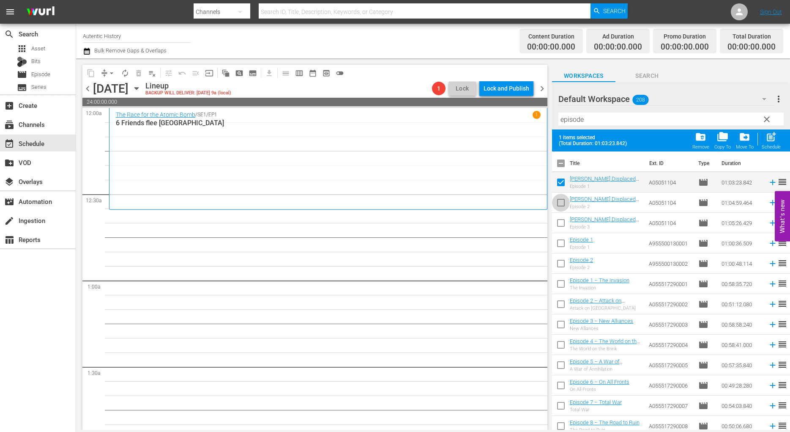
click at [558, 202] on input "checkbox" at bounding box center [561, 204] width 18 height 18
click at [561, 220] on input "checkbox" at bounding box center [561, 225] width 18 height 18
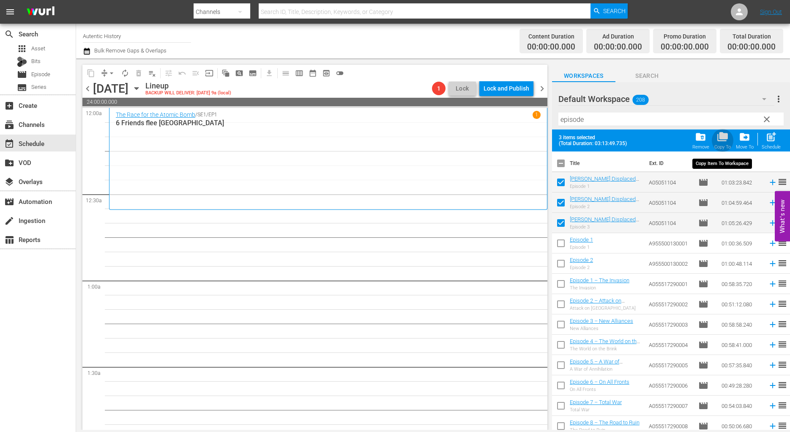
click at [726, 137] on span "folder_copy" at bounding box center [722, 136] width 11 height 11
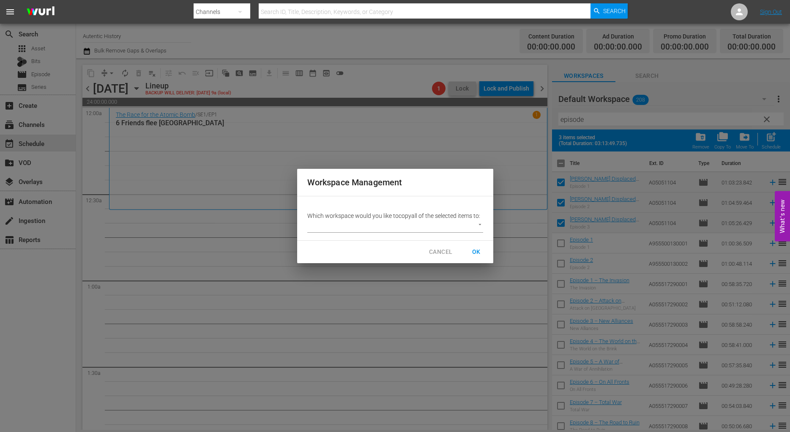
click at [478, 223] on body "menu Search By Channels Search ID, Title, Description, Keywords, or Category Se…" at bounding box center [395, 216] width 790 height 432
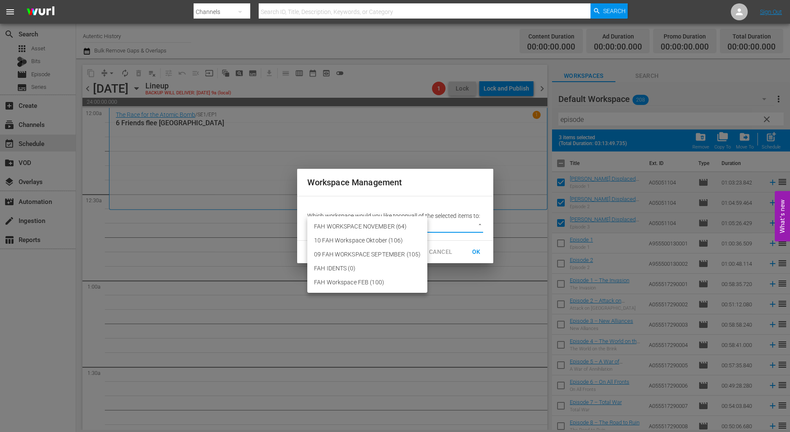
drag, startPoint x: 387, startPoint y: 228, endPoint x: 401, endPoint y: 231, distance: 14.8
click at [387, 228] on li "FAH WORKSPACE NOVEMBER (64)" at bounding box center [367, 226] width 120 height 14
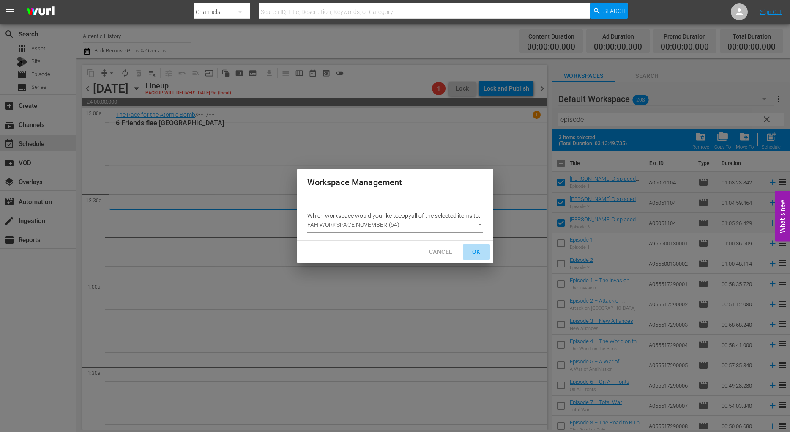
click at [476, 251] on span "OK" at bounding box center [477, 251] width 14 height 11
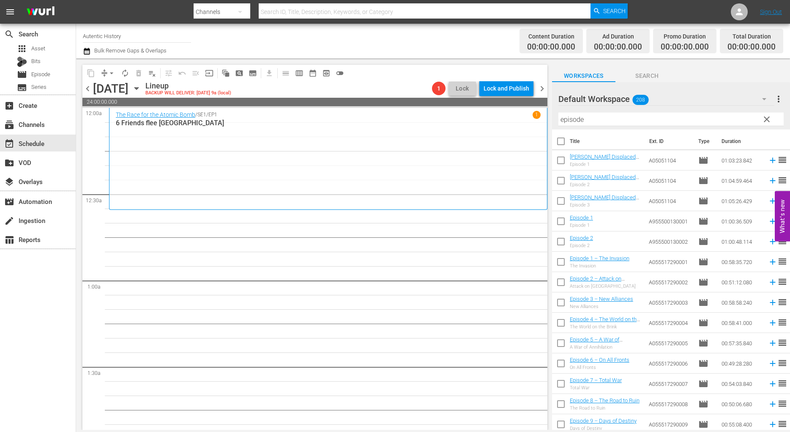
click at [767, 120] on span "clear" at bounding box center [767, 119] width 10 height 10
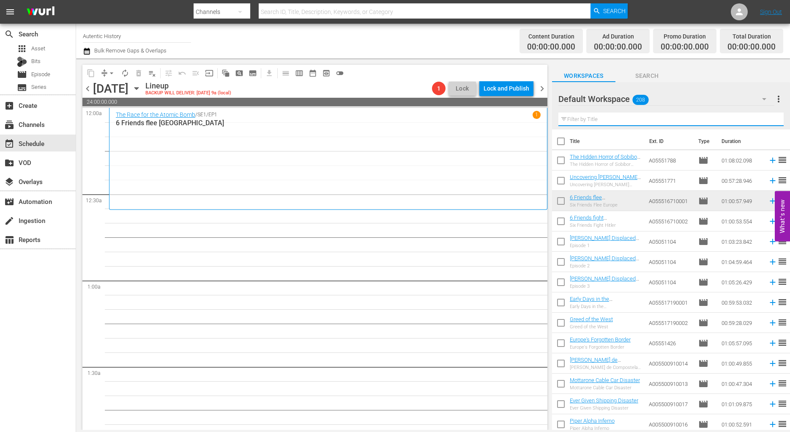
click at [574, 118] on input "text" at bounding box center [670, 119] width 225 height 14
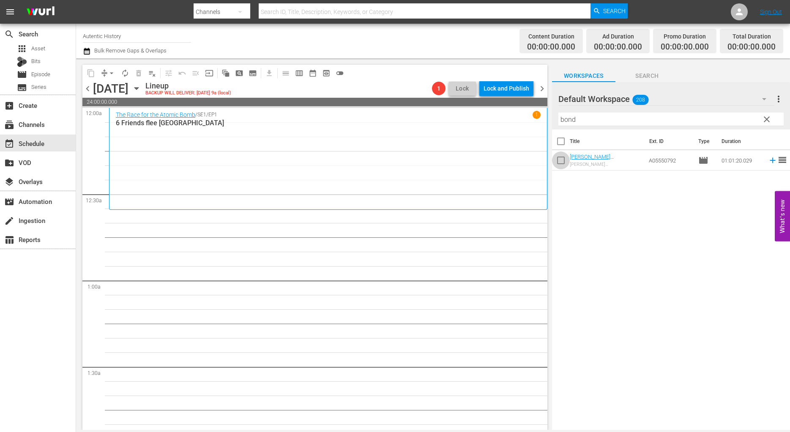
click at [561, 159] on input "checkbox" at bounding box center [561, 162] width 18 height 18
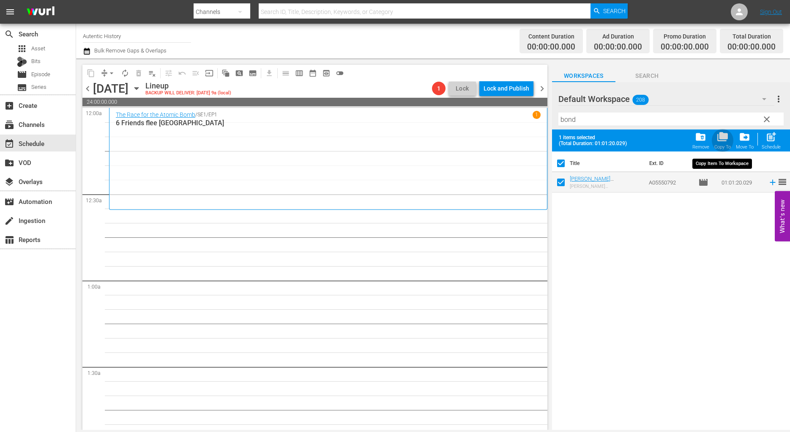
click at [721, 138] on span "folder_copy" at bounding box center [722, 136] width 11 height 11
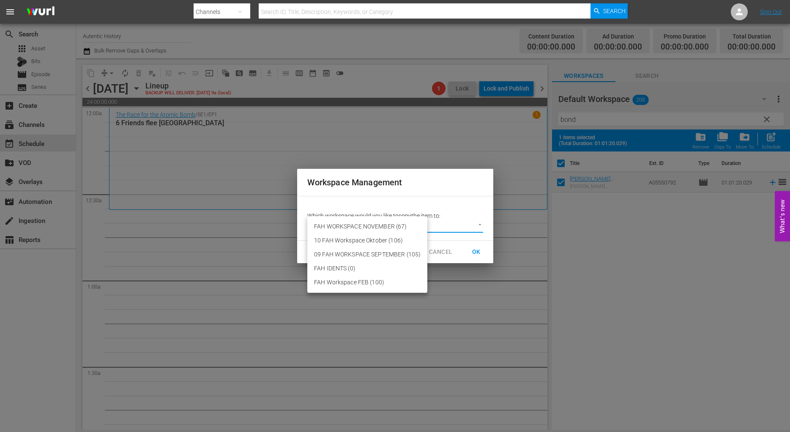
click at [479, 224] on body "menu Search By Channels Search ID, Title, Description, Keywords, or Category Se…" at bounding box center [395, 216] width 790 height 432
click at [404, 227] on li "FAH WORKSPACE NOVEMBER (67)" at bounding box center [367, 226] width 120 height 14
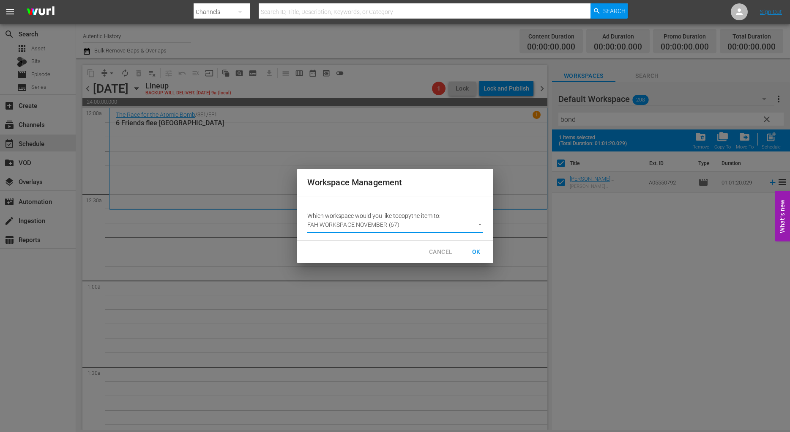
click at [477, 251] on span "OK" at bounding box center [477, 251] width 14 height 11
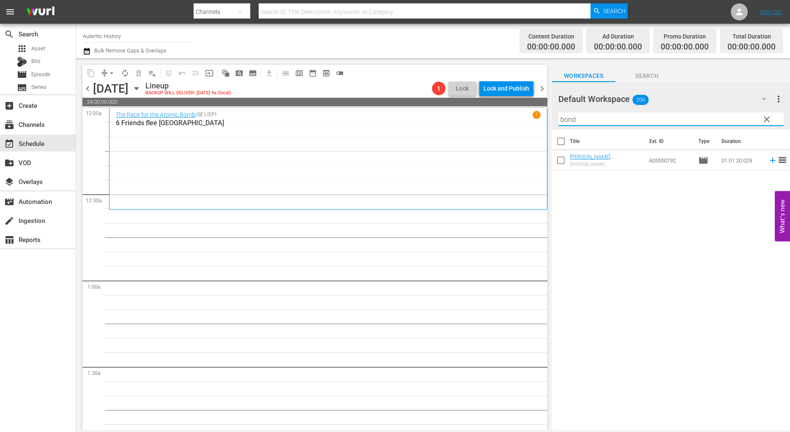
drag, startPoint x: 588, startPoint y: 120, endPoint x: 515, endPoint y: 116, distance: 73.2
click at [558, 116] on input "bond" at bounding box center [670, 119] width 225 height 14
click at [562, 161] on input "checkbox" at bounding box center [561, 162] width 18 height 18
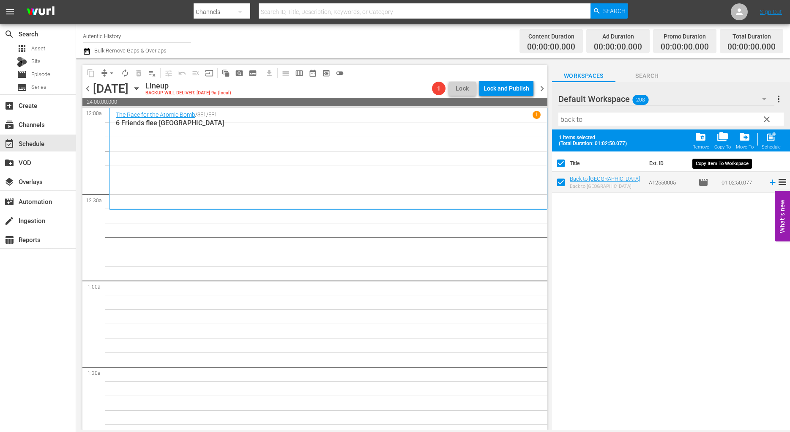
click at [725, 137] on span "folder_copy" at bounding box center [722, 136] width 11 height 11
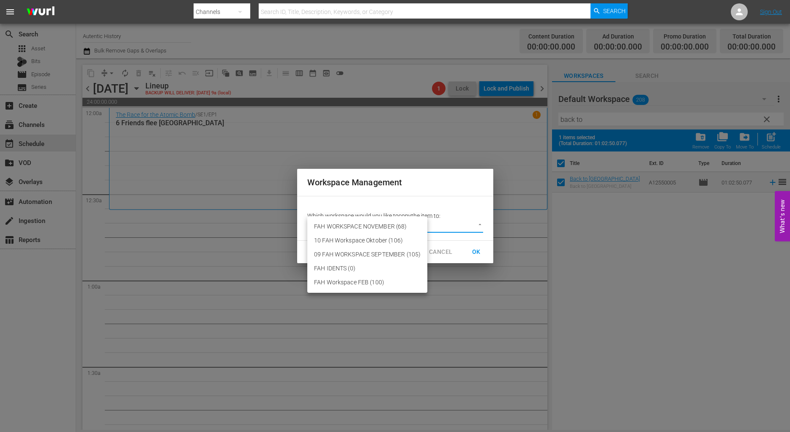
click at [480, 225] on body "menu Search By Channels Search ID, Title, Description, Keywords, or Category Se…" at bounding box center [395, 216] width 790 height 432
click at [399, 225] on li "FAH WORKSPACE NOVEMBER (68)" at bounding box center [367, 226] width 120 height 14
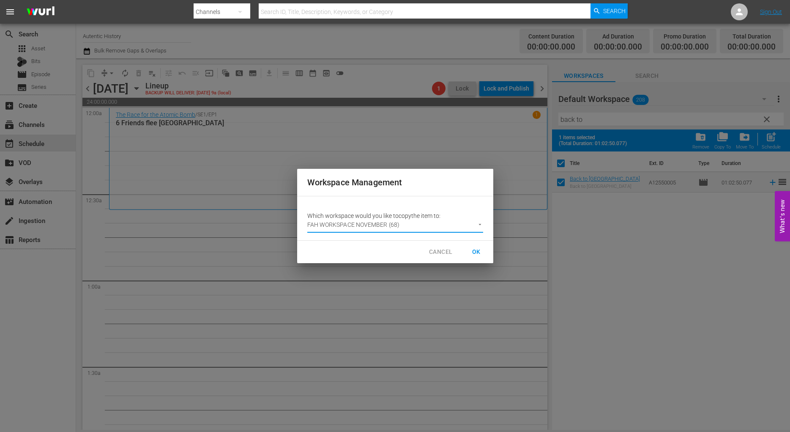
click at [475, 252] on span "OK" at bounding box center [477, 251] width 14 height 11
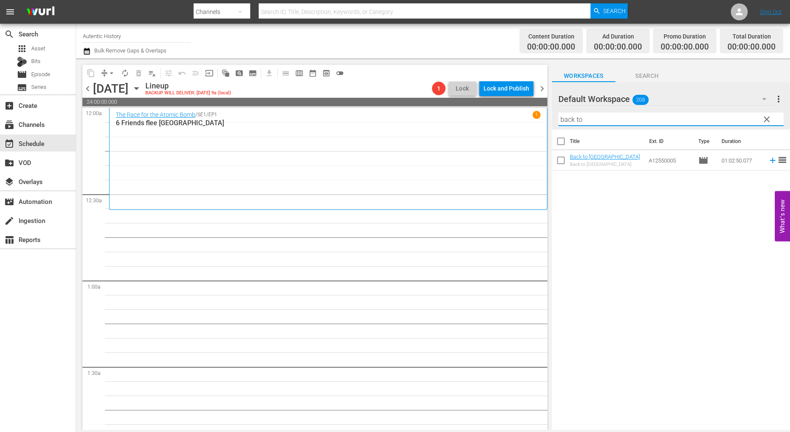
drag, startPoint x: 589, startPoint y: 124, endPoint x: 528, endPoint y: 115, distance: 61.5
click at [558, 115] on input "back to" at bounding box center [670, 119] width 225 height 14
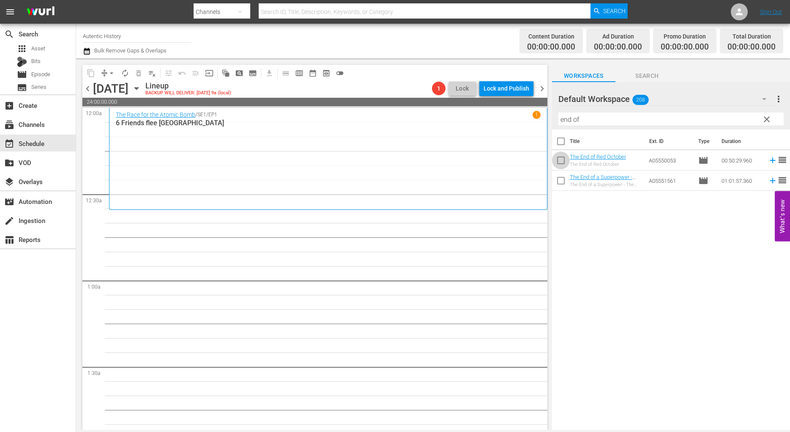
click at [561, 160] on input "checkbox" at bounding box center [561, 162] width 18 height 18
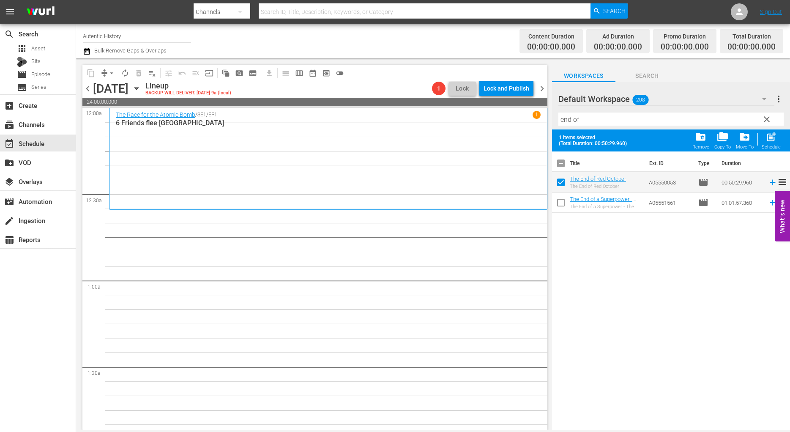
click at [560, 202] on input "checkbox" at bounding box center [561, 204] width 18 height 18
click at [723, 139] on span "folder_copy" at bounding box center [722, 136] width 11 height 11
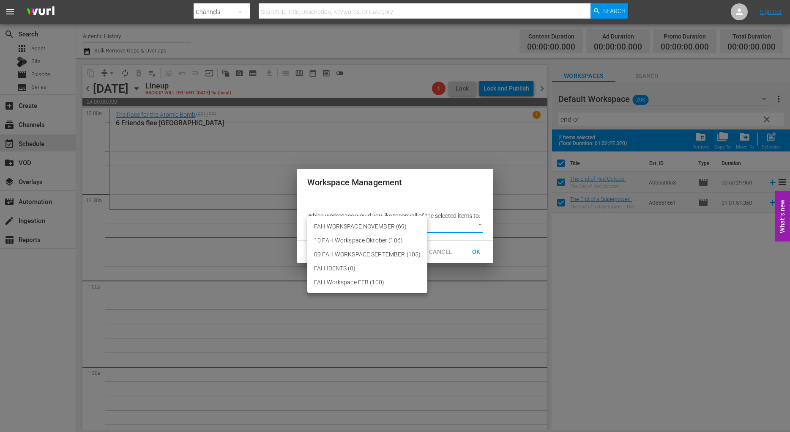
click at [480, 224] on body "menu Search By Channels Search ID, Title, Description, Keywords, or Category Se…" at bounding box center [395, 216] width 790 height 432
click at [392, 226] on li "FAH WORKSPACE NOVEMBER (69)" at bounding box center [367, 226] width 120 height 14
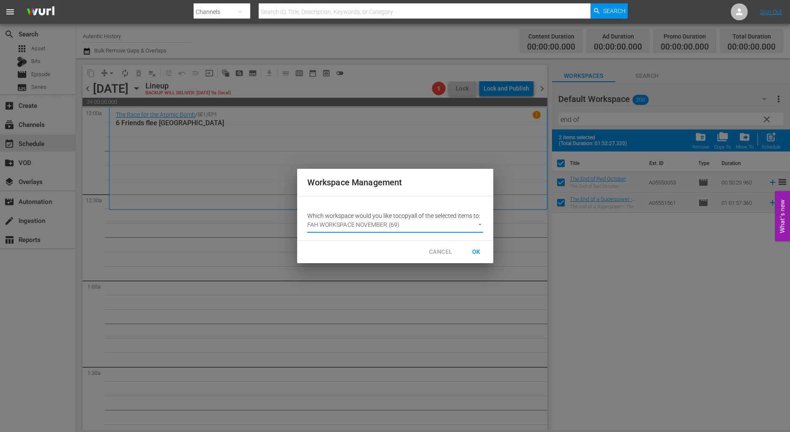
click at [479, 252] on span "OK" at bounding box center [477, 251] width 14 height 11
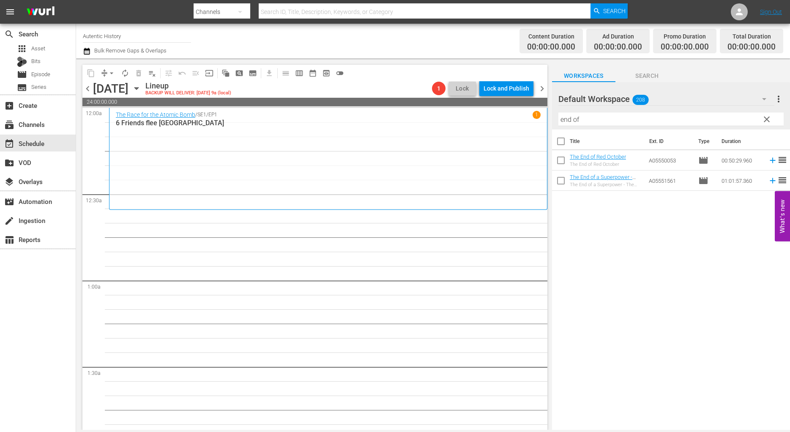
click at [763, 98] on icon "button" at bounding box center [764, 99] width 10 height 10
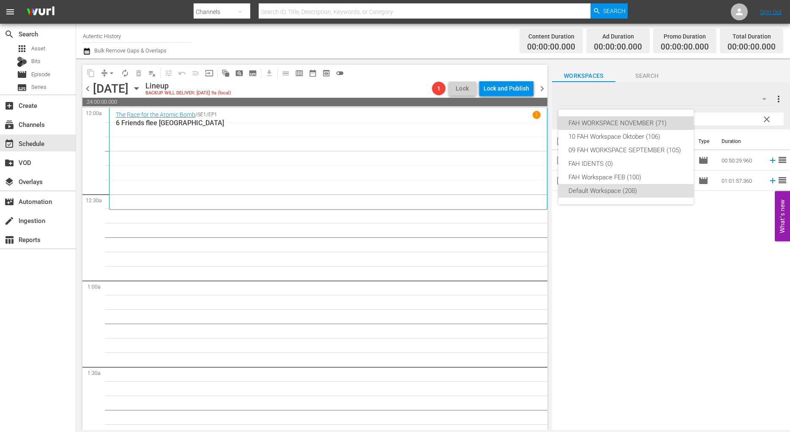
click at [610, 123] on div "FAH WORKSPACE NOVEMBER (71)" at bounding box center [626, 123] width 115 height 14
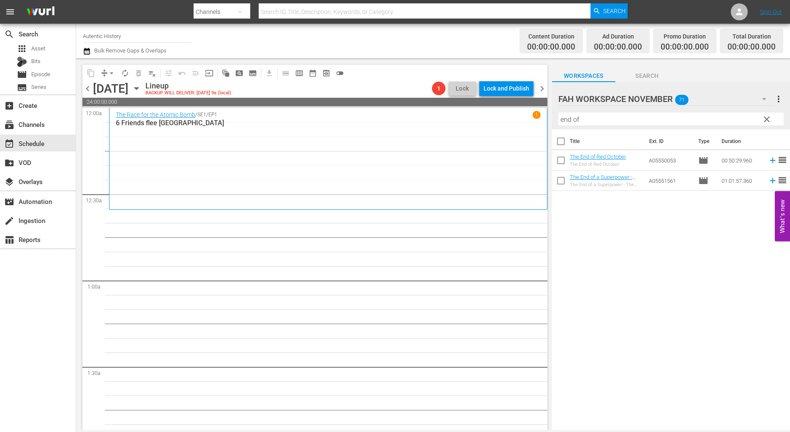
click at [768, 118] on span "clear" at bounding box center [767, 119] width 10 height 10
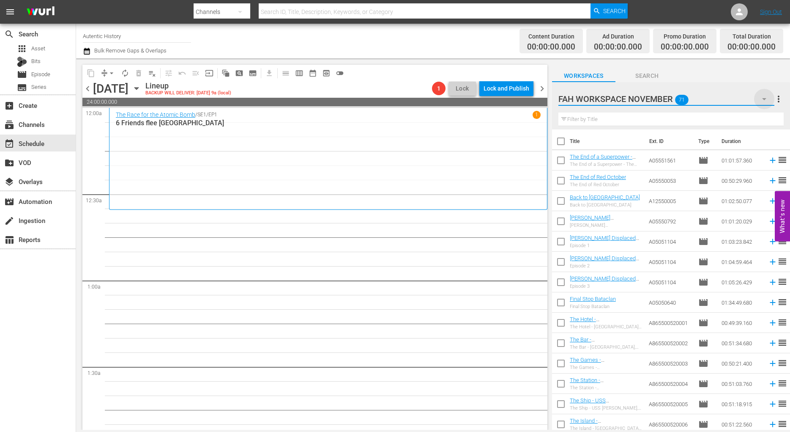
click at [764, 99] on icon "button" at bounding box center [764, 99] width 4 height 2
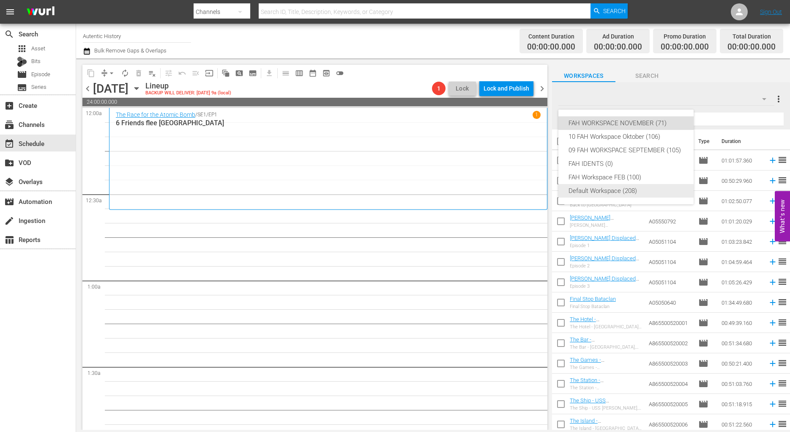
click at [606, 189] on div "Default Workspace (208)" at bounding box center [626, 191] width 115 height 14
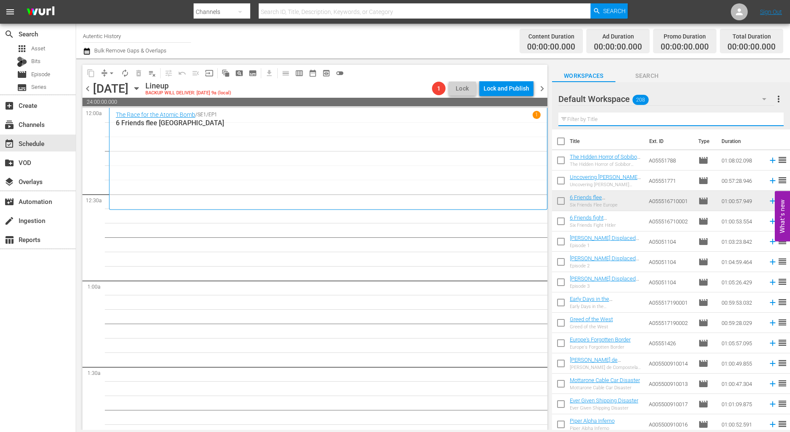
click at [580, 120] on input "text" at bounding box center [670, 119] width 225 height 14
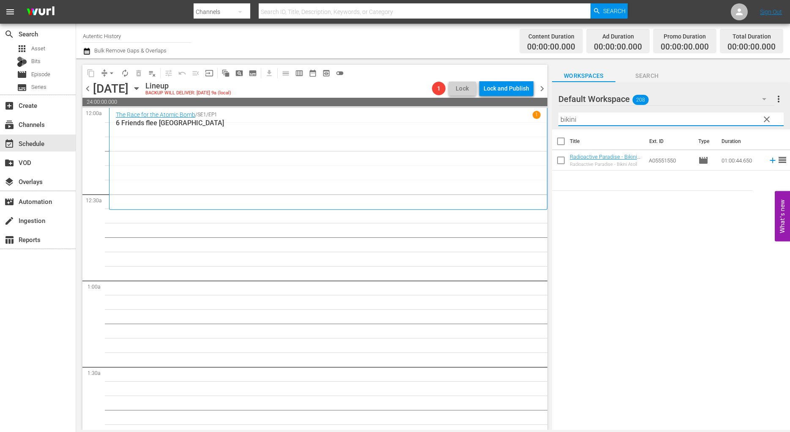
click at [561, 156] on input "checkbox" at bounding box center [561, 162] width 18 height 18
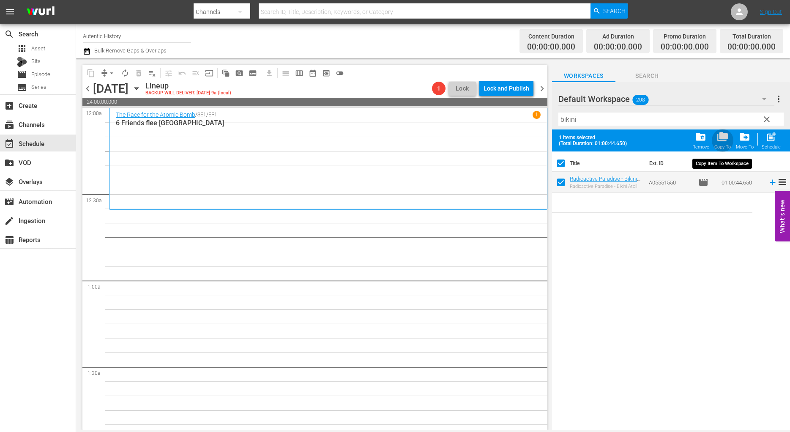
click at [725, 138] on span "folder_copy" at bounding box center [722, 136] width 11 height 11
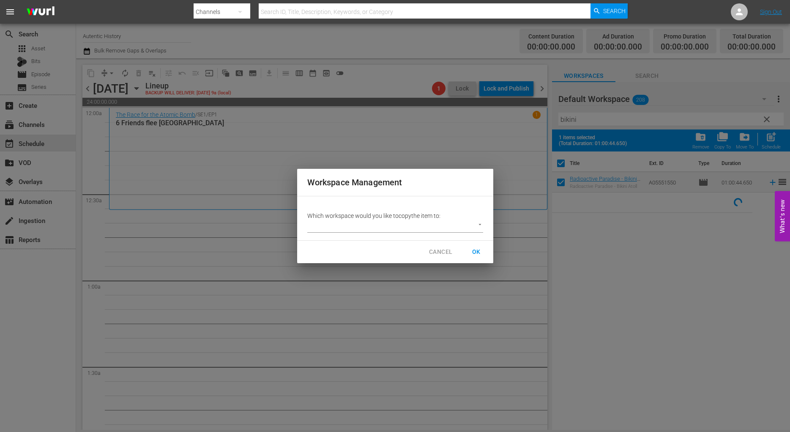
click at [480, 222] on body "menu Search By Channels Search ID, Title, Description, Keywords, or Category Se…" at bounding box center [395, 216] width 790 height 432
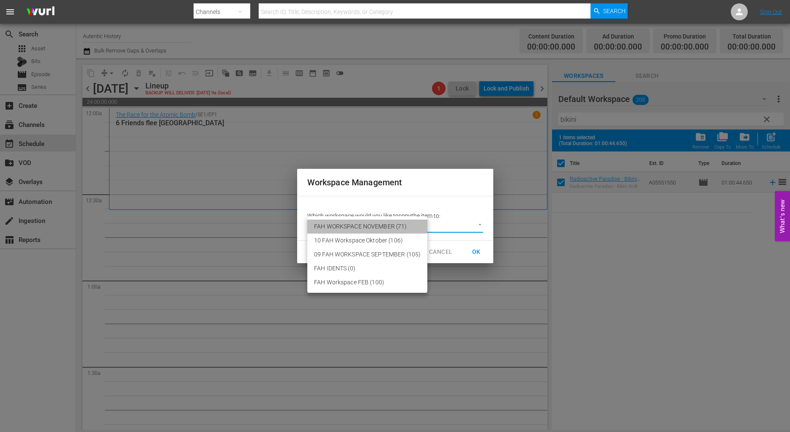
click at [392, 227] on li "FAH WORKSPACE NOVEMBER (71)" at bounding box center [367, 226] width 120 height 14
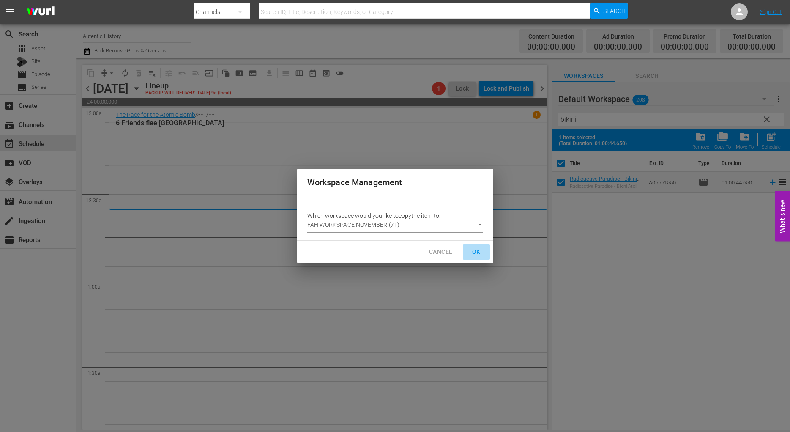
click at [480, 252] on span "OK" at bounding box center [477, 251] width 14 height 11
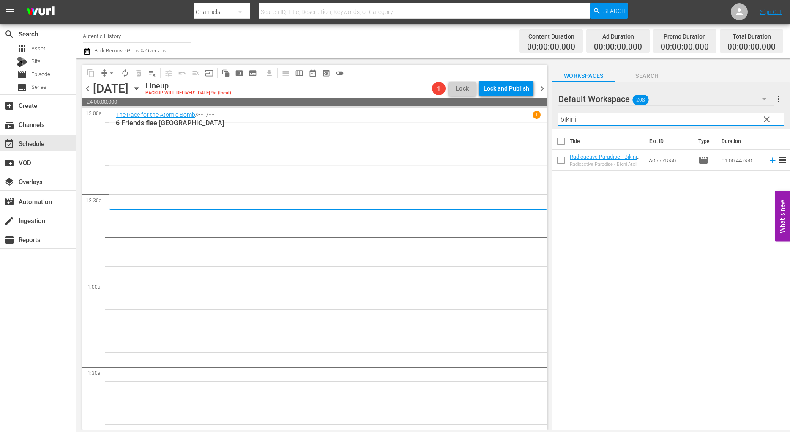
drag, startPoint x: 596, startPoint y: 120, endPoint x: 550, endPoint y: 122, distance: 46.5
click at [558, 122] on input "bikini" at bounding box center [670, 119] width 225 height 14
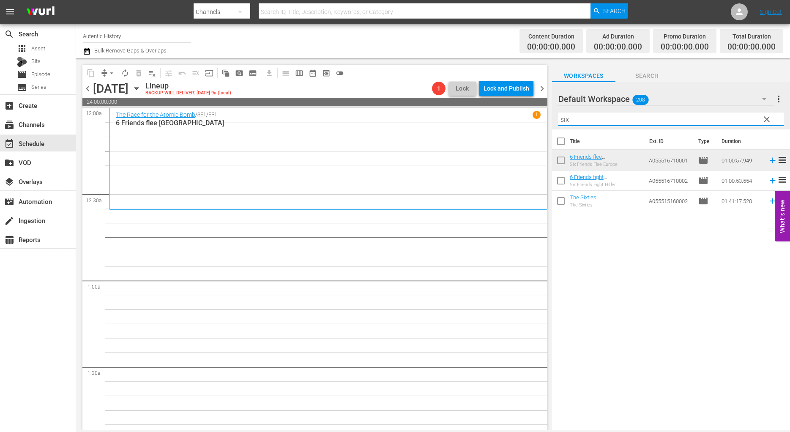
click at [560, 161] on input "checkbox" at bounding box center [561, 162] width 18 height 18
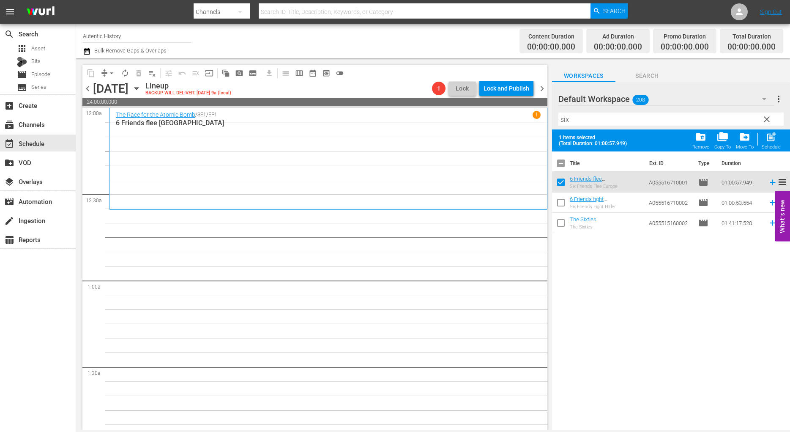
click at [563, 201] on input "checkbox" at bounding box center [561, 204] width 18 height 18
click at [721, 141] on span "folder_copy" at bounding box center [722, 136] width 11 height 11
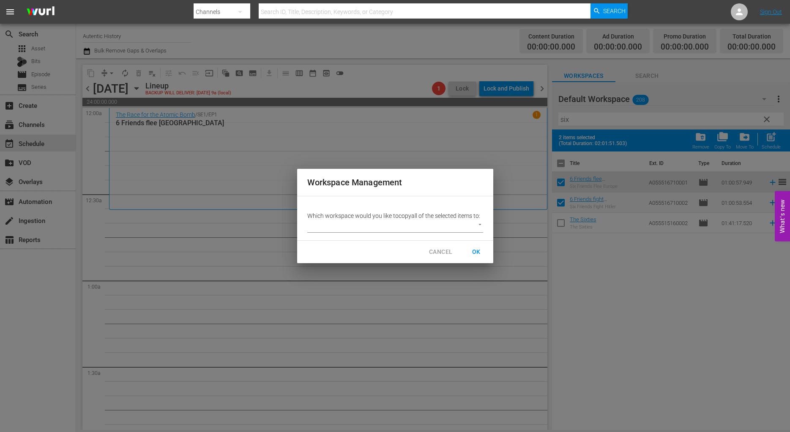
click at [481, 225] on body "menu Search By Channels Search ID, Title, Description, Keywords, or Category Se…" at bounding box center [395, 216] width 790 height 432
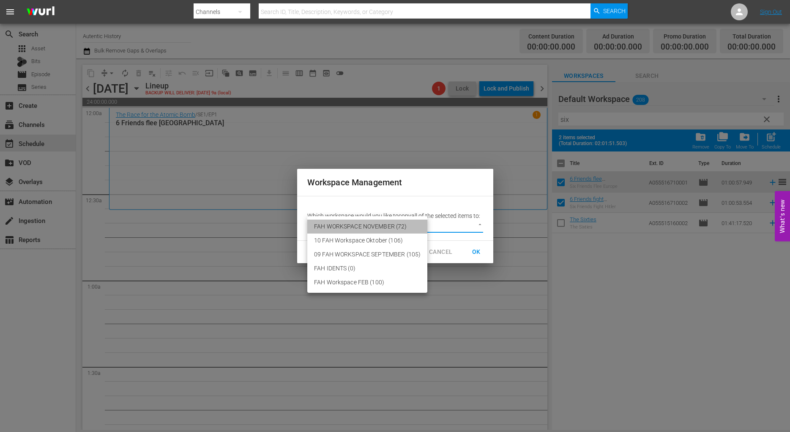
click at [403, 223] on li "FAH WORKSPACE NOVEMBER (72)" at bounding box center [367, 226] width 120 height 14
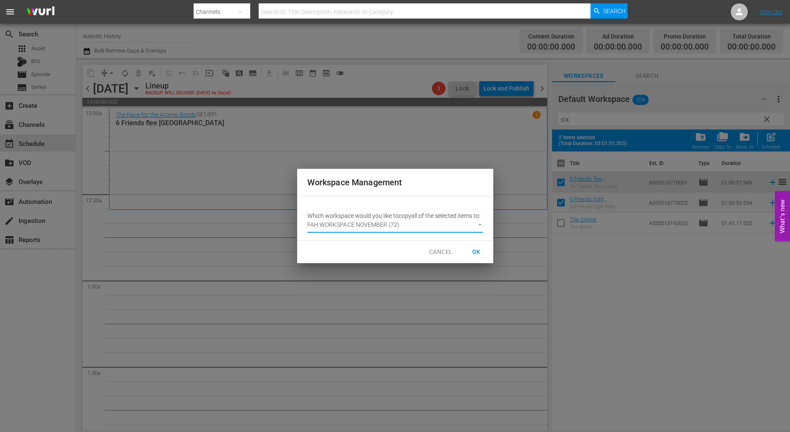
click at [474, 252] on span "OK" at bounding box center [477, 251] width 14 height 11
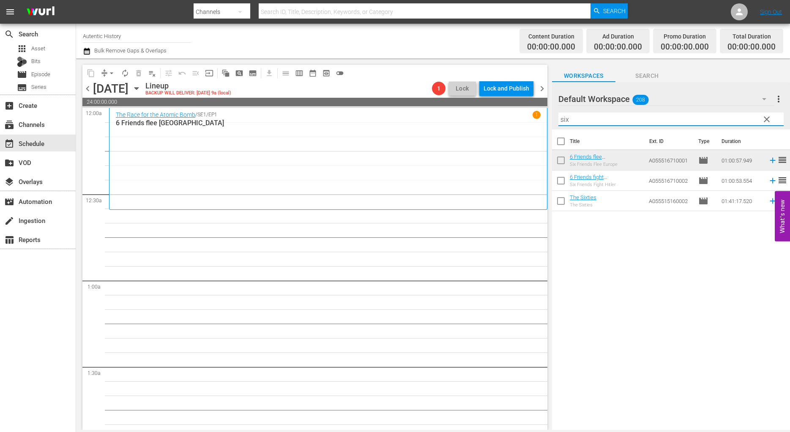
drag, startPoint x: 575, startPoint y: 120, endPoint x: 545, endPoint y: 118, distance: 30.1
click at [558, 119] on input "six" at bounding box center [670, 119] width 225 height 14
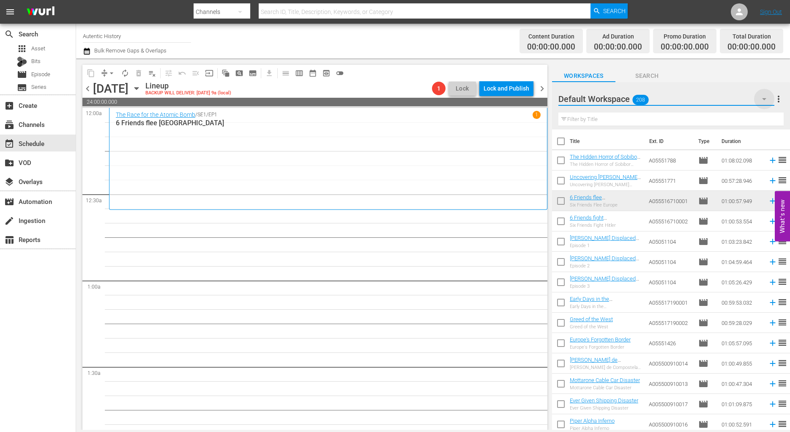
click at [765, 101] on icon "button" at bounding box center [764, 99] width 10 height 10
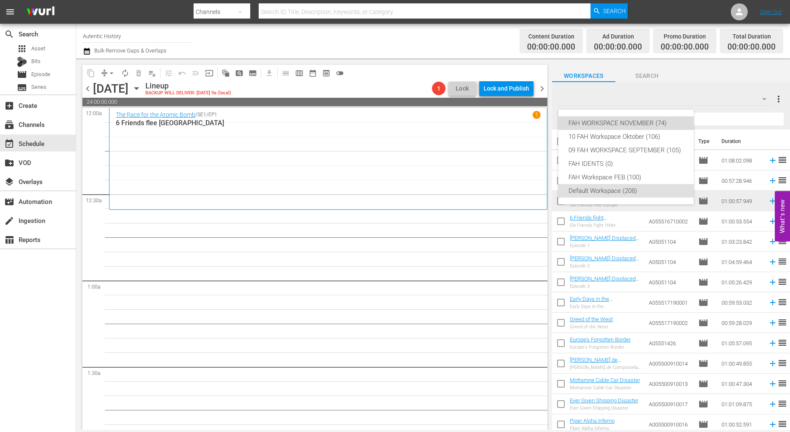
click at [669, 121] on div "FAH WORKSPACE NOVEMBER (74)" at bounding box center [626, 123] width 115 height 14
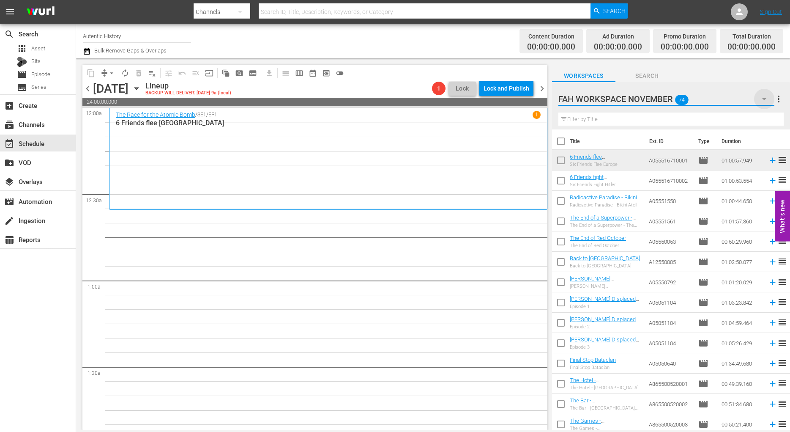
click at [763, 100] on icon "button" at bounding box center [764, 99] width 10 height 10
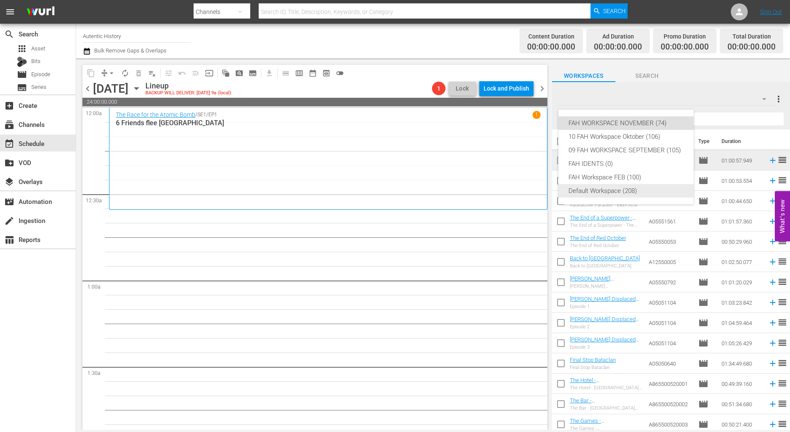
click at [606, 190] on div "Default Workspace (208)" at bounding box center [626, 191] width 115 height 14
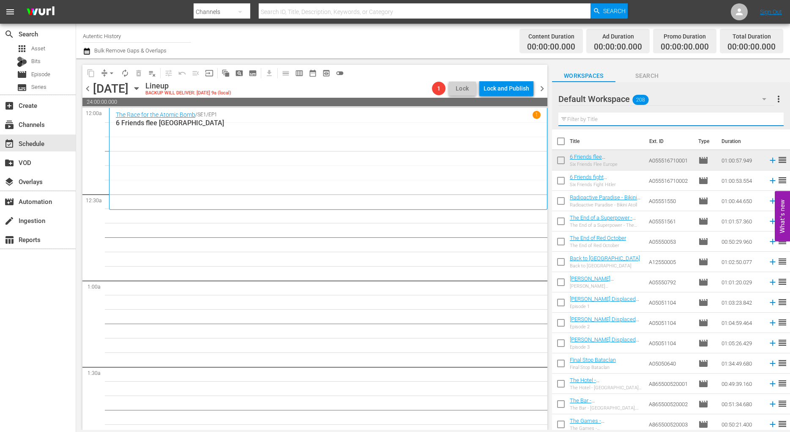
click at [586, 116] on input "text" at bounding box center [670, 119] width 225 height 14
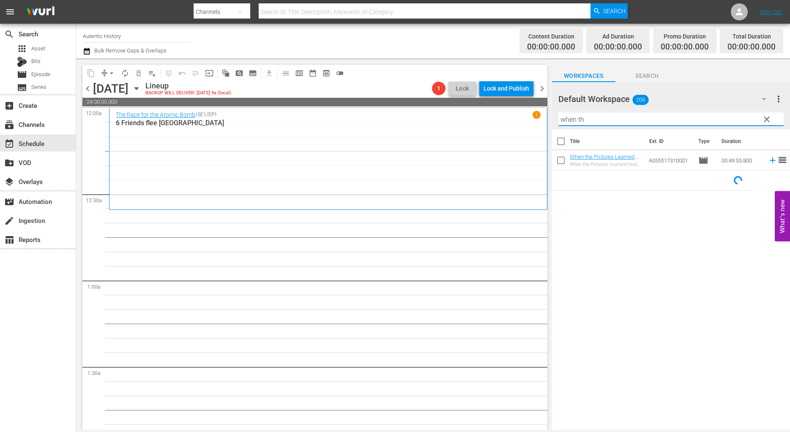
click at [560, 159] on input "checkbox" at bounding box center [561, 162] width 18 height 18
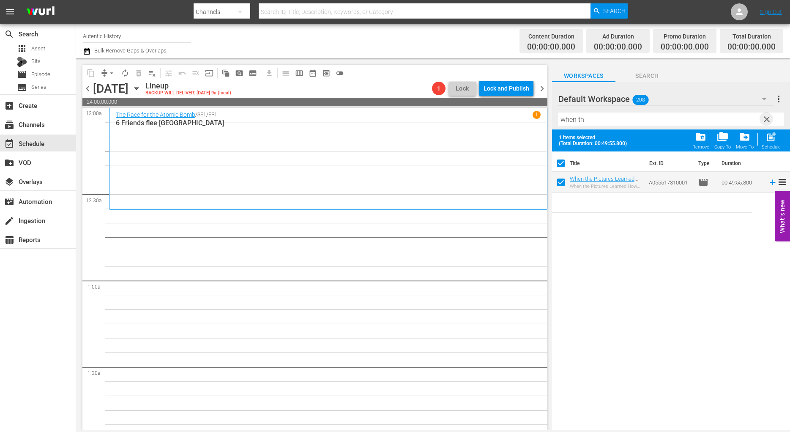
drag, startPoint x: 766, startPoint y: 122, endPoint x: 765, endPoint y: 128, distance: 5.9
click at [766, 122] on span "clear" at bounding box center [767, 119] width 10 height 10
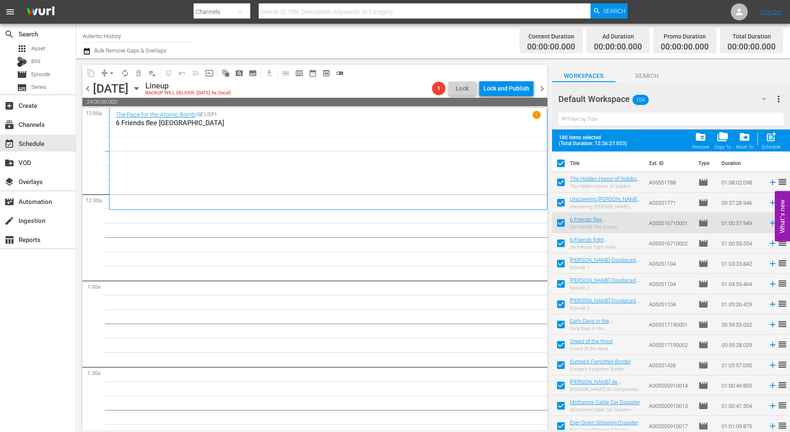
click at [559, 160] on input "checkbox" at bounding box center [561, 165] width 18 height 18
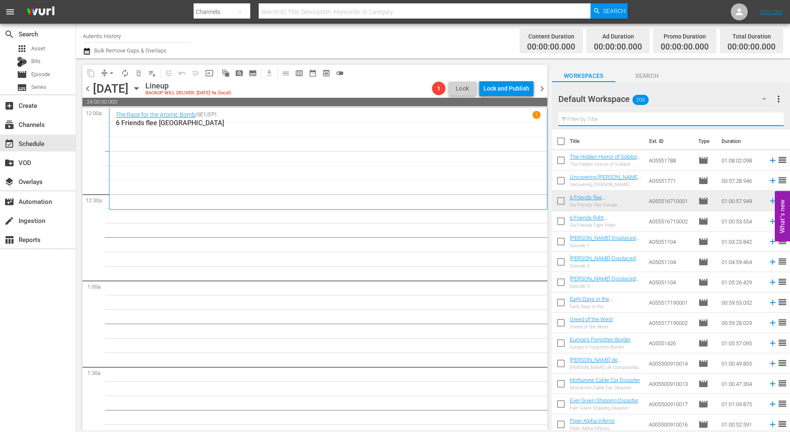
click at [596, 117] on input "text" at bounding box center [670, 119] width 225 height 14
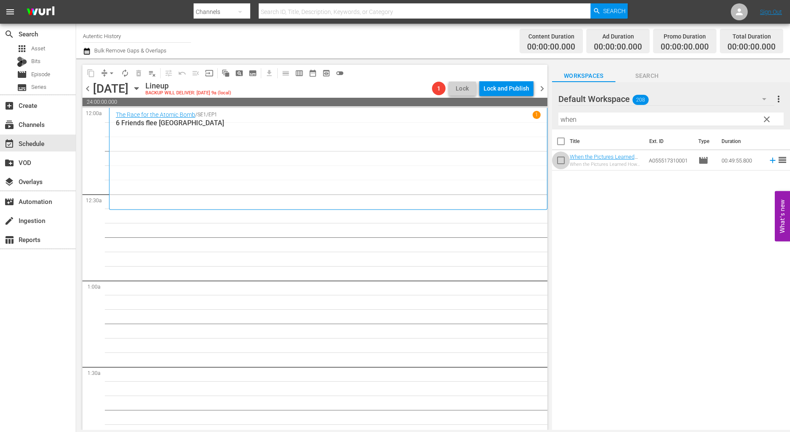
click at [562, 162] on input "checkbox" at bounding box center [561, 162] width 18 height 18
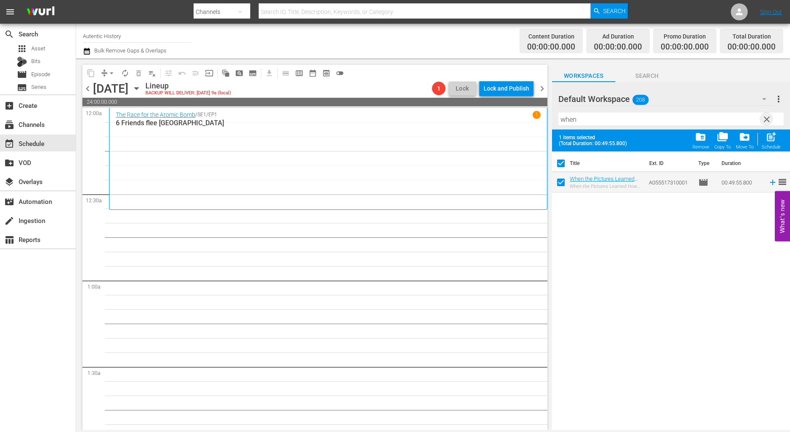
click at [769, 119] on span "clear" at bounding box center [767, 119] width 10 height 10
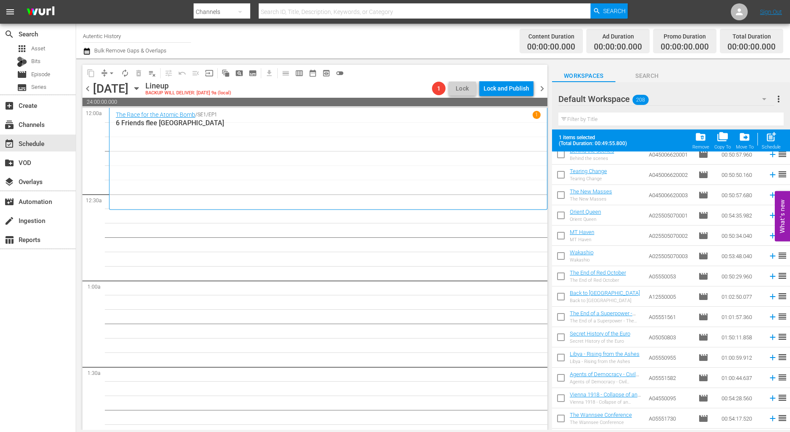
scroll to position [2113, 0]
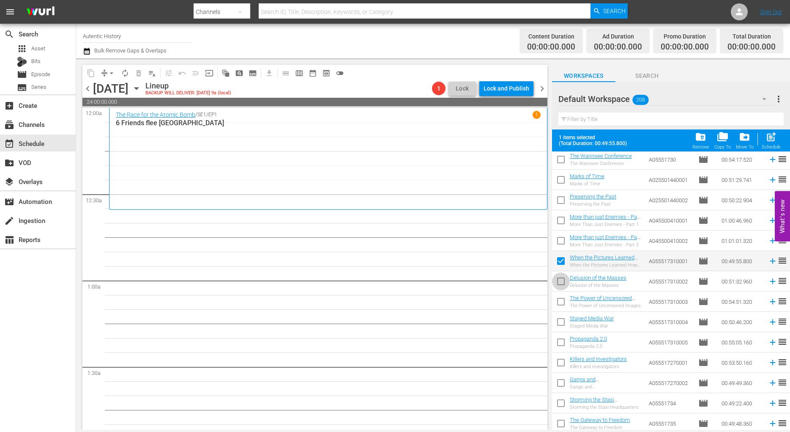
click at [561, 281] on input "checkbox" at bounding box center [561, 283] width 18 height 18
click at [561, 302] on input "checkbox" at bounding box center [561, 303] width 18 height 18
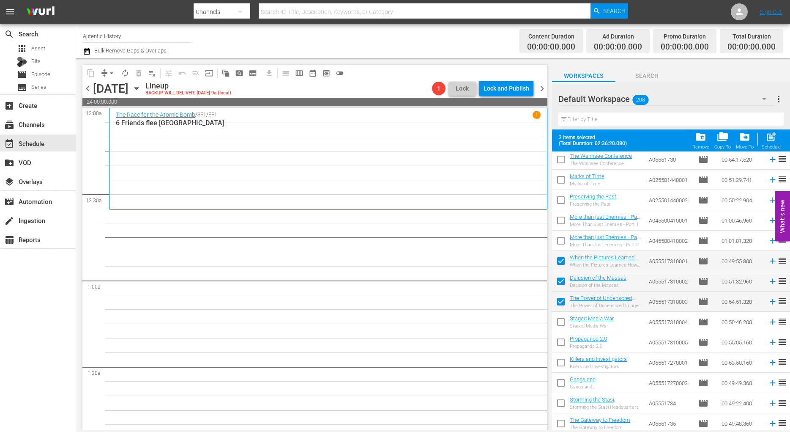
drag, startPoint x: 561, startPoint y: 319, endPoint x: 561, endPoint y: 342, distance: 22.8
click at [561, 320] on input "checkbox" at bounding box center [561, 324] width 18 height 18
click at [561, 342] on input "checkbox" at bounding box center [561, 344] width 18 height 18
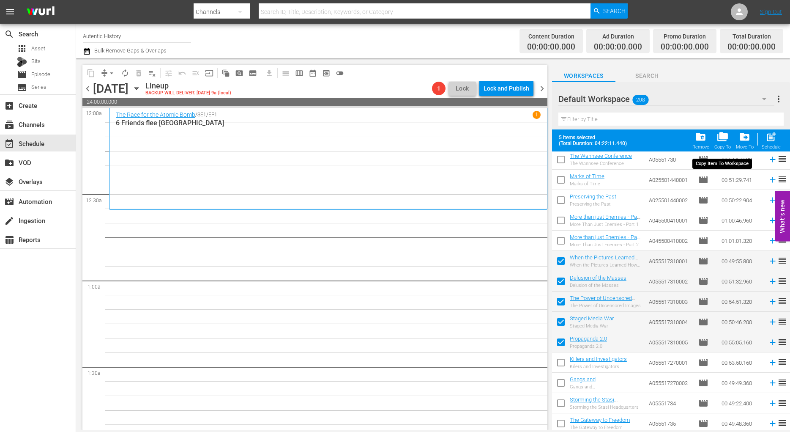
click at [722, 139] on span "folder_copy" at bounding box center [722, 136] width 11 height 11
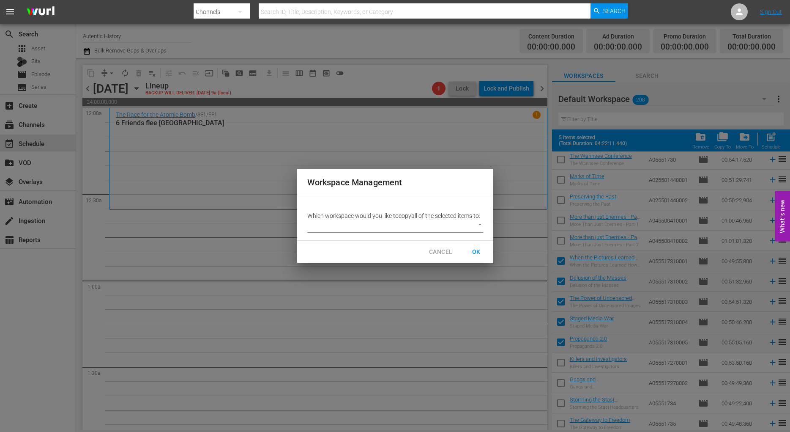
click at [480, 225] on body "menu Search By Channels Search ID, Title, Description, Keywords, or Category Se…" at bounding box center [395, 216] width 790 height 432
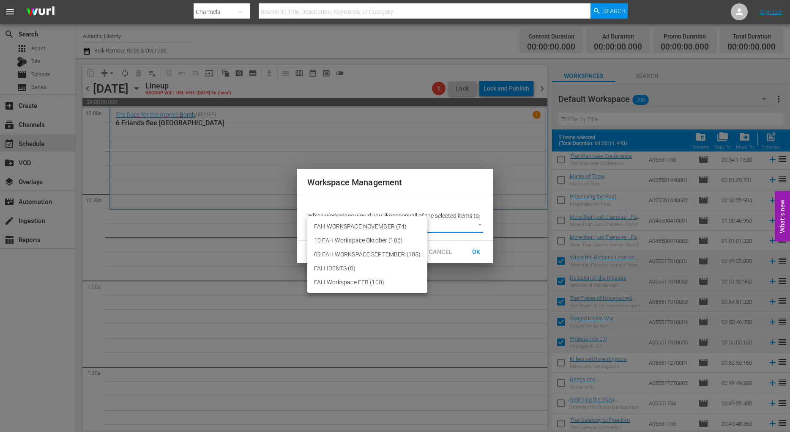
click at [399, 224] on li "FAH WORKSPACE NOVEMBER (74)" at bounding box center [367, 226] width 120 height 14
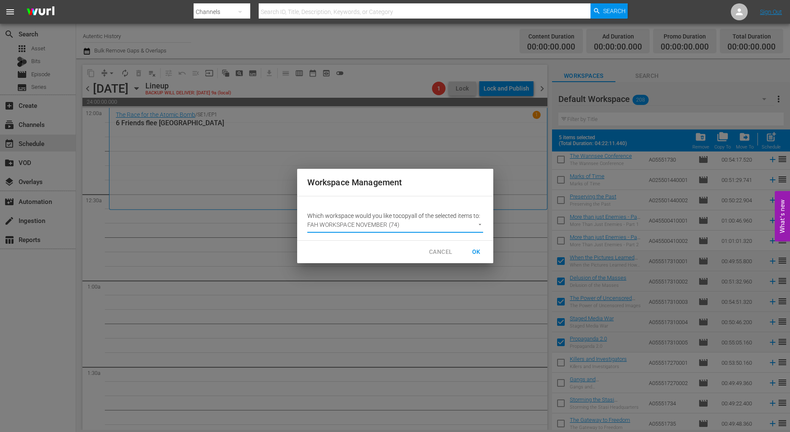
click at [476, 250] on span "OK" at bounding box center [477, 251] width 14 height 11
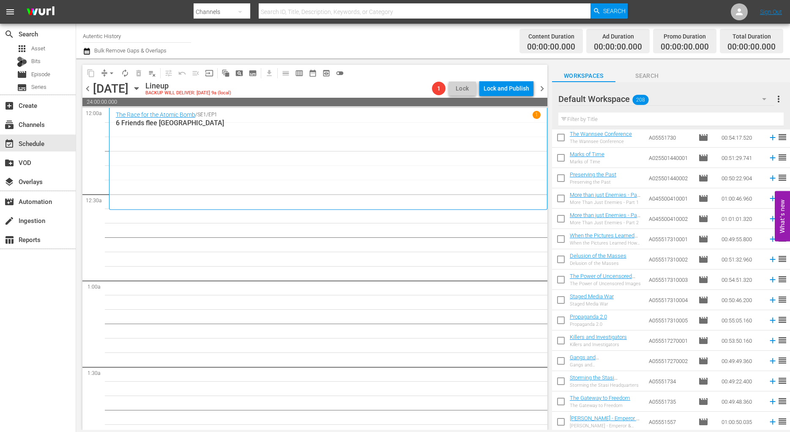
click at [765, 99] on icon "button" at bounding box center [764, 99] width 4 height 2
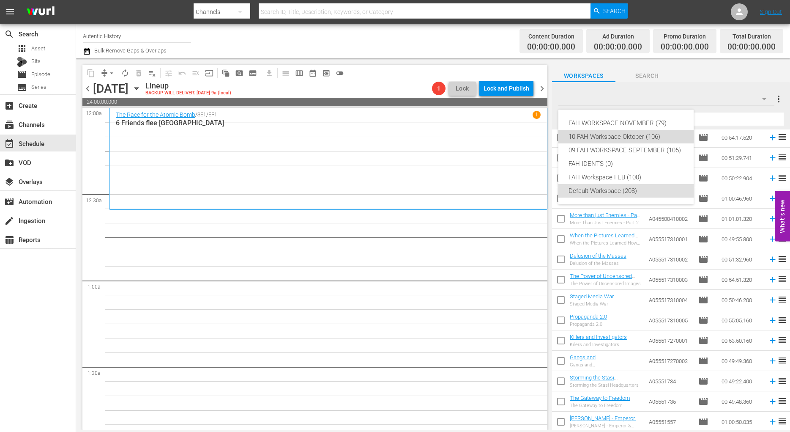
click at [610, 134] on div "10 FAH Workspace Oktober (106)" at bounding box center [626, 137] width 115 height 14
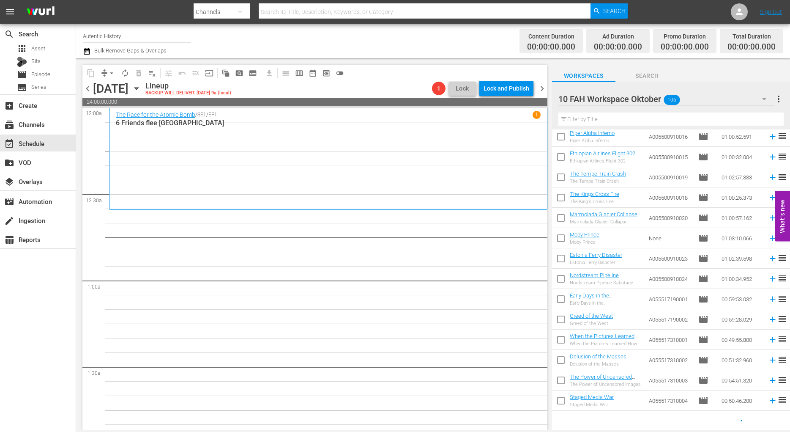
scroll to position [348, 0]
click at [561, 318] on input "checkbox" at bounding box center [561, 321] width 18 height 18
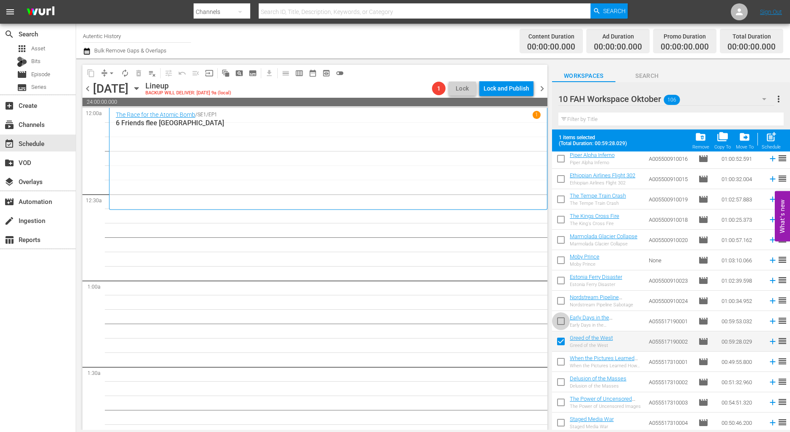
drag, startPoint x: 563, startPoint y: 317, endPoint x: 560, endPoint y: 307, distance: 10.5
click at [562, 317] on input "checkbox" at bounding box center [561, 323] width 18 height 18
drag, startPoint x: 560, startPoint y: 302, endPoint x: 561, endPoint y: 292, distance: 10.2
click at [560, 301] on input "checkbox" at bounding box center [561, 302] width 18 height 18
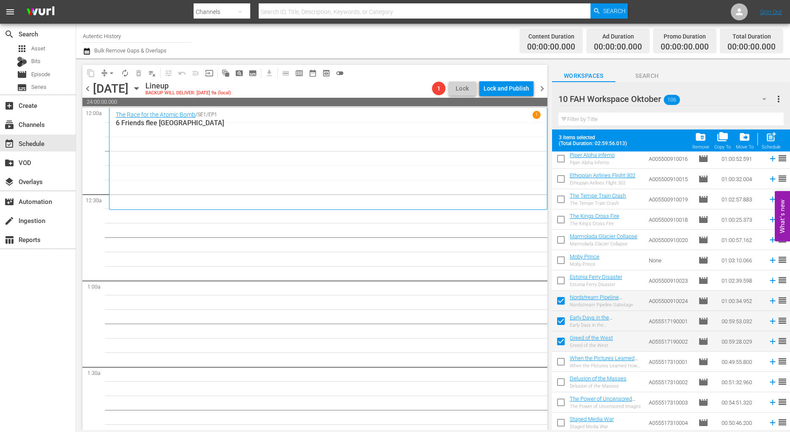
drag, startPoint x: 564, startPoint y: 281, endPoint x: 561, endPoint y: 269, distance: 11.7
click at [564, 280] on input "checkbox" at bounding box center [561, 282] width 18 height 18
click at [561, 262] on input "checkbox" at bounding box center [561, 262] width 18 height 18
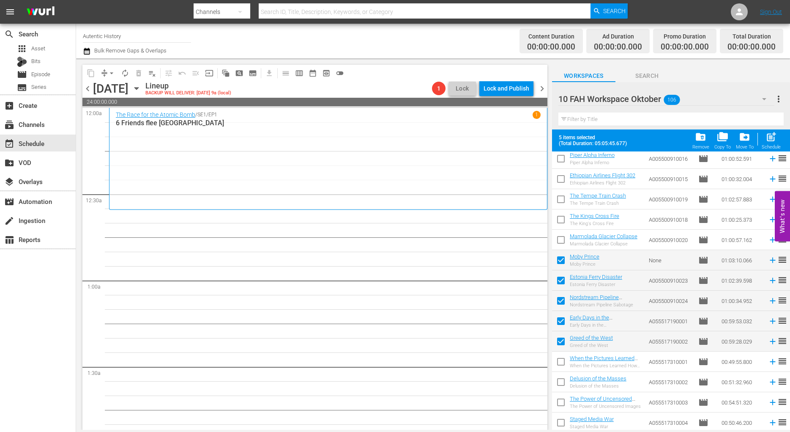
drag, startPoint x: 563, startPoint y: 242, endPoint x: 561, endPoint y: 237, distance: 4.8
click at [562, 240] on input "checkbox" at bounding box center [561, 242] width 18 height 18
click at [561, 219] on input "checkbox" at bounding box center [561, 221] width 18 height 18
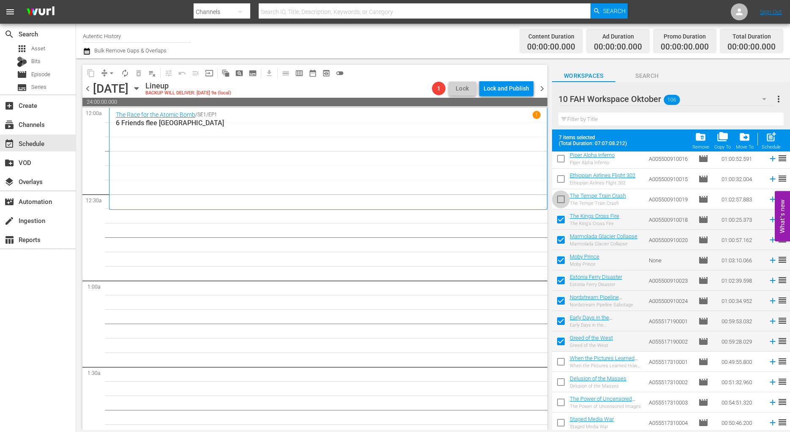
click at [561, 198] on input "checkbox" at bounding box center [561, 201] width 18 height 18
click at [561, 178] on input "checkbox" at bounding box center [561, 181] width 18 height 18
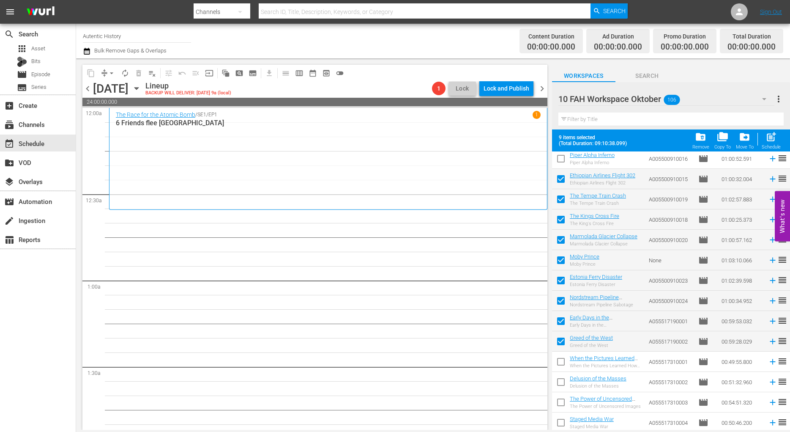
click at [561, 157] on input "checkbox" at bounding box center [561, 160] width 18 height 18
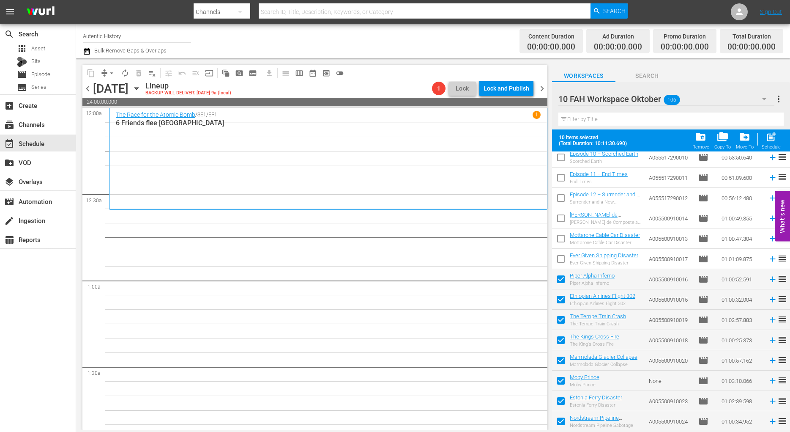
scroll to position [219, 0]
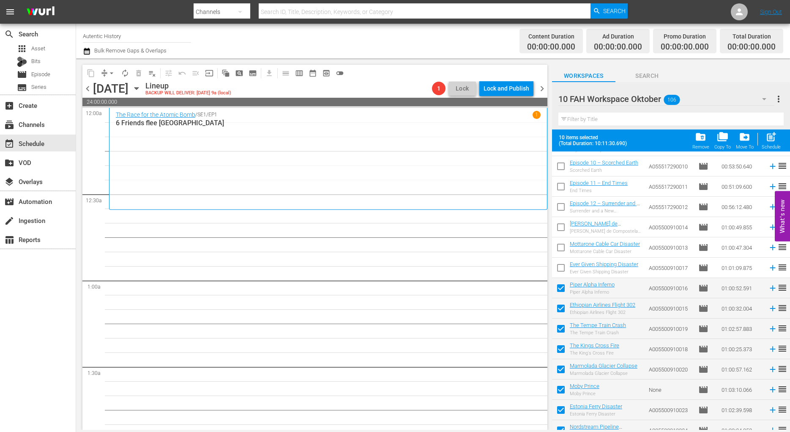
click at [560, 267] on input "checkbox" at bounding box center [561, 269] width 18 height 18
click at [561, 247] on input "checkbox" at bounding box center [561, 249] width 18 height 18
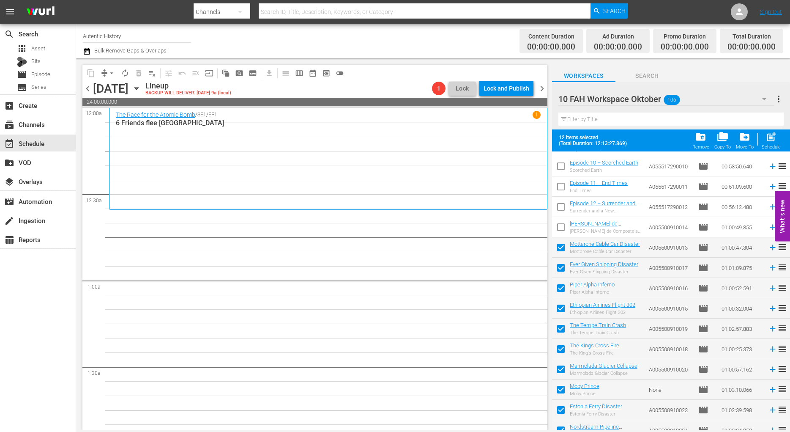
click at [561, 226] on input "checkbox" at bounding box center [561, 229] width 18 height 18
click at [725, 140] on span "folder_copy" at bounding box center [722, 136] width 11 height 11
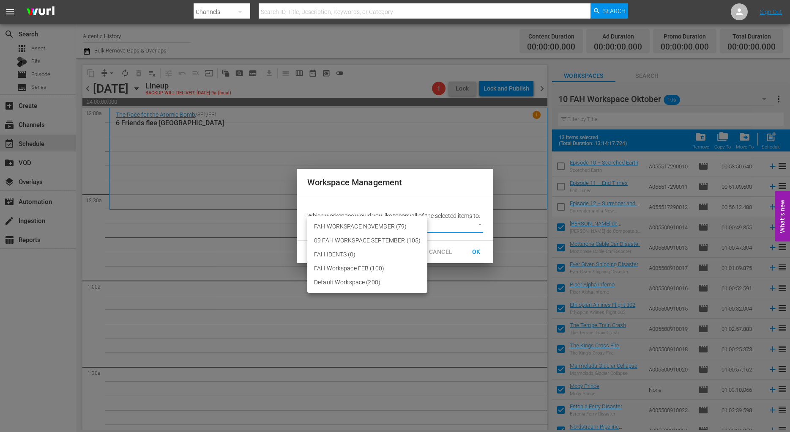
drag, startPoint x: 477, startPoint y: 224, endPoint x: 461, endPoint y: 224, distance: 16.1
click at [478, 224] on body "menu Search By Channels Search ID, Title, Description, Keywords, or Category Se…" at bounding box center [395, 216] width 790 height 432
click at [396, 224] on li "FAH WORKSPACE NOVEMBER (79)" at bounding box center [367, 226] width 120 height 14
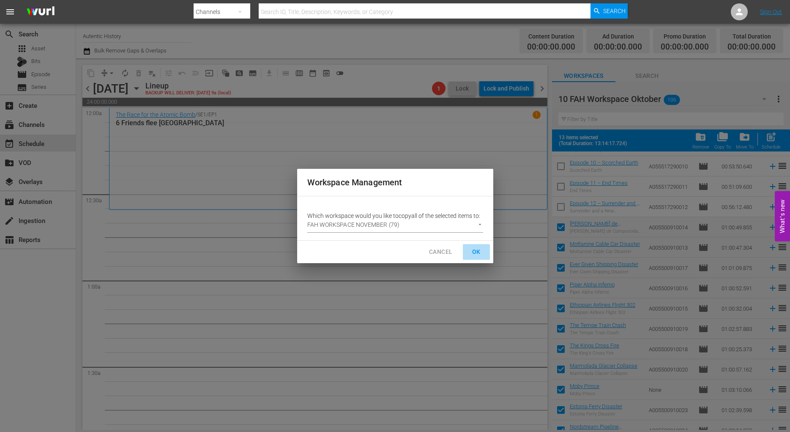
click at [477, 251] on span "OK" at bounding box center [477, 251] width 14 height 11
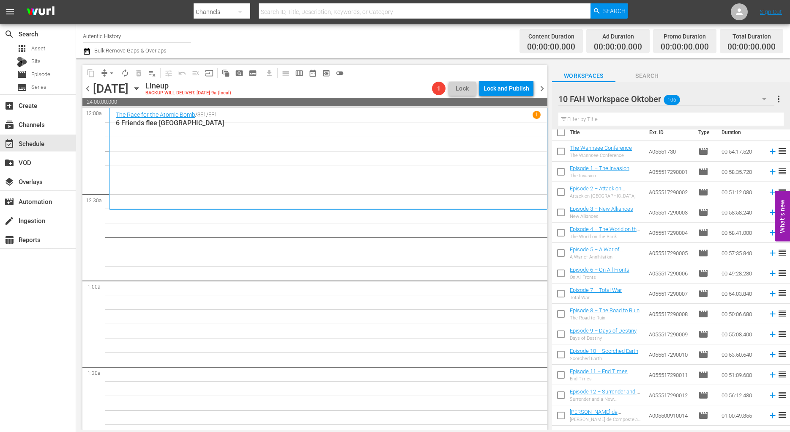
scroll to position [0, 0]
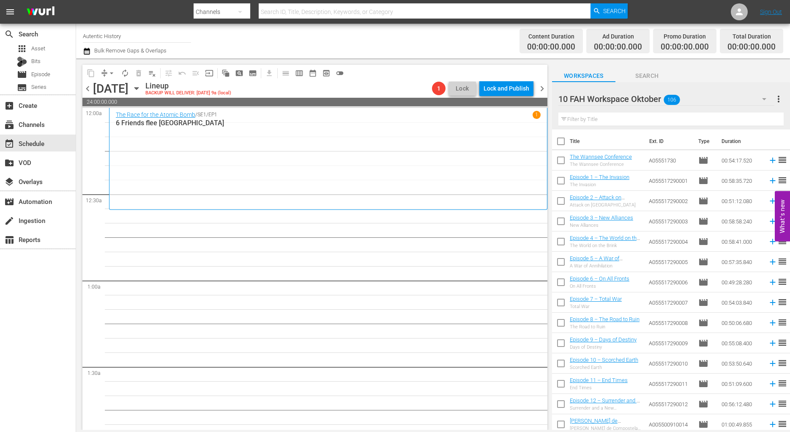
click at [561, 158] on input "checkbox" at bounding box center [561, 162] width 18 height 18
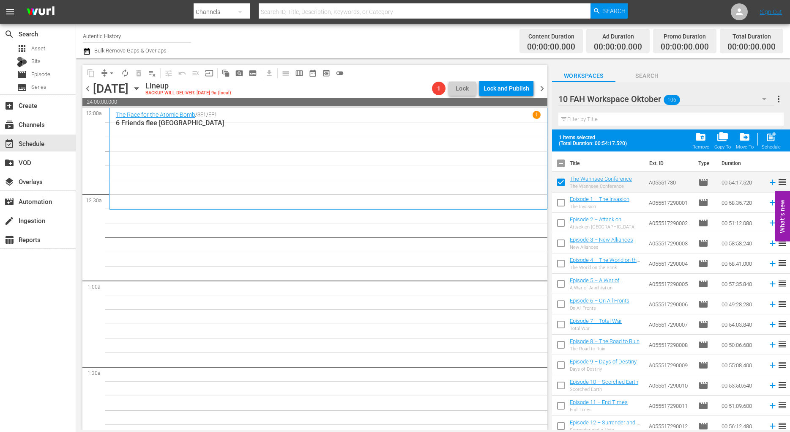
click at [558, 203] on input "checkbox" at bounding box center [561, 204] width 18 height 18
click at [561, 222] on input "checkbox" at bounding box center [561, 225] width 18 height 18
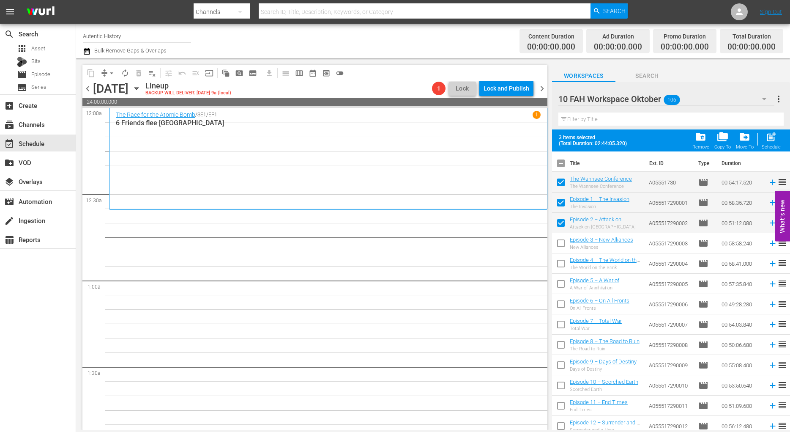
click at [559, 242] on input "checkbox" at bounding box center [561, 245] width 18 height 18
drag, startPoint x: 559, startPoint y: 262, endPoint x: 558, endPoint y: 266, distance: 4.3
click at [559, 263] on input "checkbox" at bounding box center [561, 265] width 18 height 18
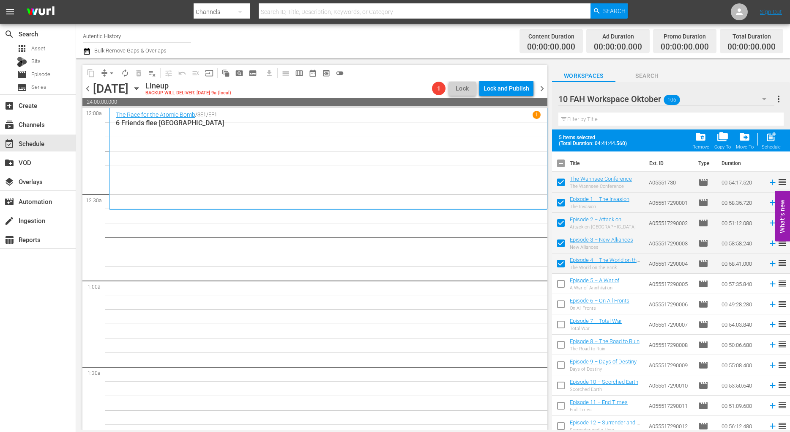
click at [561, 284] on input "checkbox" at bounding box center [561, 285] width 18 height 18
click at [561, 304] on input "checkbox" at bounding box center [561, 306] width 18 height 18
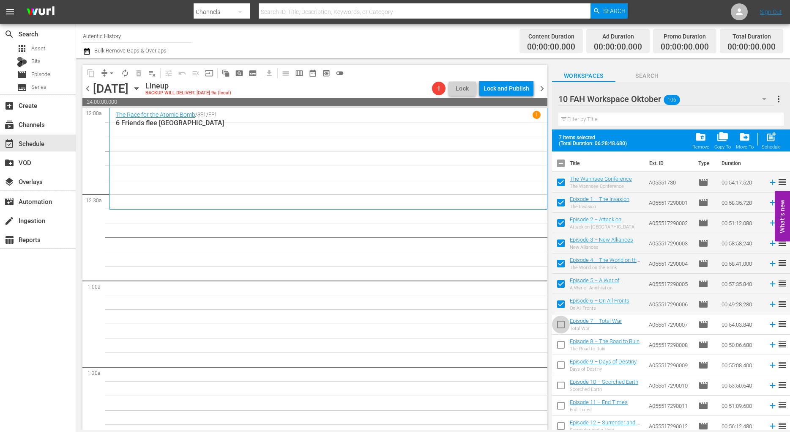
drag, startPoint x: 563, startPoint y: 323, endPoint x: 561, endPoint y: 333, distance: 10.4
click at [563, 323] on input "checkbox" at bounding box center [561, 326] width 18 height 18
click at [560, 345] on input "checkbox" at bounding box center [561, 346] width 18 height 18
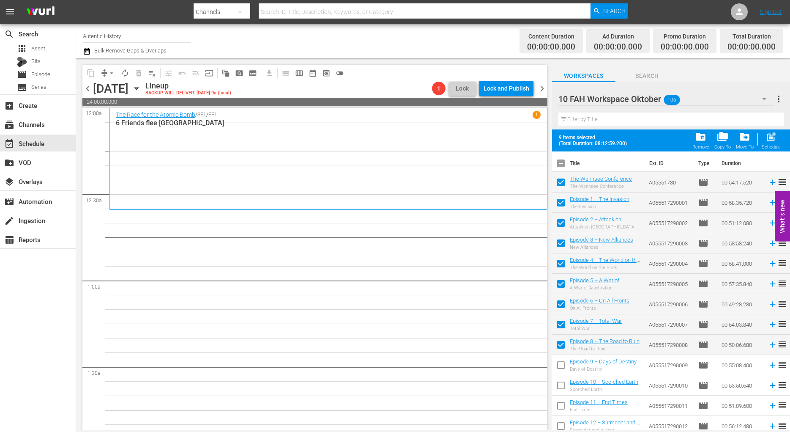
click at [563, 364] on input "checkbox" at bounding box center [561, 367] width 18 height 18
click at [560, 383] on input "checkbox" at bounding box center [561, 387] width 18 height 18
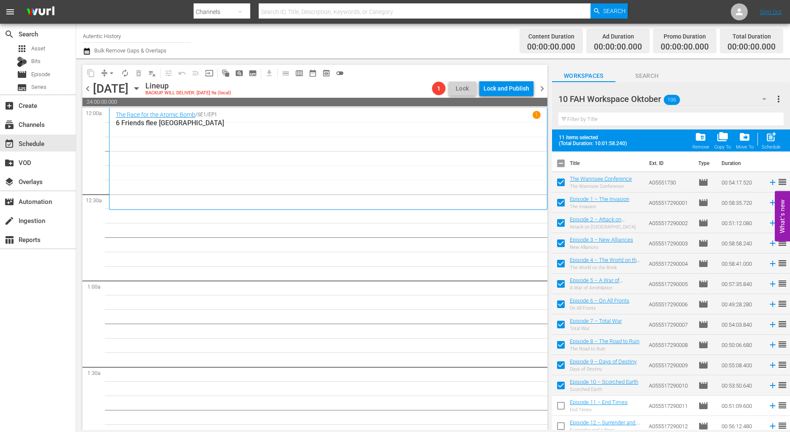
click at [561, 402] on input "checkbox" at bounding box center [561, 407] width 18 height 18
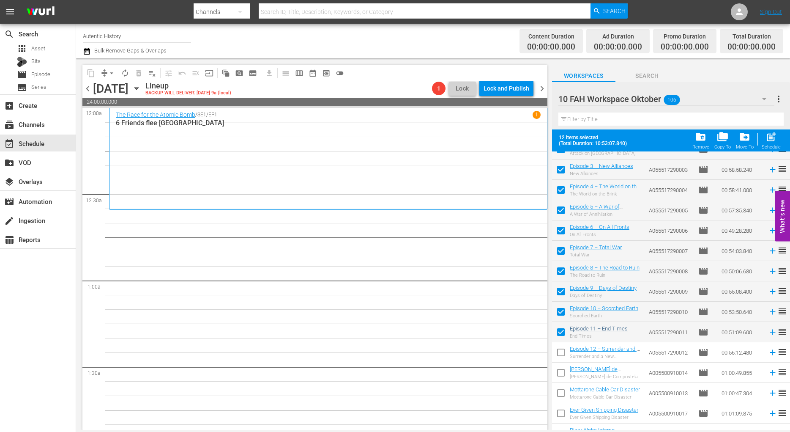
scroll to position [86, 0]
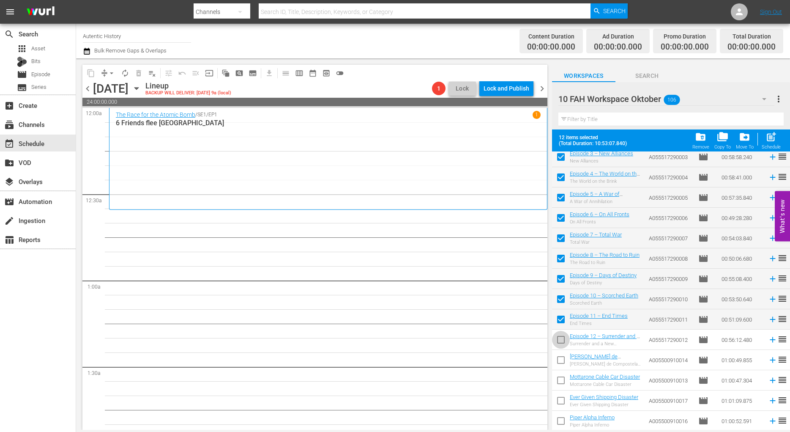
click at [561, 339] on input "checkbox" at bounding box center [561, 341] width 18 height 18
click at [724, 138] on span "folder_copy" at bounding box center [722, 136] width 11 height 11
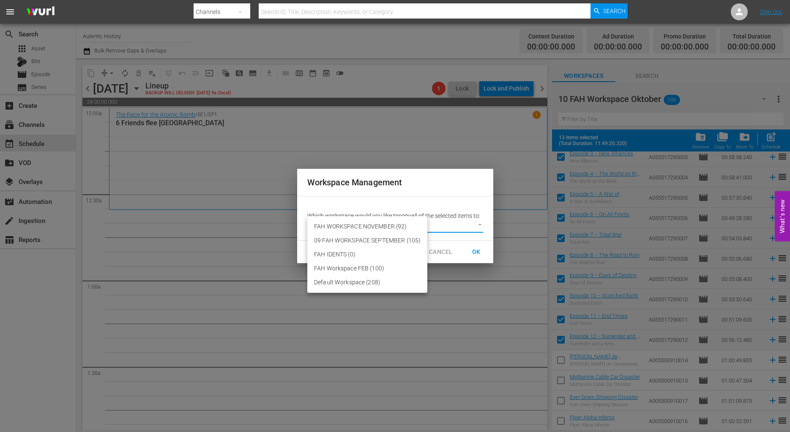
click at [482, 223] on body "menu Search By Channels Search ID, Title, Description, Keywords, or Category Se…" at bounding box center [395, 216] width 790 height 432
click at [367, 225] on li "FAH WORKSPACE NOVEMBER (92)" at bounding box center [367, 226] width 120 height 14
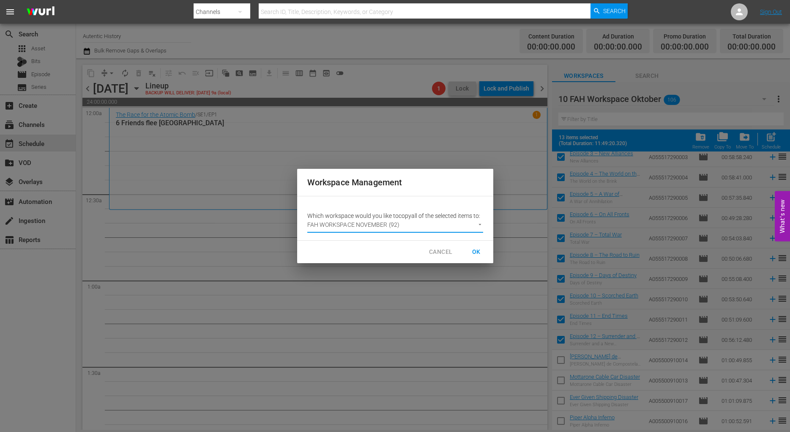
click at [478, 253] on span "OK" at bounding box center [477, 251] width 14 height 11
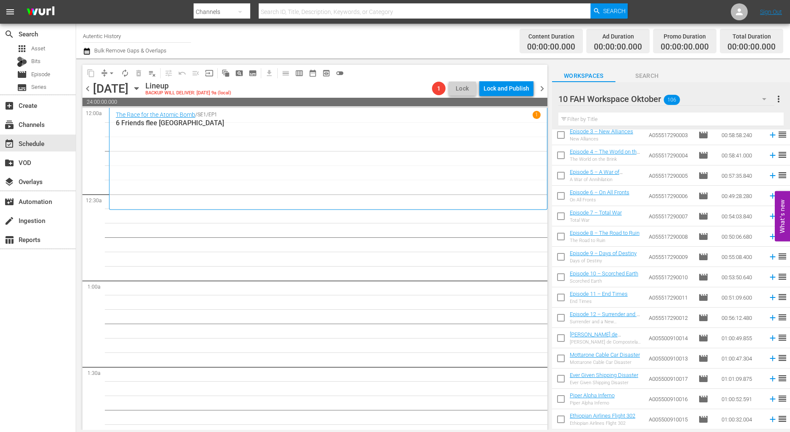
click at [722, 96] on div "10 FAH Workspace Oktober 106" at bounding box center [666, 99] width 216 height 24
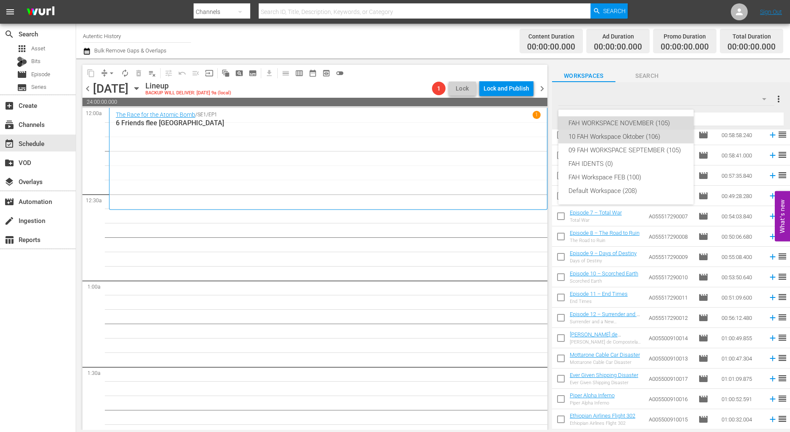
click at [643, 120] on div "FAH WORKSPACE NOVEMBER (105)" at bounding box center [626, 123] width 115 height 14
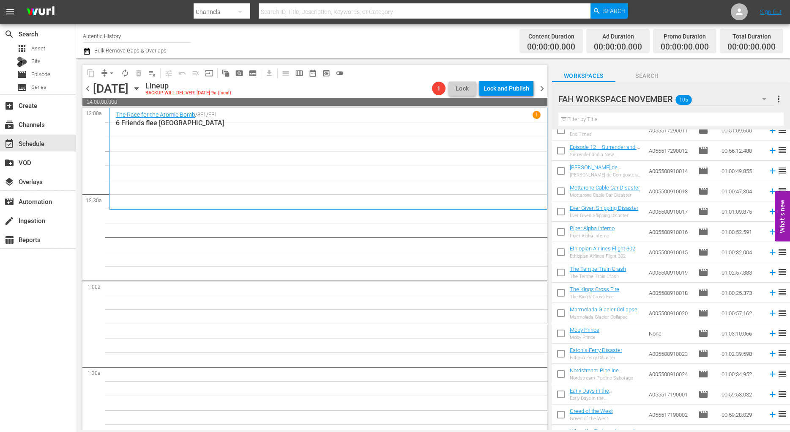
scroll to position [259, 0]
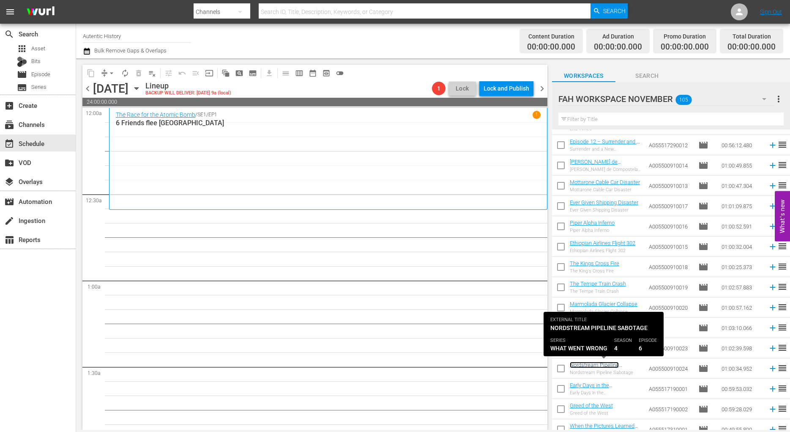
click at [587, 362] on link "Nordstream Pipeline Sabotage" at bounding box center [594, 367] width 49 height 13
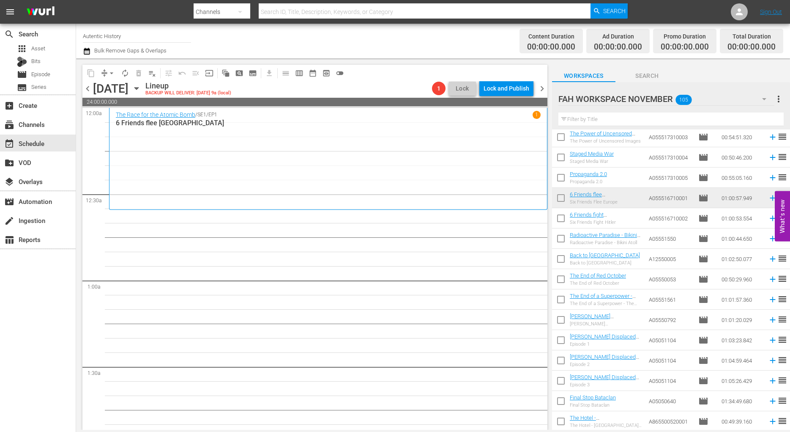
scroll to position [607, 0]
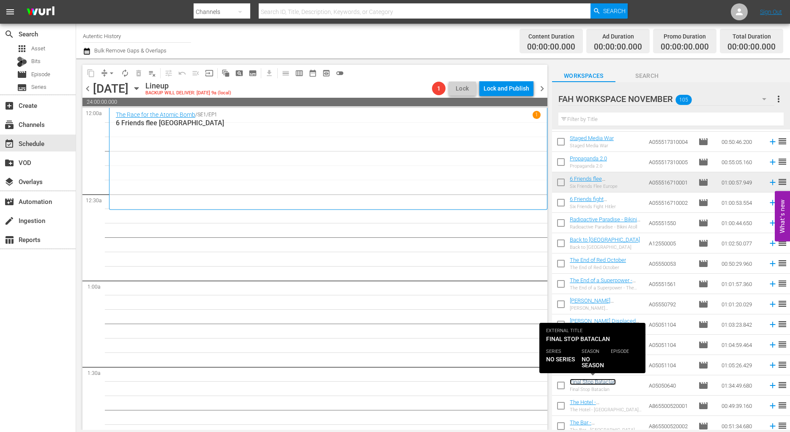
click at [594, 383] on link "Final Stop Bataclan" at bounding box center [593, 381] width 46 height 6
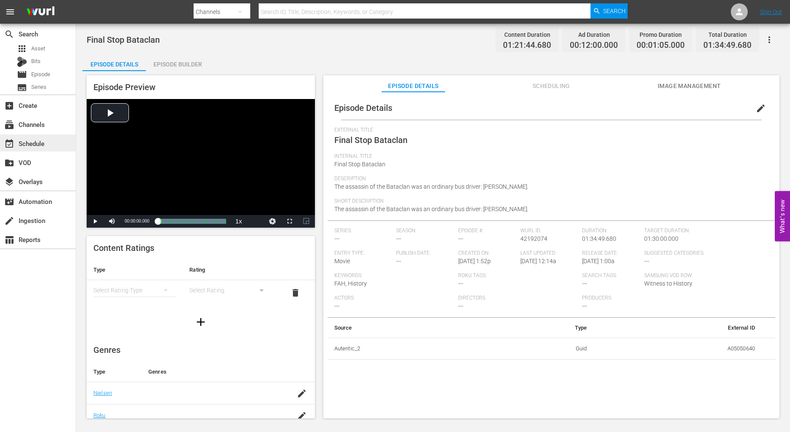
click at [30, 145] on div "event_available Schedule" at bounding box center [23, 142] width 47 height 8
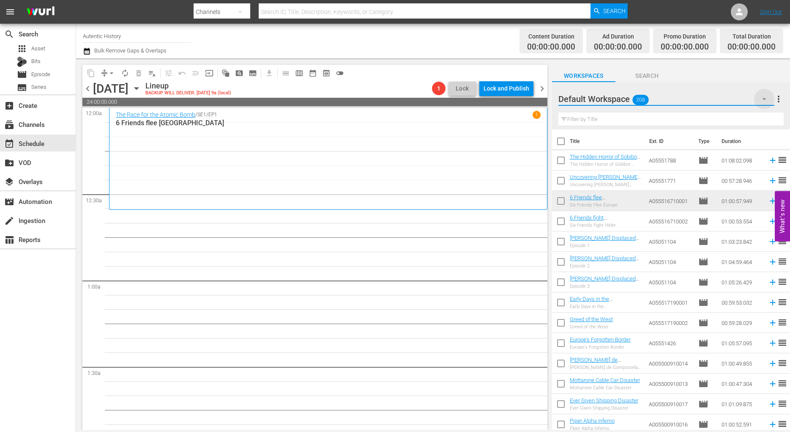
click at [763, 98] on icon "button" at bounding box center [764, 99] width 10 height 10
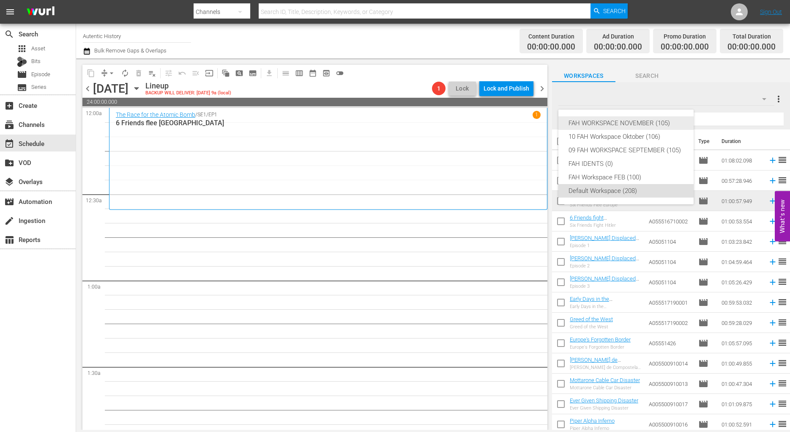
click at [645, 121] on div "FAH WORKSPACE NOVEMBER (105)" at bounding box center [626, 123] width 115 height 14
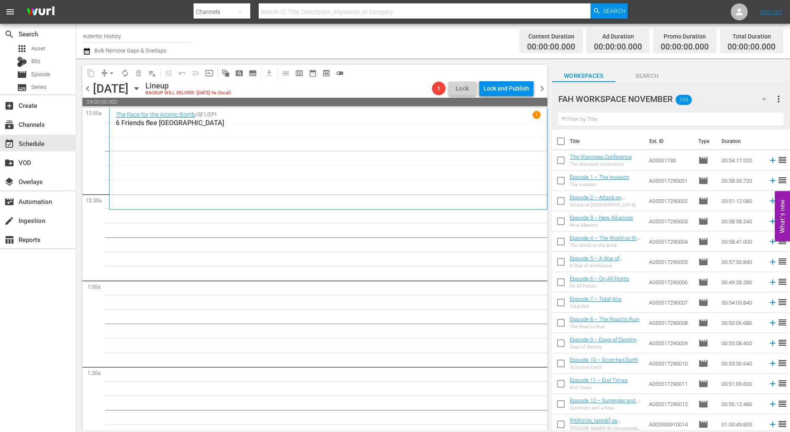
click at [561, 159] on input "checkbox" at bounding box center [561, 162] width 18 height 18
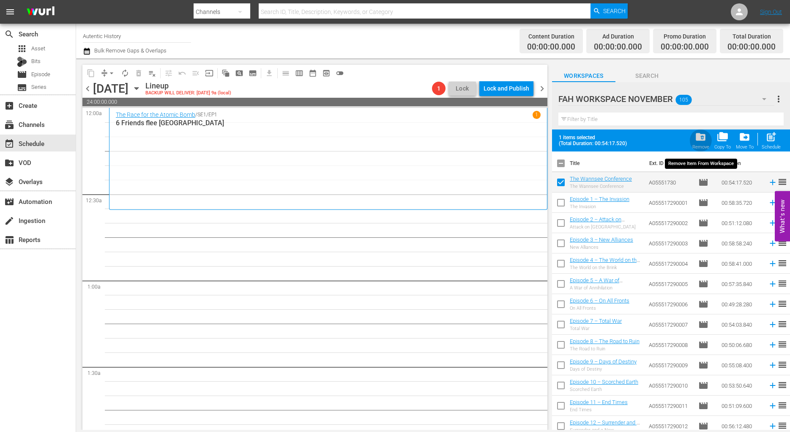
click at [700, 141] on span "folder_delete" at bounding box center [700, 136] width 11 height 11
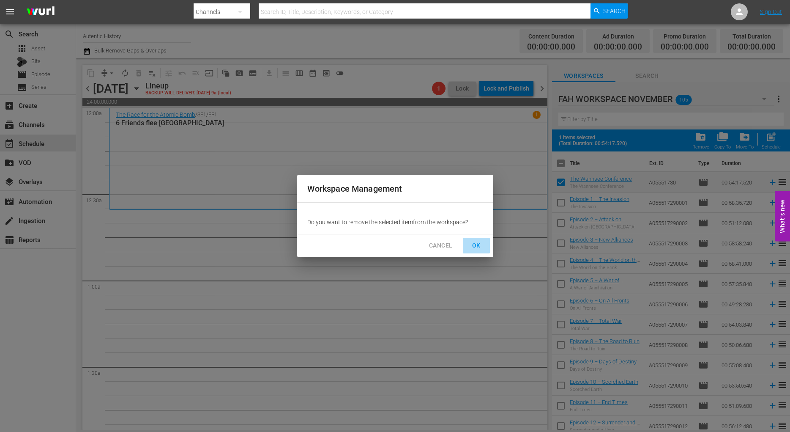
click at [478, 247] on span "OK" at bounding box center [477, 245] width 14 height 11
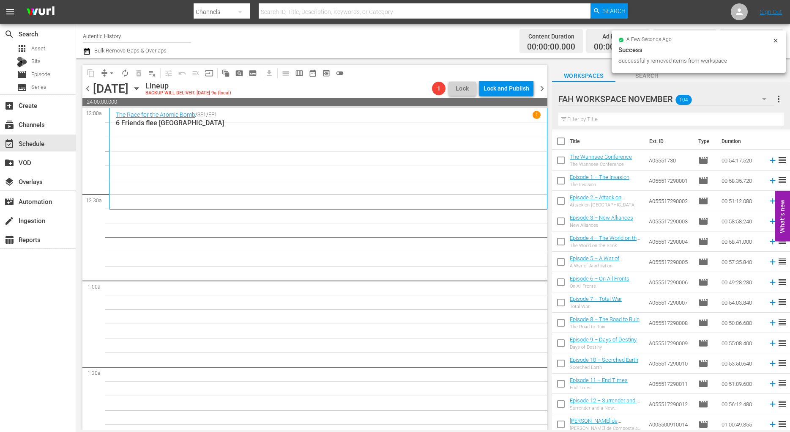
click at [764, 98] on icon "button" at bounding box center [764, 99] width 4 height 2
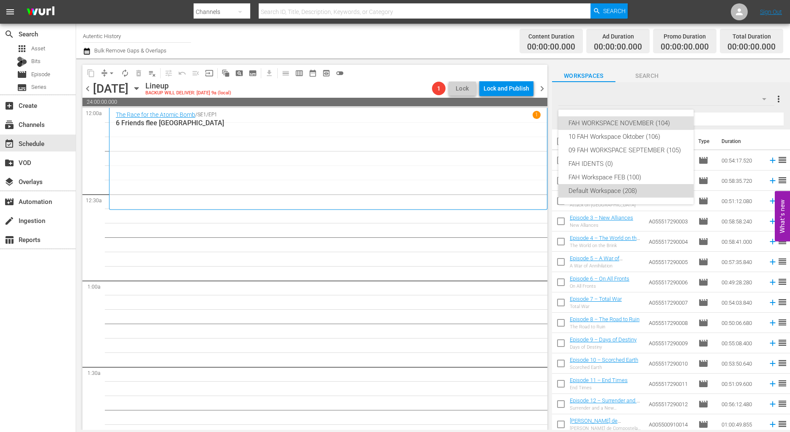
click at [605, 190] on div "Default Workspace (208)" at bounding box center [626, 191] width 115 height 14
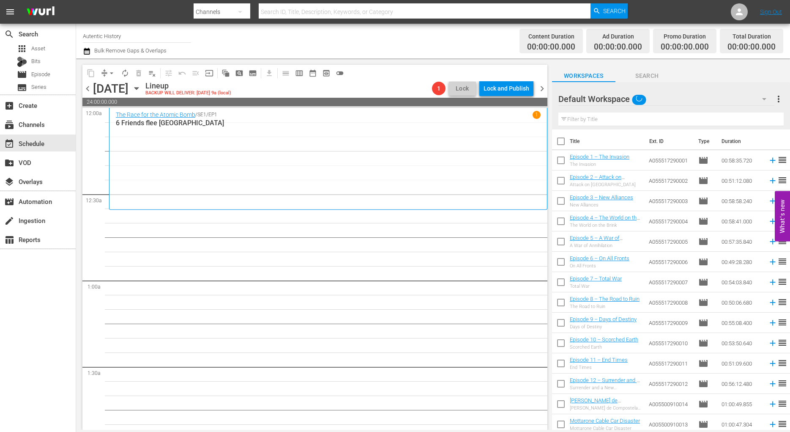
click at [584, 123] on input "text" at bounding box center [670, 119] width 225 height 14
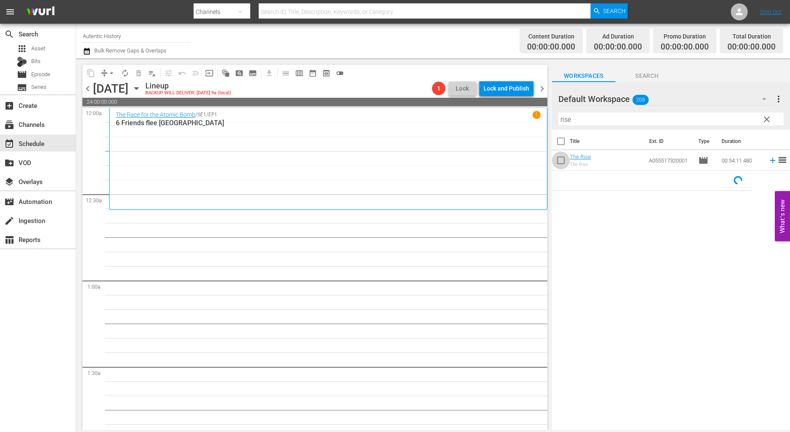
click at [560, 159] on input "checkbox" at bounding box center [561, 162] width 18 height 18
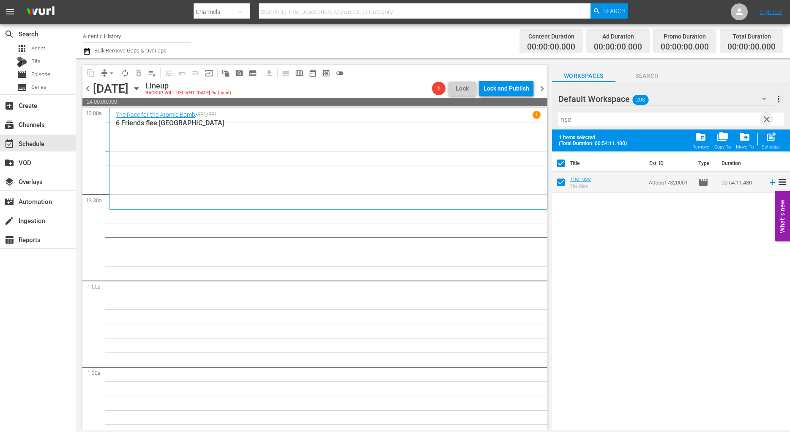
click at [766, 119] on span "clear" at bounding box center [767, 119] width 10 height 10
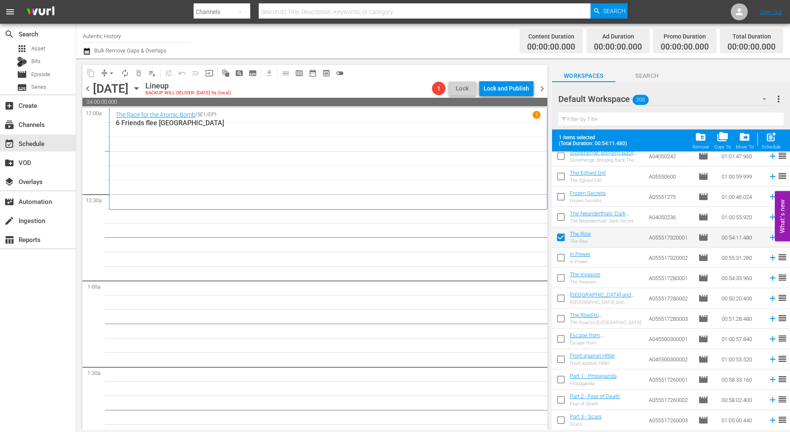
scroll to position [2501, 0]
click at [561, 257] on input "checkbox" at bounding box center [561, 260] width 18 height 18
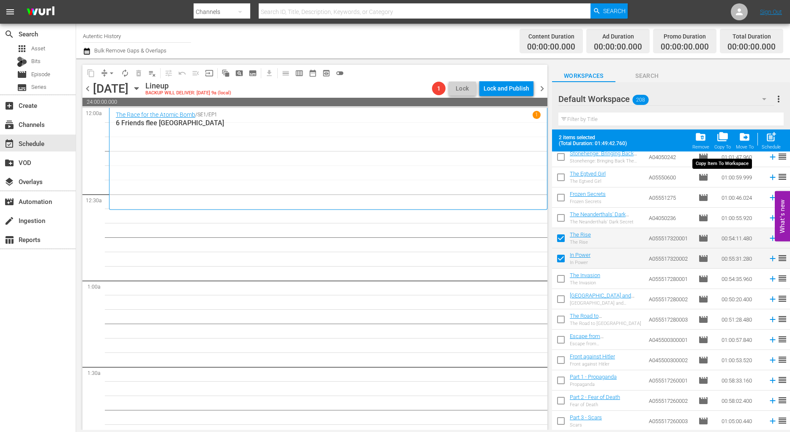
click at [725, 140] on span "folder_copy" at bounding box center [722, 136] width 11 height 11
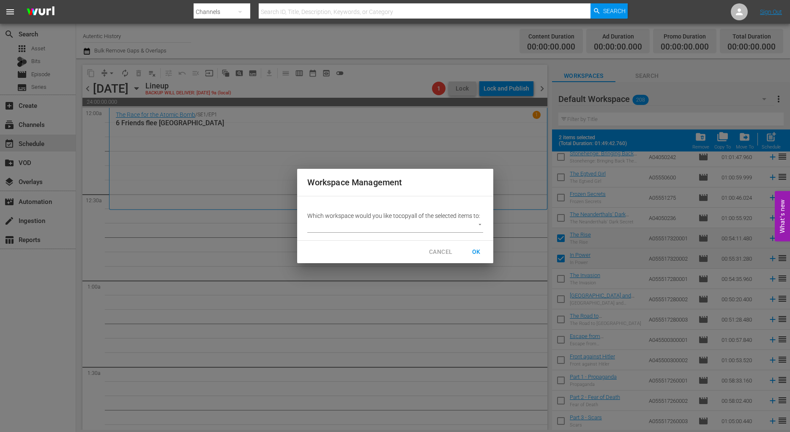
click at [481, 225] on body "menu Search By Channels Search ID, Title, Description, Keywords, or Category Se…" at bounding box center [395, 216] width 790 height 432
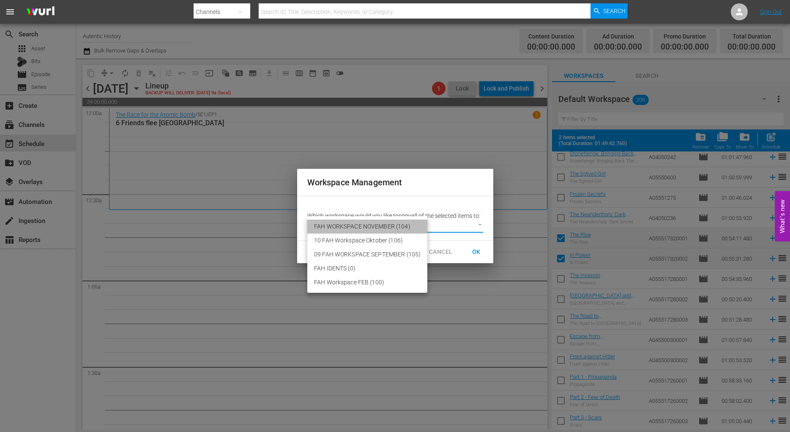
click at [366, 223] on li "FAH WORKSPACE NOVEMBER (104)" at bounding box center [367, 226] width 120 height 14
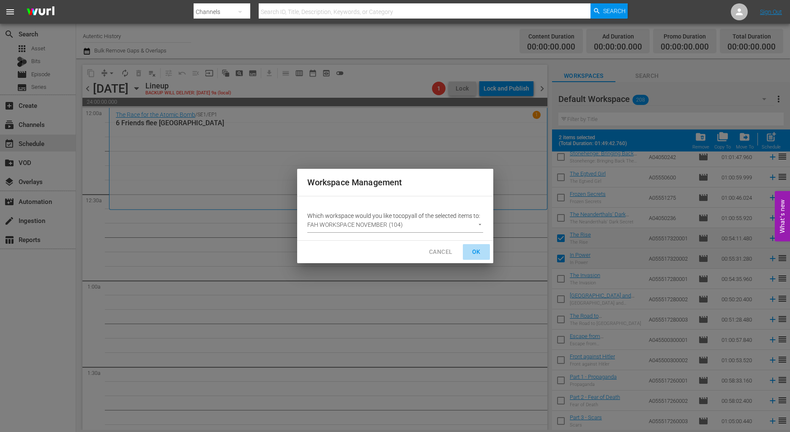
click at [479, 252] on span "OK" at bounding box center [477, 251] width 14 height 11
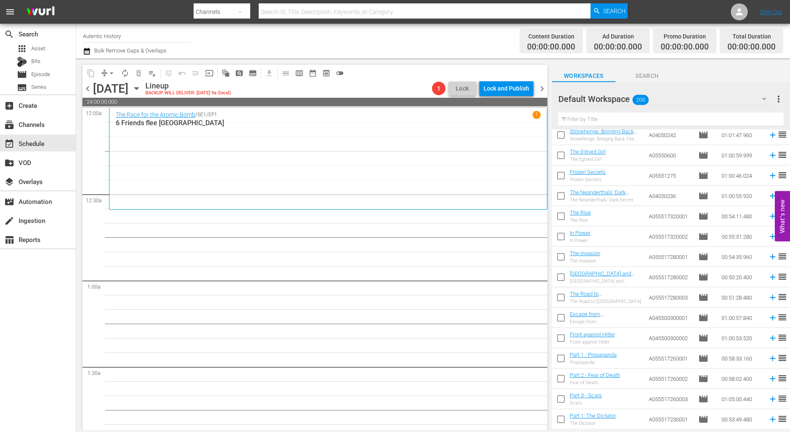
click at [764, 98] on icon "button" at bounding box center [764, 99] width 10 height 10
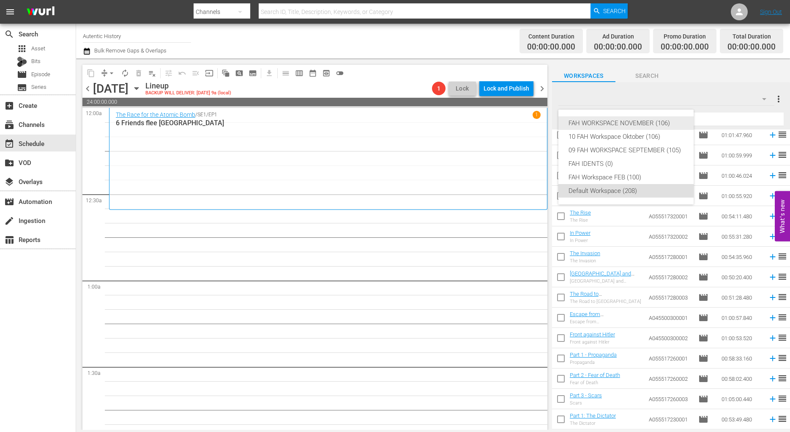
click at [635, 121] on div "FAH WORKSPACE NOVEMBER (106)" at bounding box center [626, 123] width 115 height 14
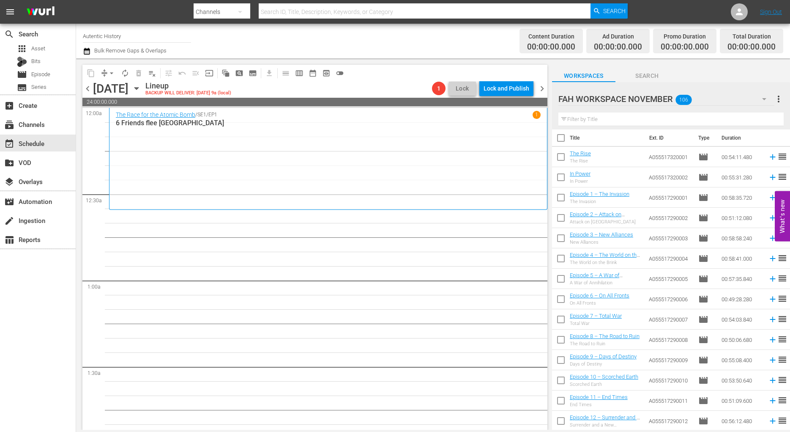
scroll to position [0, 0]
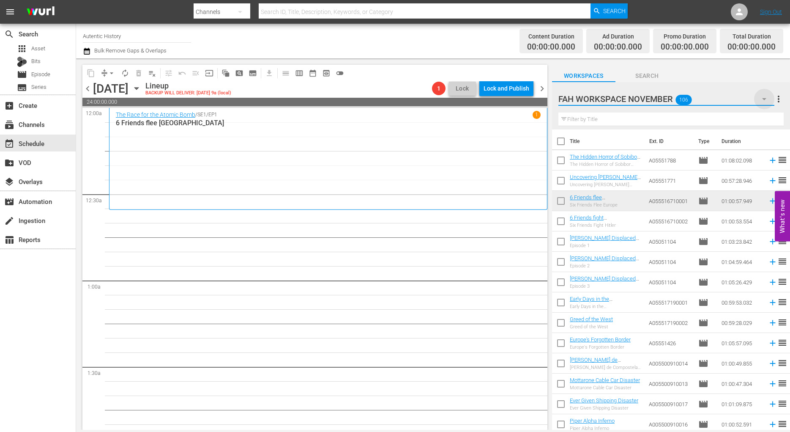
click at [765, 98] on icon "button" at bounding box center [764, 99] width 10 height 10
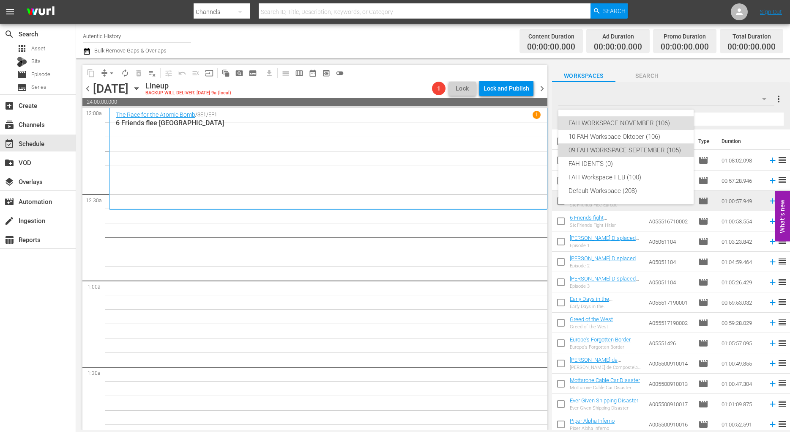
click at [627, 147] on div "09 FAH WORKSPACE SEPTEMBER (105)" at bounding box center [626, 150] width 115 height 14
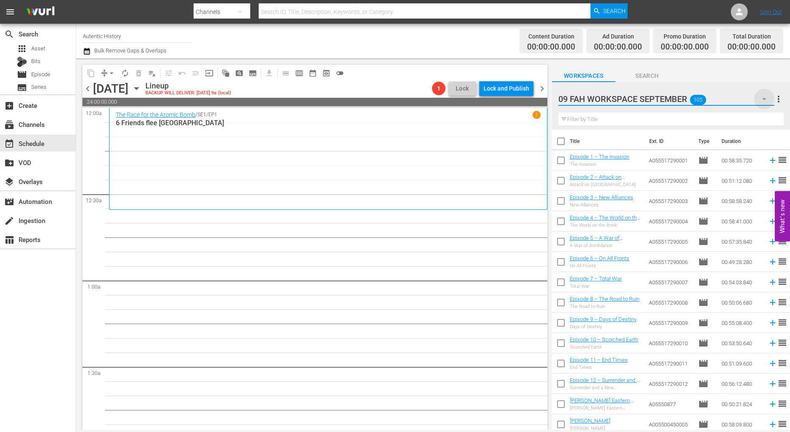
click at [762, 96] on icon "button" at bounding box center [764, 99] width 10 height 10
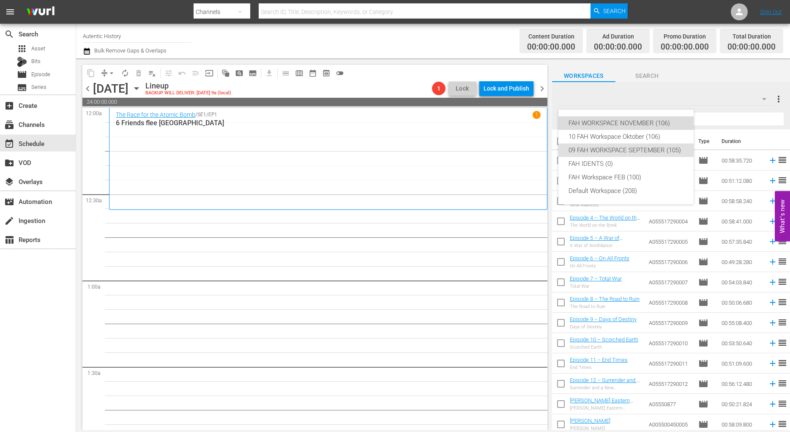
click at [614, 124] on div "FAH WORKSPACE NOVEMBER (106)" at bounding box center [626, 123] width 115 height 14
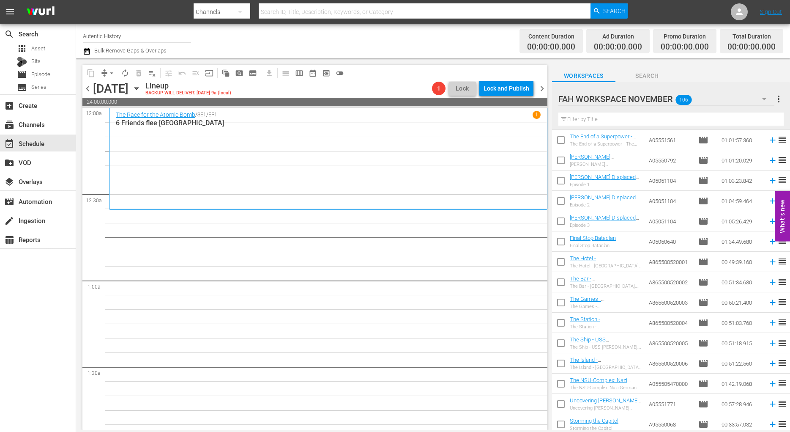
scroll to position [776, 0]
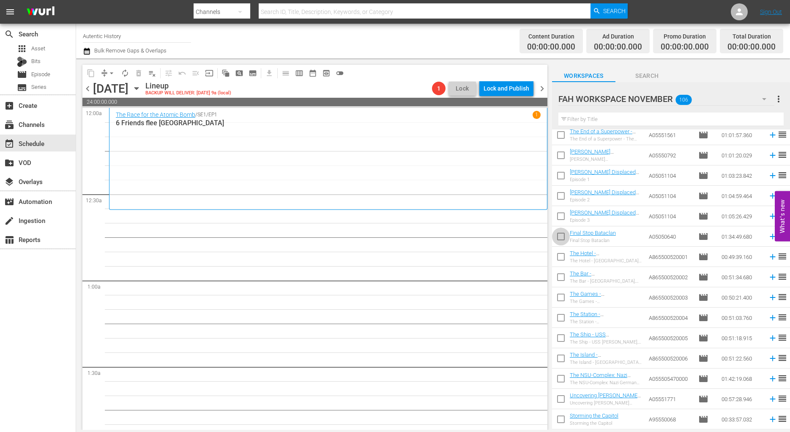
click at [560, 240] on input "checkbox" at bounding box center [561, 238] width 18 height 18
checkbox input "true"
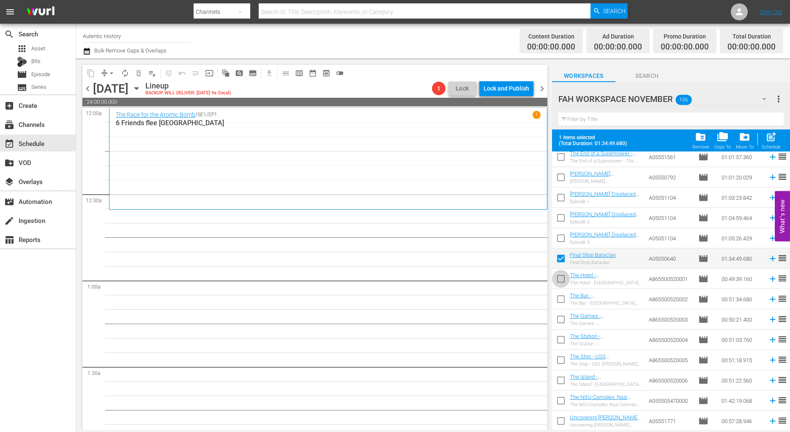
click at [560, 278] on input "checkbox" at bounding box center [561, 280] width 18 height 18
checkbox input "true"
click at [561, 301] on input "checkbox" at bounding box center [561, 301] width 18 height 18
checkbox input "true"
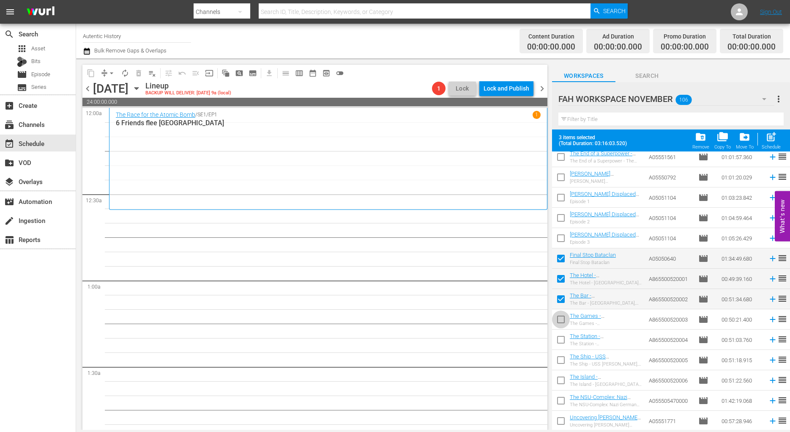
click at [561, 320] on input "checkbox" at bounding box center [561, 321] width 18 height 18
checkbox input "true"
click at [561, 340] on input "checkbox" at bounding box center [561, 341] width 18 height 18
checkbox input "true"
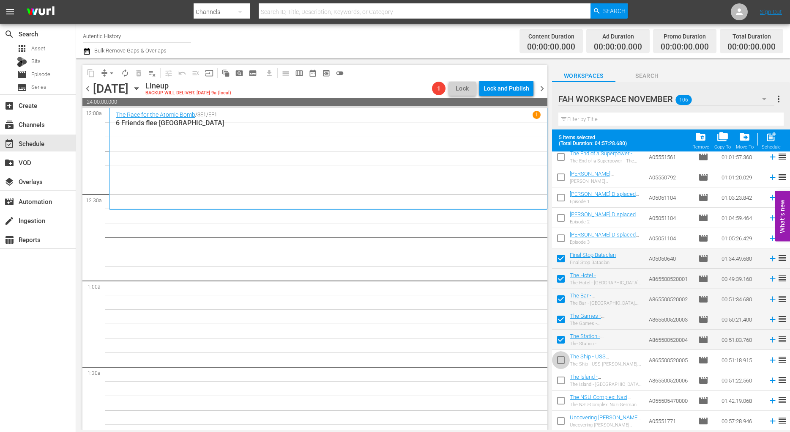
click at [559, 361] on input "checkbox" at bounding box center [561, 362] width 18 height 18
checkbox input "true"
click at [562, 379] on input "checkbox" at bounding box center [561, 382] width 18 height 18
checkbox input "true"
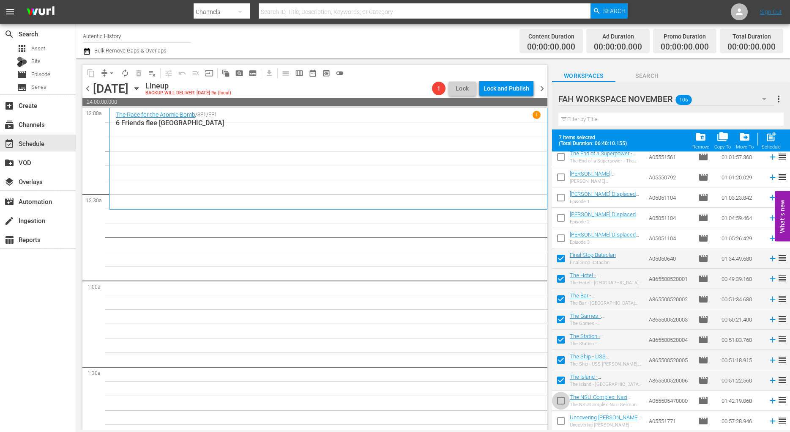
click at [559, 399] on input "checkbox" at bounding box center [561, 402] width 18 height 18
checkbox input "true"
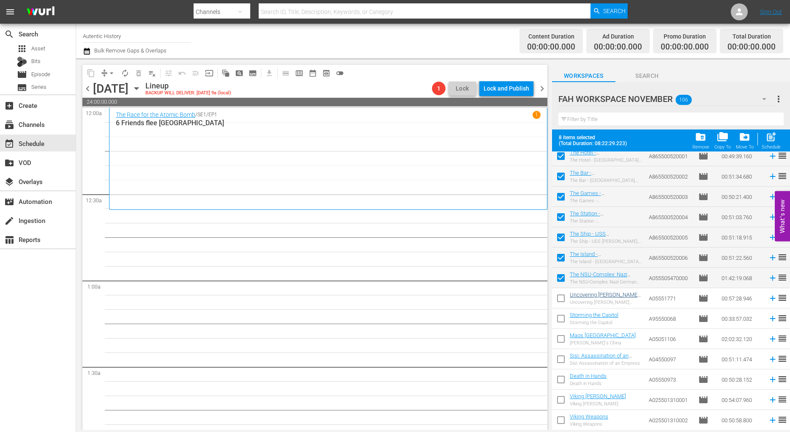
scroll to position [905, 0]
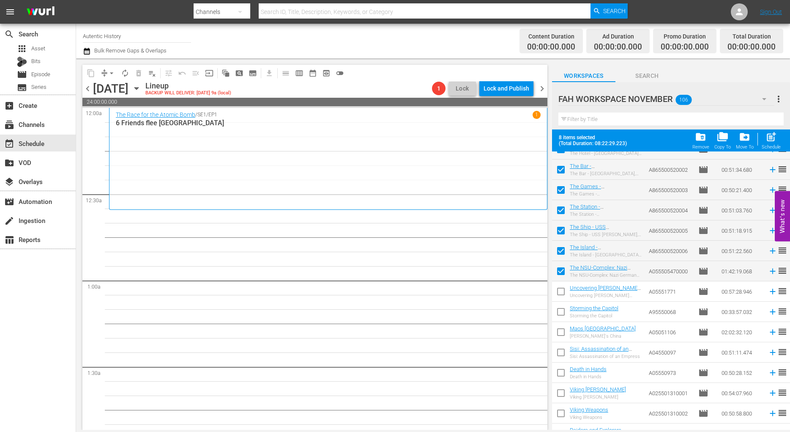
click at [563, 294] on input "checkbox" at bounding box center [561, 293] width 18 height 18
checkbox input "true"
click at [561, 312] on input "checkbox" at bounding box center [561, 313] width 18 height 18
checkbox input "true"
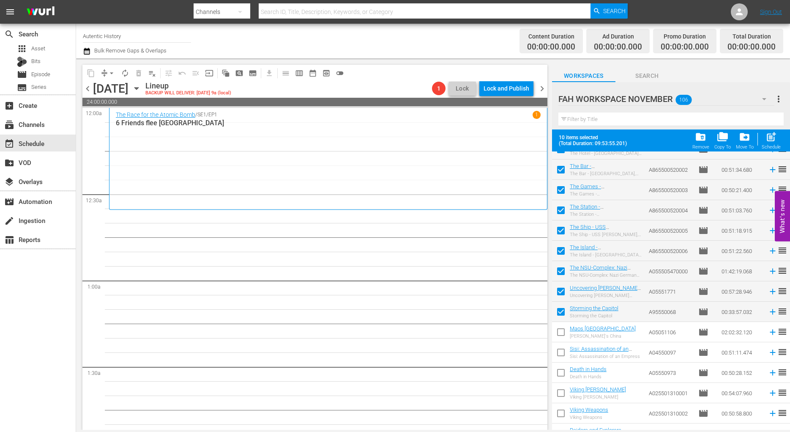
click at [562, 335] on input "checkbox" at bounding box center [561, 334] width 18 height 18
checkbox input "true"
click at [560, 353] on input "checkbox" at bounding box center [561, 354] width 18 height 18
checkbox input "true"
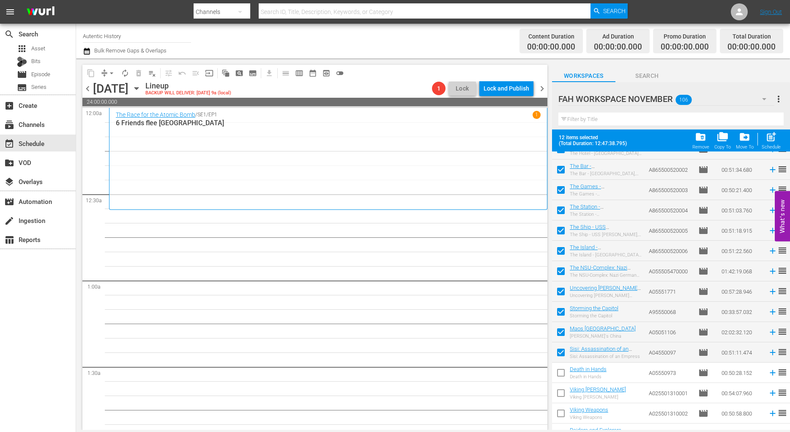
click at [562, 372] on input "checkbox" at bounding box center [561, 374] width 18 height 18
checkbox input "true"
click at [774, 138] on span "post_add" at bounding box center [771, 136] width 11 height 11
checkbox input "false"
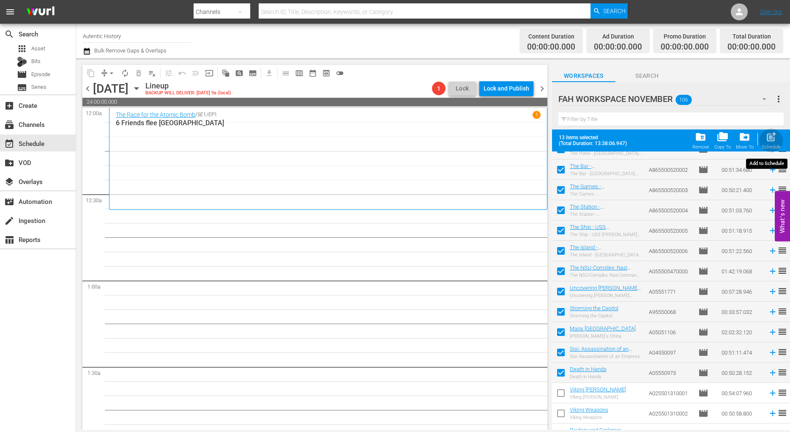
checkbox input "false"
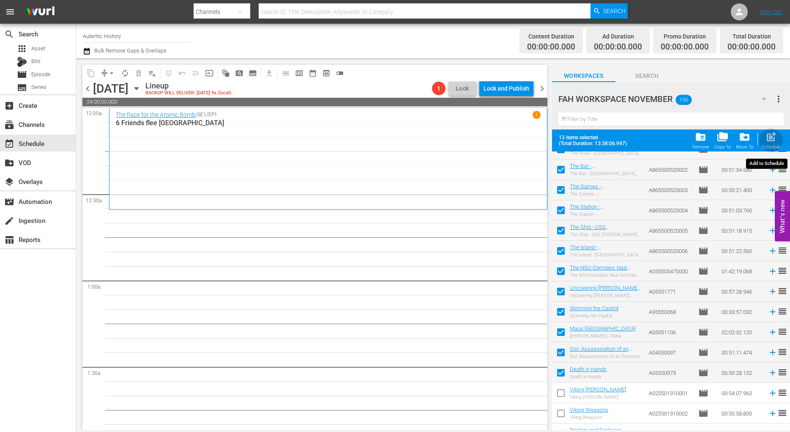
checkbox input "false"
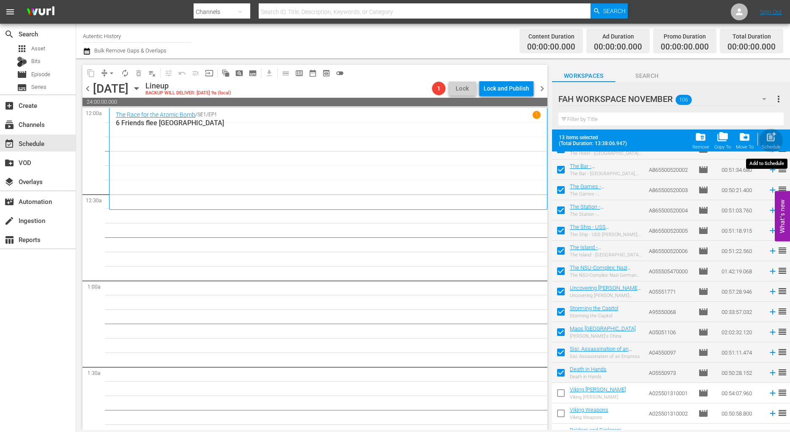
checkbox input "false"
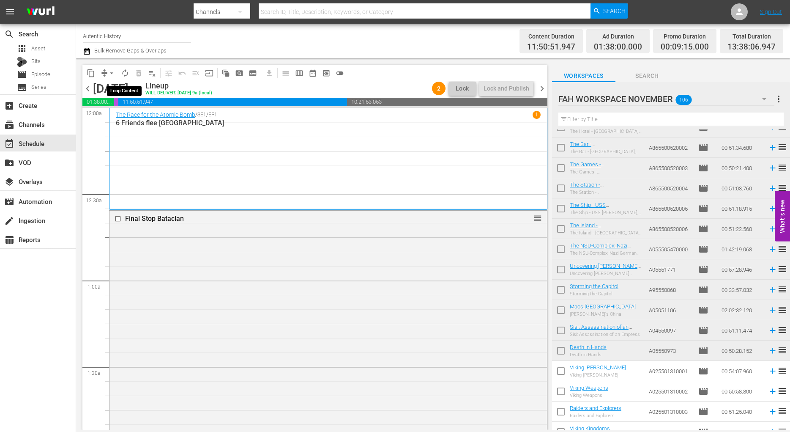
click at [123, 71] on span "autorenew_outlined" at bounding box center [125, 73] width 8 height 8
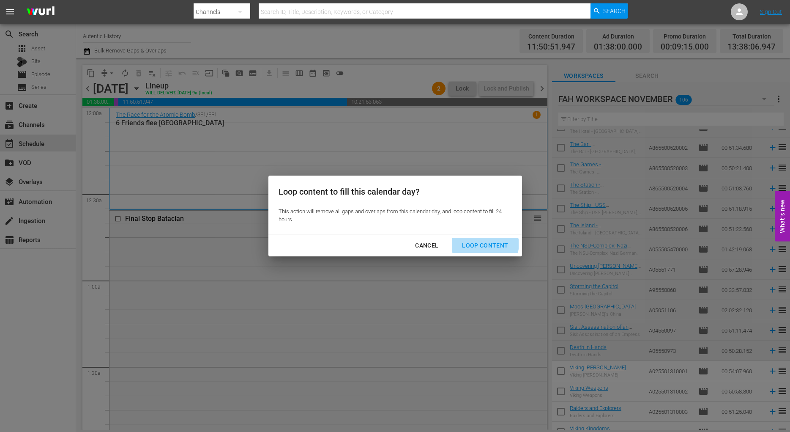
click at [485, 243] on div "Loop Content" at bounding box center [485, 245] width 60 height 11
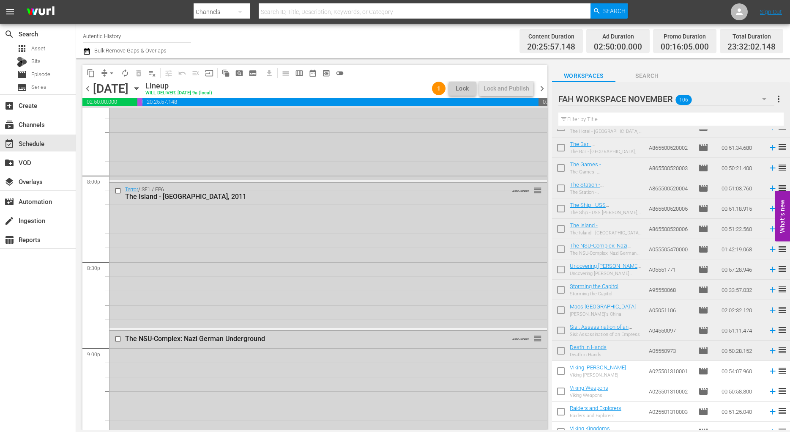
scroll to position [3363, 0]
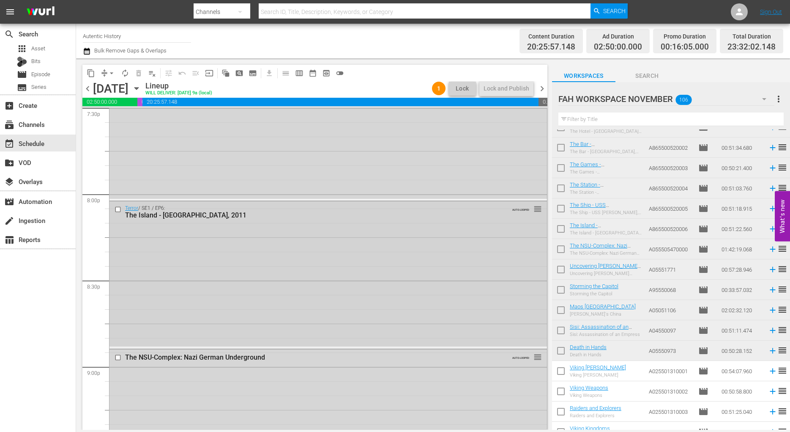
click at [179, 275] on div "Terror / SE1 / EP6: The Island - Norway, 2011 AUTO-LOOPED reorder" at bounding box center [328, 273] width 438 height 145
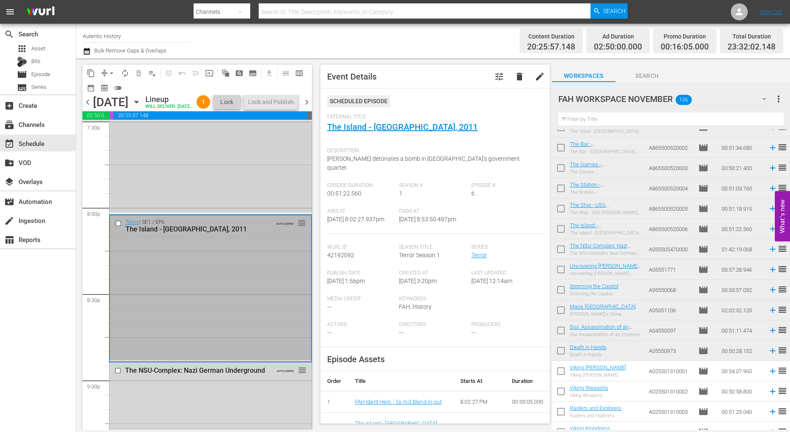
click at [193, 212] on div "Terror / SE1 / EP5: The Ship - USS Cole, 2000 AUTO-LOOPED reorder" at bounding box center [210, 139] width 202 height 145
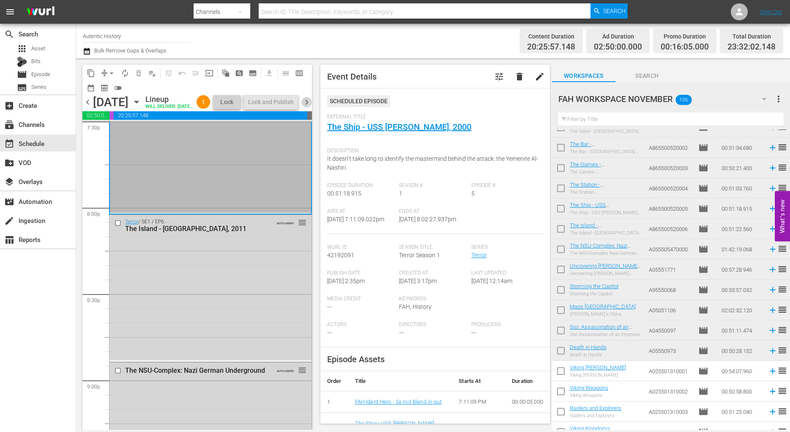
click at [307, 107] on span "chevron_right" at bounding box center [306, 102] width 11 height 11
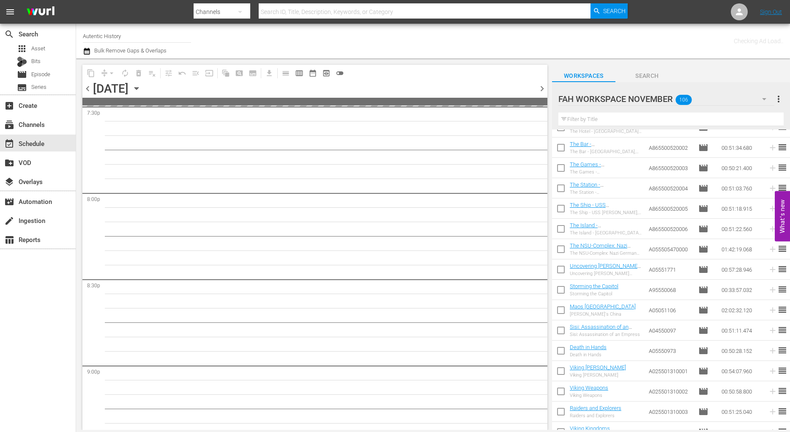
scroll to position [3507, 0]
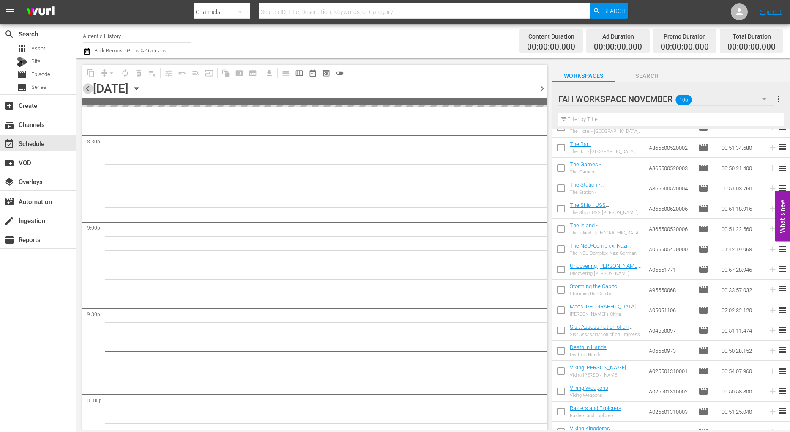
click at [90, 90] on span "chevron_left" at bounding box center [87, 88] width 11 height 11
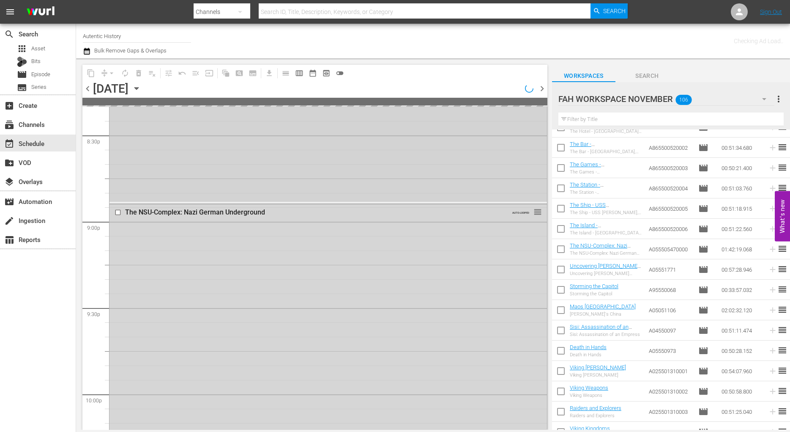
scroll to position [3363, 0]
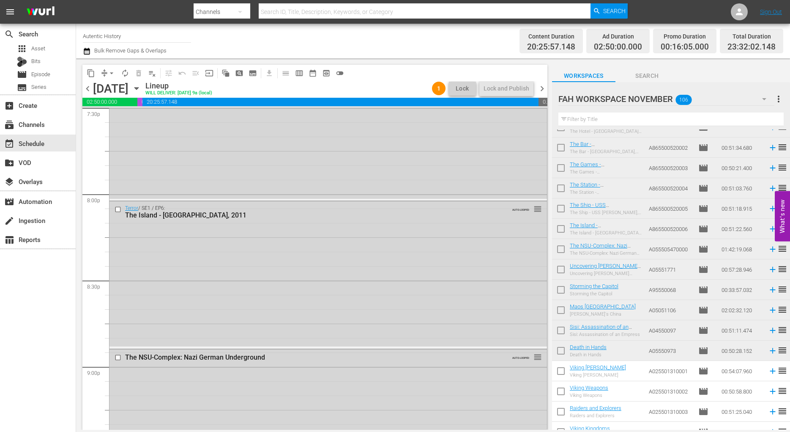
click at [461, 87] on span "Lock" at bounding box center [462, 88] width 20 height 9
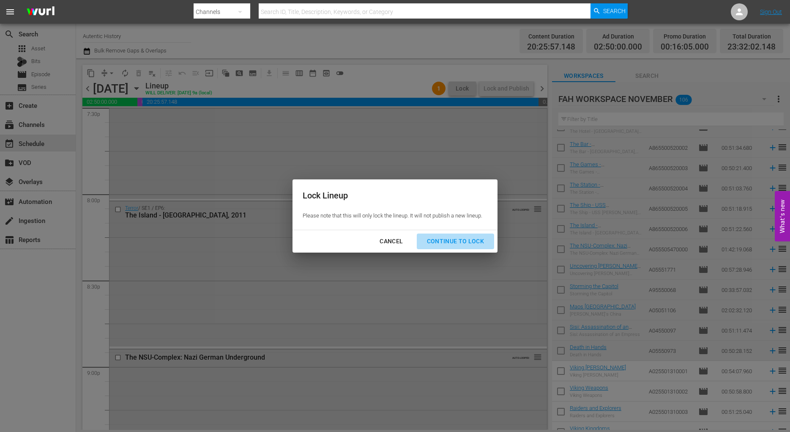
click at [458, 240] on div "Continue to lock" at bounding box center [455, 241] width 71 height 11
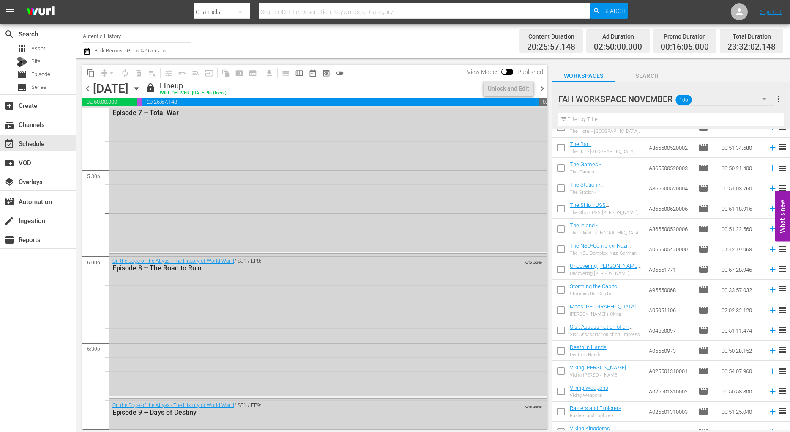
scroll to position [2741, 0]
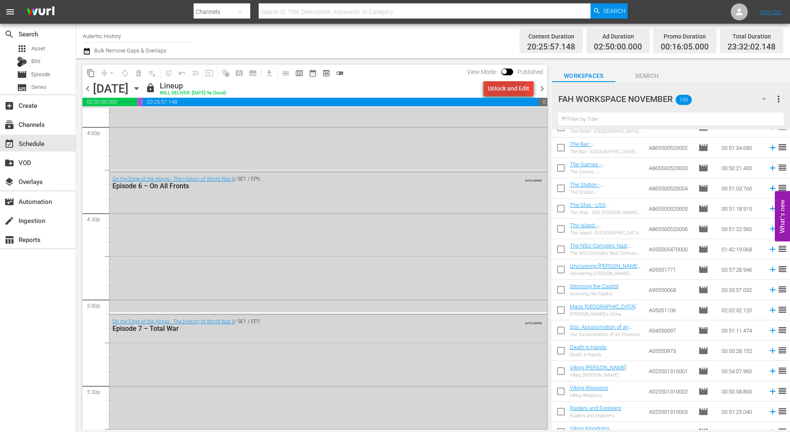
click at [506, 89] on div "Unlock and Edit" at bounding box center [508, 88] width 41 height 15
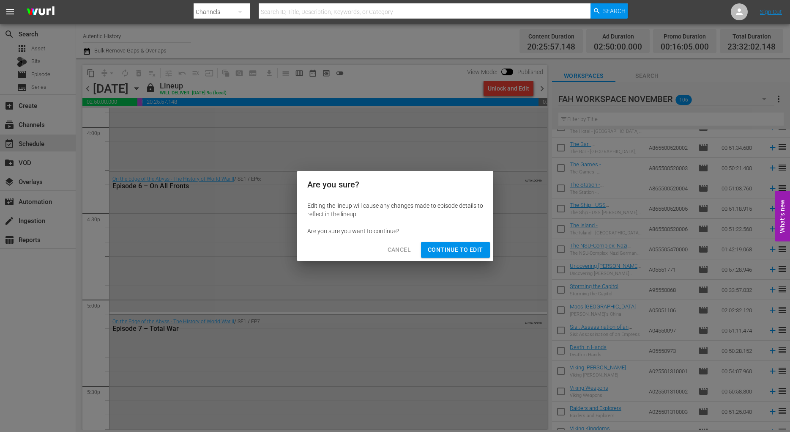
click at [437, 250] on span "Continue to Edit" at bounding box center [455, 249] width 55 height 11
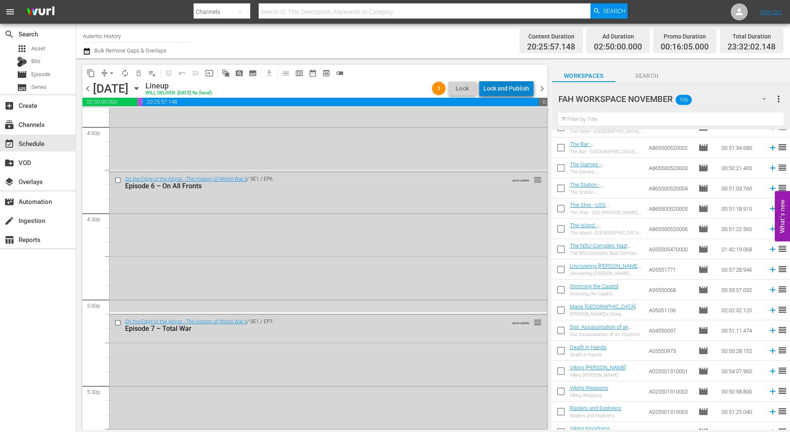
click at [511, 88] on div "Lock and Publish" at bounding box center [507, 88] width 46 height 15
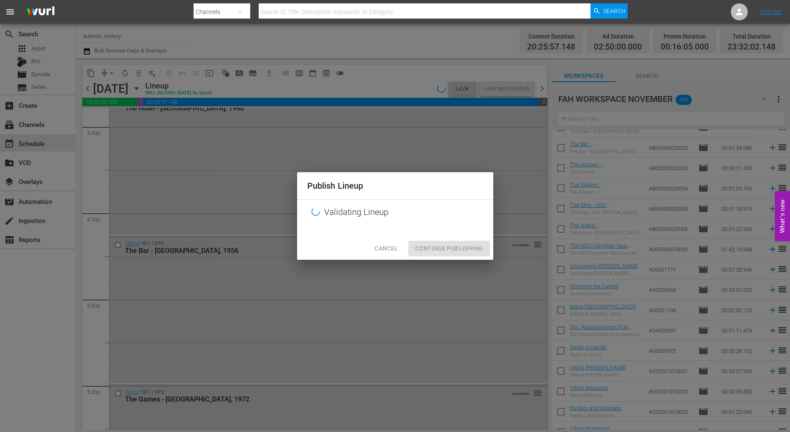
scroll to position [2683, 0]
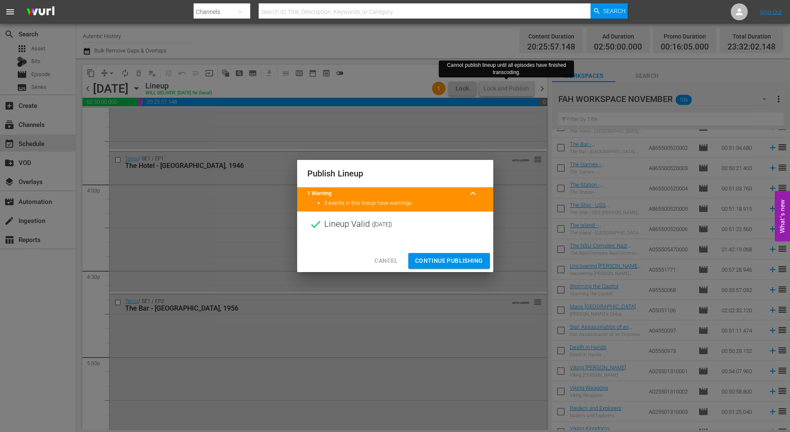
click at [455, 262] on span "Continue Publishing" at bounding box center [449, 260] width 68 height 11
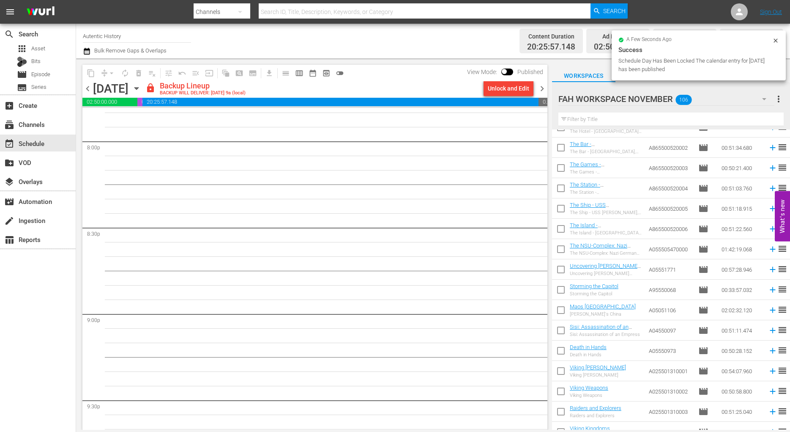
scroll to position [3560, 0]
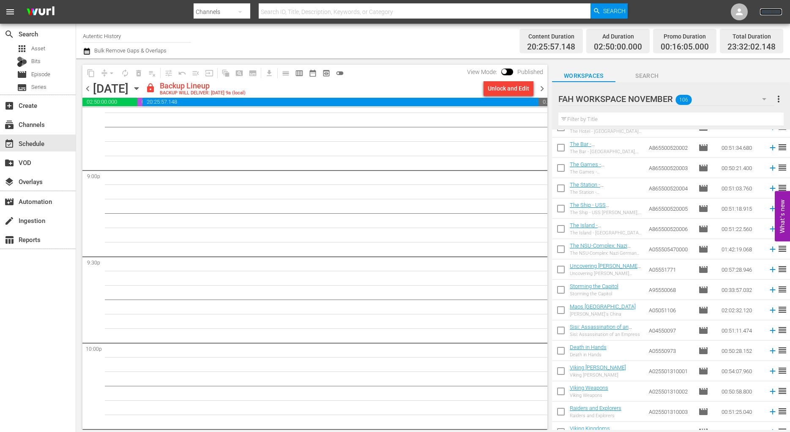
click at [771, 13] on link "Sign Out" at bounding box center [771, 11] width 22 height 7
